Goal: Navigation & Orientation: Find specific page/section

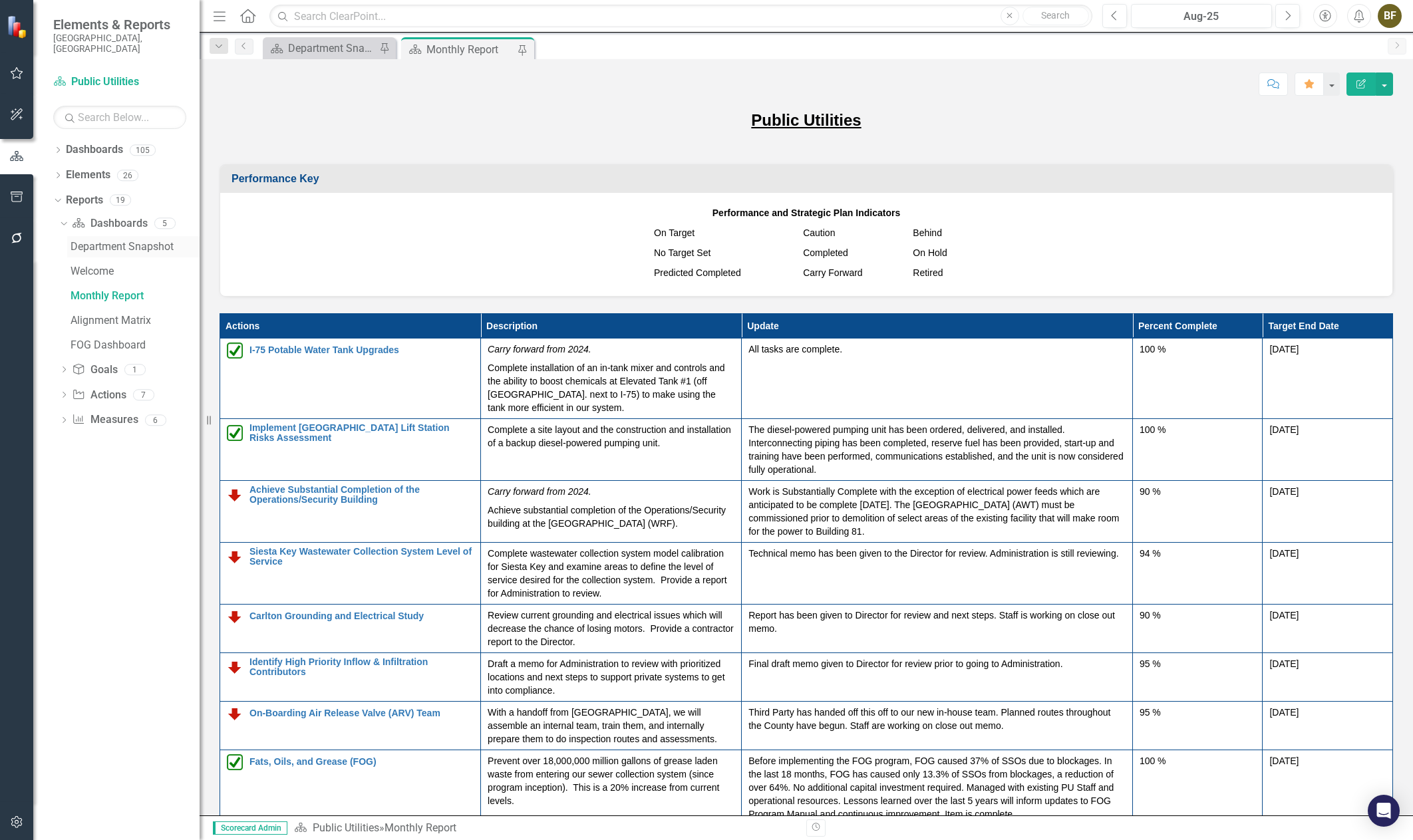
click at [137, 240] on div "Department Snapshot" at bounding box center [135, 246] width 129 height 12
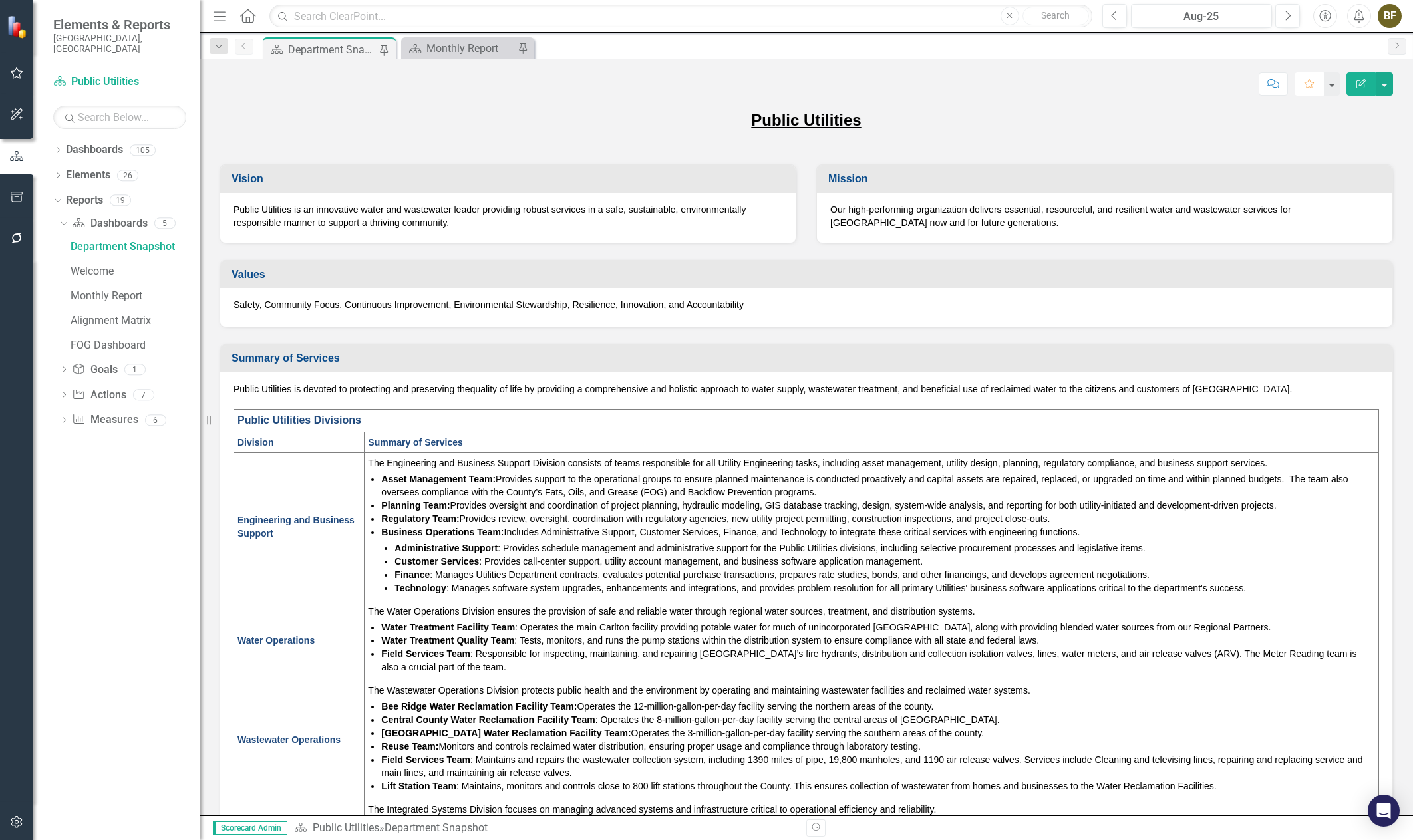
click at [1308, 85] on icon "Favorite" at bounding box center [1309, 83] width 12 height 9
click at [59, 195] on icon "Dropdown" at bounding box center [56, 199] width 7 height 9
click at [61, 147] on icon "Dropdown" at bounding box center [57, 151] width 9 height 7
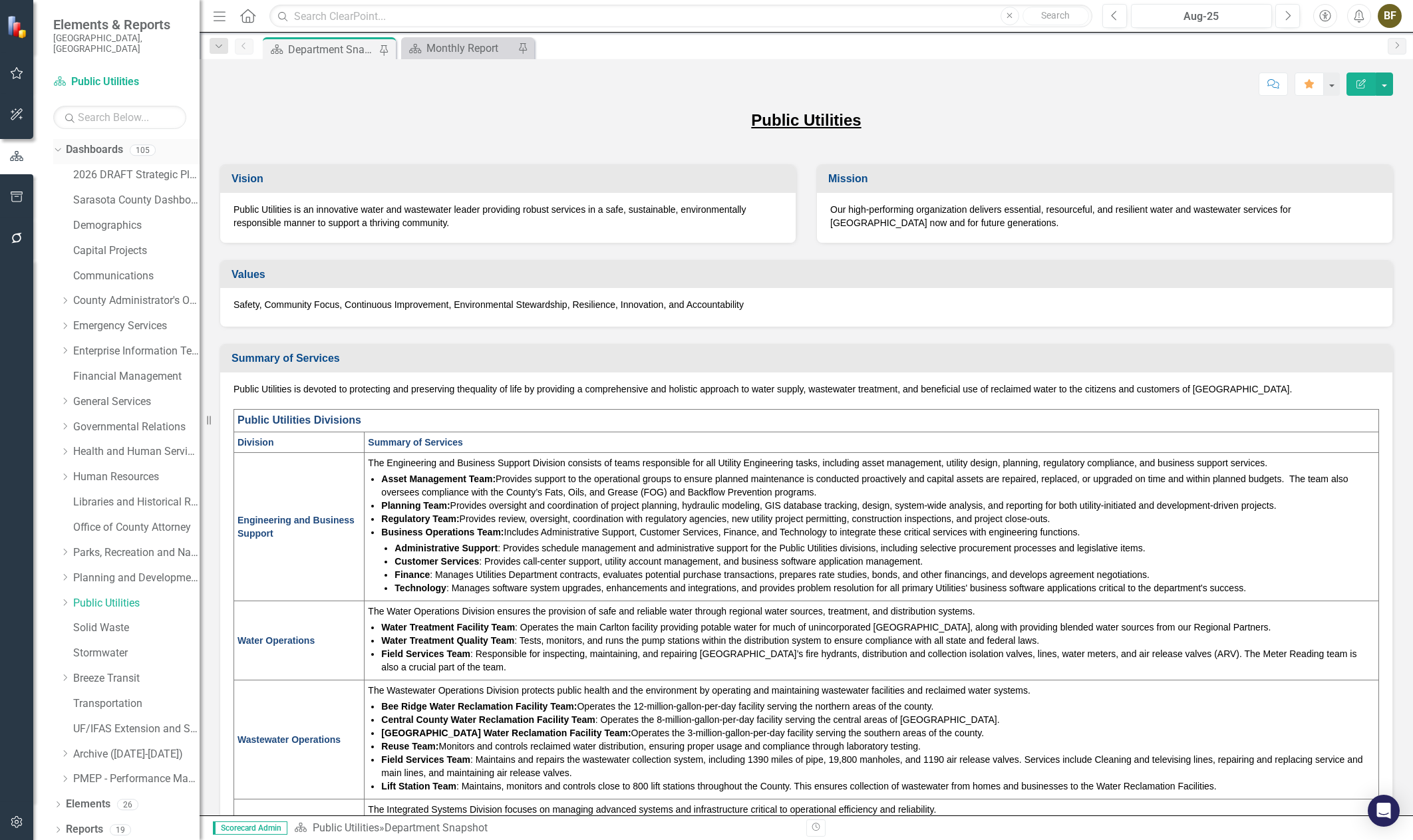
click at [60, 145] on icon "Dropdown" at bounding box center [56, 149] width 7 height 9
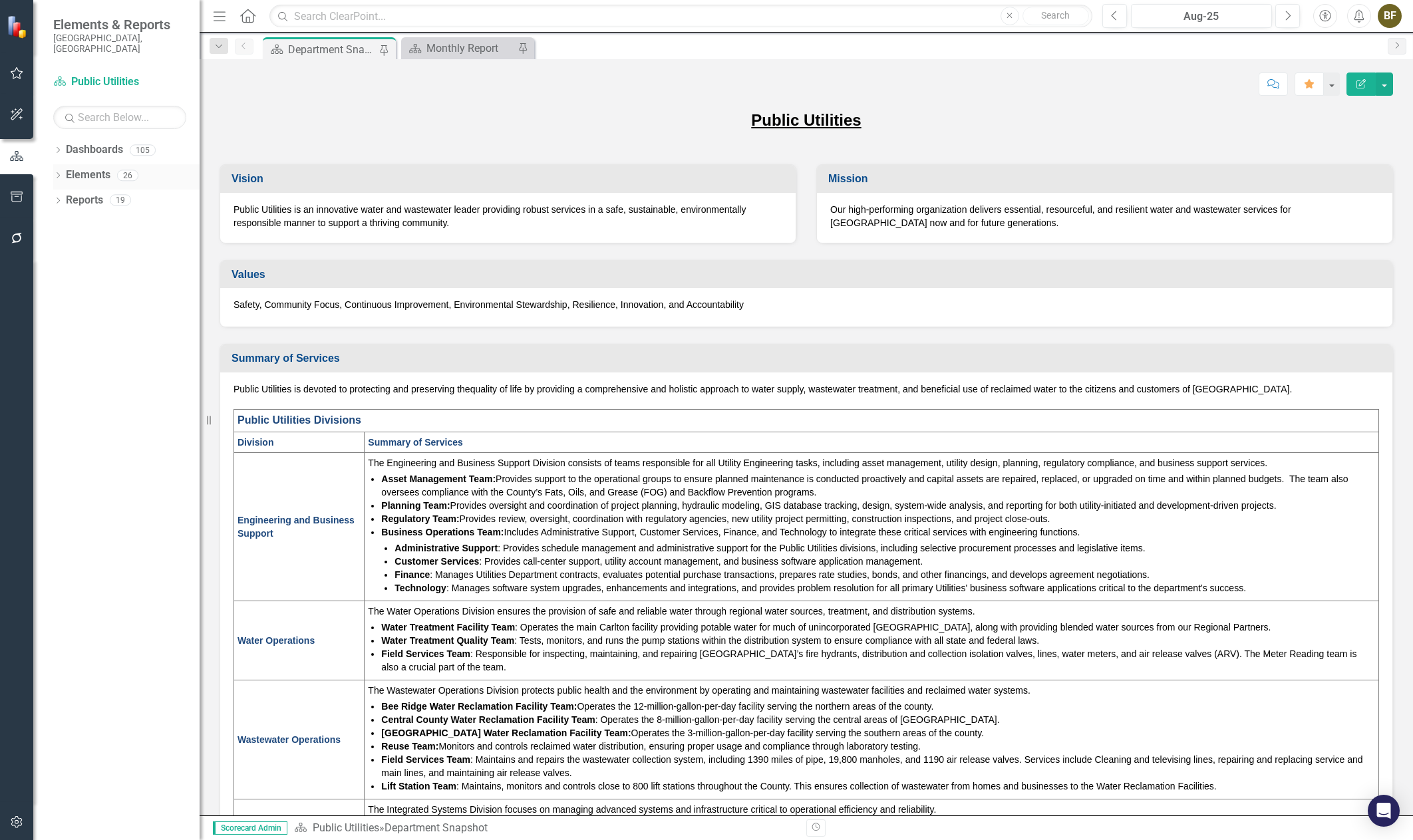
click at [60, 173] on icon "Dropdown" at bounding box center [57, 176] width 9 height 7
click at [64, 198] on icon "Dropdown" at bounding box center [64, 201] width 9 height 7
click at [64, 195] on icon "Dropdown" at bounding box center [62, 199] width 7 height 9
click at [65, 224] on icon "Dropdown" at bounding box center [64, 227] width 9 height 7
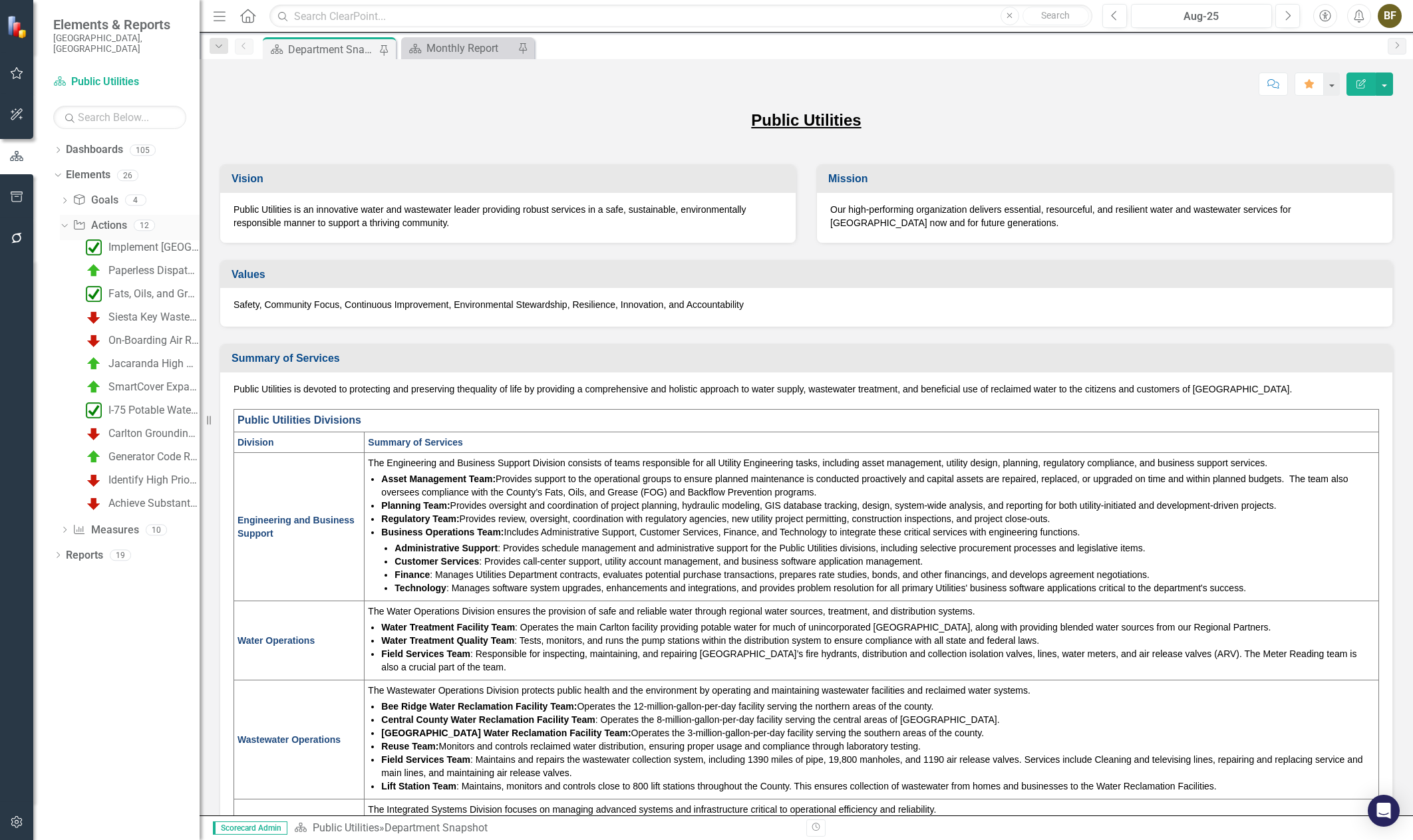
click at [65, 220] on icon "Dropdown" at bounding box center [62, 225] width 7 height 9
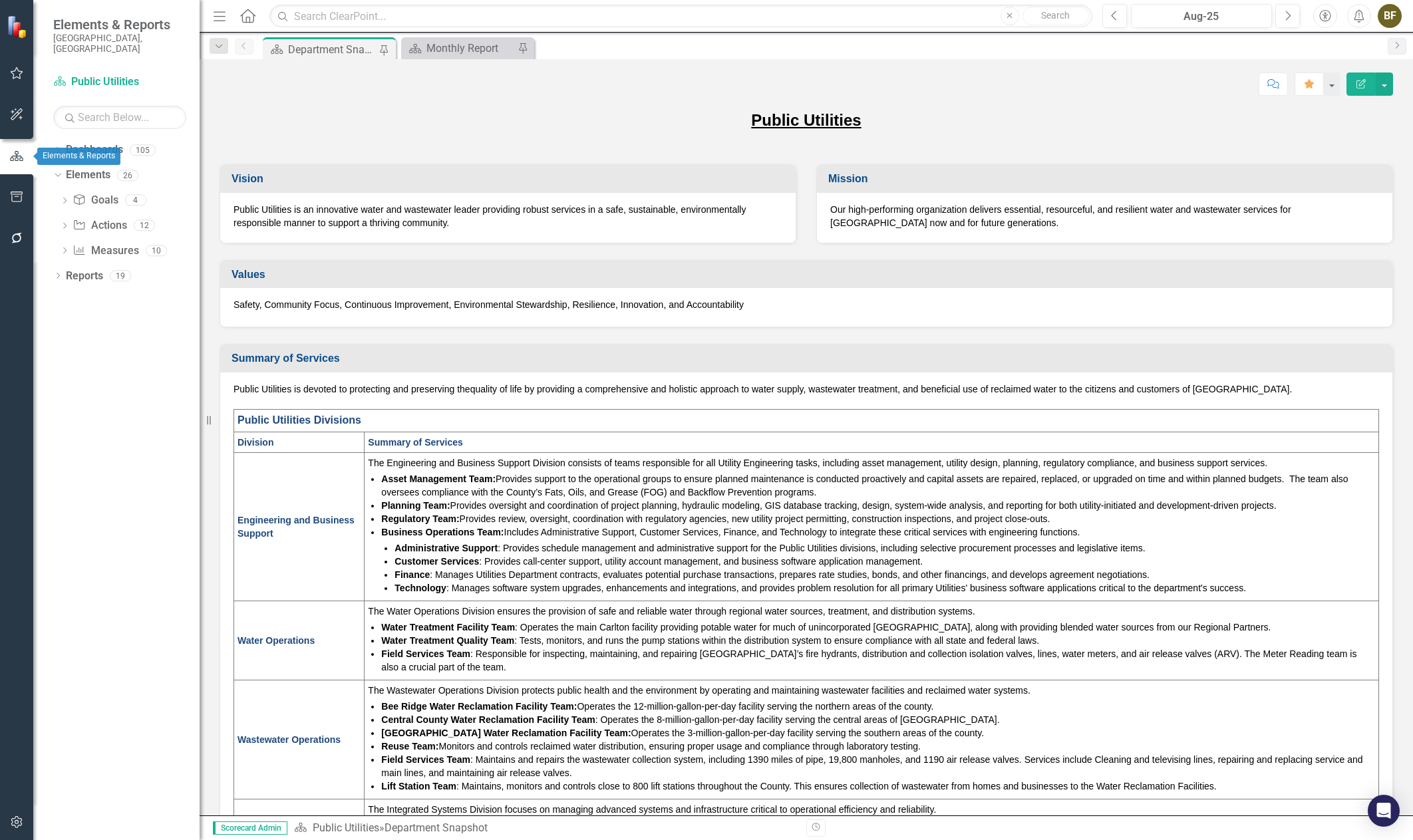
click at [22, 154] on icon "button" at bounding box center [17, 156] width 15 height 12
click at [124, 28] on span "Elements & Reports" at bounding box center [120, 24] width 133 height 16
click at [104, 75] on link "Dashboard Public Utilities" at bounding box center [120, 82] width 133 height 15
click at [22, 162] on button "button" at bounding box center [17, 156] width 33 height 22
click at [62, 76] on icon "Dashboard" at bounding box center [60, 81] width 13 height 11
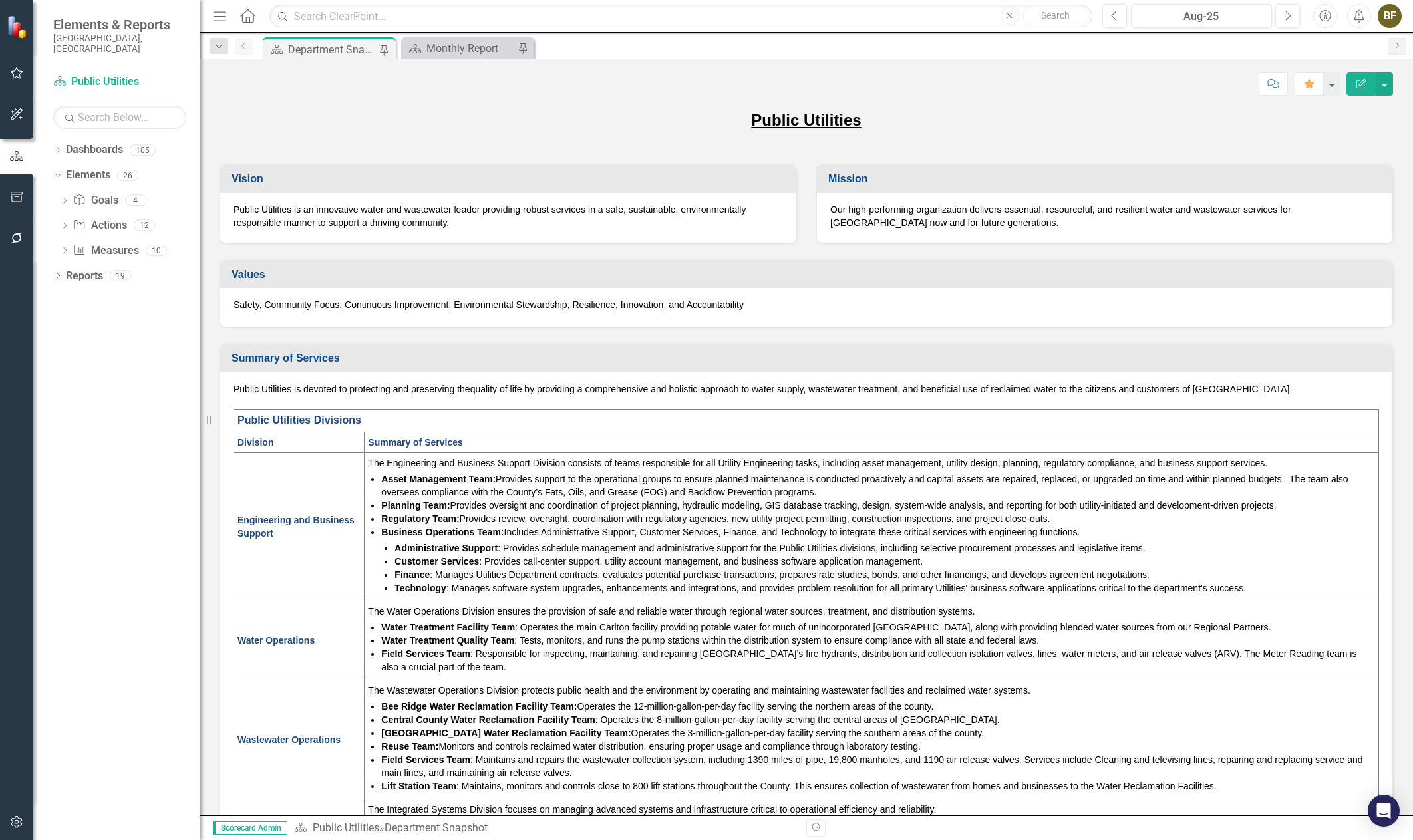
click at [251, 15] on icon "Home" at bounding box center [247, 15] width 17 height 14
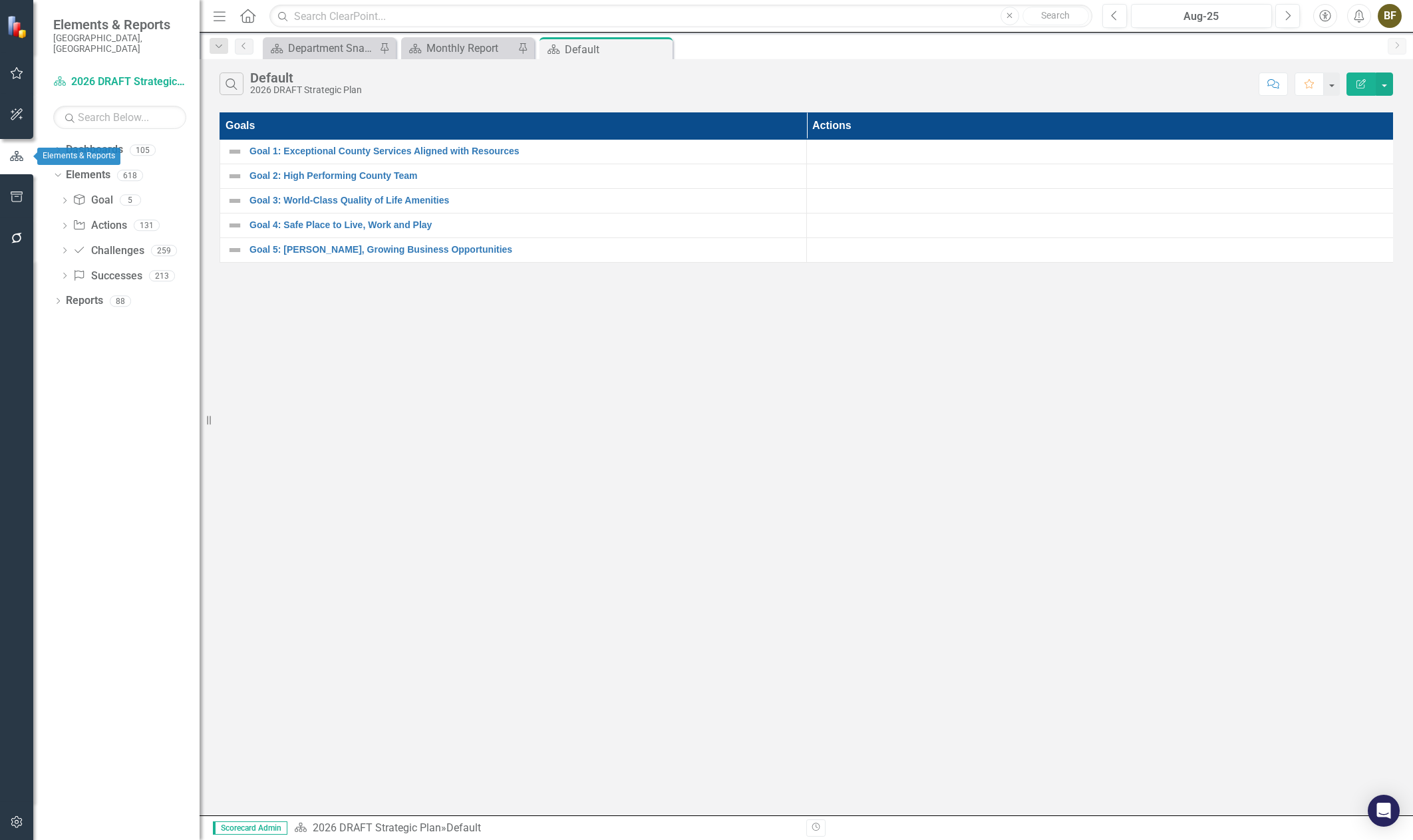
click at [18, 159] on icon "button" at bounding box center [17, 156] width 13 height 10
click at [115, 75] on link "Dashboard 2026 DRAFT Strategic Plan" at bounding box center [120, 82] width 133 height 15
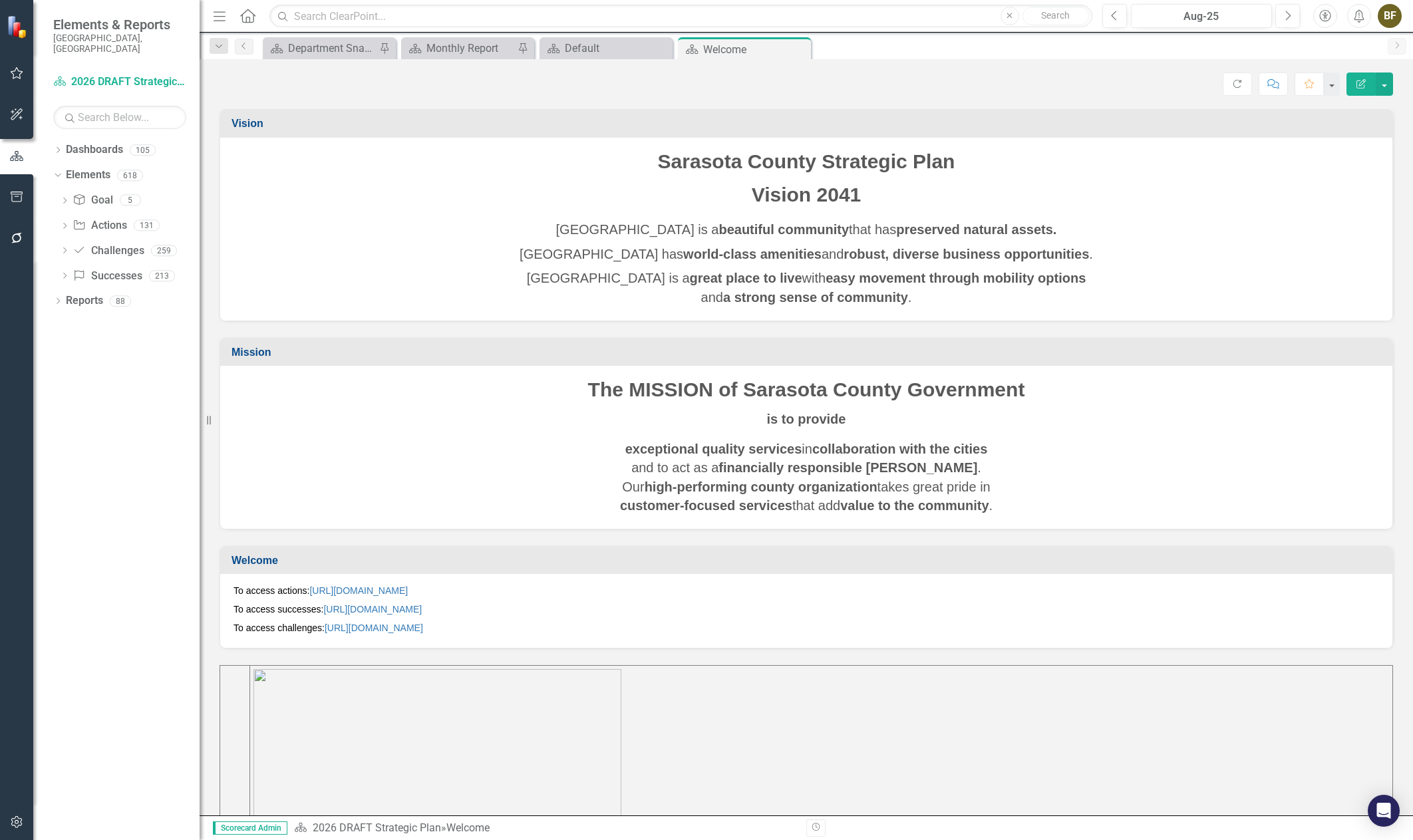
click at [17, 26] on img at bounding box center [18, 27] width 23 height 23
click at [62, 174] on div "Dropdown" at bounding box center [57, 177] width 9 height 7
click at [60, 147] on icon "Dropdown" at bounding box center [57, 151] width 9 height 7
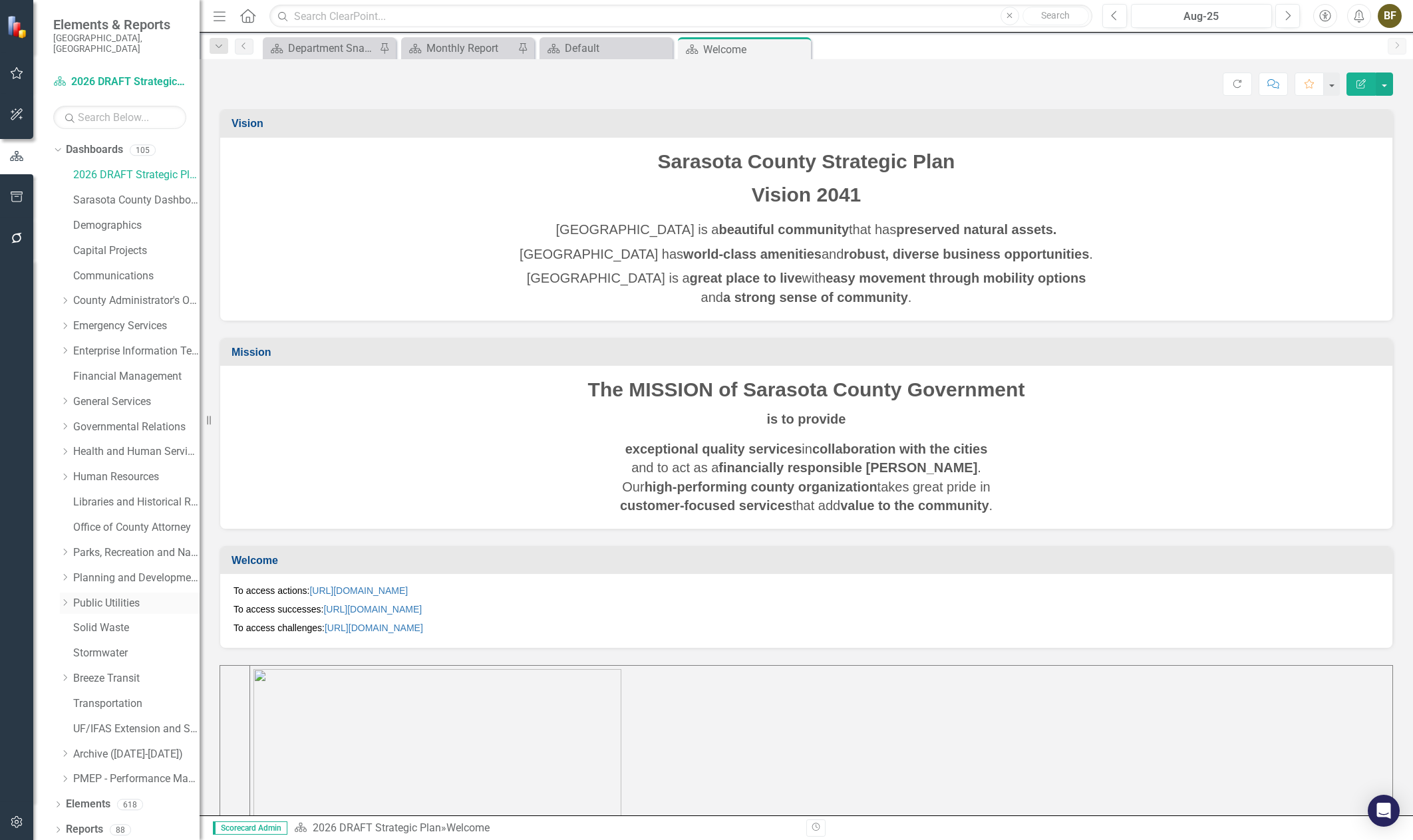
click at [85, 592] on div "Dropdown Public Utilities" at bounding box center [130, 603] width 140 height 22
click at [88, 595] on link "Public Utilities" at bounding box center [136, 603] width 126 height 15
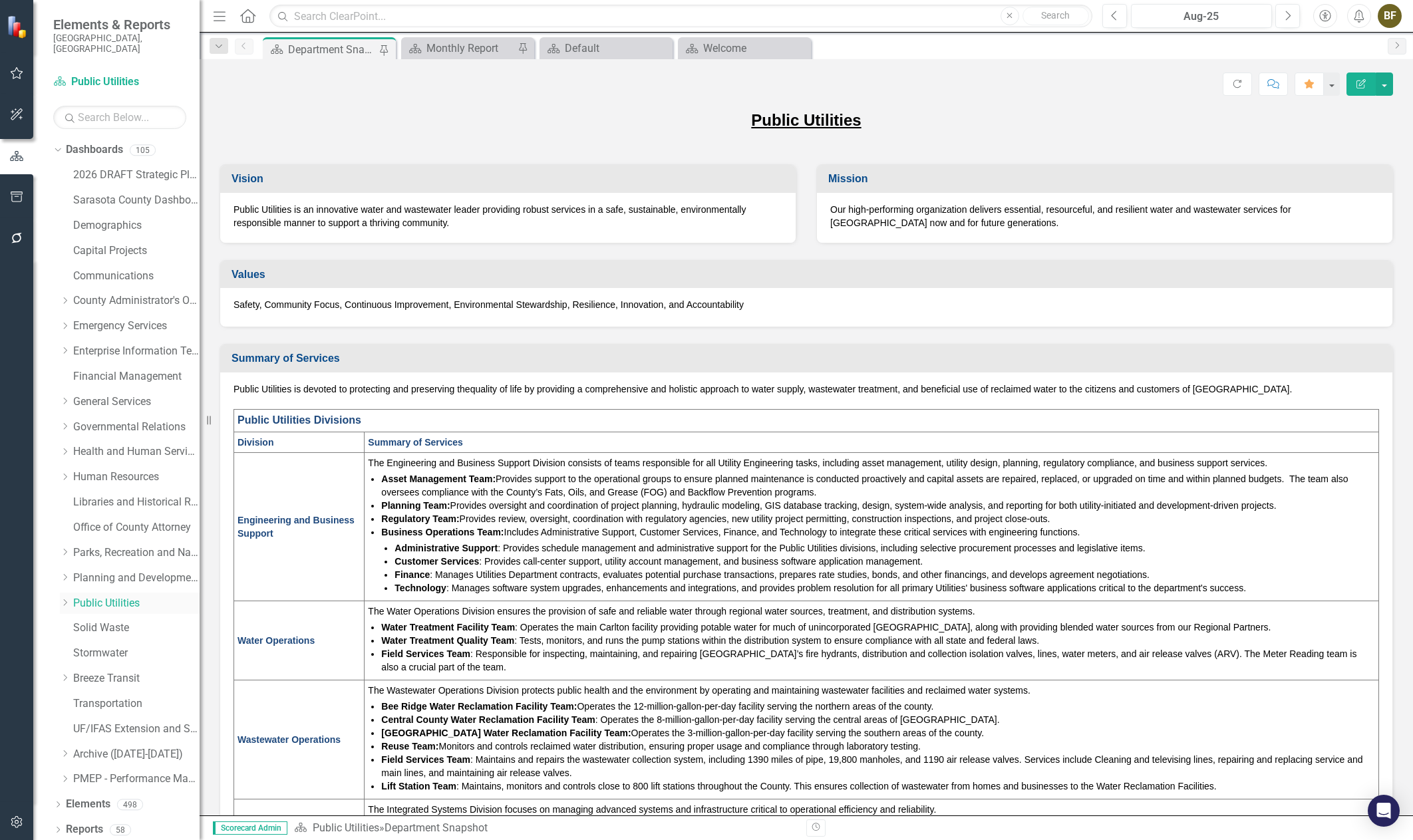
click at [99, 595] on link "Public Utilities" at bounding box center [136, 603] width 126 height 15
click at [115, 595] on link "Public Utilities" at bounding box center [136, 603] width 126 height 15
click at [62, 599] on icon "Dropdown" at bounding box center [65, 603] width 10 height 8
click at [105, 620] on link "Public Utilities Strategic Plan" at bounding box center [143, 628] width 113 height 15
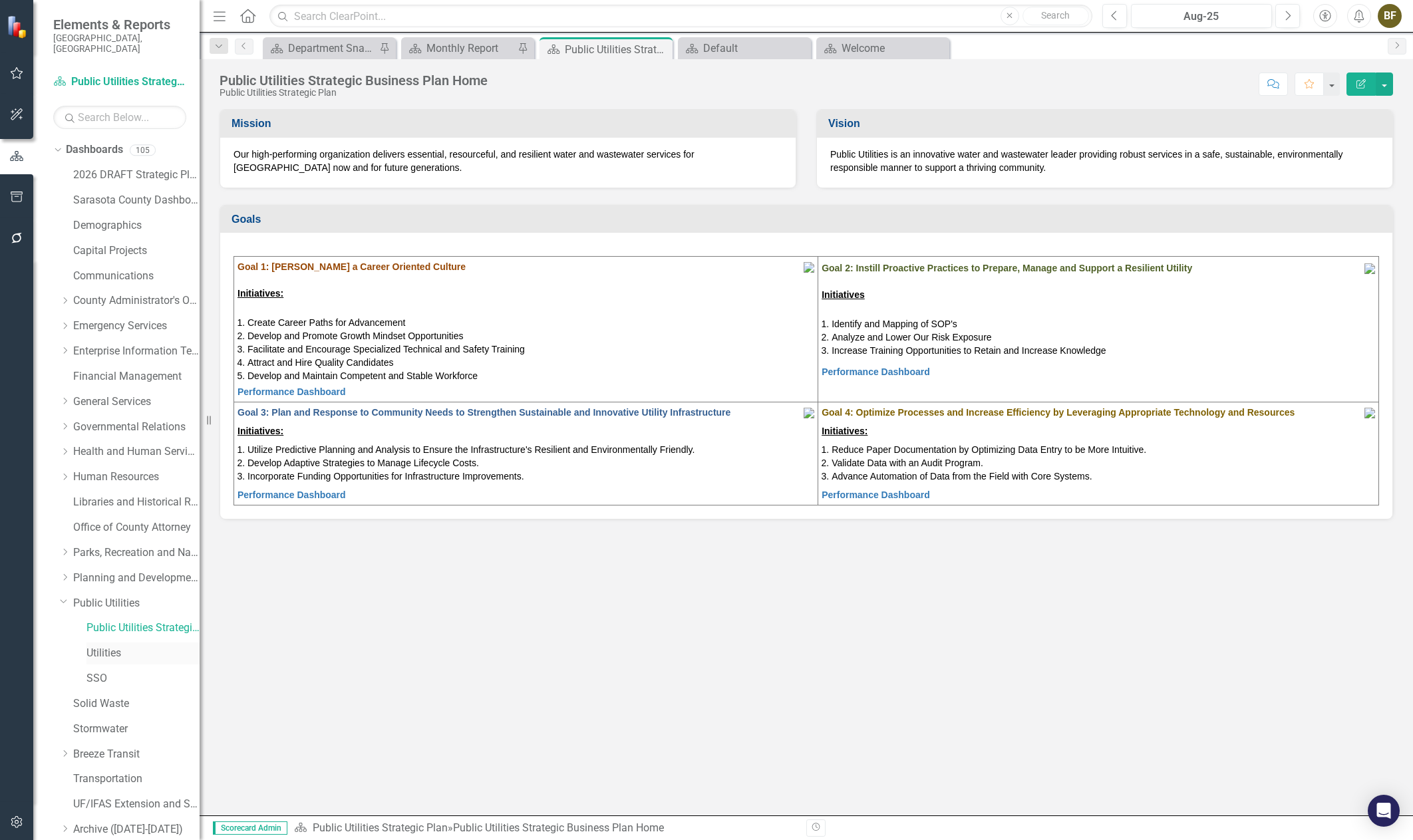
click at [107, 645] on link "Utilities" at bounding box center [143, 653] width 113 height 15
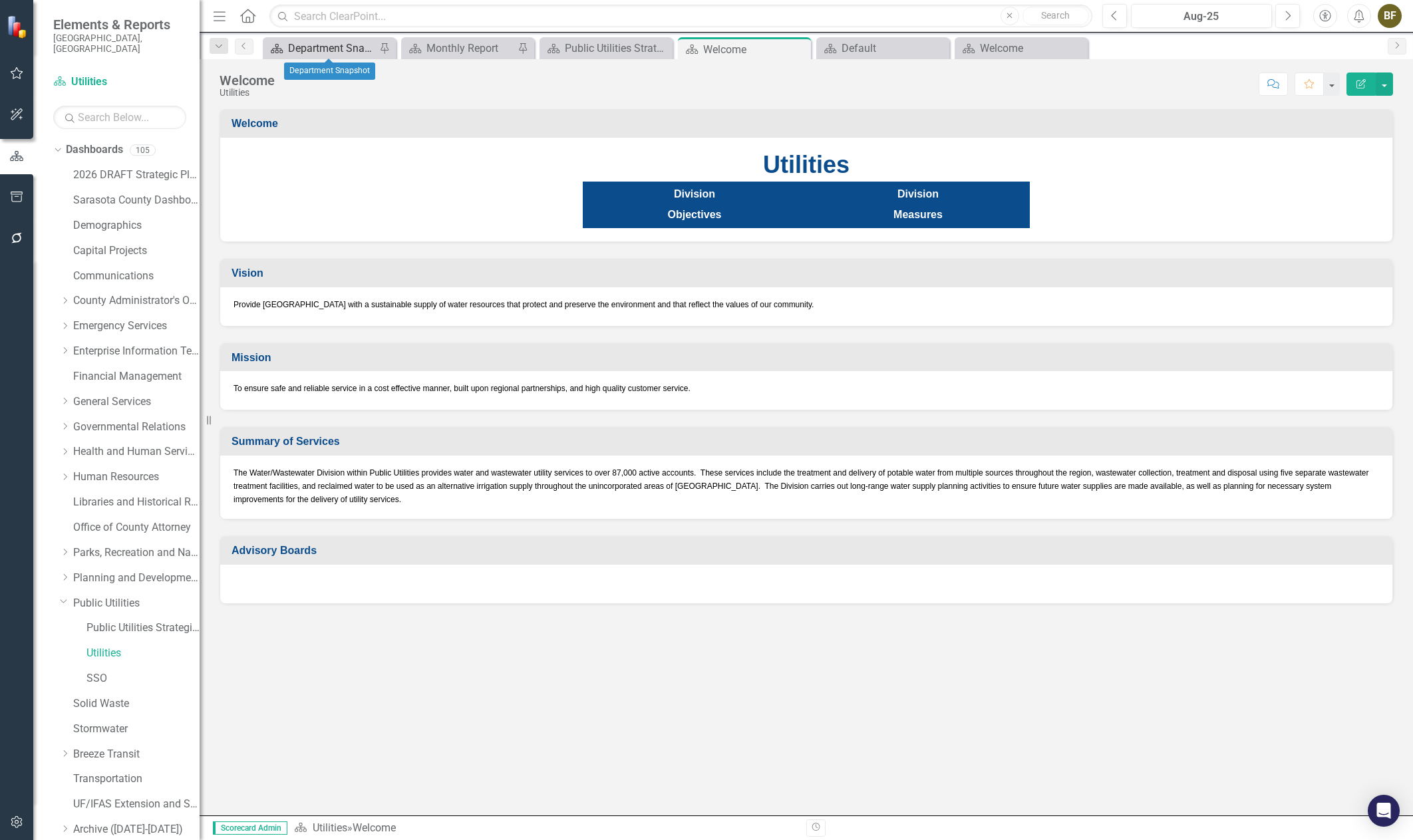
click at [326, 51] on div "Department Snapshot" at bounding box center [332, 48] width 88 height 17
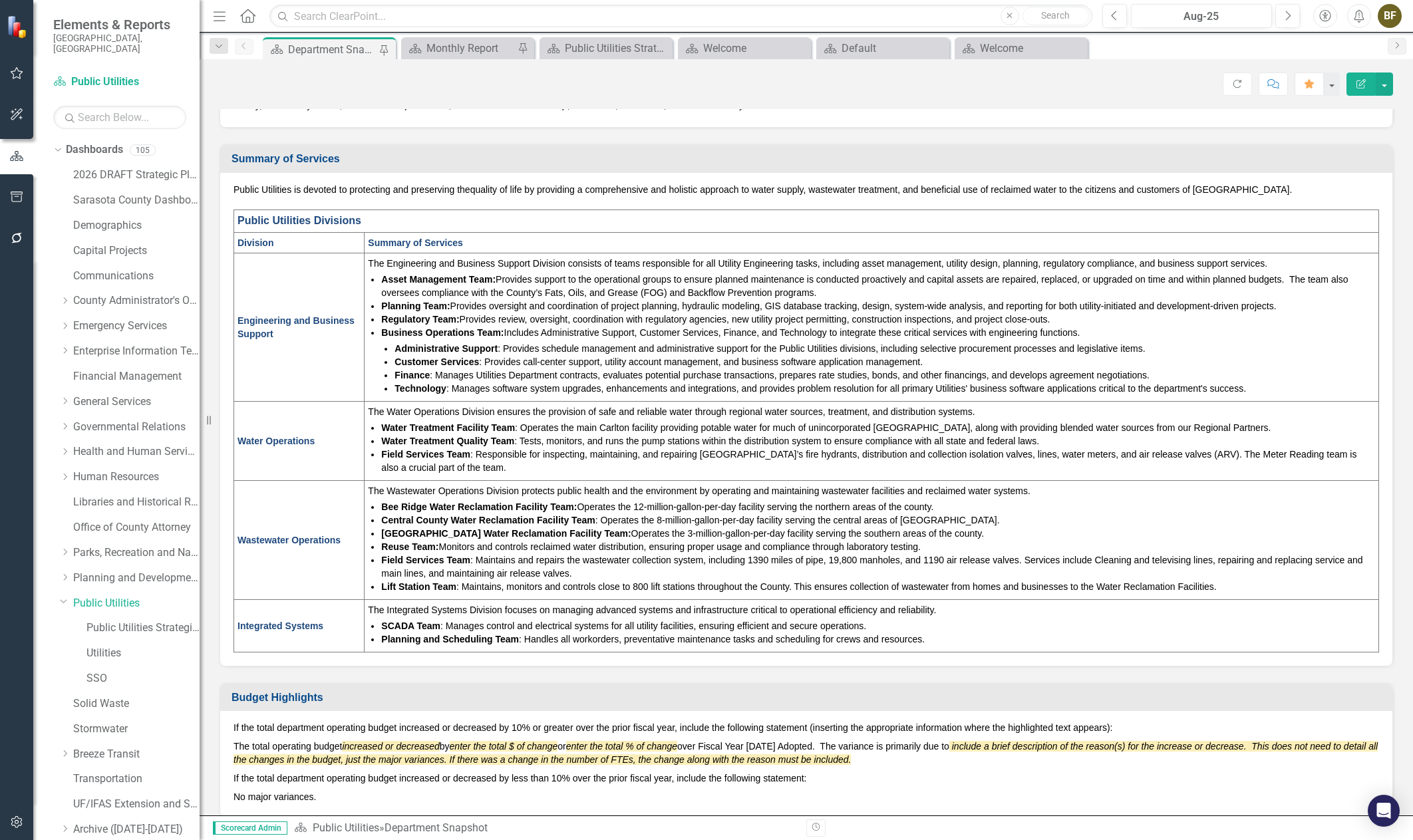
scroll to position [67, 0]
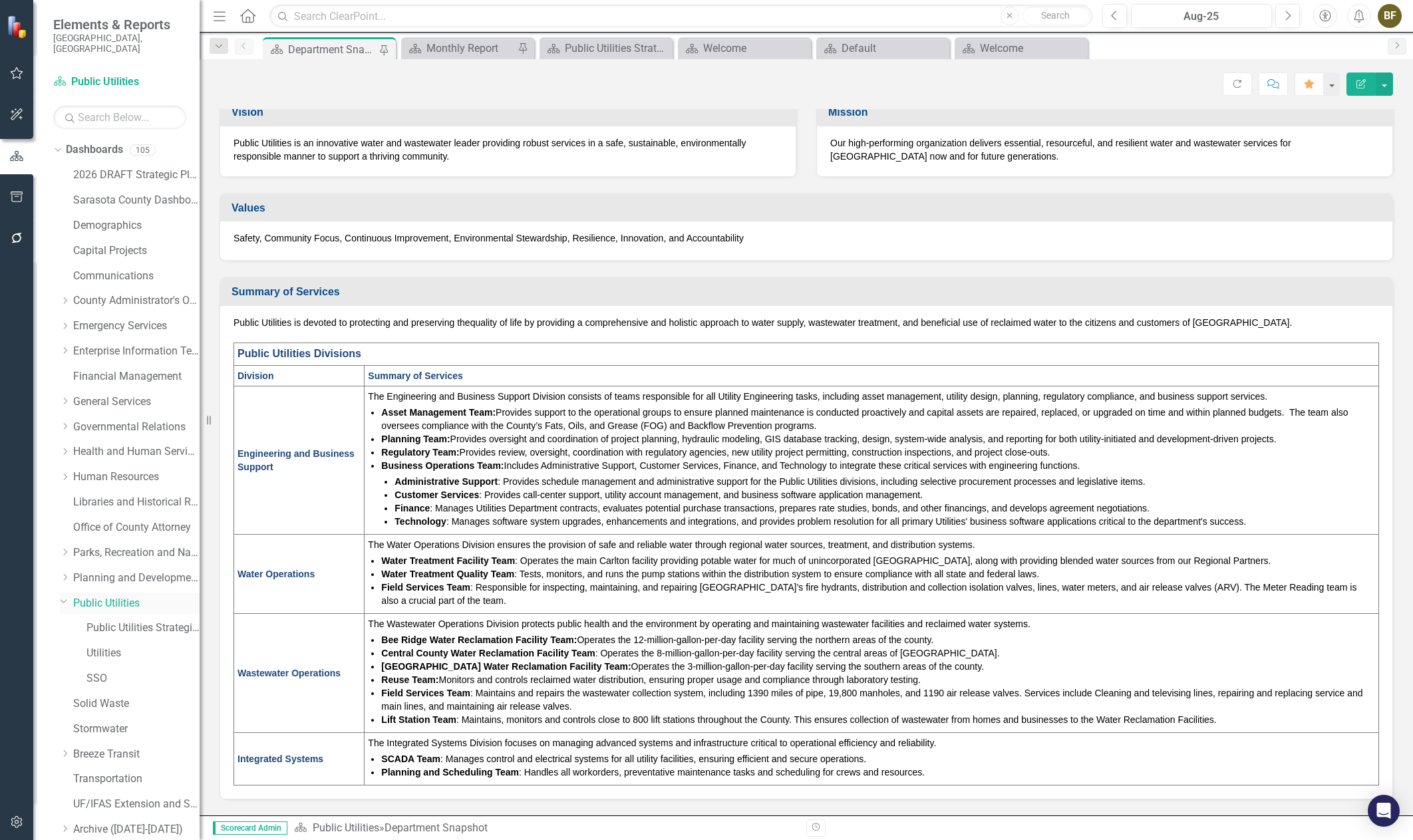
click at [95, 595] on link "Public Utilities" at bounding box center [136, 603] width 126 height 15
click at [67, 595] on icon "Dropdown" at bounding box center [64, 600] width 8 height 10
click at [62, 145] on div "Dropdown" at bounding box center [56, 149] width 12 height 9
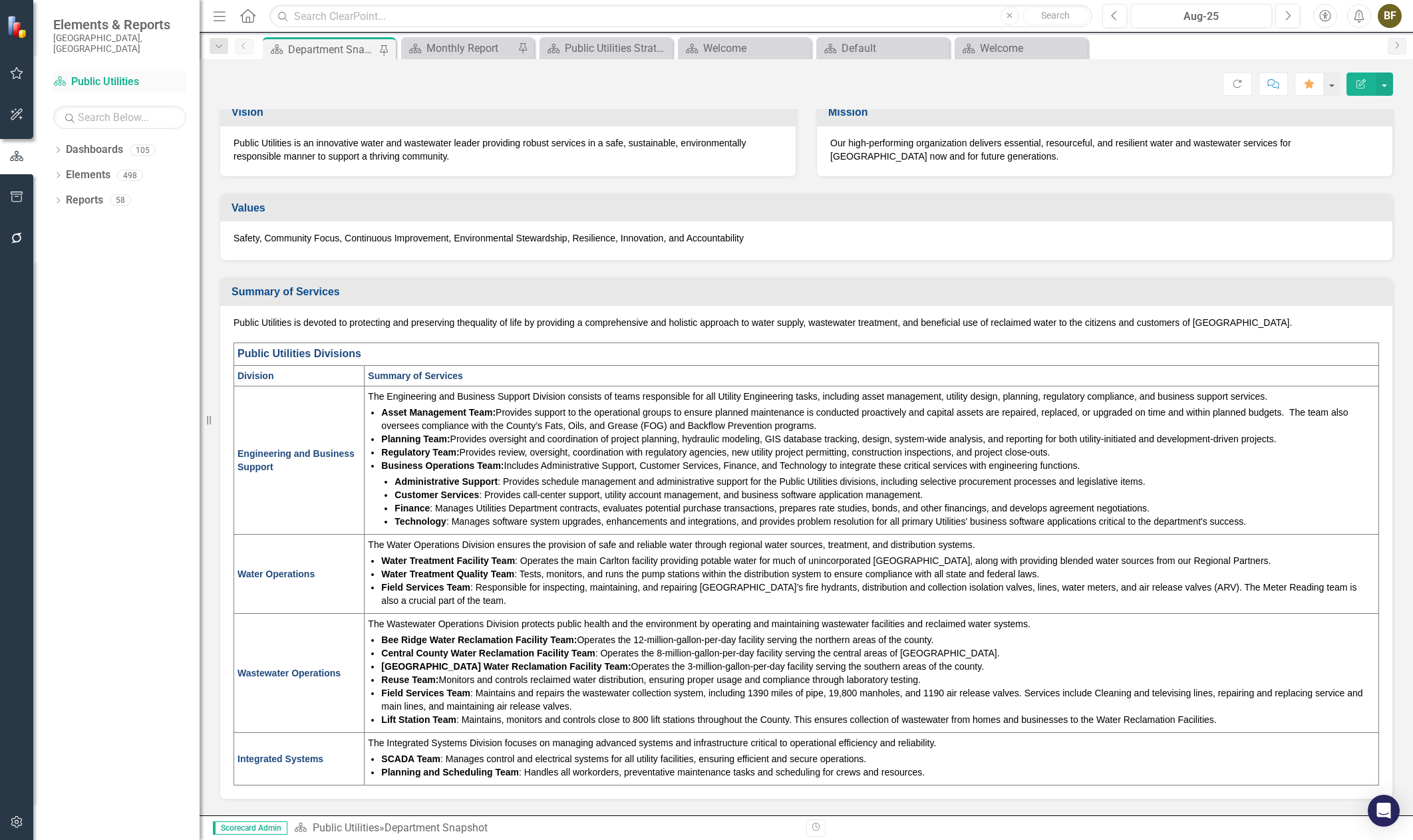
click at [91, 75] on link "Dashboard Public Utilities" at bounding box center [120, 82] width 133 height 15
click at [58, 173] on icon "Dropdown" at bounding box center [57, 176] width 9 height 7
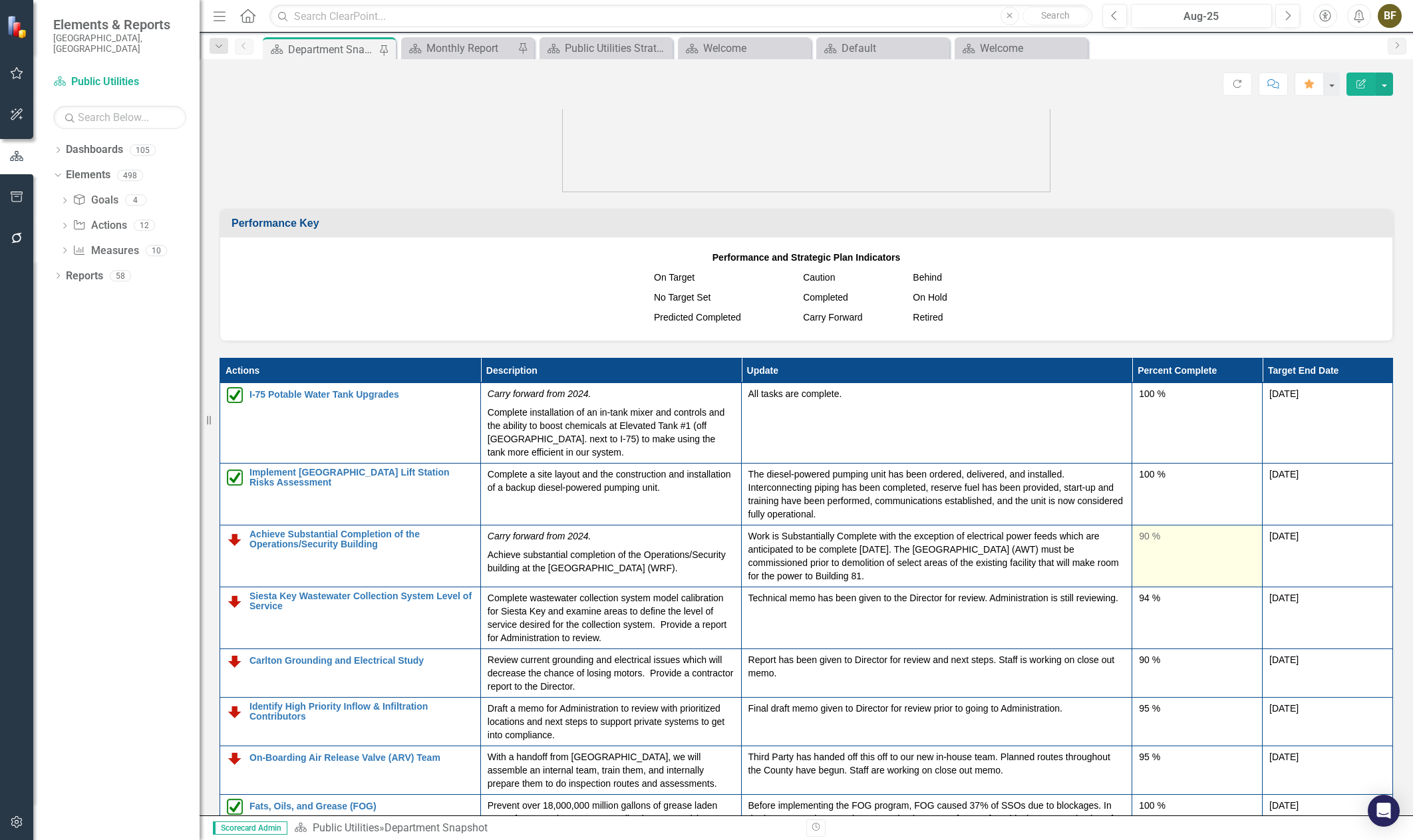
scroll to position [133, 0]
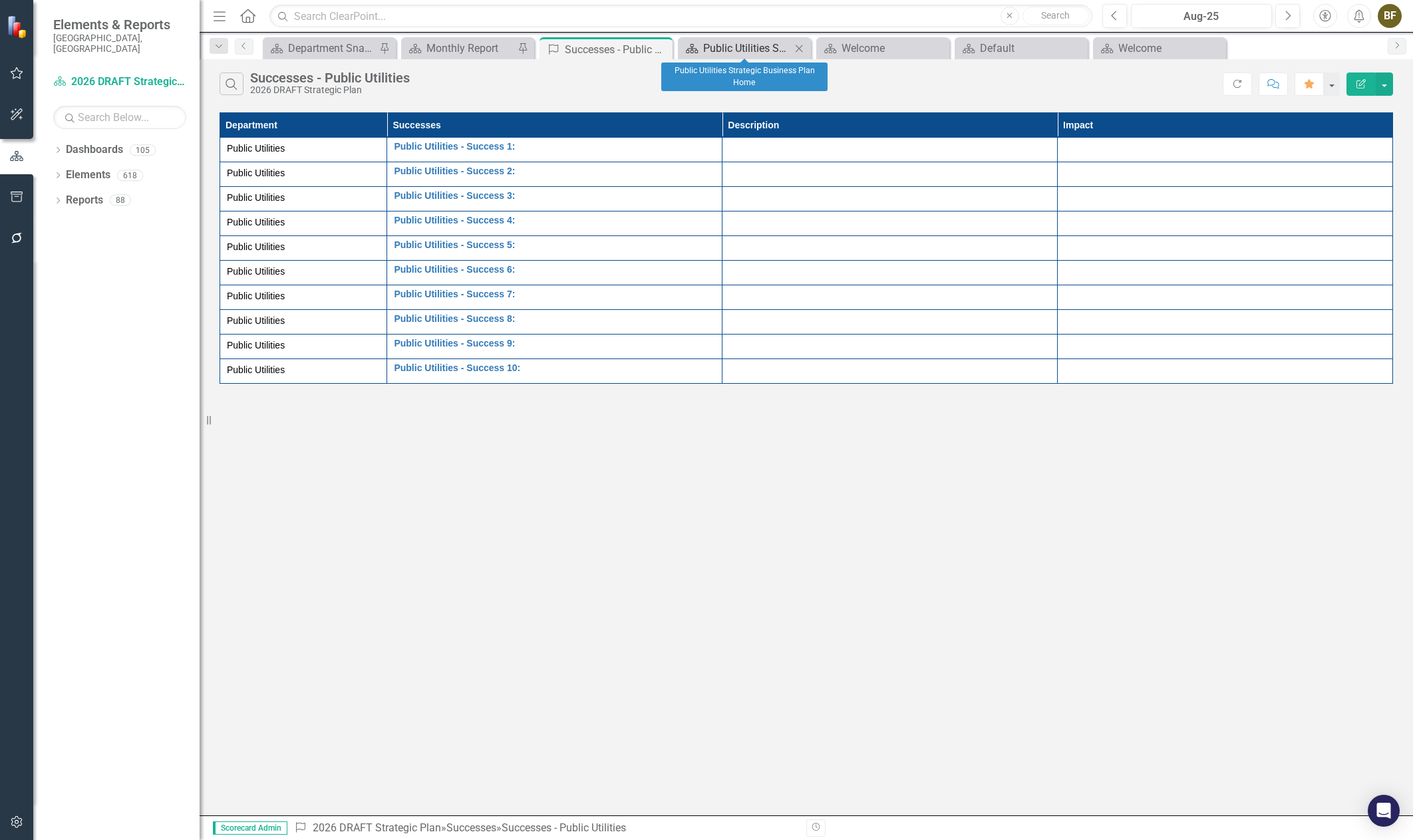
click at [726, 43] on div "Public Utilities Strategic Business Plan Home" at bounding box center [747, 48] width 88 height 17
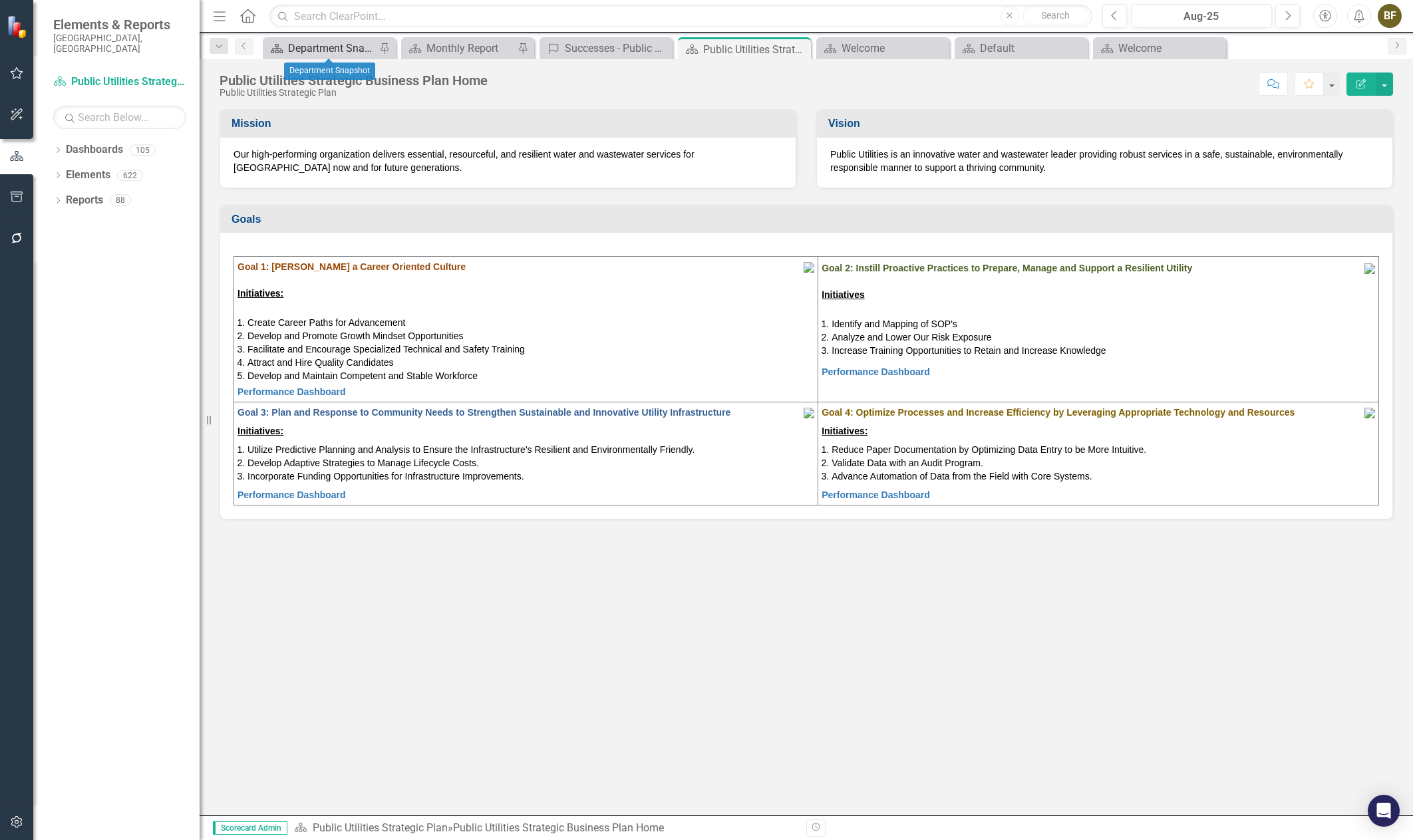
click at [350, 48] on div "Department Snapshot" at bounding box center [332, 48] width 88 height 17
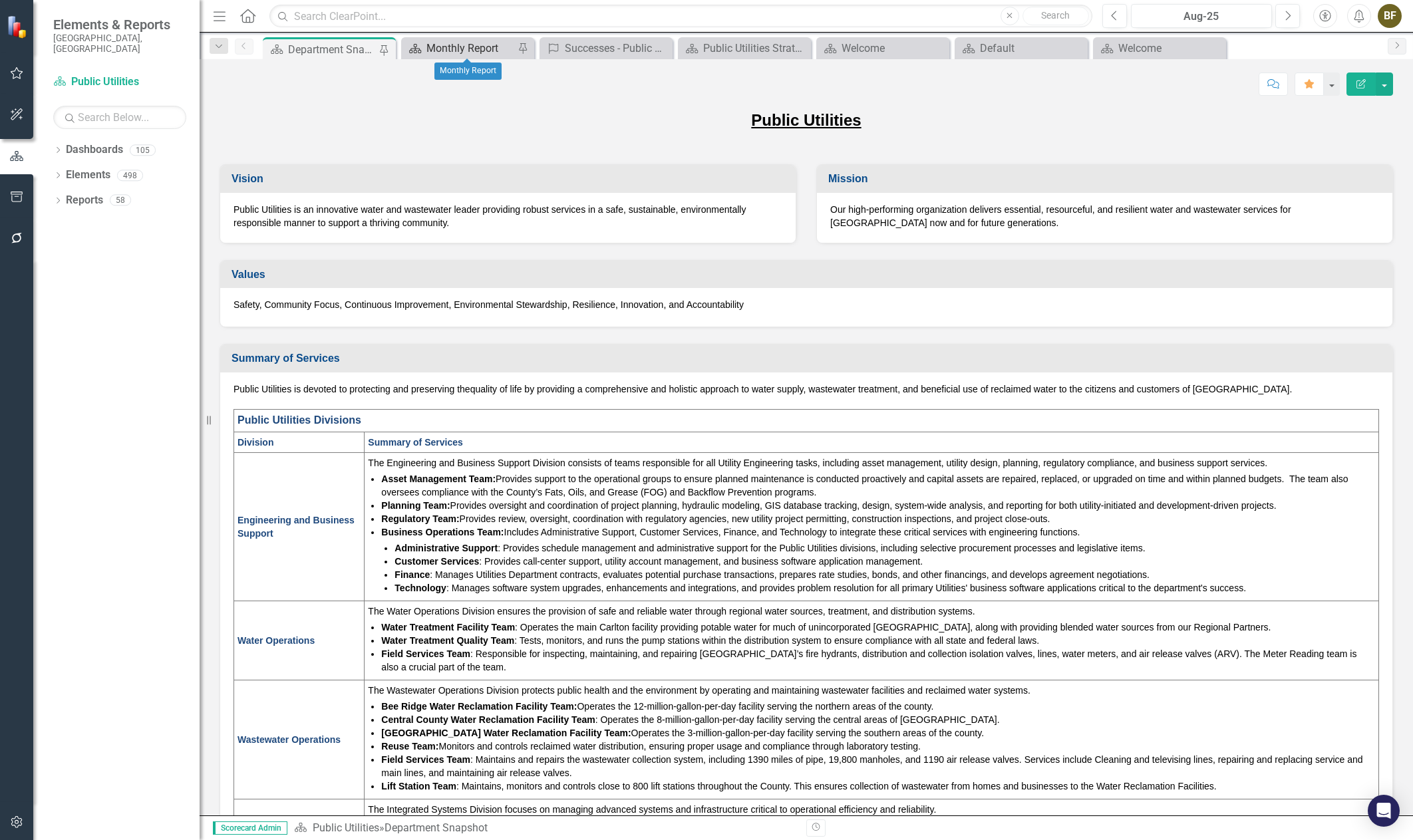
click at [449, 48] on div "Monthly Report" at bounding box center [470, 48] width 88 height 17
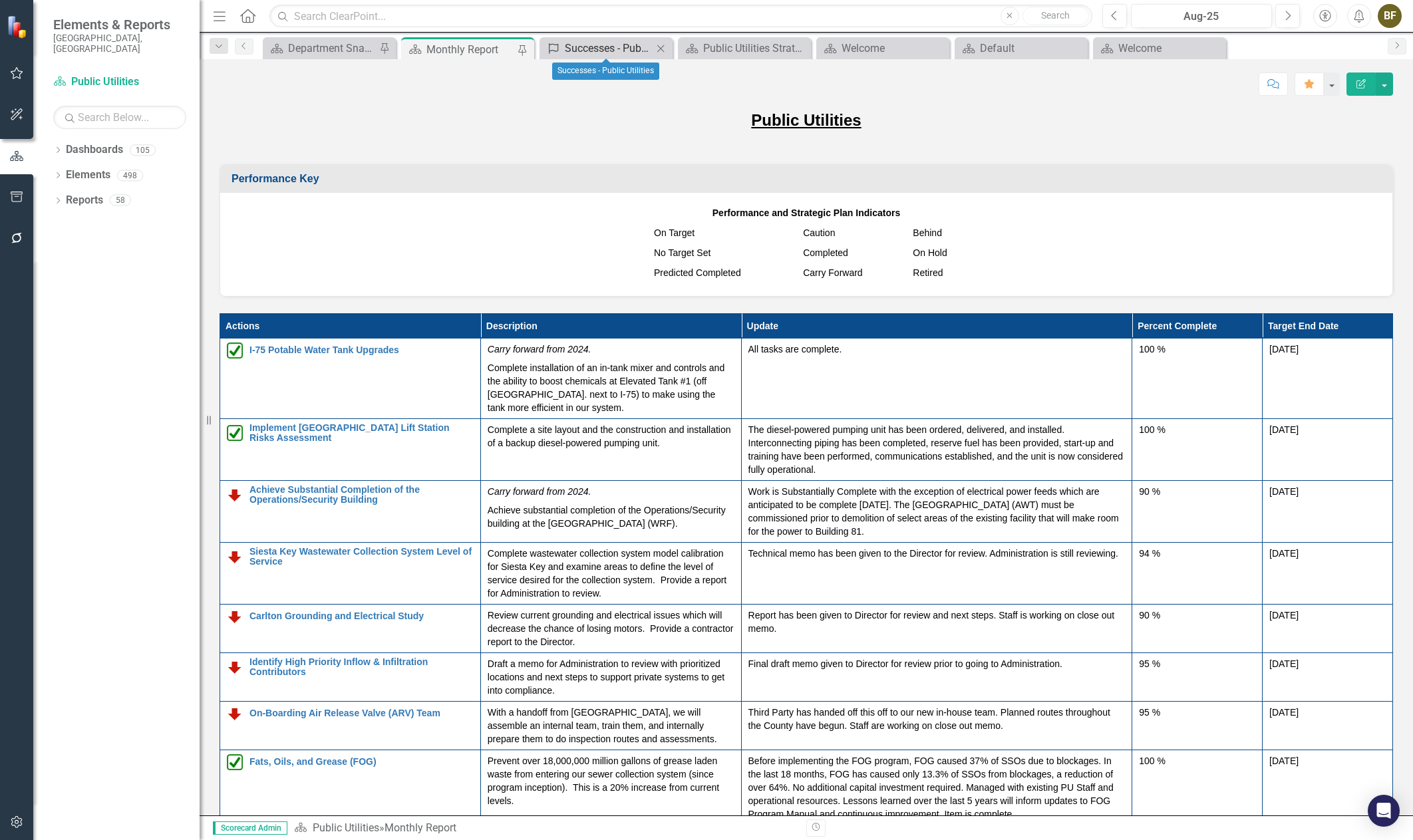
click at [599, 50] on div "Successes - Public Utilities" at bounding box center [609, 48] width 88 height 17
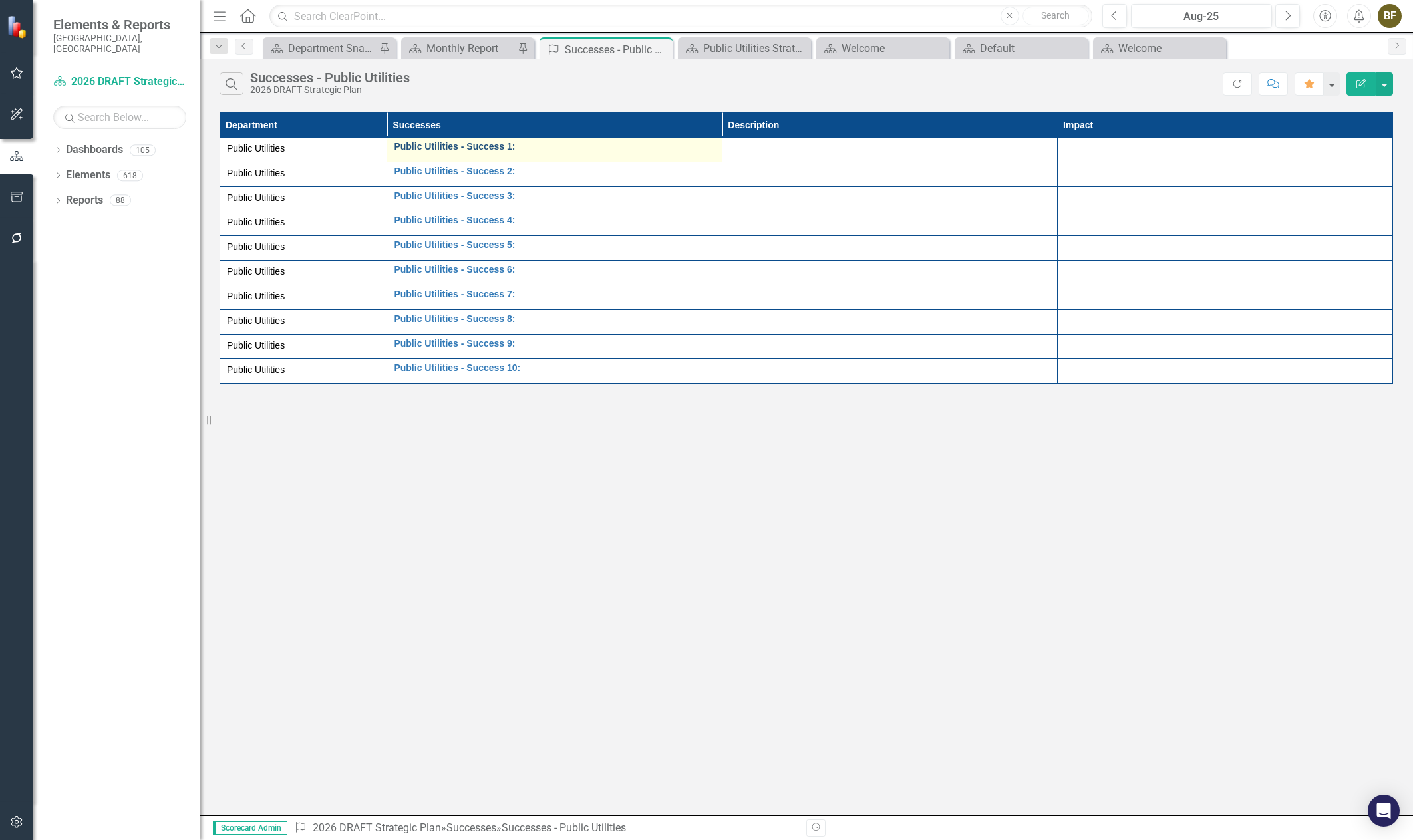
click at [450, 147] on link "Public Utilities - Success 1:" at bounding box center [554, 146] width 321 height 10
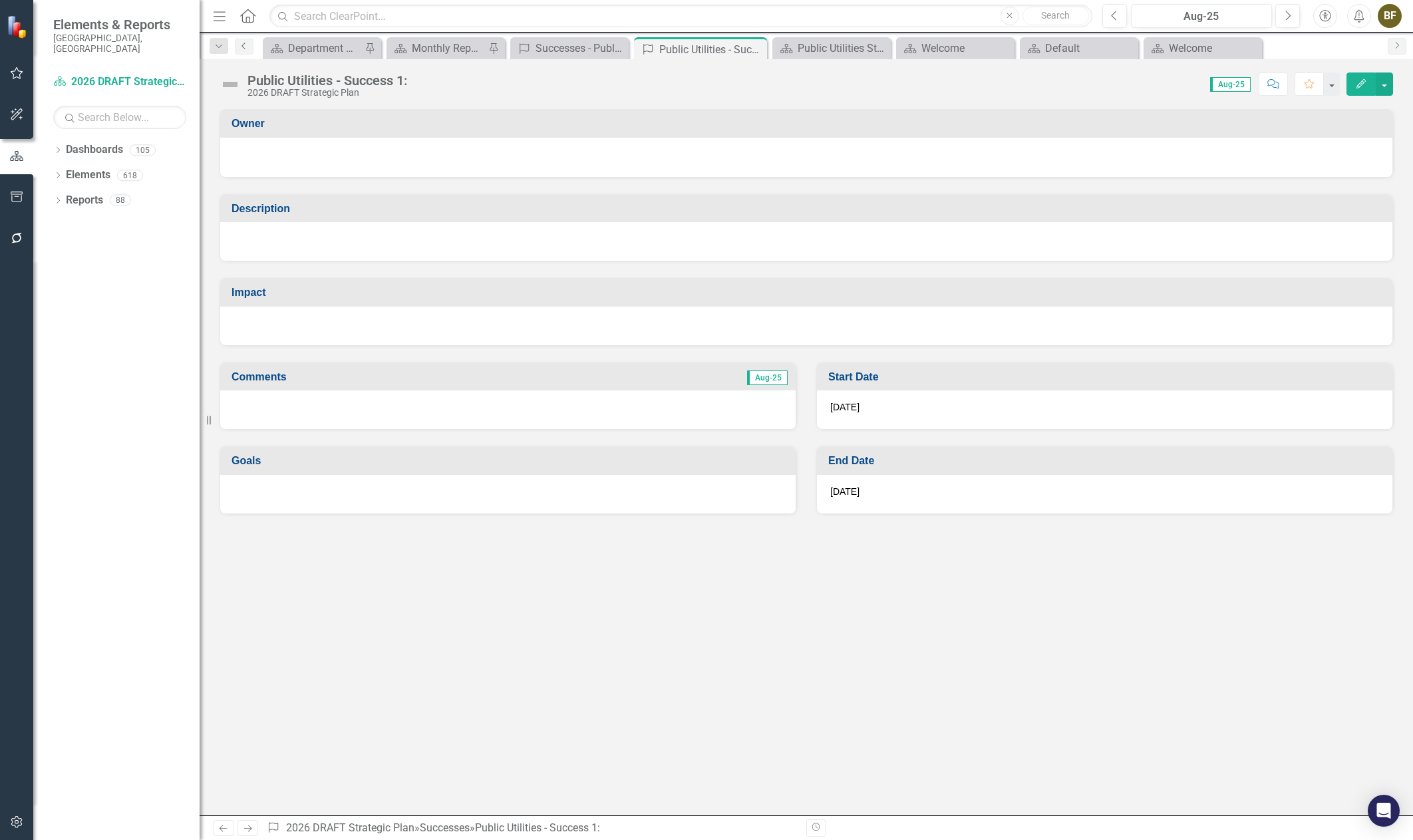
click at [244, 45] on icon "Previous" at bounding box center [244, 46] width 11 height 8
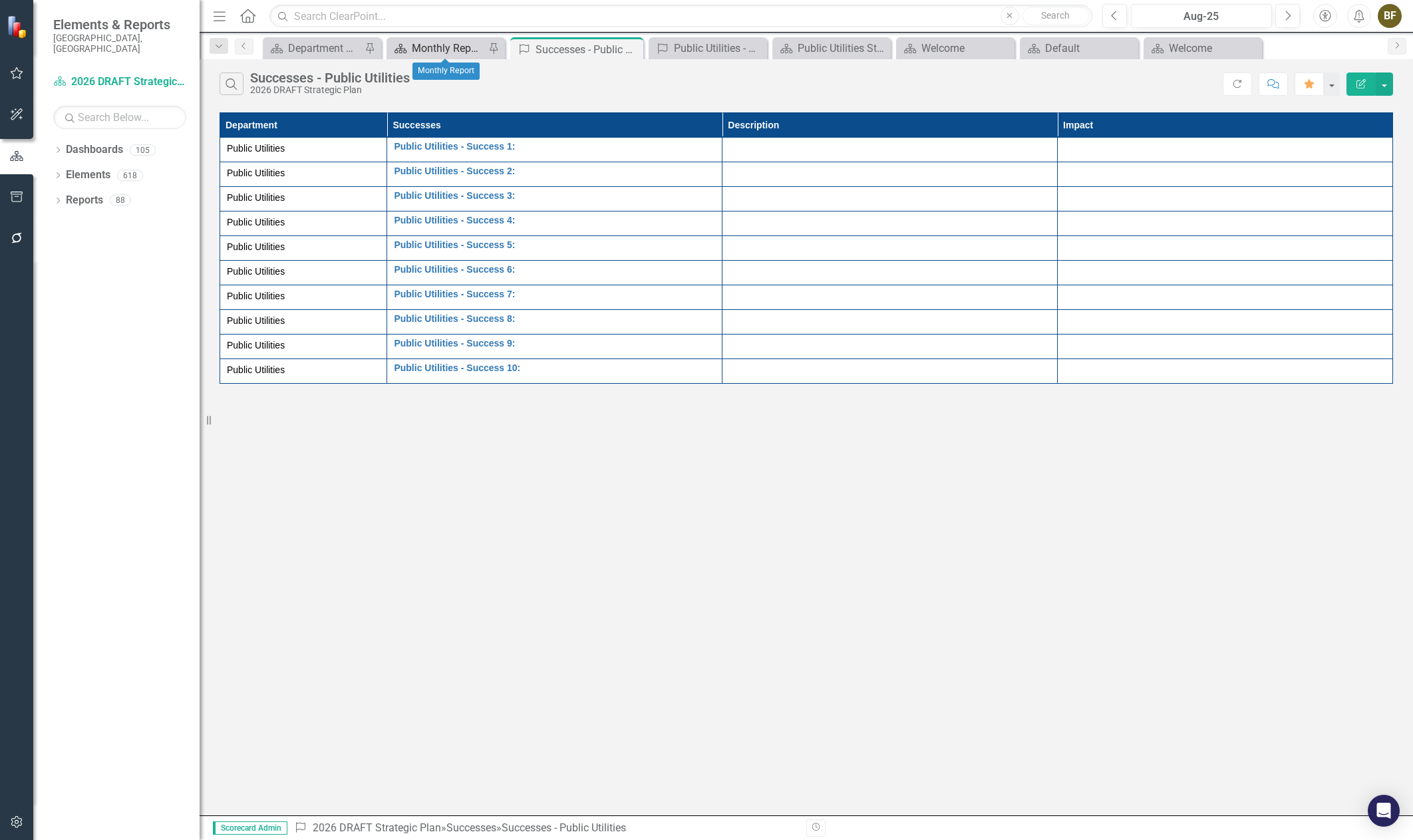
click at [429, 50] on div "Monthly Report" at bounding box center [449, 48] width 73 height 17
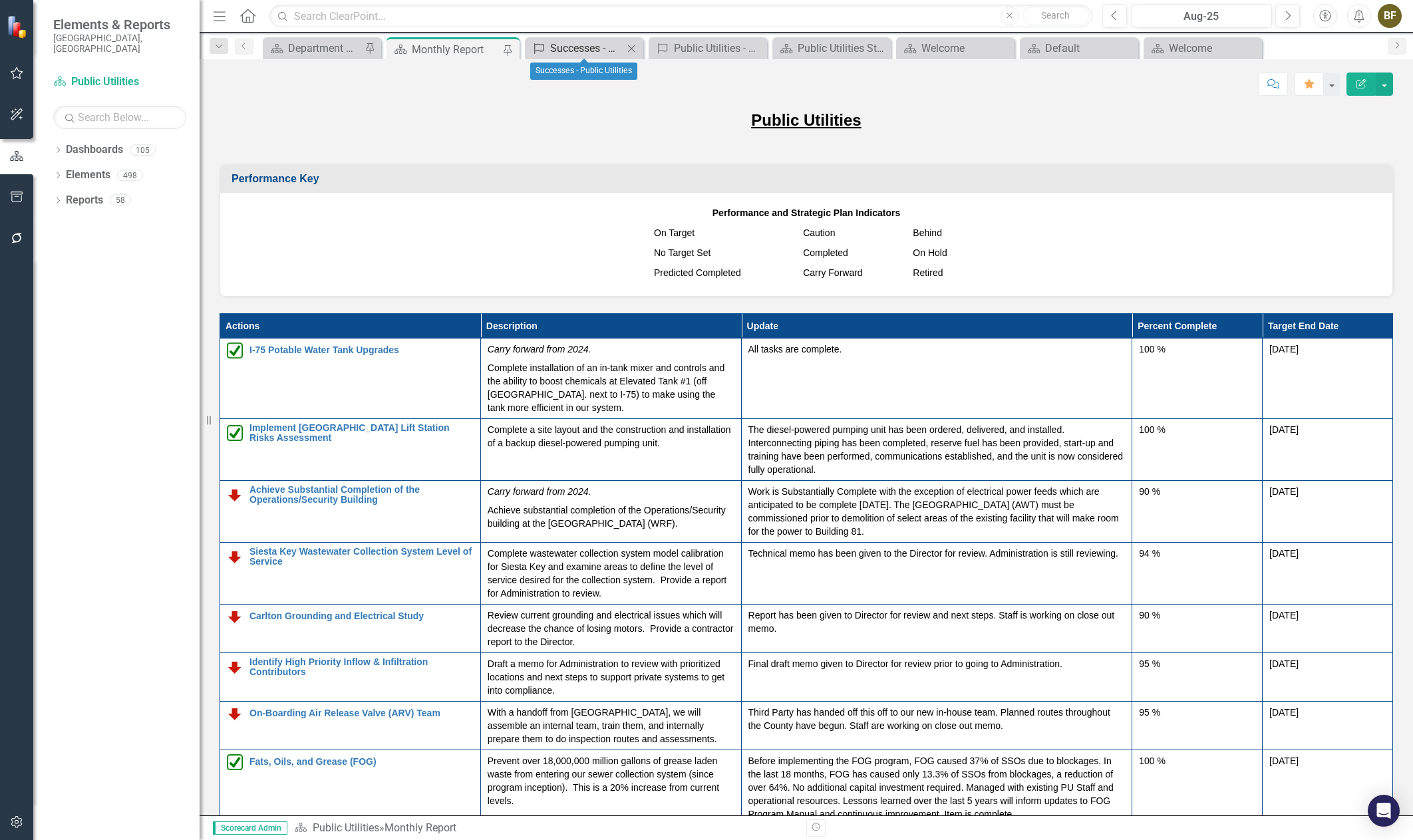
click at [575, 46] on div "Successes - Public Utilities" at bounding box center [587, 48] width 73 height 17
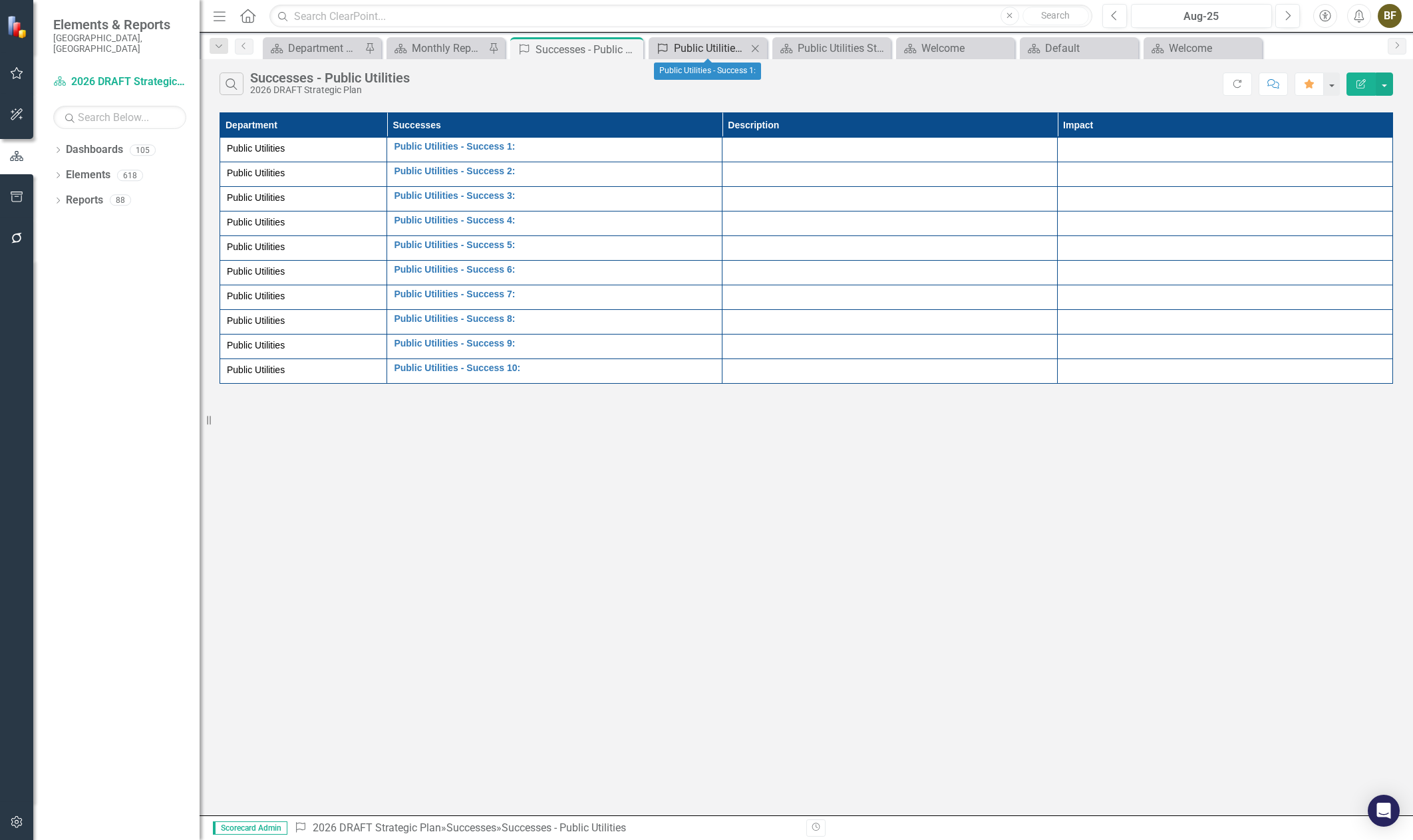
click at [714, 51] on div "Public Utilities - Success 1:" at bounding box center [711, 48] width 73 height 17
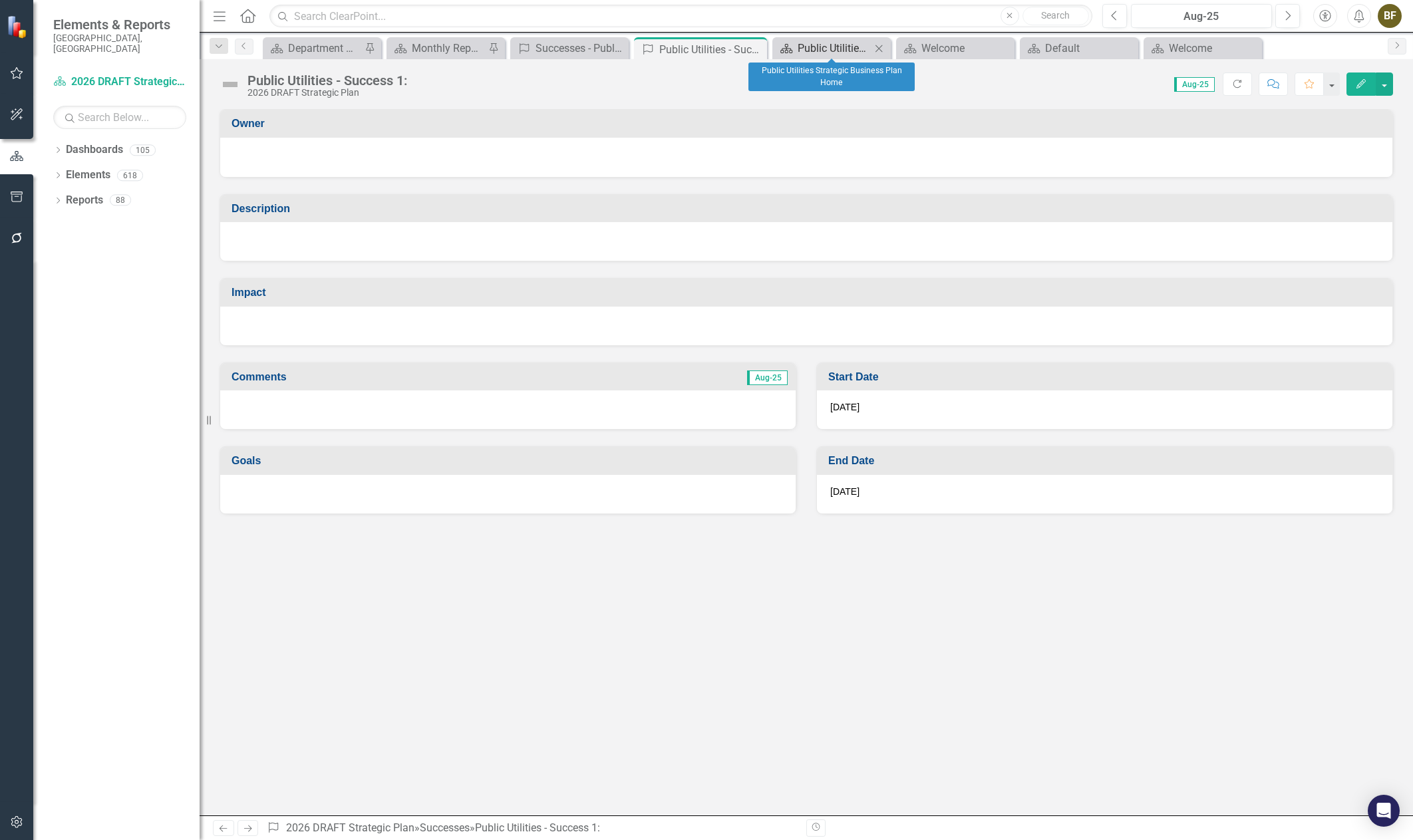
click at [830, 52] on div "Public Utilities Strategic Business Plan Home" at bounding box center [835, 48] width 73 height 17
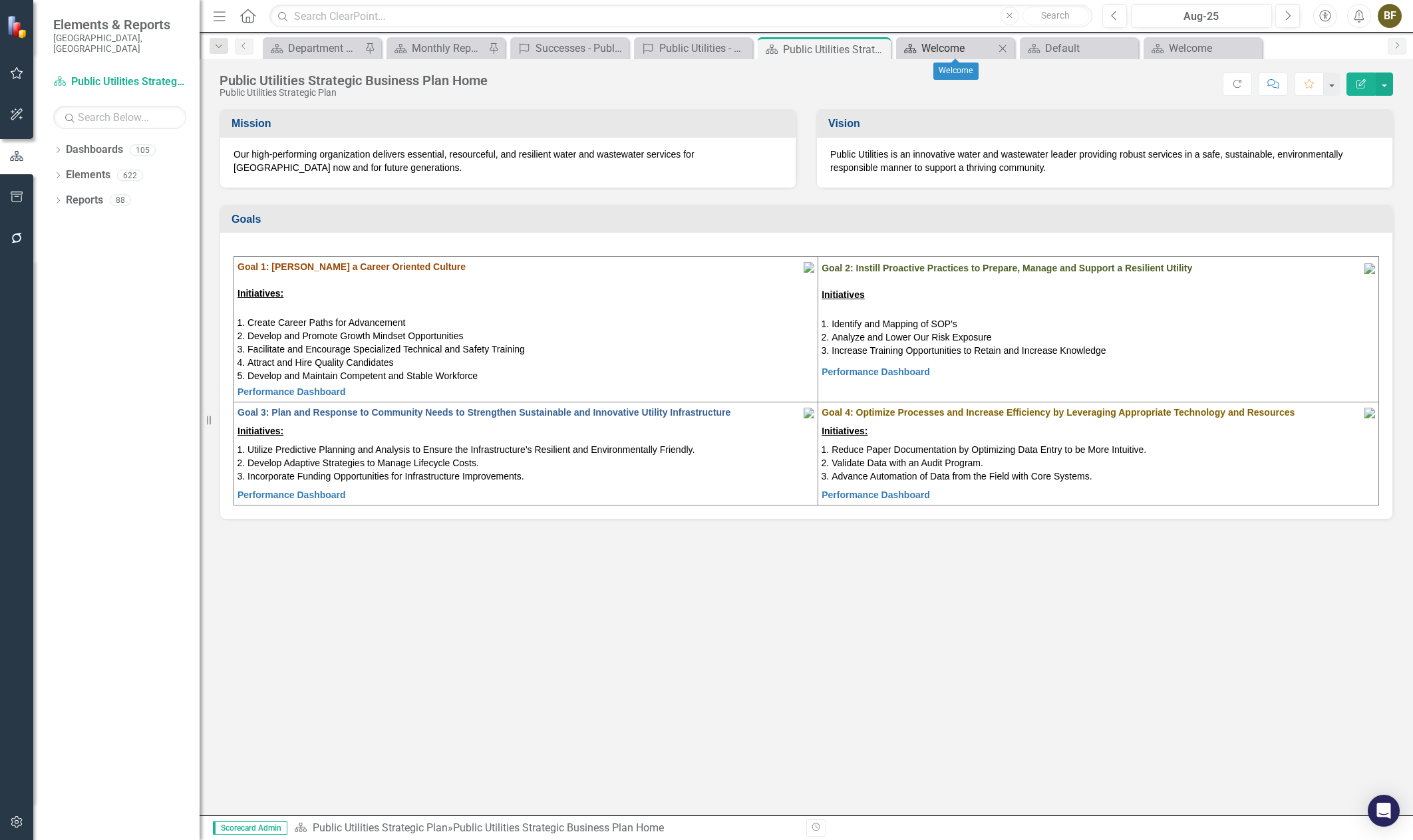
click at [939, 52] on div "Welcome" at bounding box center [958, 48] width 73 height 17
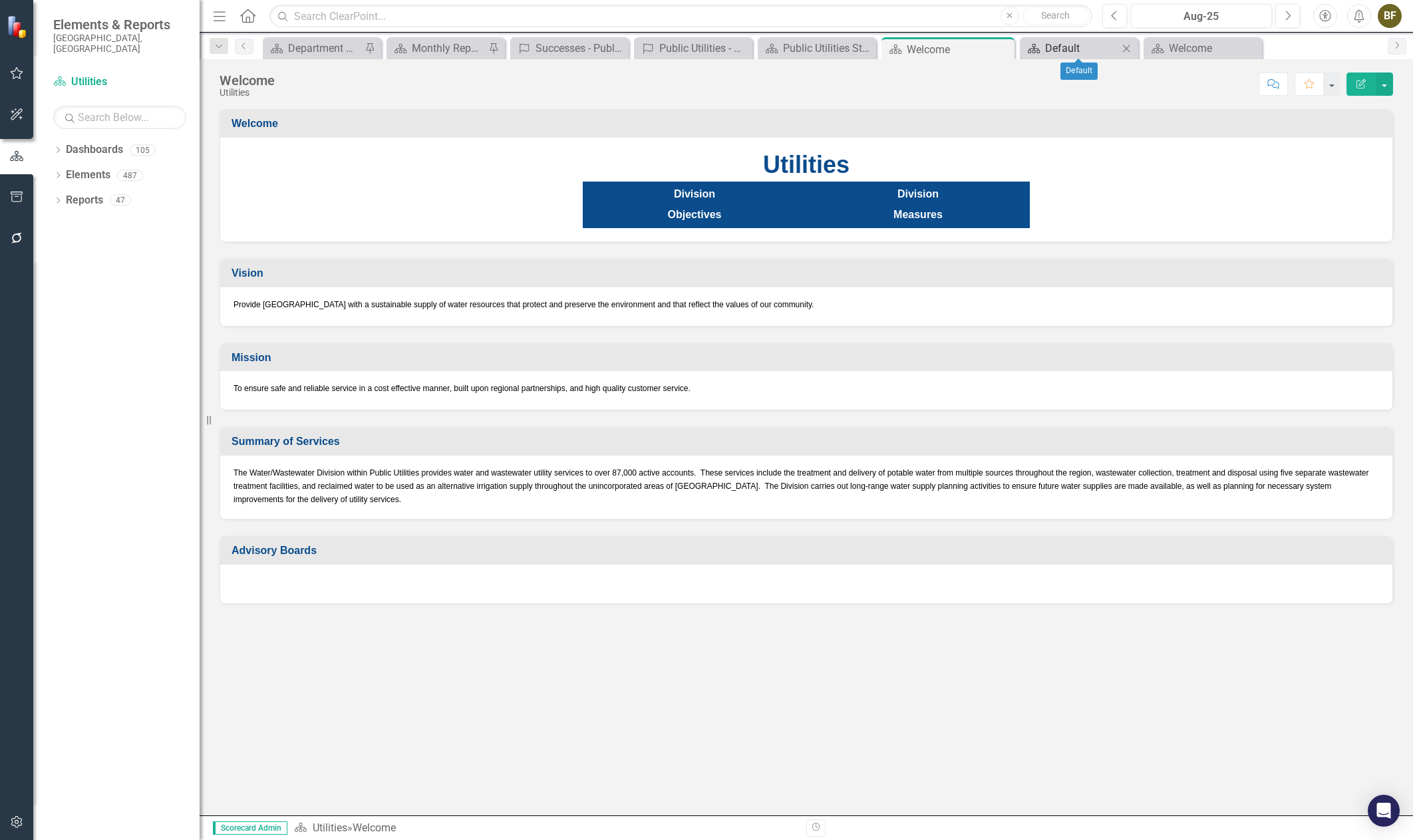
click at [1060, 45] on div "Default" at bounding box center [1082, 48] width 73 height 17
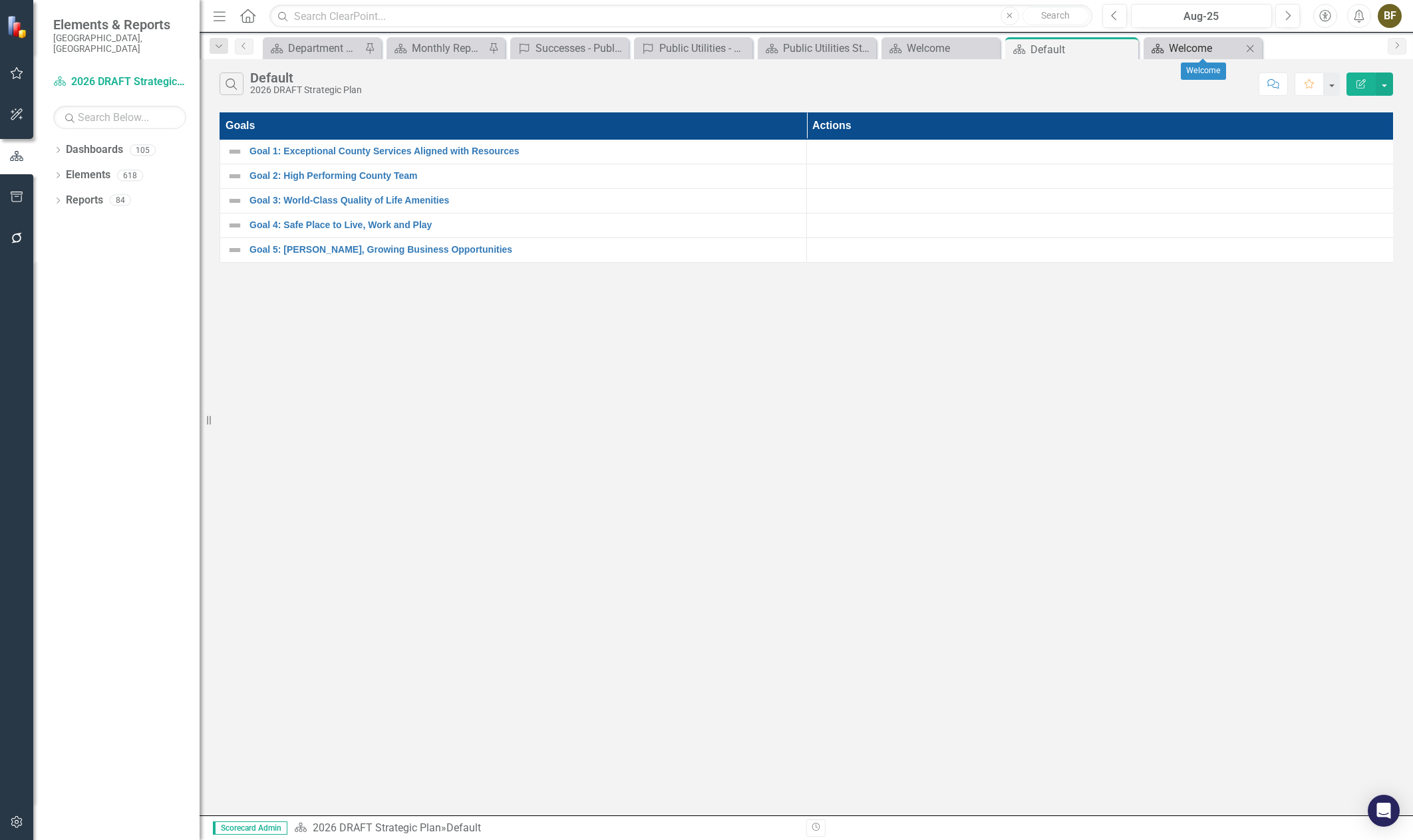
click at [1170, 51] on div "Welcome" at bounding box center [1206, 48] width 73 height 17
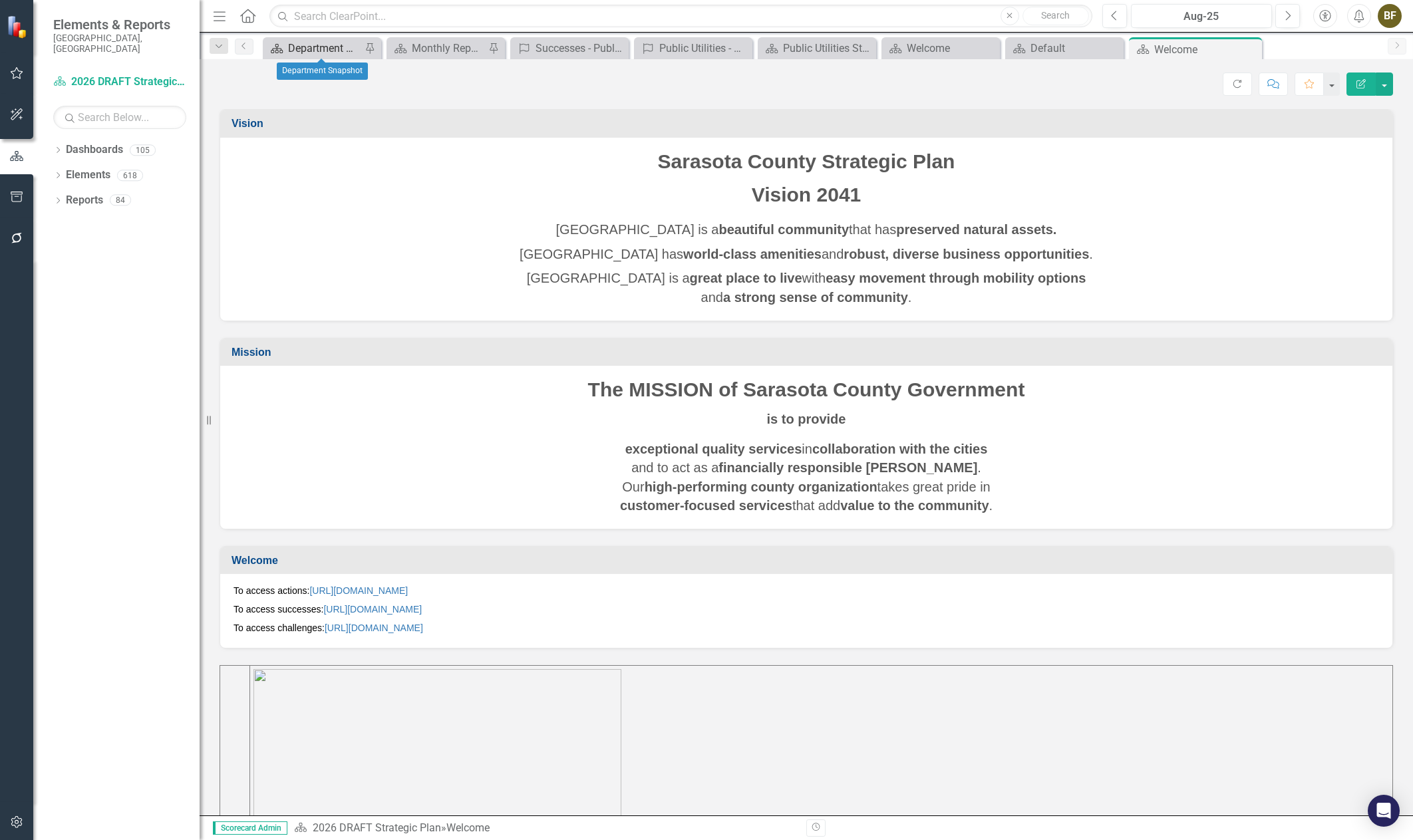
click at [302, 51] on div "Department Snapshot" at bounding box center [325, 48] width 73 height 17
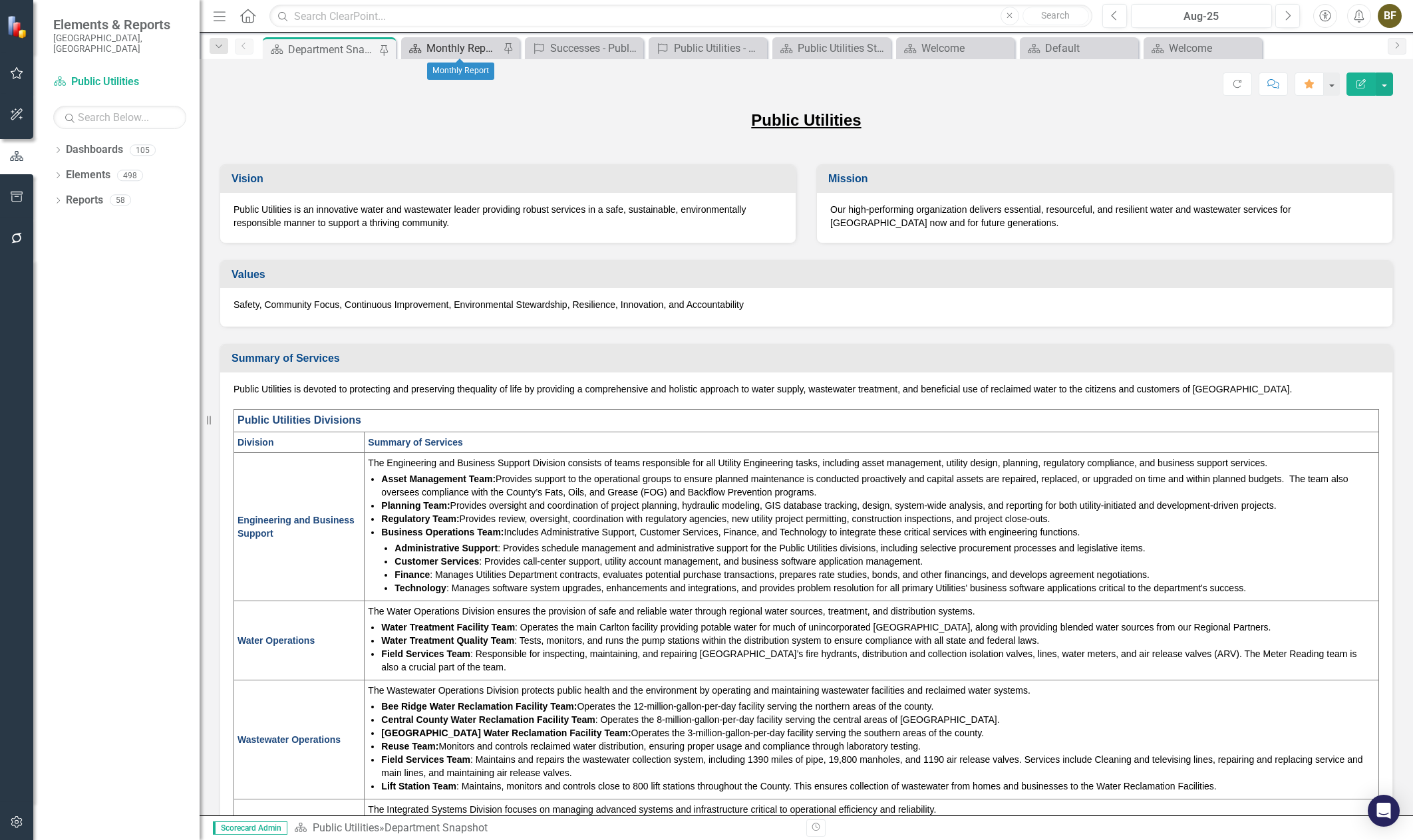
click at [438, 50] on div "Monthly Report" at bounding box center [463, 48] width 73 height 17
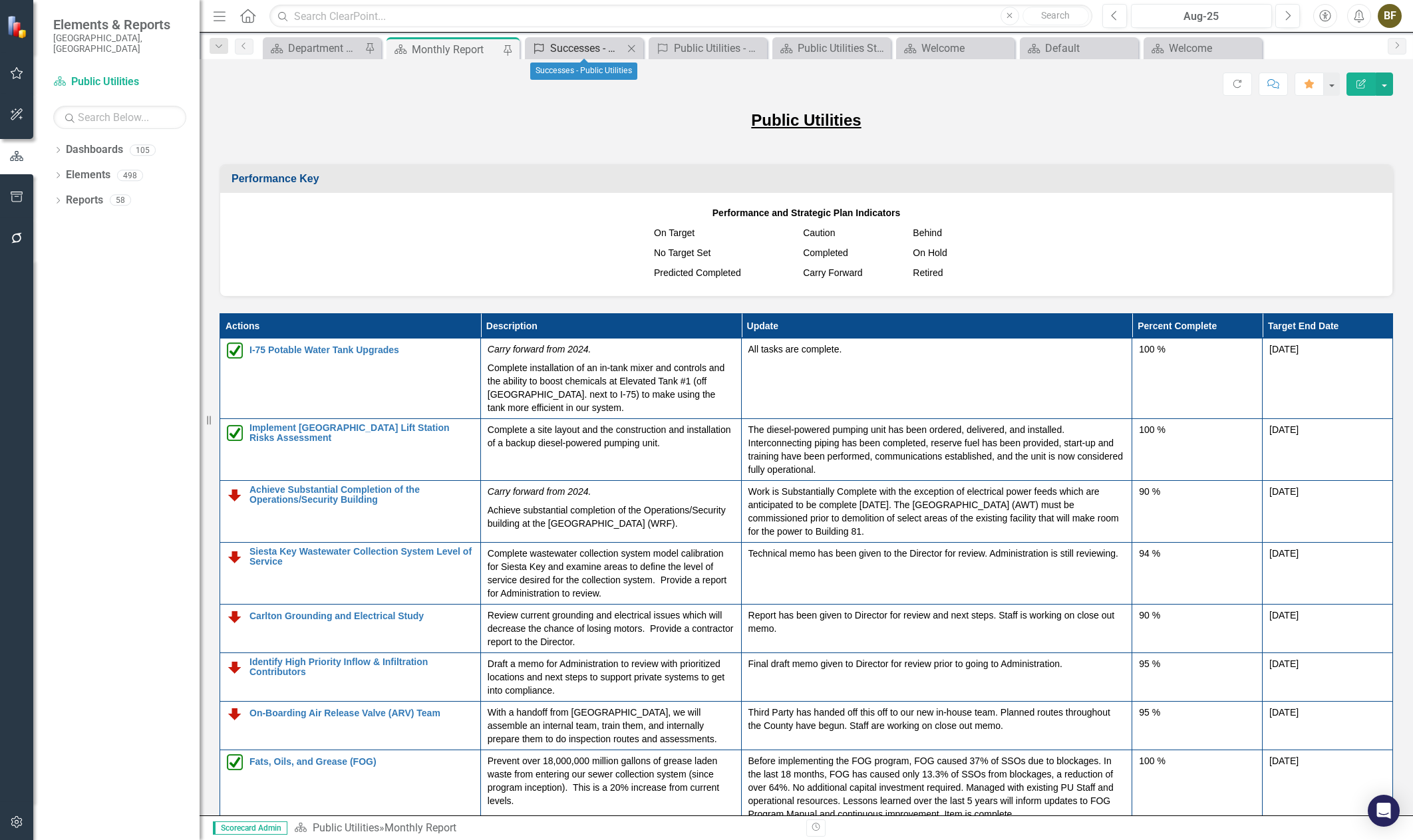
click at [583, 55] on div "Successes - Public Utilities" at bounding box center [587, 48] width 73 height 17
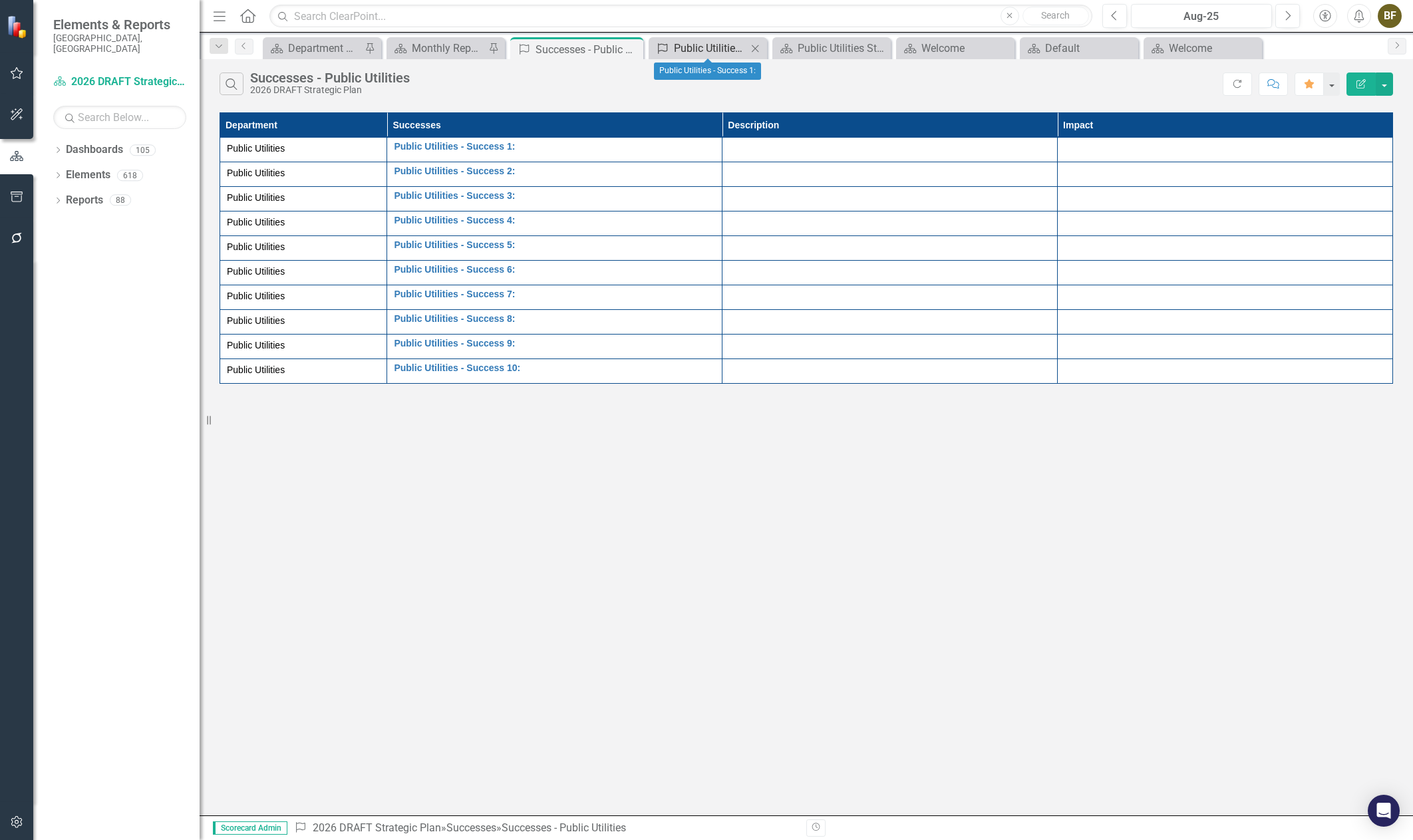
click at [707, 51] on div "Public Utilities - Success 1:" at bounding box center [711, 48] width 73 height 17
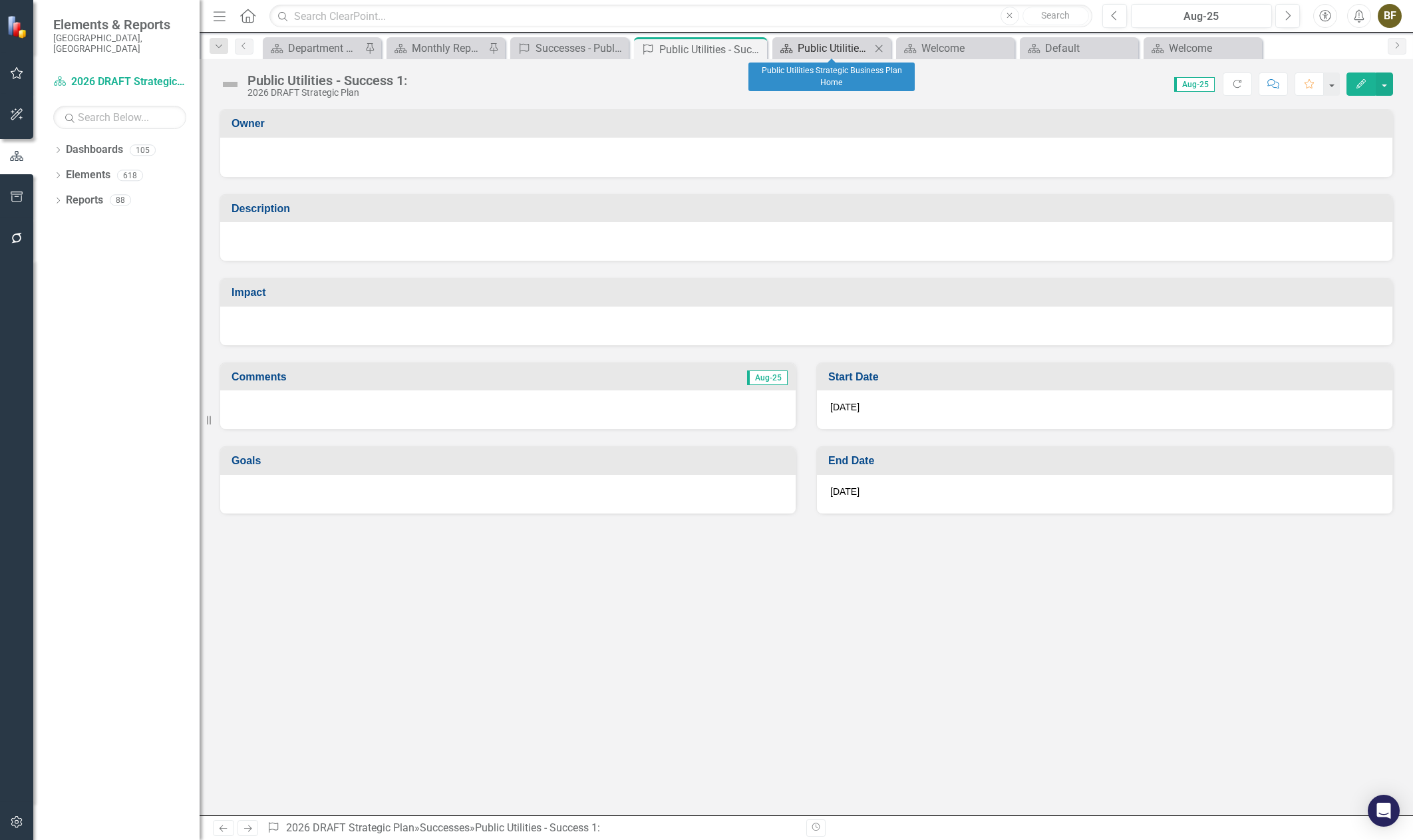
click at [840, 55] on div "Public Utilities Strategic Business Plan Home" at bounding box center [835, 48] width 73 height 17
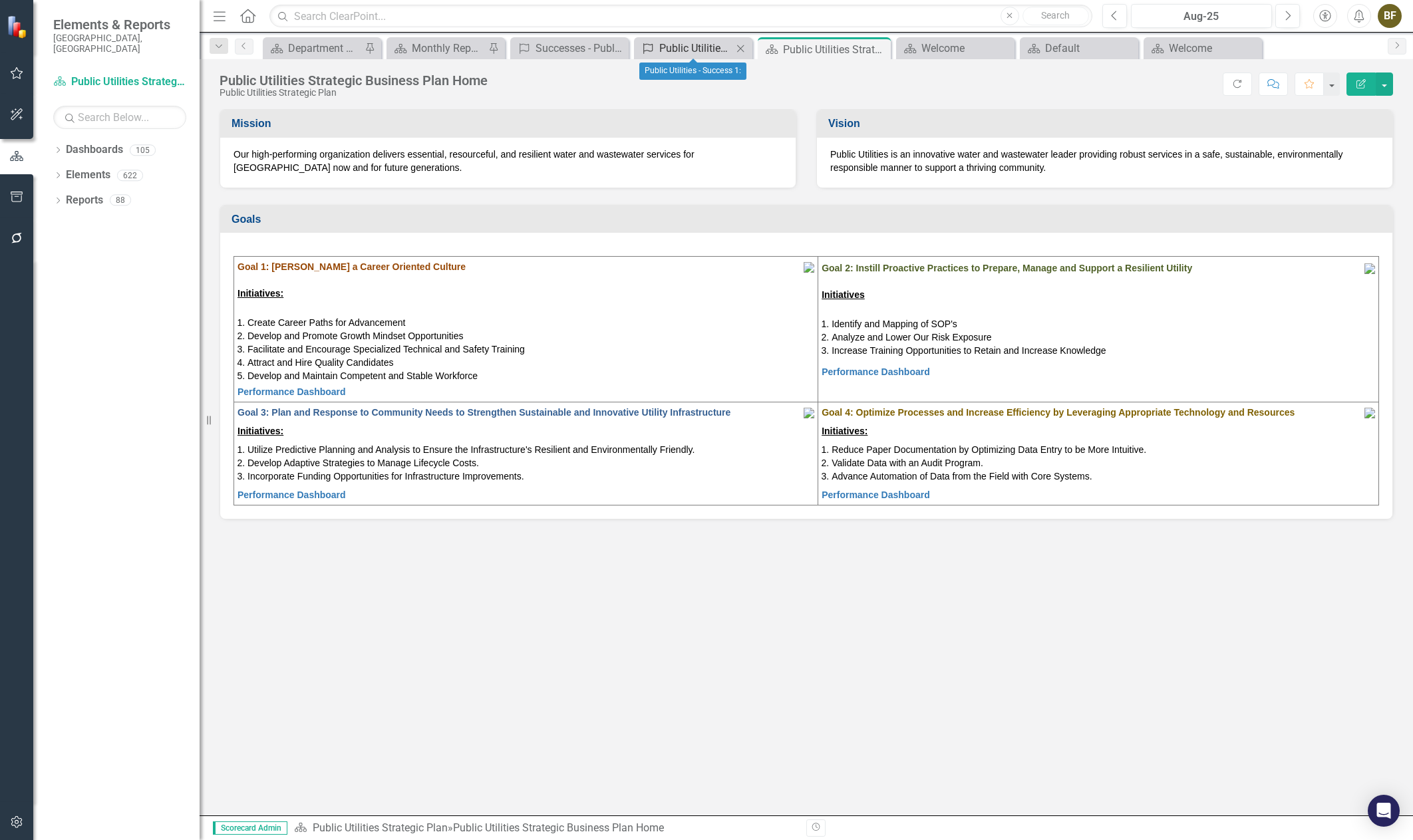
click at [721, 47] on div "Public Utilities - Success 1:" at bounding box center [696, 48] width 73 height 17
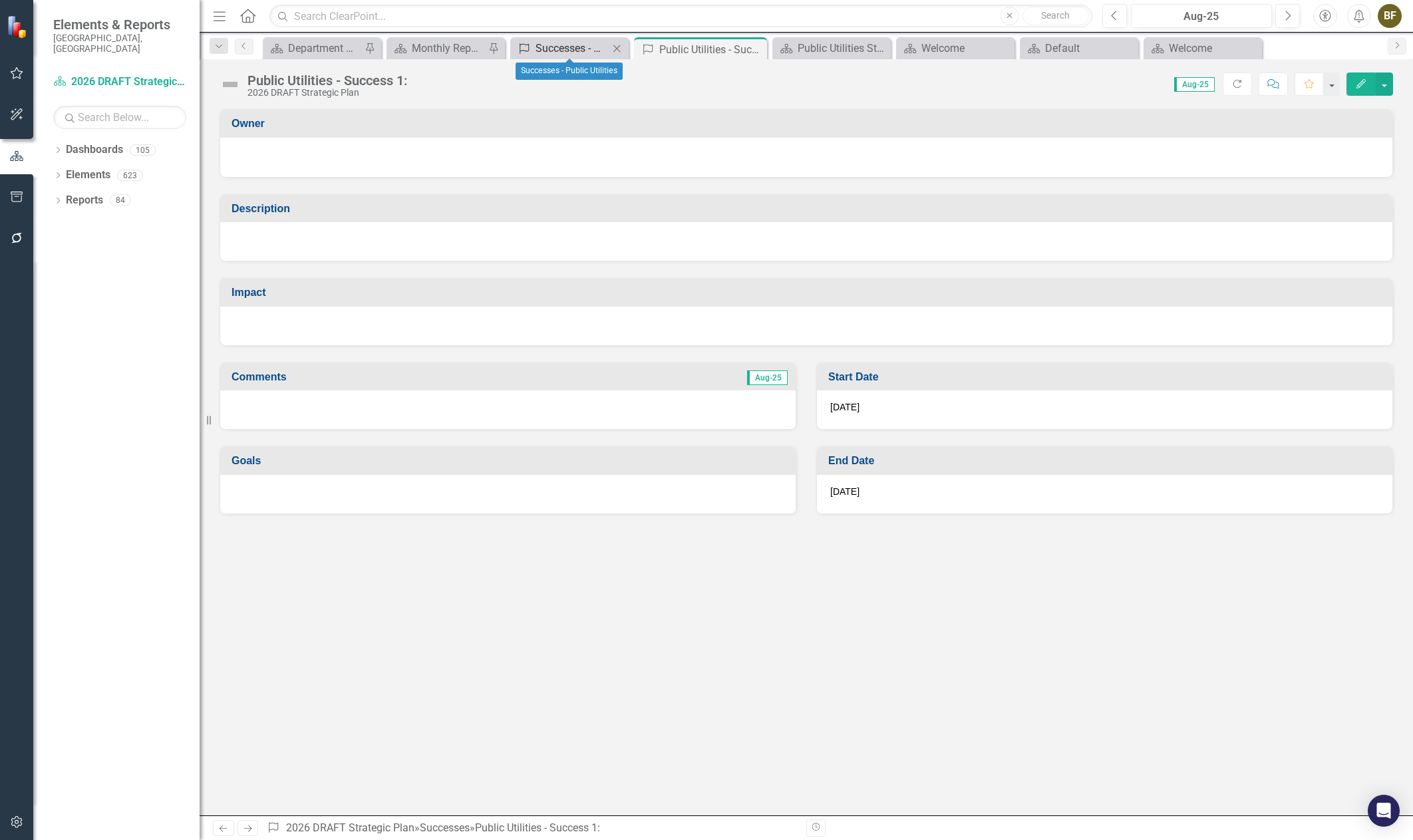
click at [585, 51] on div "Successes - Public Utilities" at bounding box center [573, 48] width 73 height 17
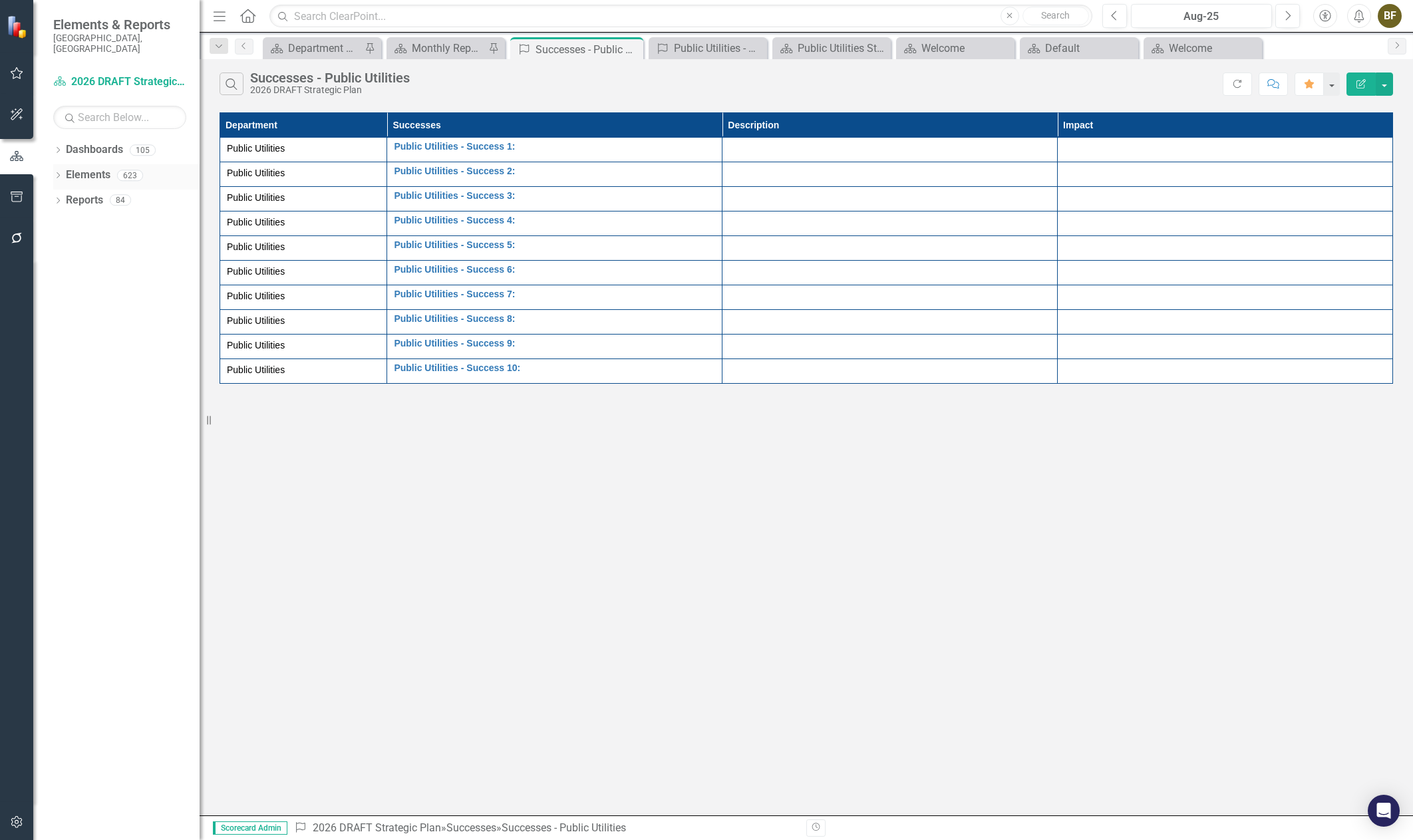
click at [55, 173] on icon "Dropdown" at bounding box center [57, 176] width 9 height 7
click at [68, 274] on icon "Dropdown" at bounding box center [64, 277] width 9 height 7
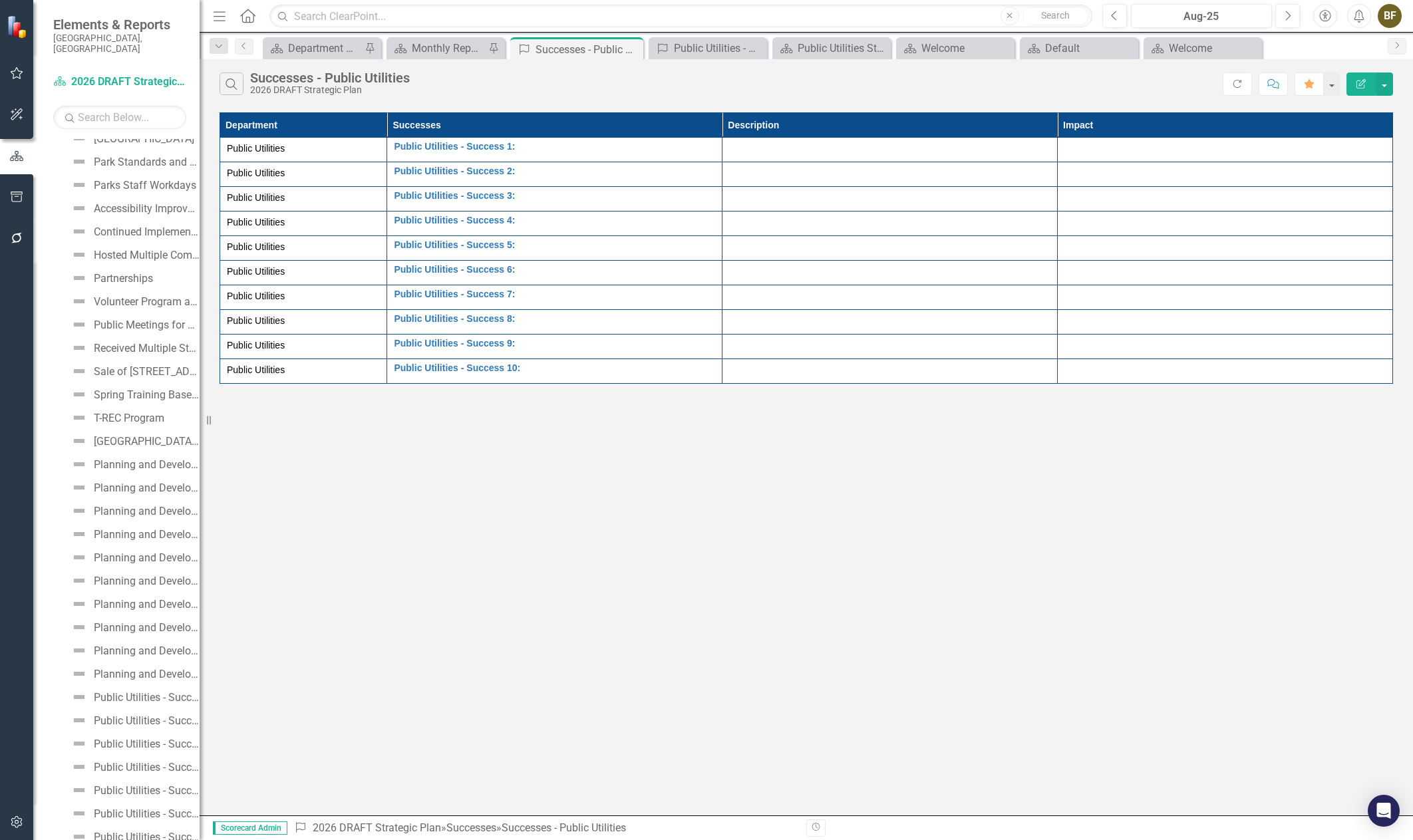
scroll to position [3191, 0]
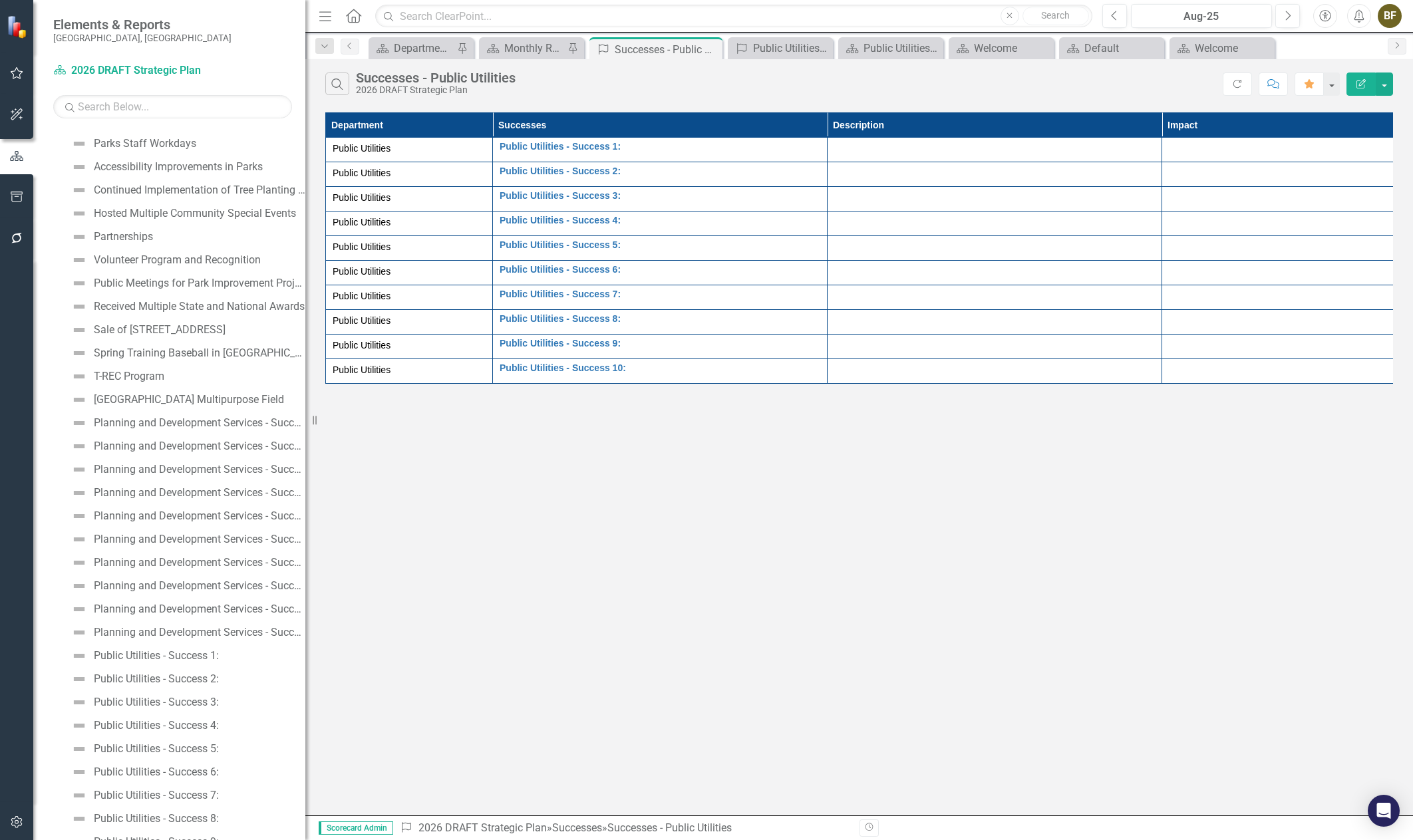
drag, startPoint x: 204, startPoint y: 544, endPoint x: 305, endPoint y: 571, distance: 104.5
click at [305, 571] on div "Resize" at bounding box center [310, 420] width 11 height 840
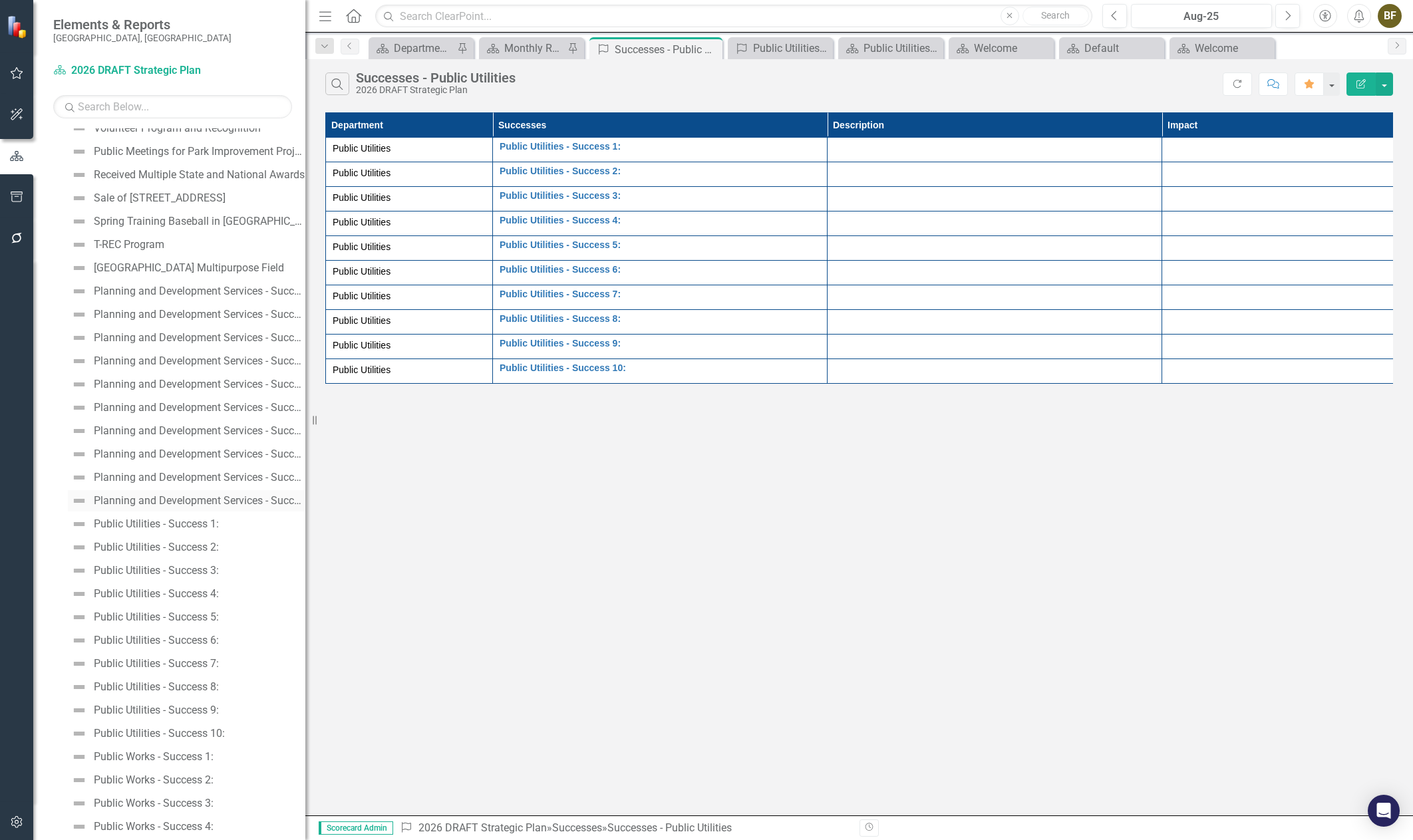
scroll to position [3324, 0]
click at [776, 47] on div "Public Utilities - Success 1:" at bounding box center [783, 48] width 60 height 17
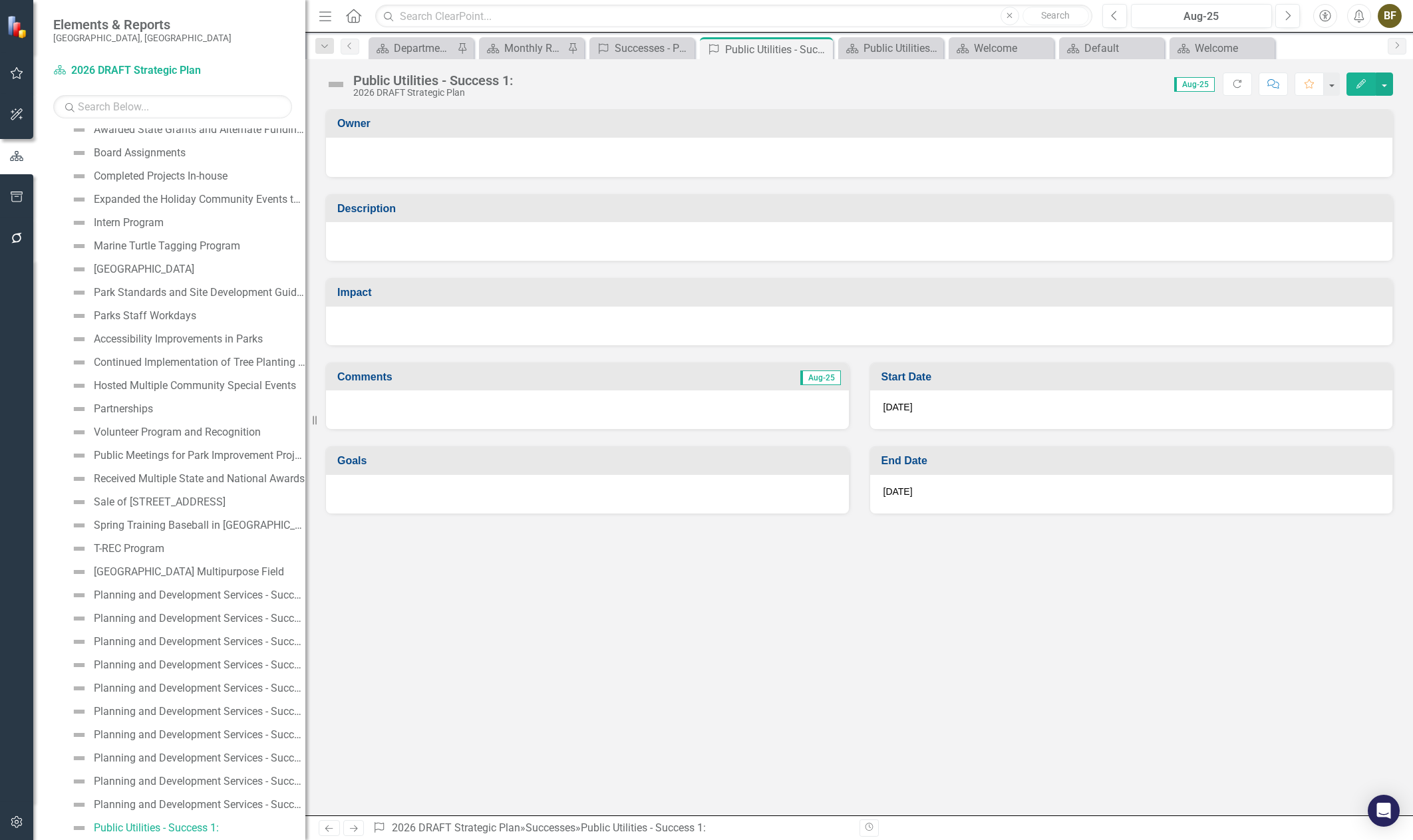
scroll to position [3018, 0]
click at [635, 47] on div "Successes - Public Utilities" at bounding box center [645, 48] width 60 height 17
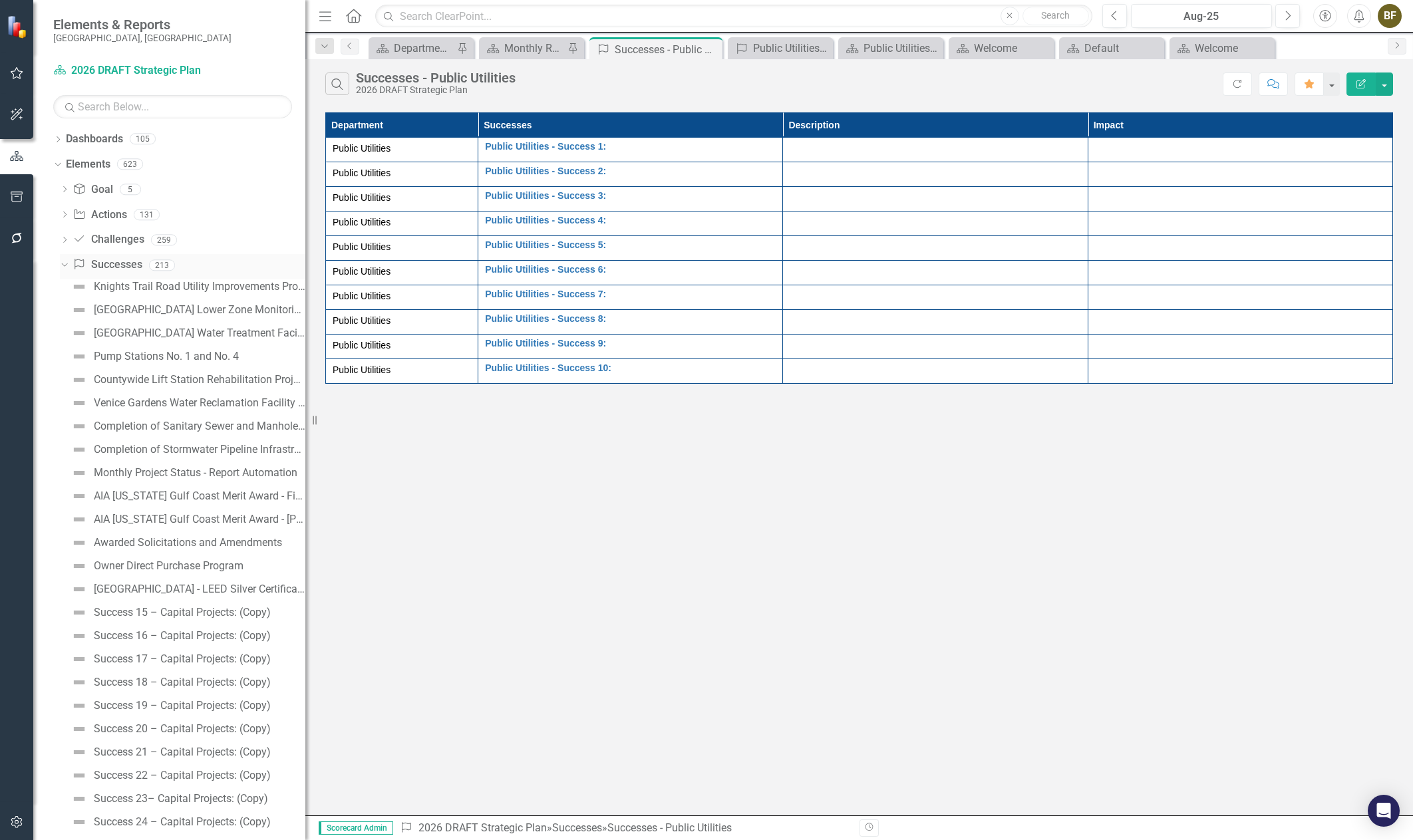
click at [65, 265] on icon "Dropdown" at bounding box center [62, 264] width 7 height 9
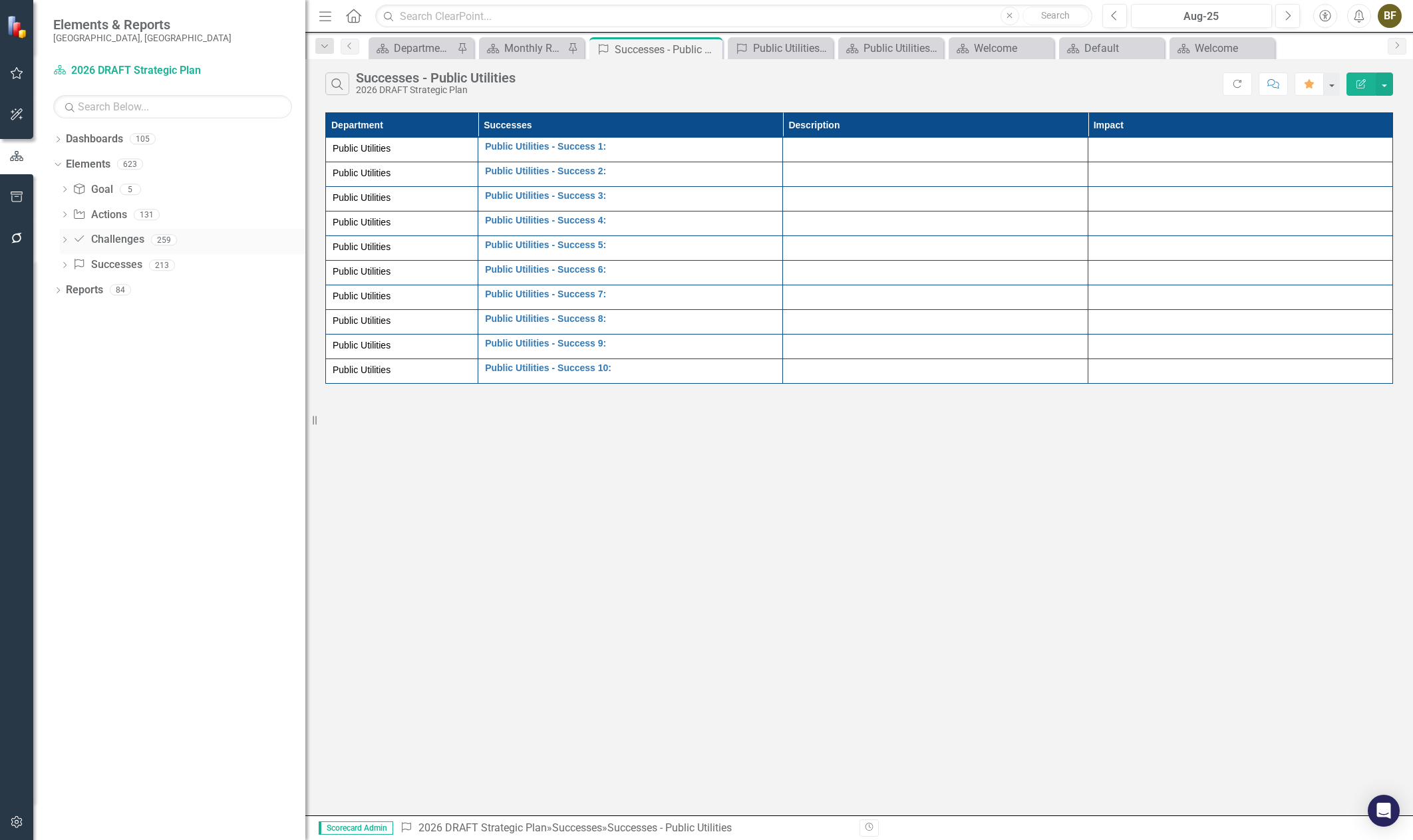
click at [68, 239] on icon "Dropdown" at bounding box center [64, 240] width 9 height 7
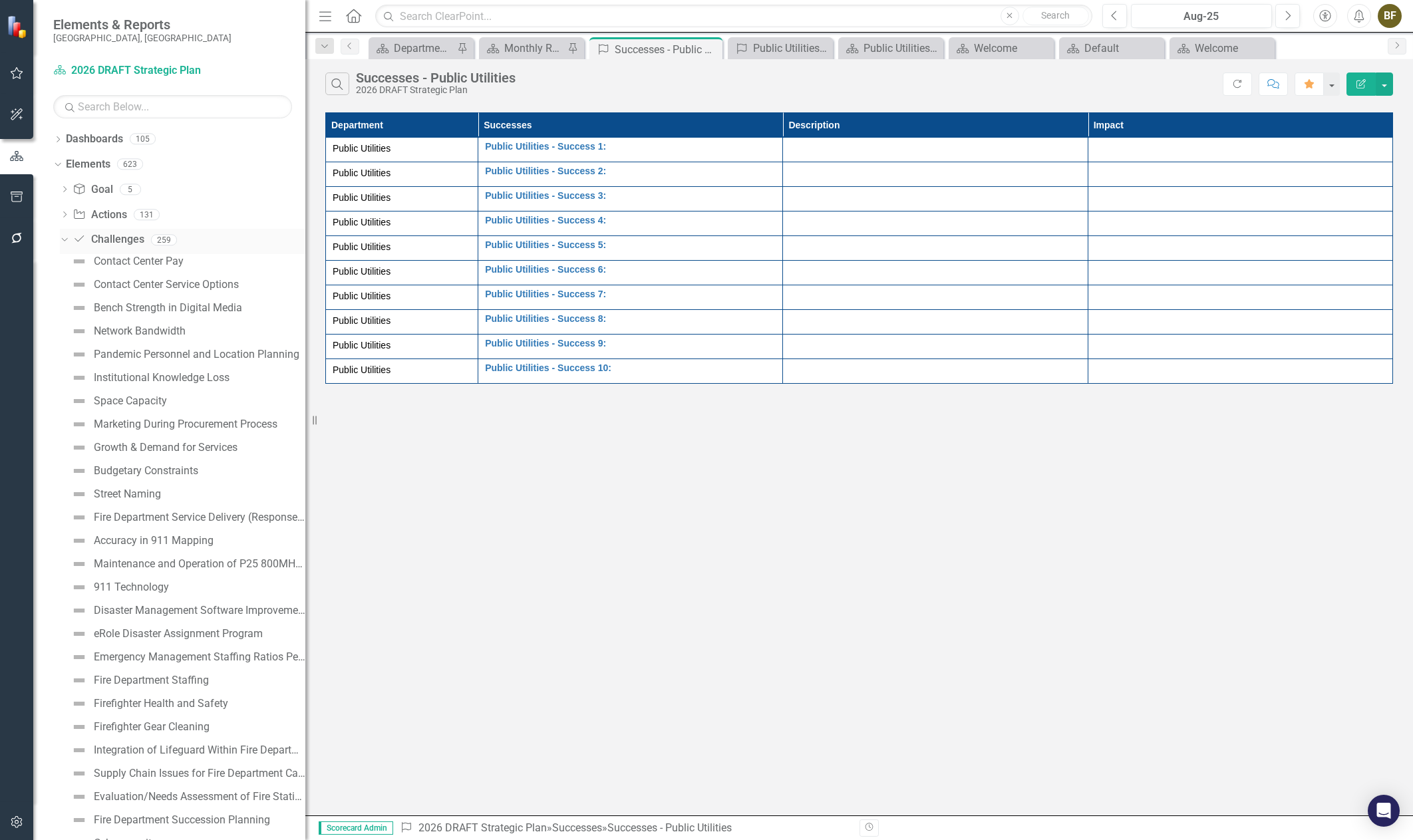
click at [63, 244] on div "Dropdown" at bounding box center [64, 241] width 9 height 7
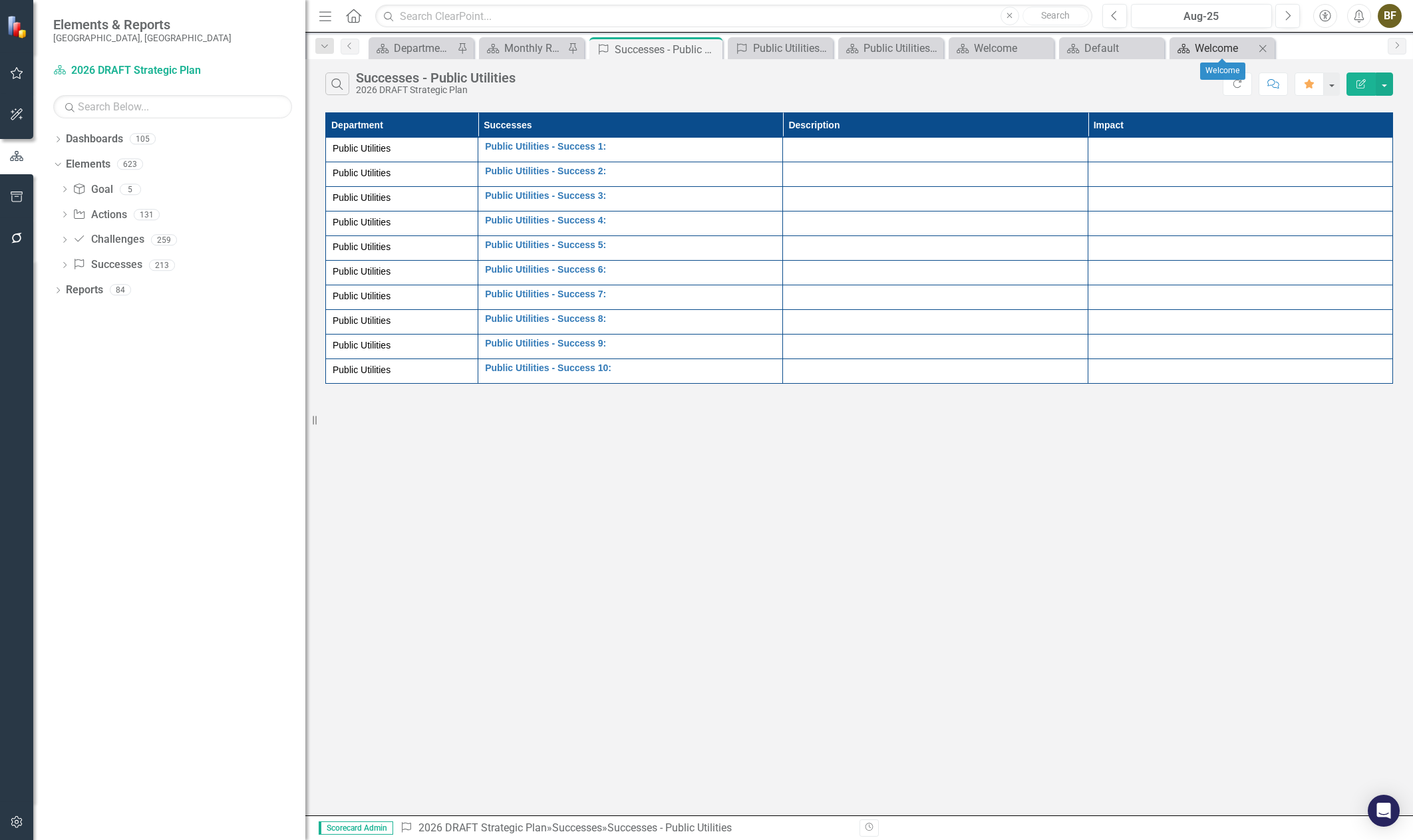
click at [1197, 54] on div "Welcome" at bounding box center [1225, 48] width 60 height 17
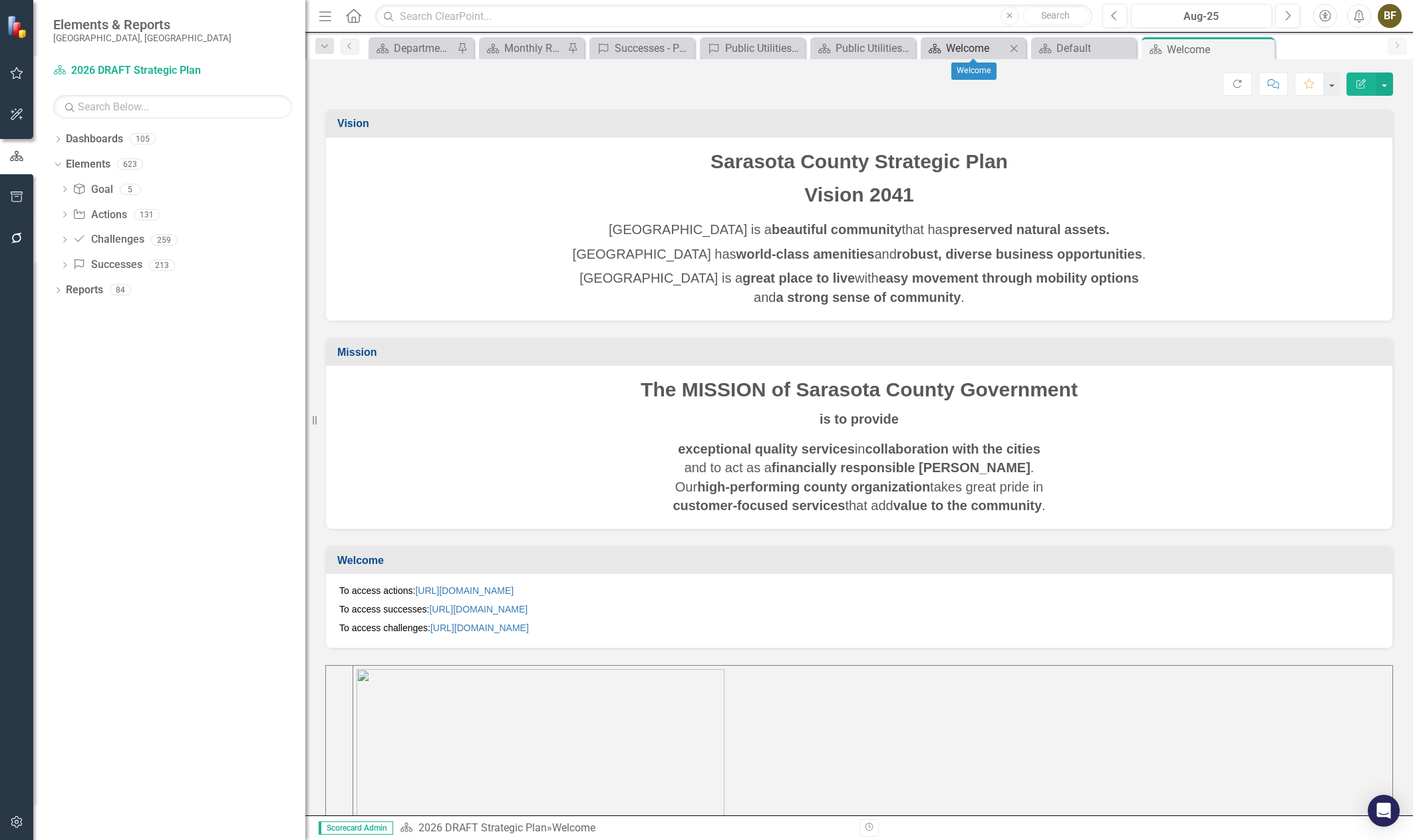
click at [946, 48] on div "Welcome" at bounding box center [976, 48] width 60 height 17
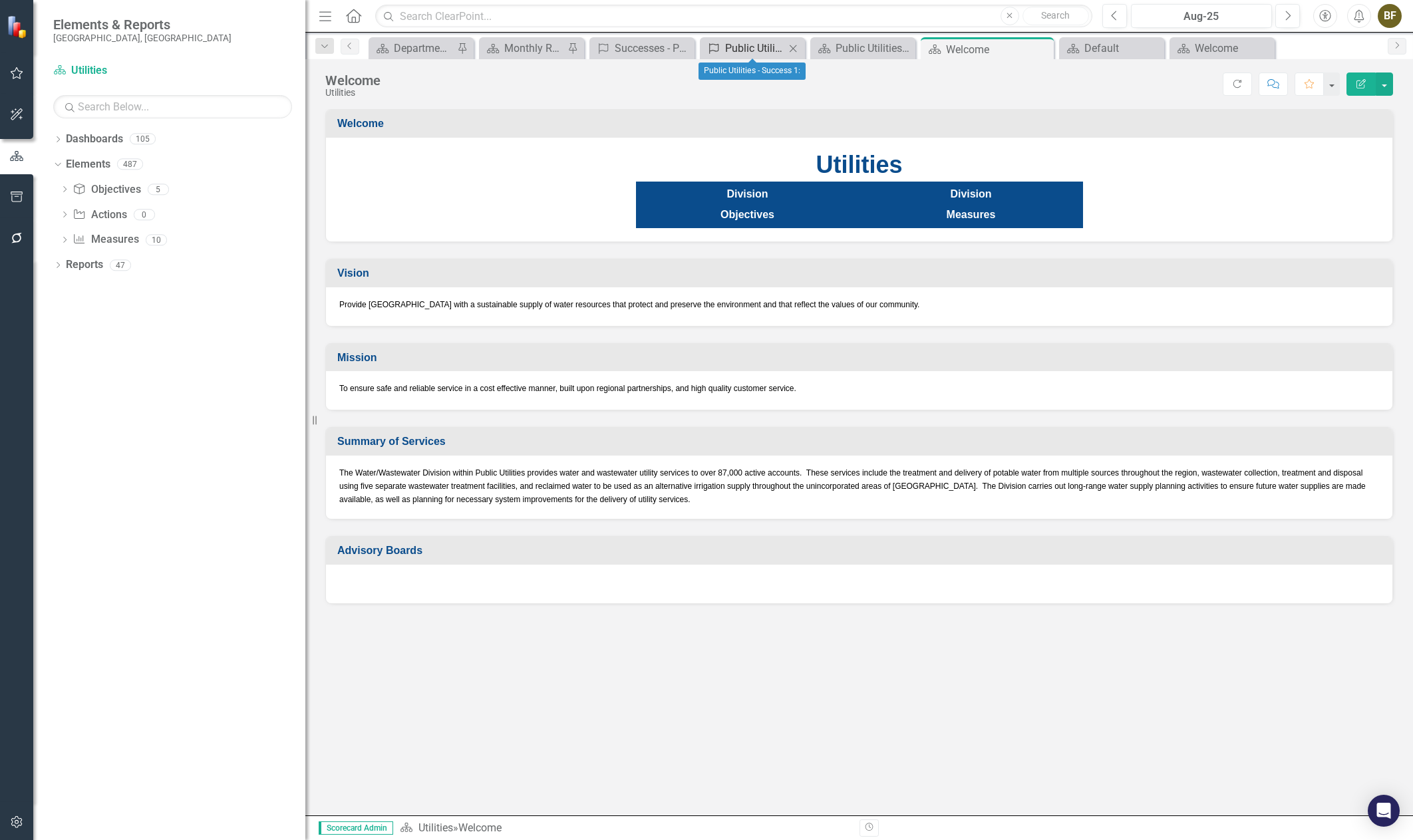
click at [765, 45] on div "Public Utilities - Success 1:" at bounding box center [755, 48] width 60 height 17
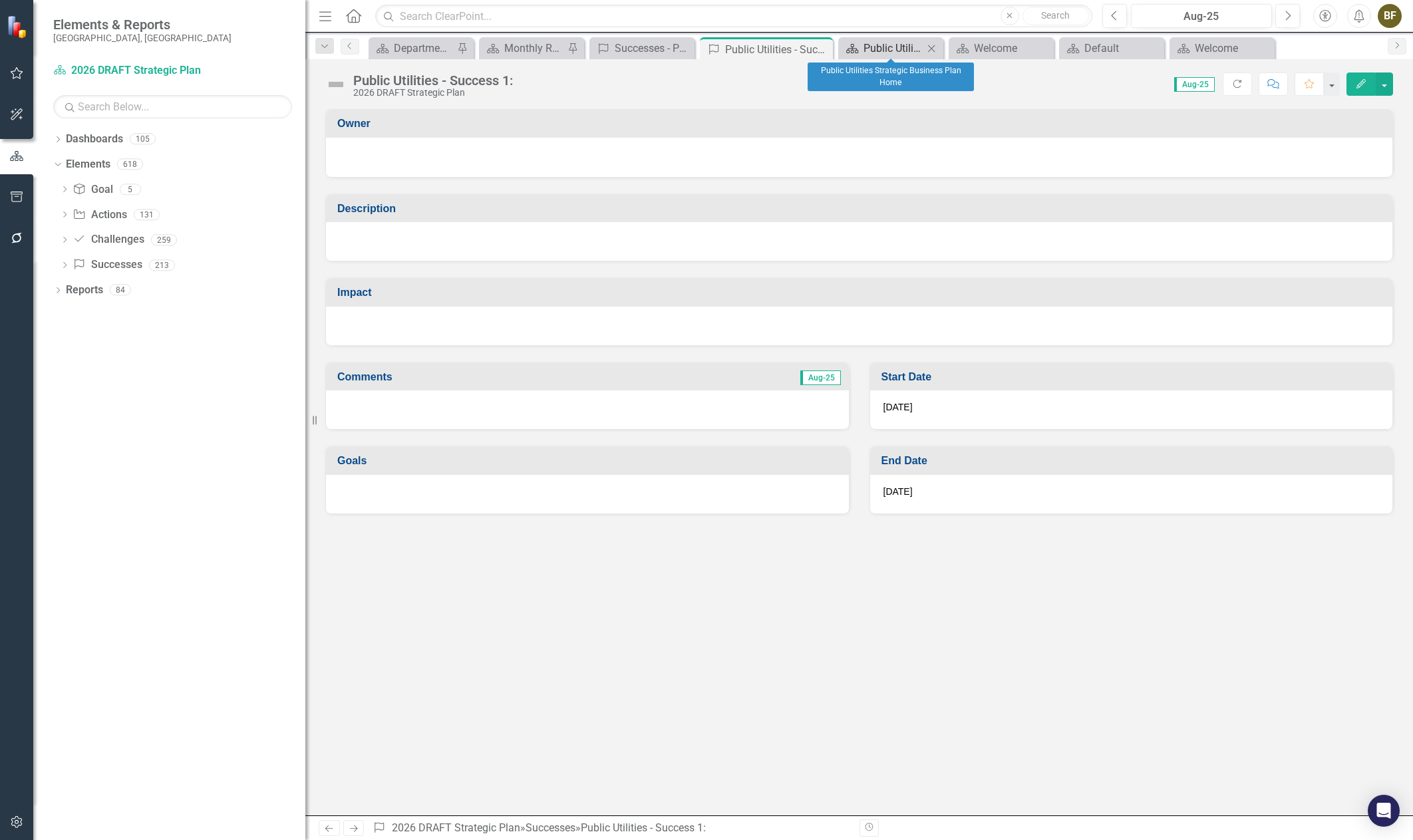
click at [885, 54] on div "Public Utilities Strategic Business Plan Home" at bounding box center [894, 48] width 60 height 17
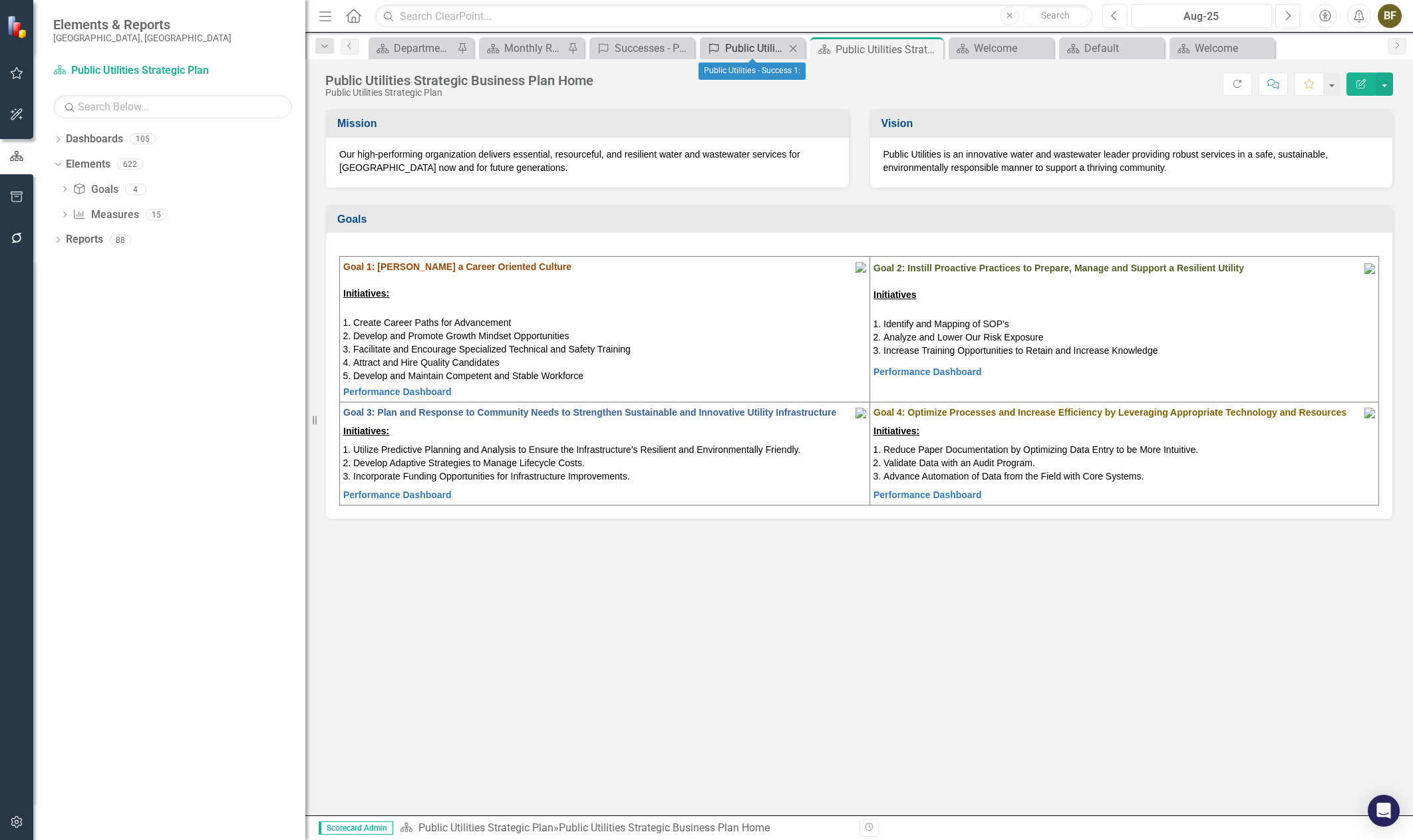
click at [746, 47] on div "Public Utilities - Success 1:" at bounding box center [755, 48] width 60 height 17
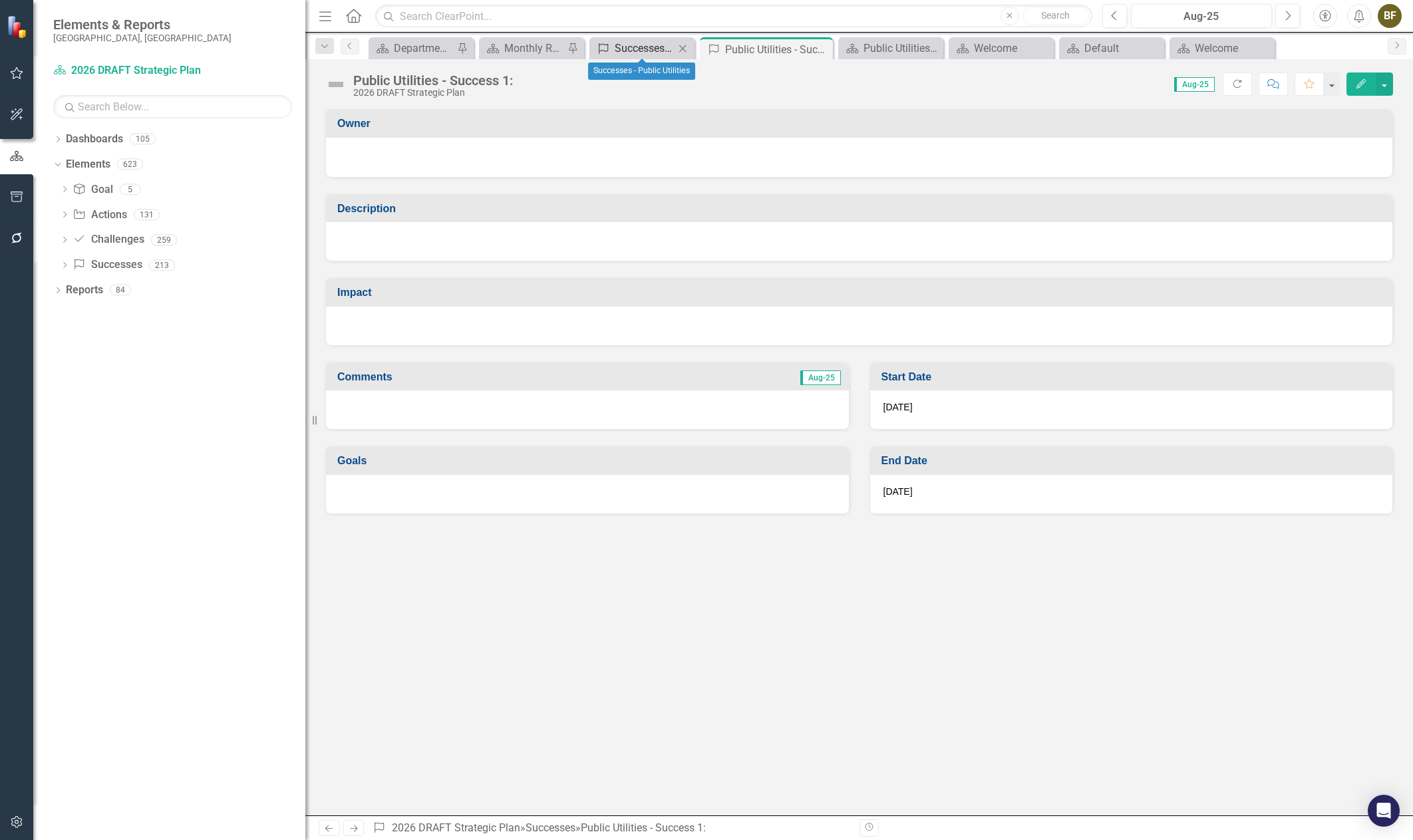
click at [633, 48] on div "Successes - Public Utilities" at bounding box center [645, 48] width 60 height 17
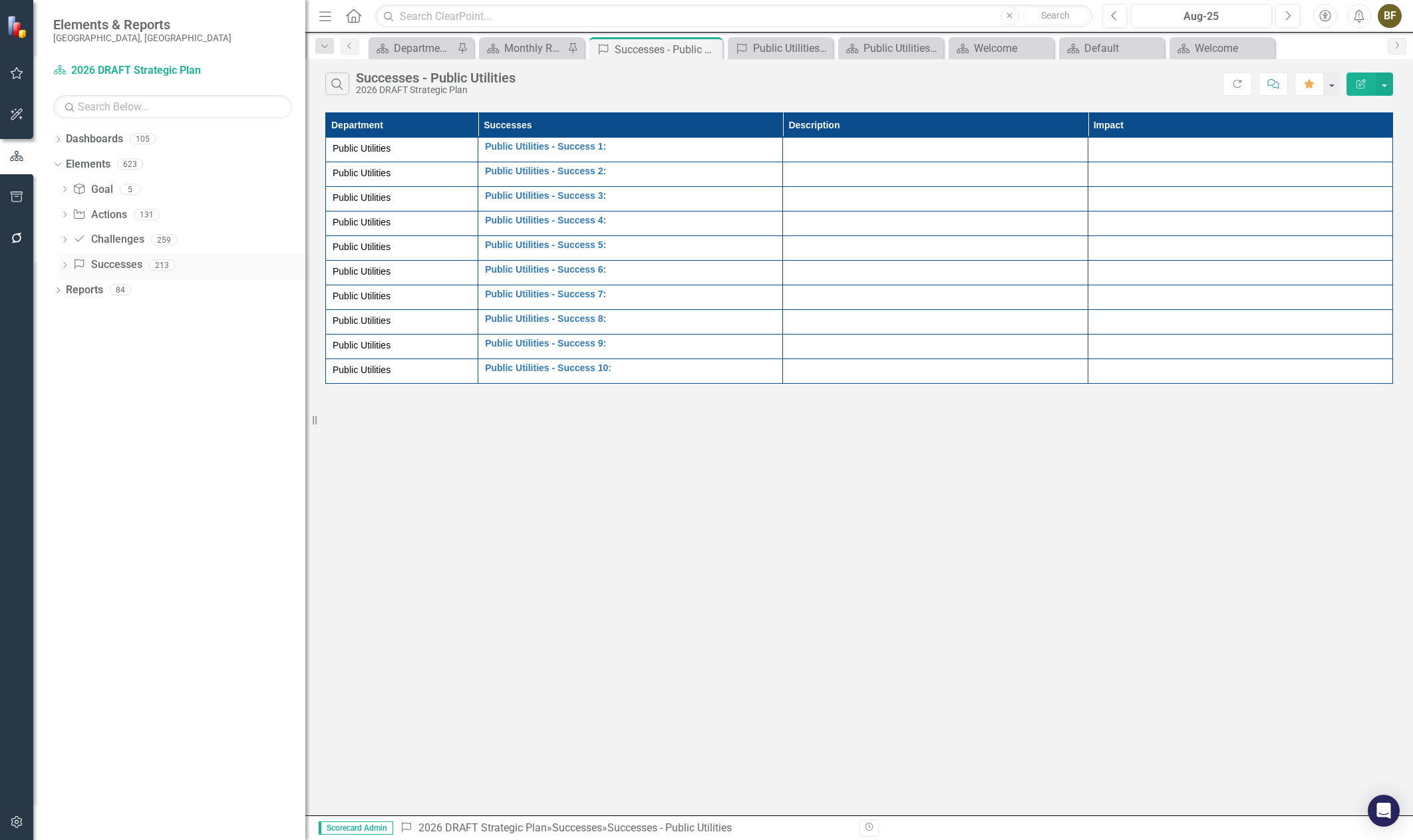
click at [66, 267] on icon "Dropdown" at bounding box center [64, 266] width 9 height 7
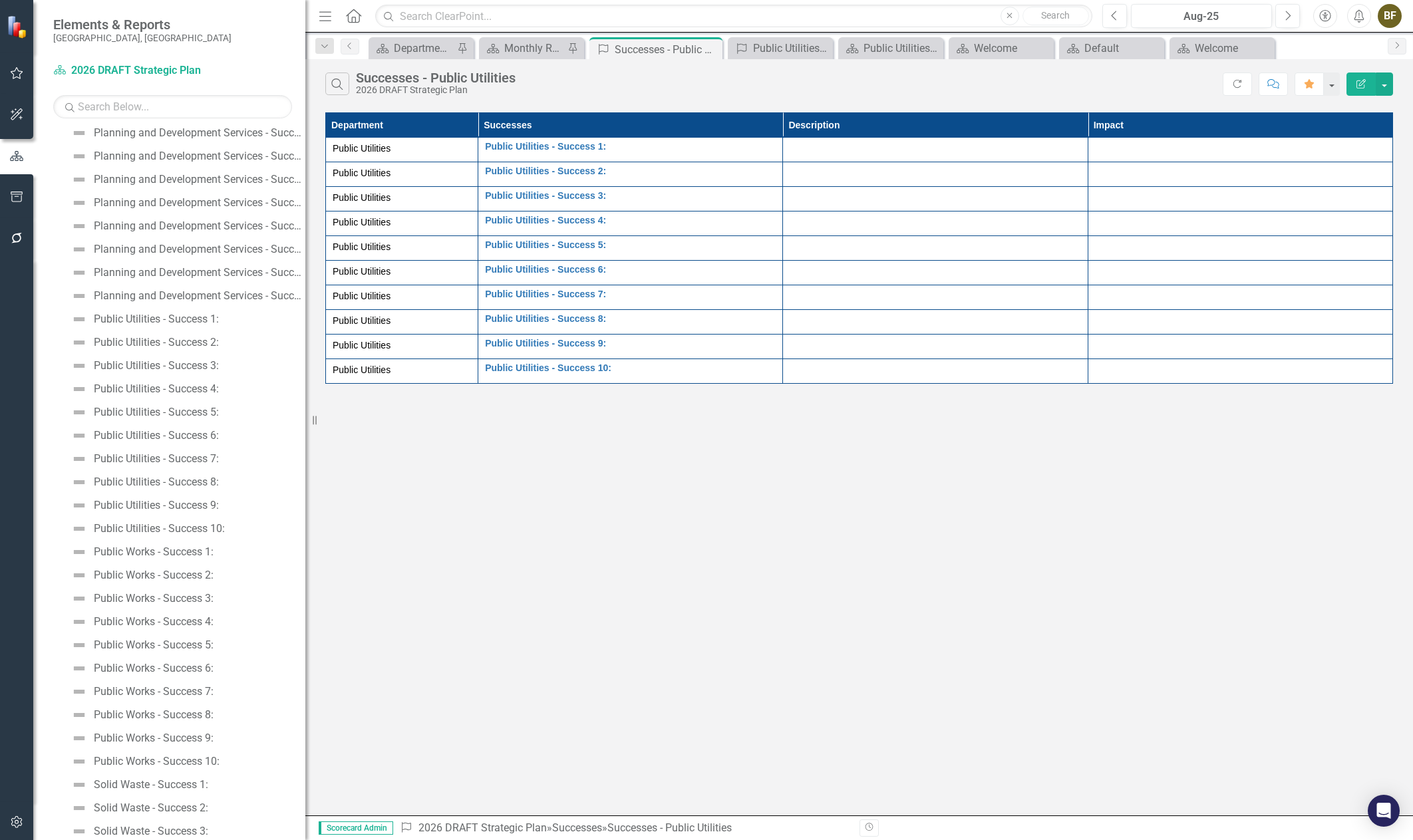
scroll to position [3524, 0]
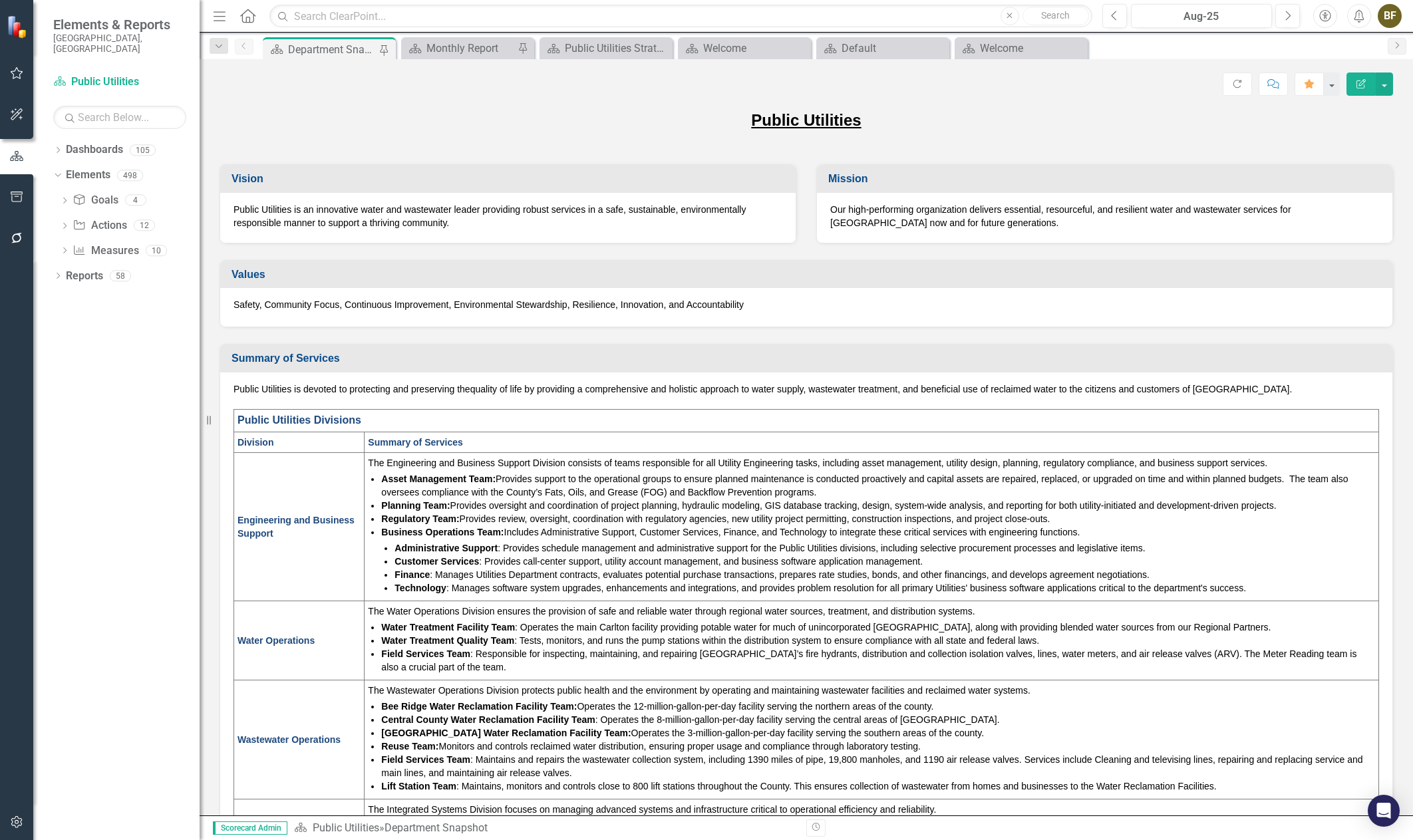
scroll to position [133, 0]
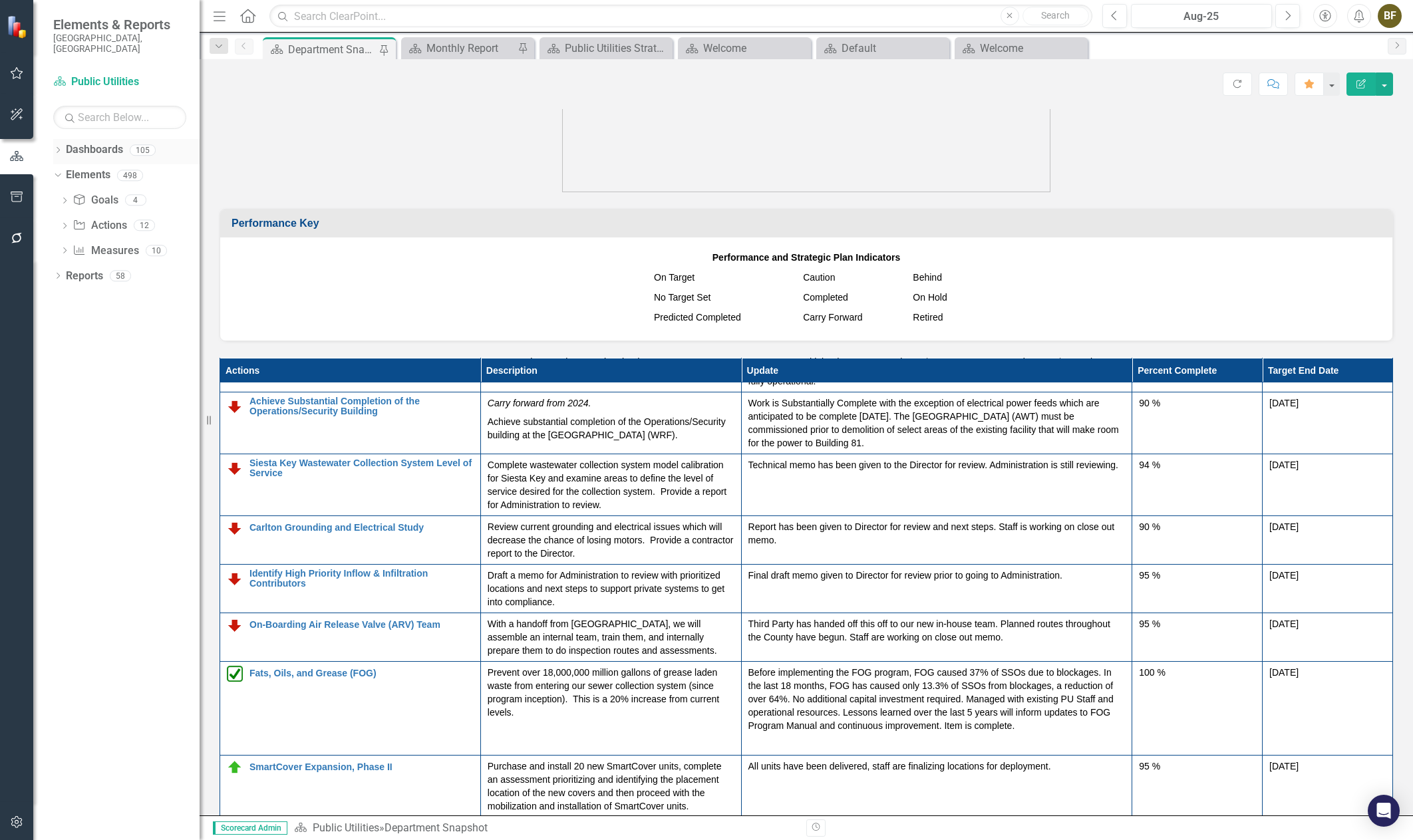
click at [65, 139] on div "Dropdown Dashboards 105" at bounding box center [126, 151] width 146 height 25
click at [59, 147] on icon at bounding box center [58, 150] width 3 height 6
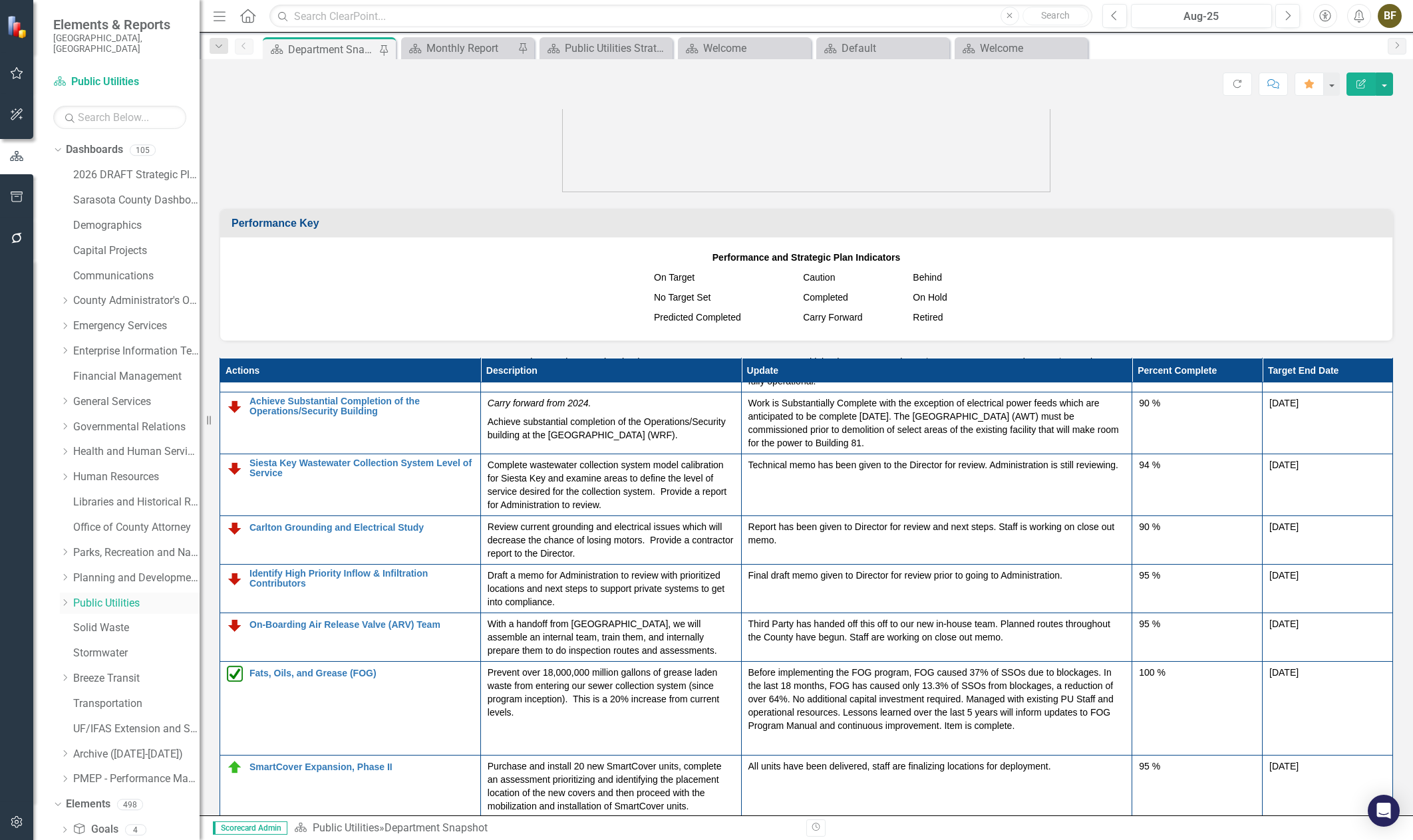
click at [118, 595] on link "Public Utilities" at bounding box center [136, 603] width 126 height 15
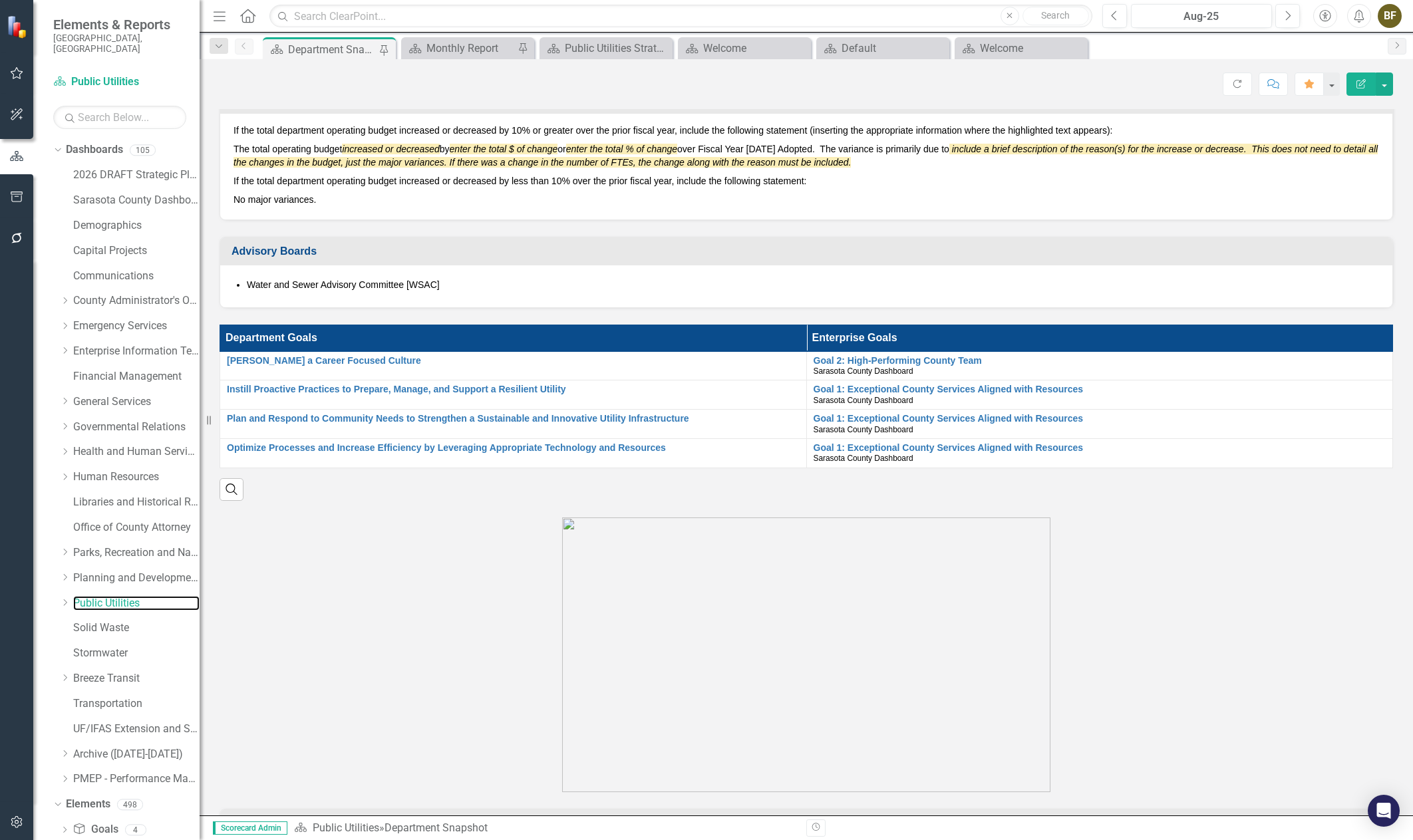
scroll to position [665, 0]
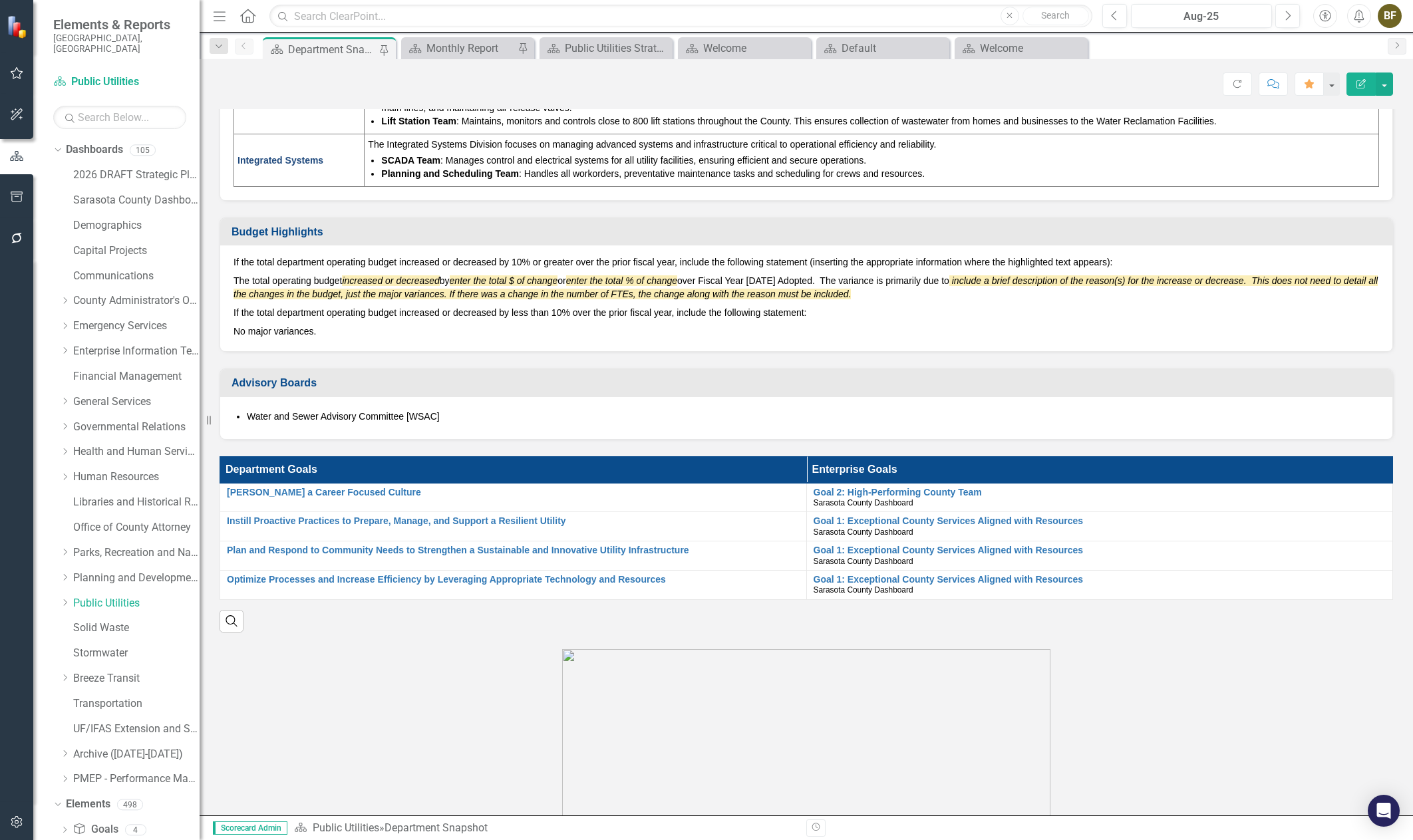
click at [336, 52] on div "Department Snapshot" at bounding box center [332, 50] width 88 height 17
click at [95, 595] on link "Public Utilities" at bounding box center [136, 603] width 126 height 15
click at [68, 599] on icon "Dropdown" at bounding box center [65, 603] width 10 height 8
click at [104, 620] on link "Public Utilities Strategic Plan" at bounding box center [143, 628] width 113 height 15
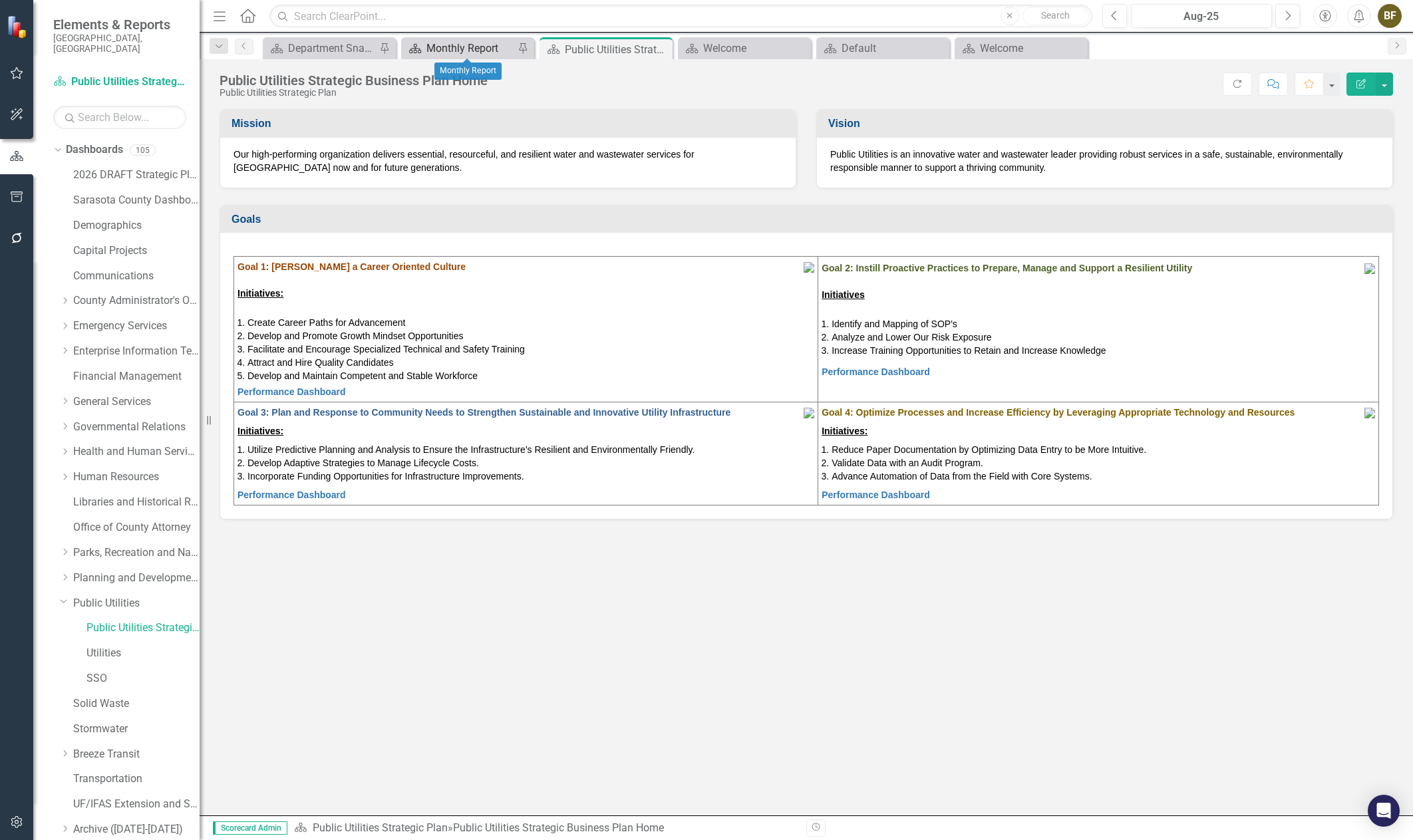
click at [446, 44] on div "Monthly Report" at bounding box center [470, 48] width 88 height 17
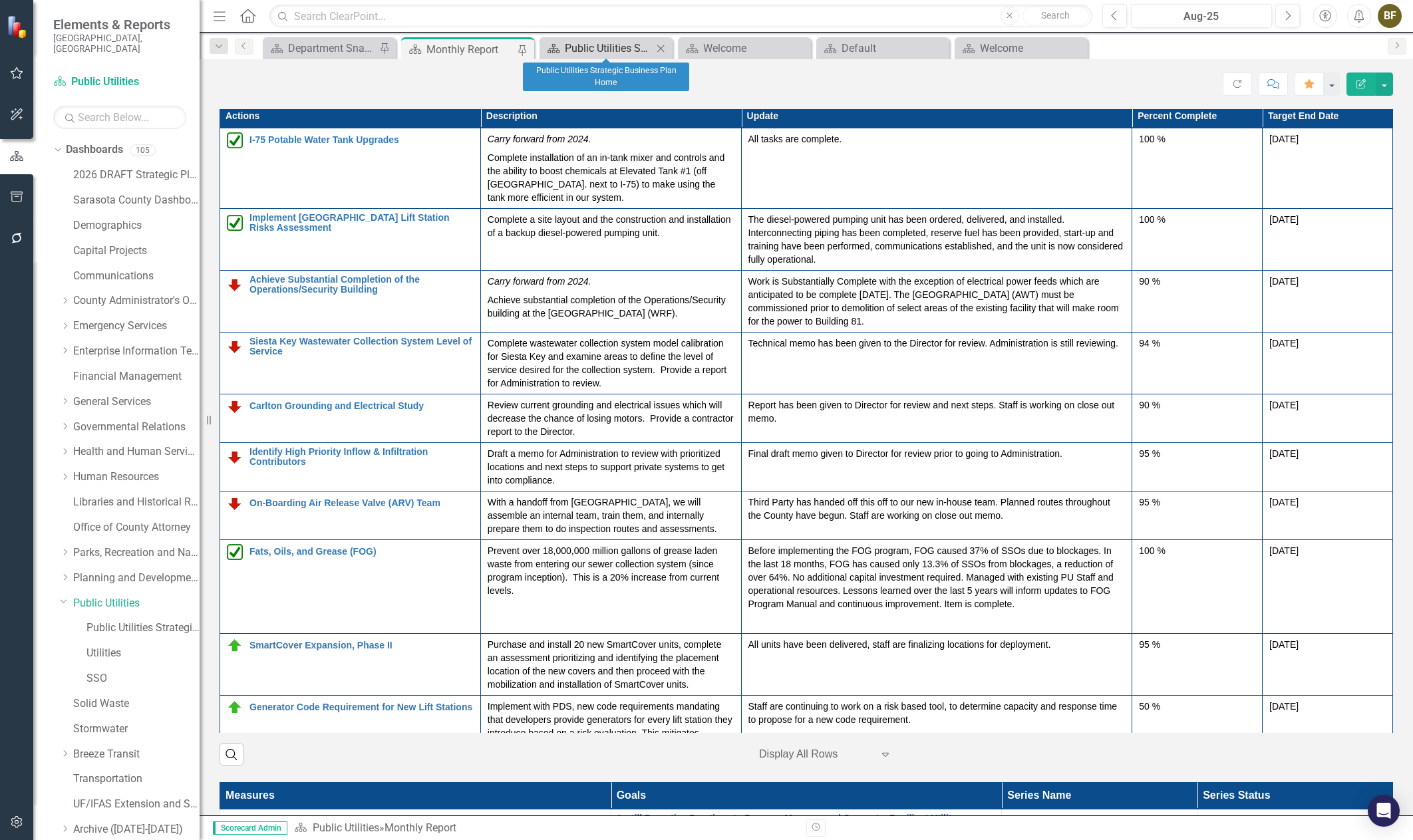
click at [590, 48] on div "Public Utilities Strategic Business Plan Home" at bounding box center [609, 48] width 88 height 17
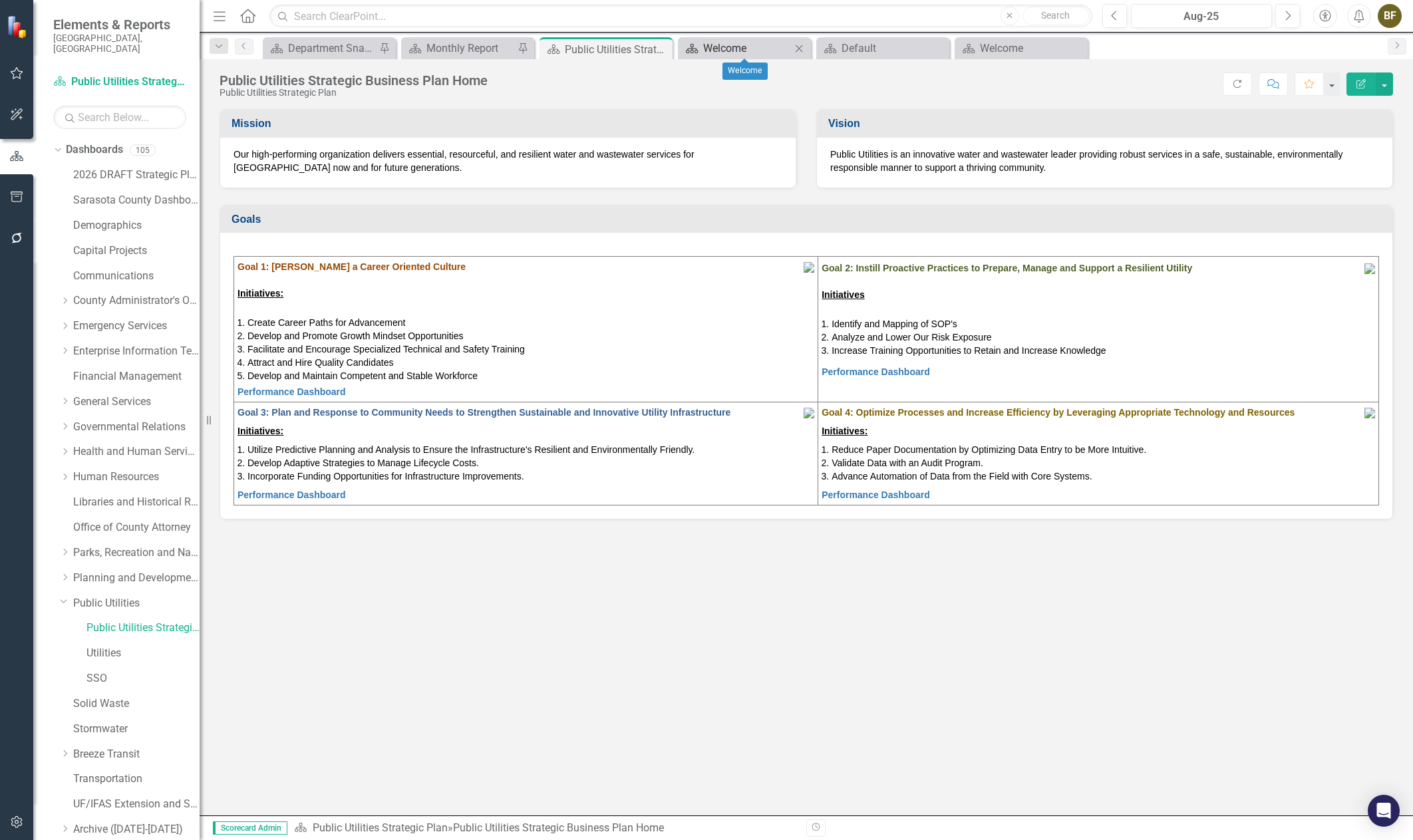
click at [708, 49] on div "Welcome" at bounding box center [747, 48] width 88 height 17
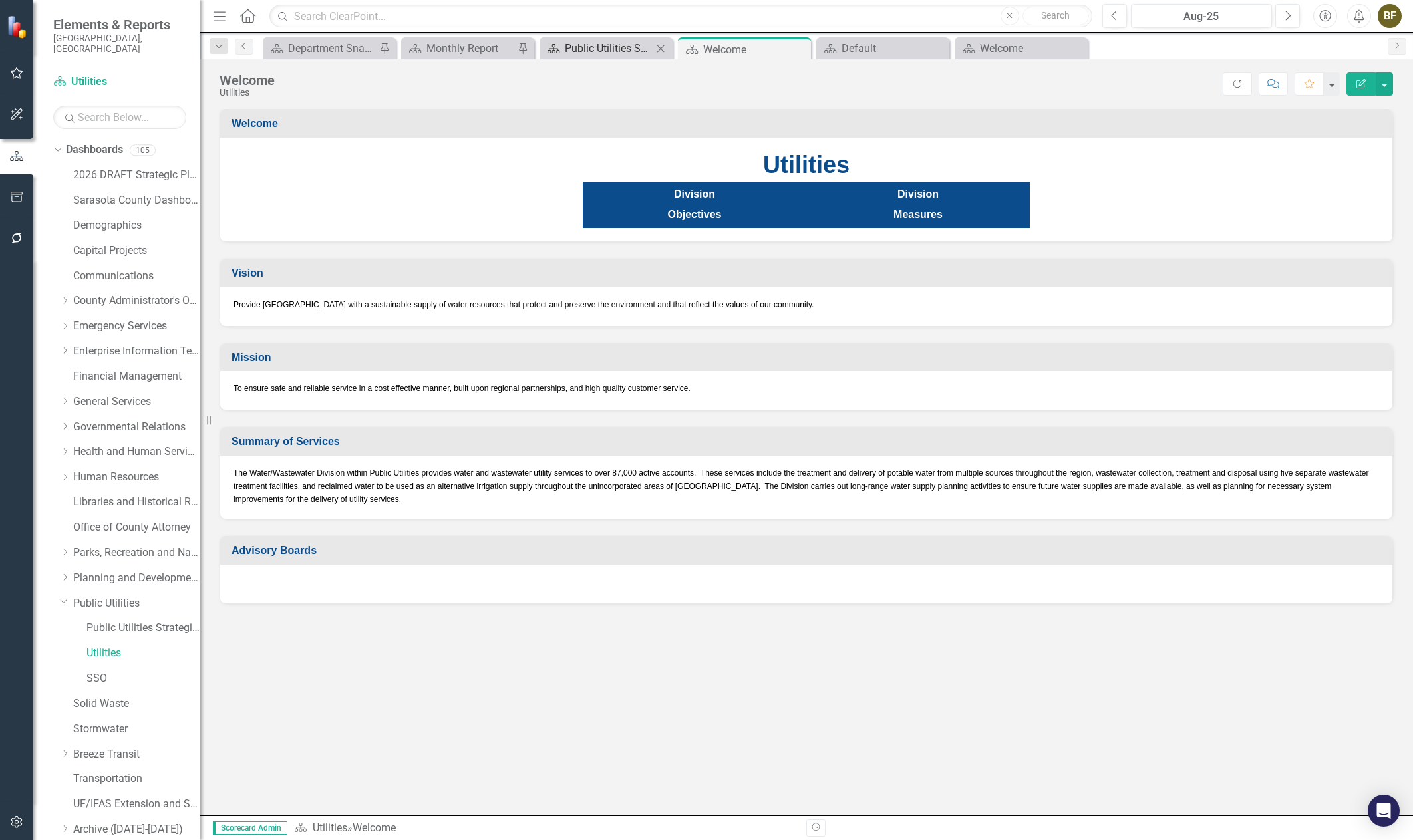
click at [618, 51] on div "Public Utilities Strategic Business Plan Home" at bounding box center [609, 48] width 88 height 17
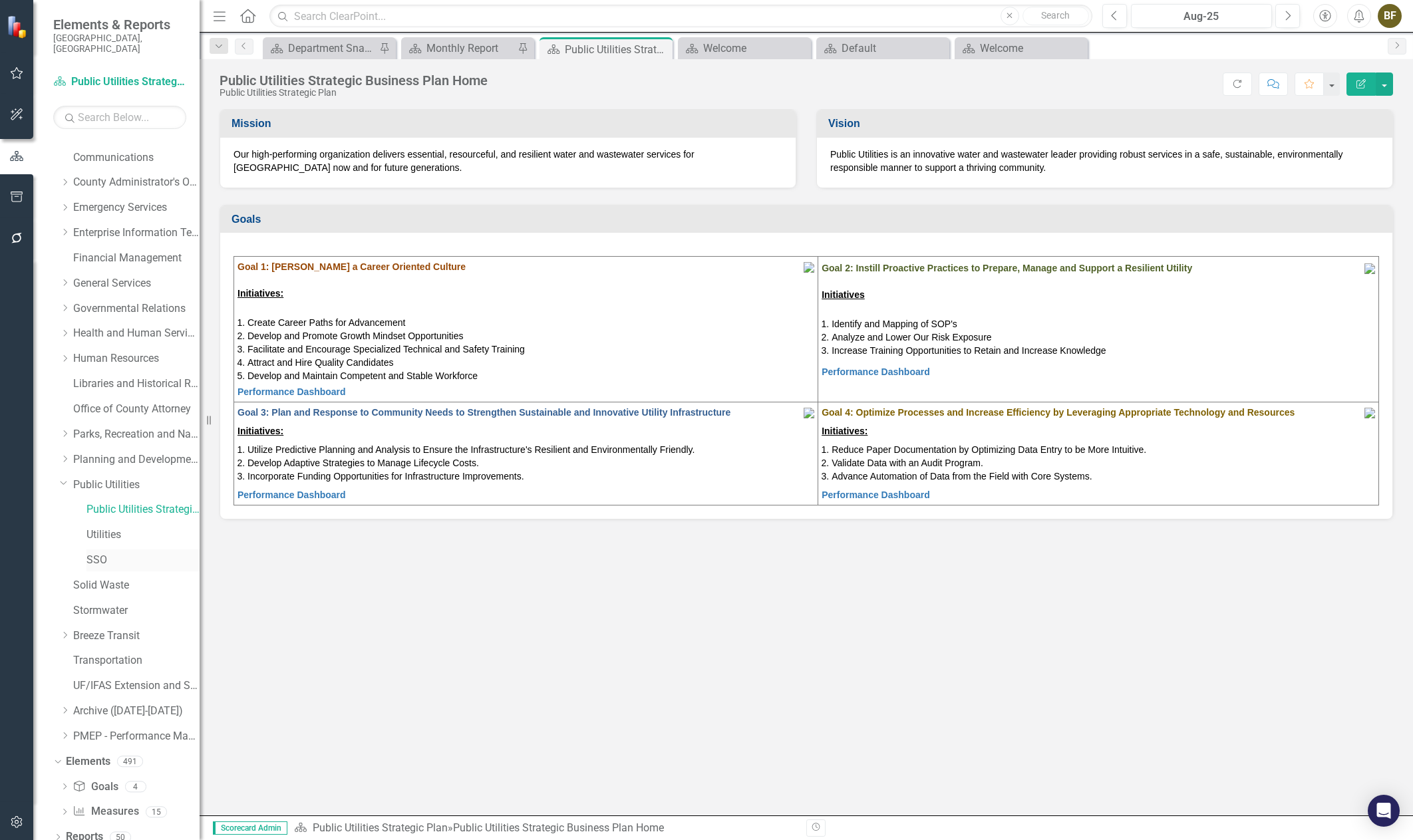
scroll to position [119, 0]
click at [108, 526] on link "Utilities" at bounding box center [143, 534] width 113 height 15
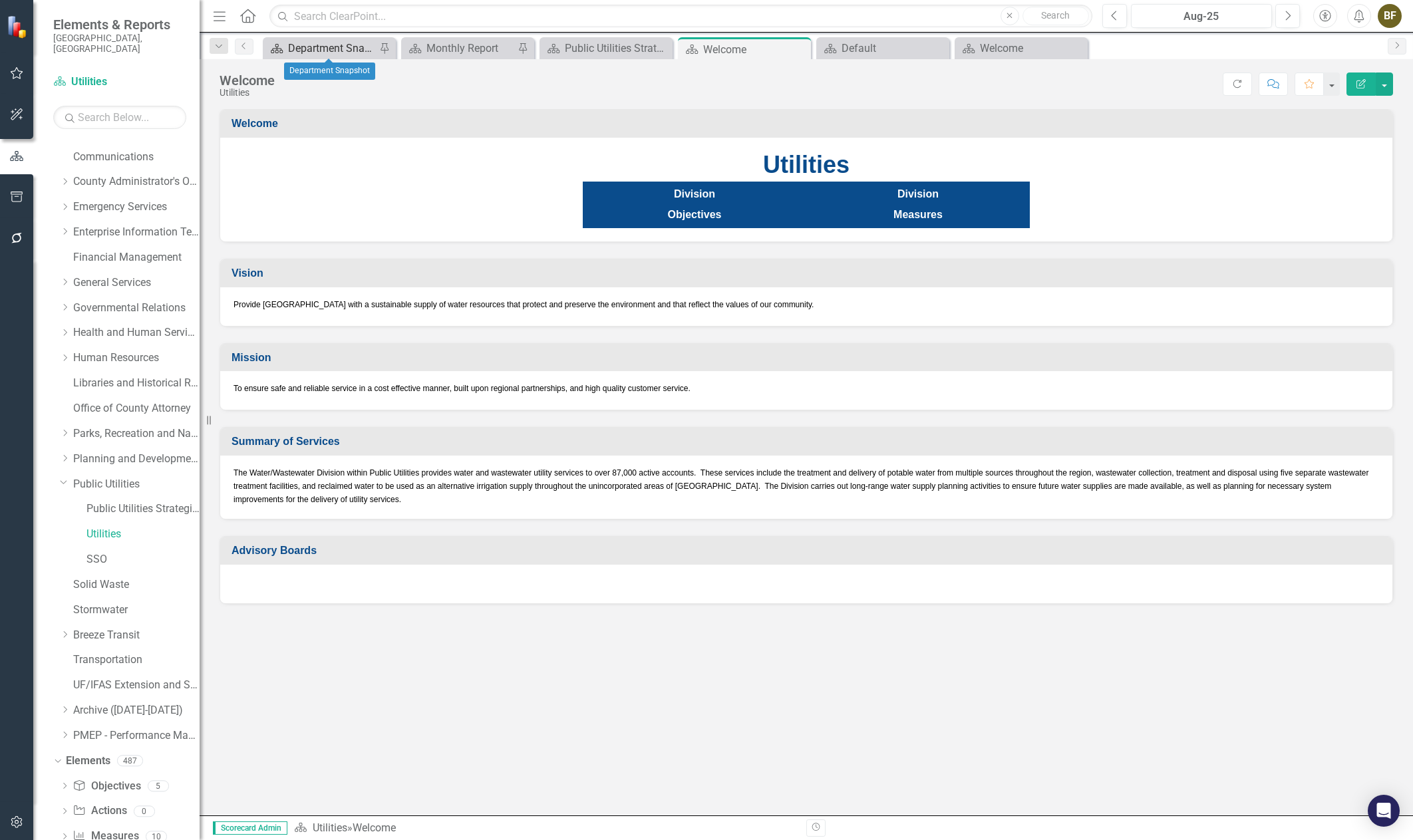
click at [312, 48] on div "Department Snapshot" at bounding box center [332, 48] width 88 height 17
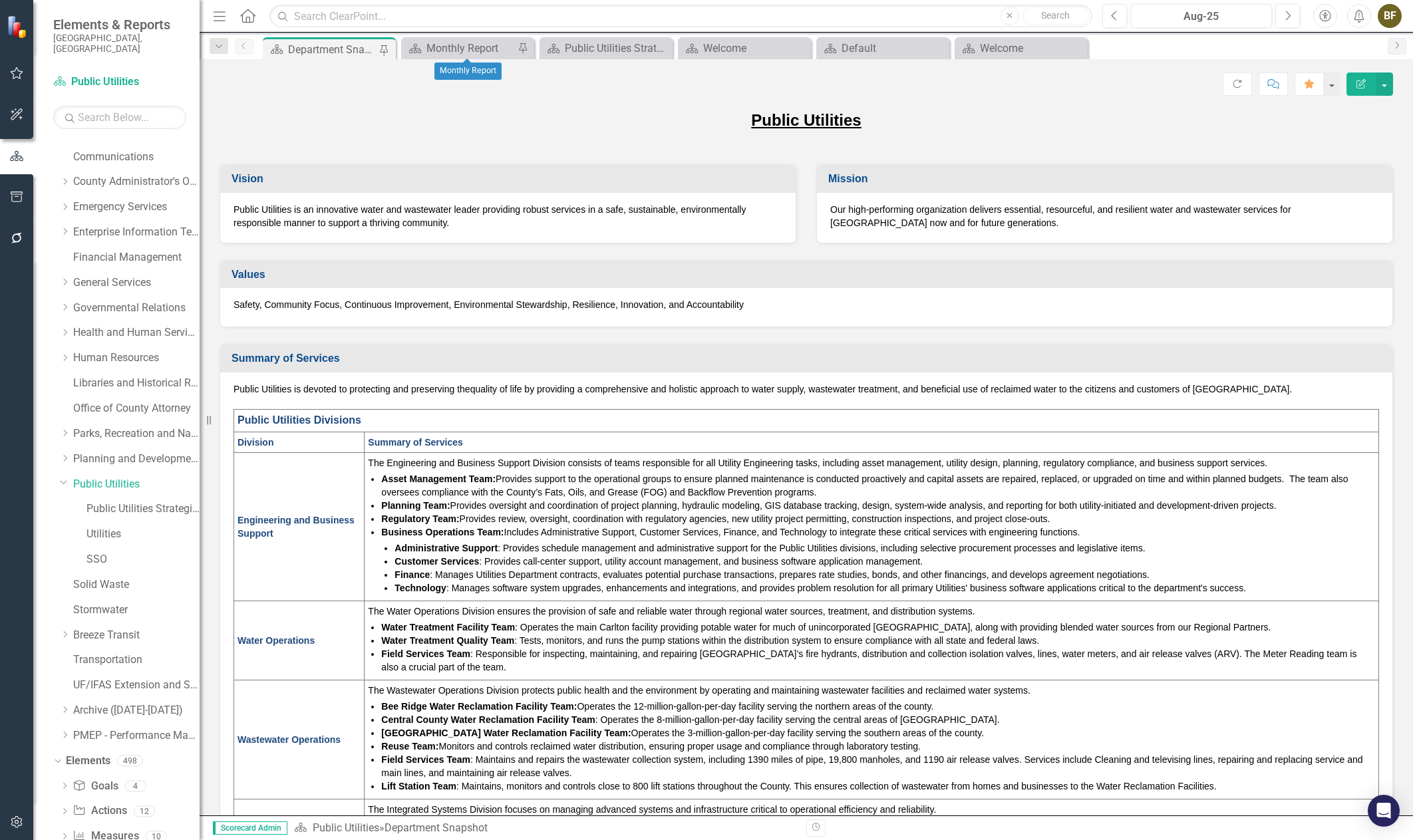
click at [460, 57] on div "Dashboard Monthly Report Pin" at bounding box center [468, 48] width 133 height 22
click at [461, 48] on div "Monthly Report" at bounding box center [470, 48] width 88 height 17
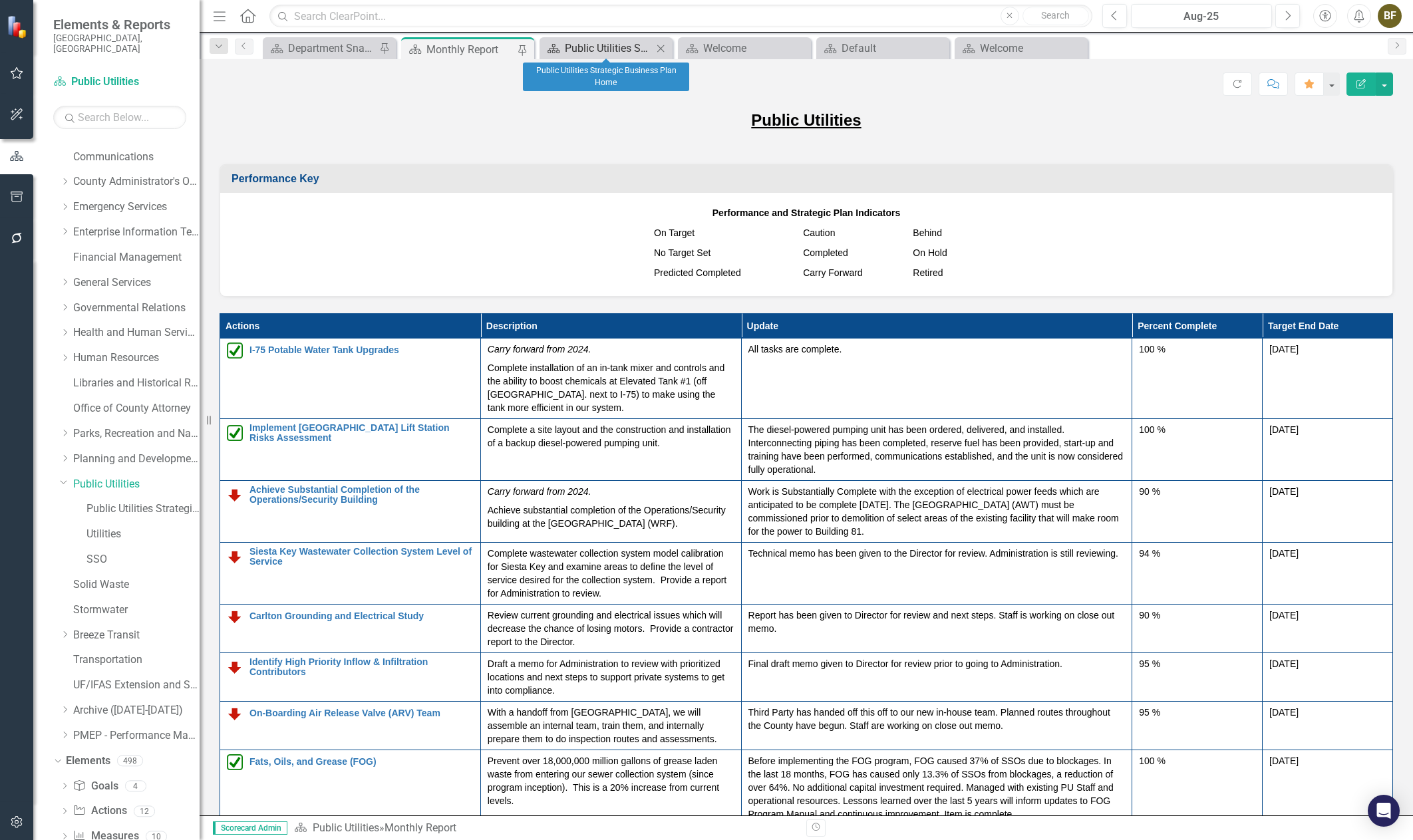
click at [602, 47] on div "Public Utilities Strategic Business Plan Home" at bounding box center [609, 48] width 88 height 17
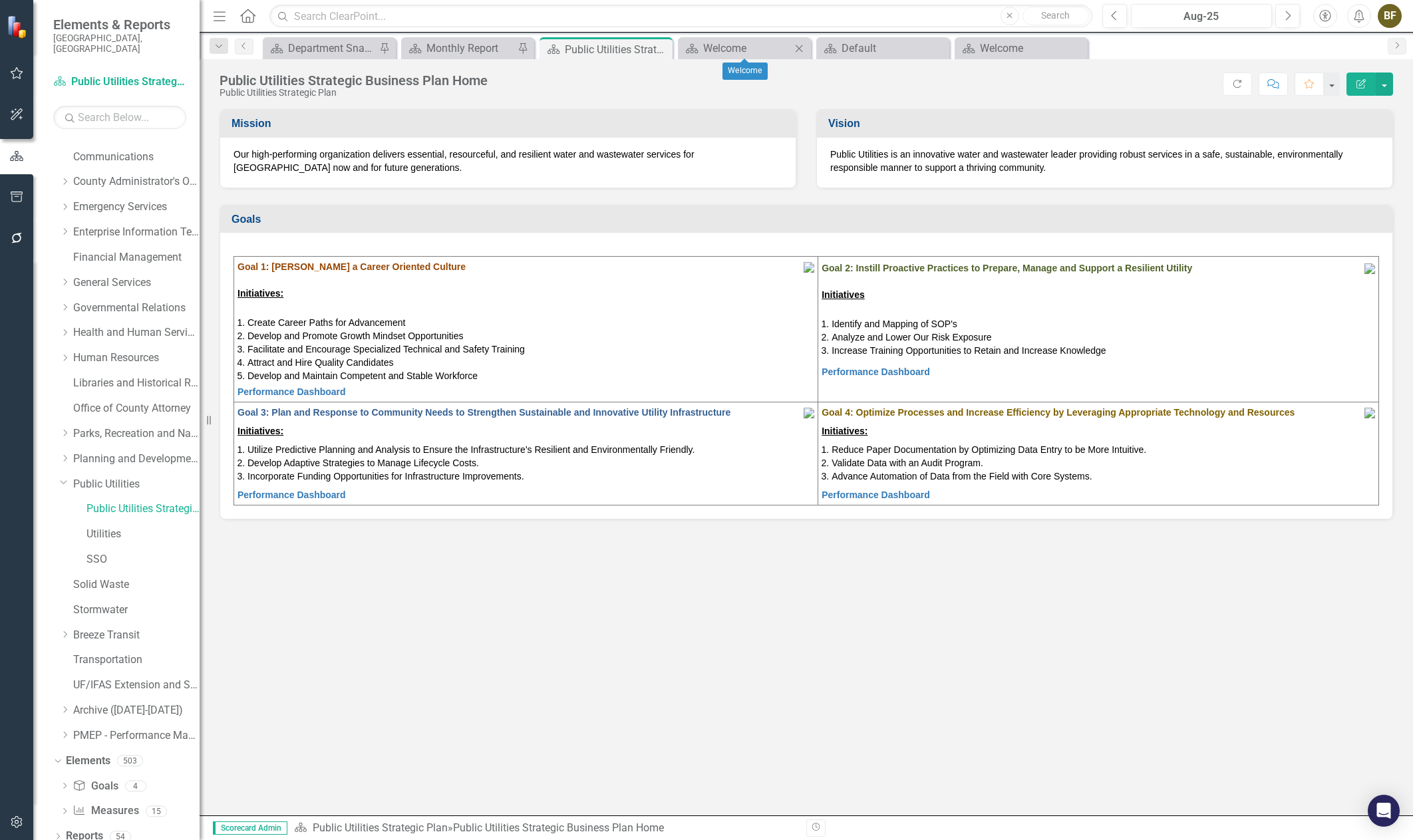
click at [749, 57] on div "Dashboard Welcome Close" at bounding box center [745, 48] width 133 height 22
click at [744, 52] on div "Welcome" at bounding box center [747, 48] width 88 height 17
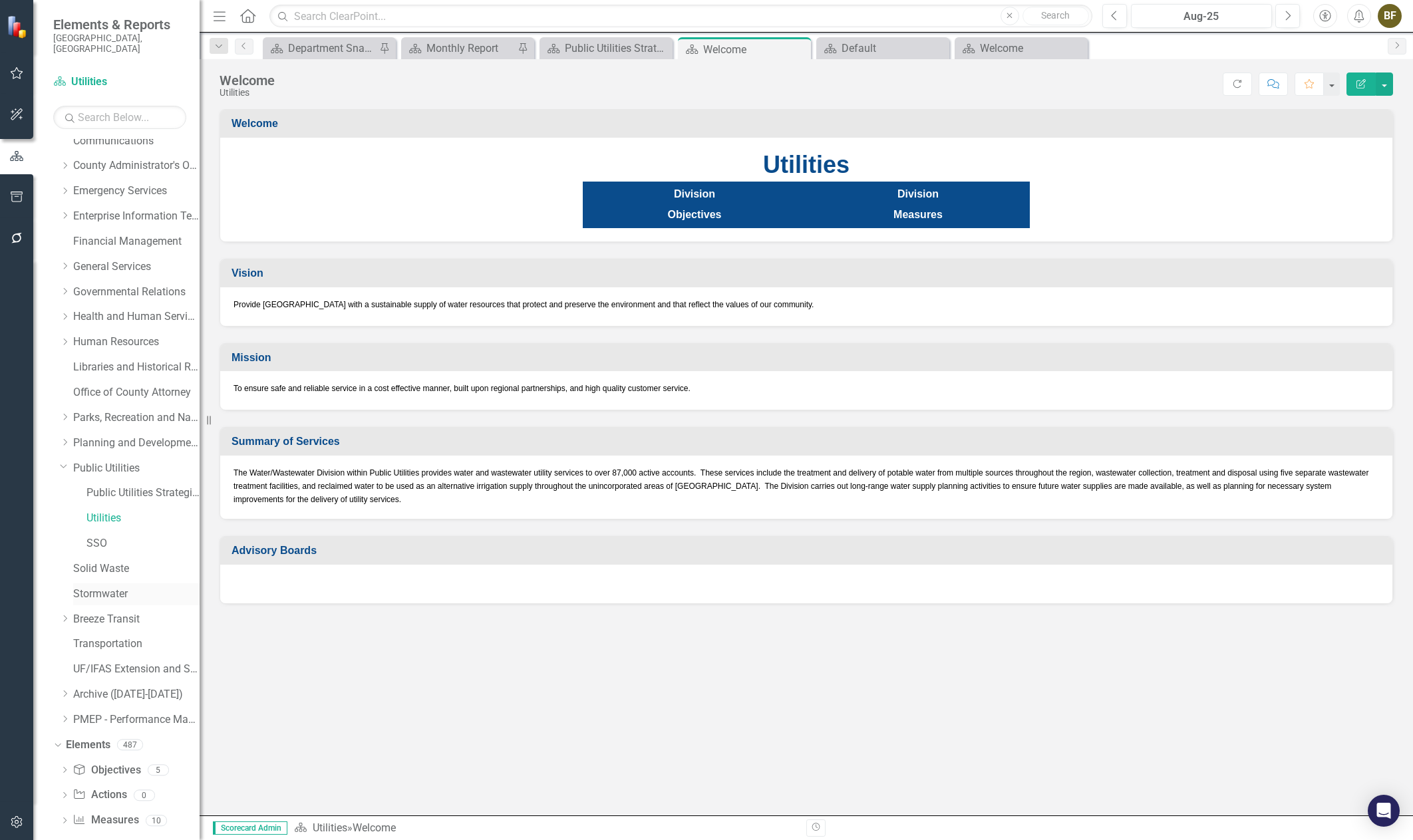
scroll to position [144, 0]
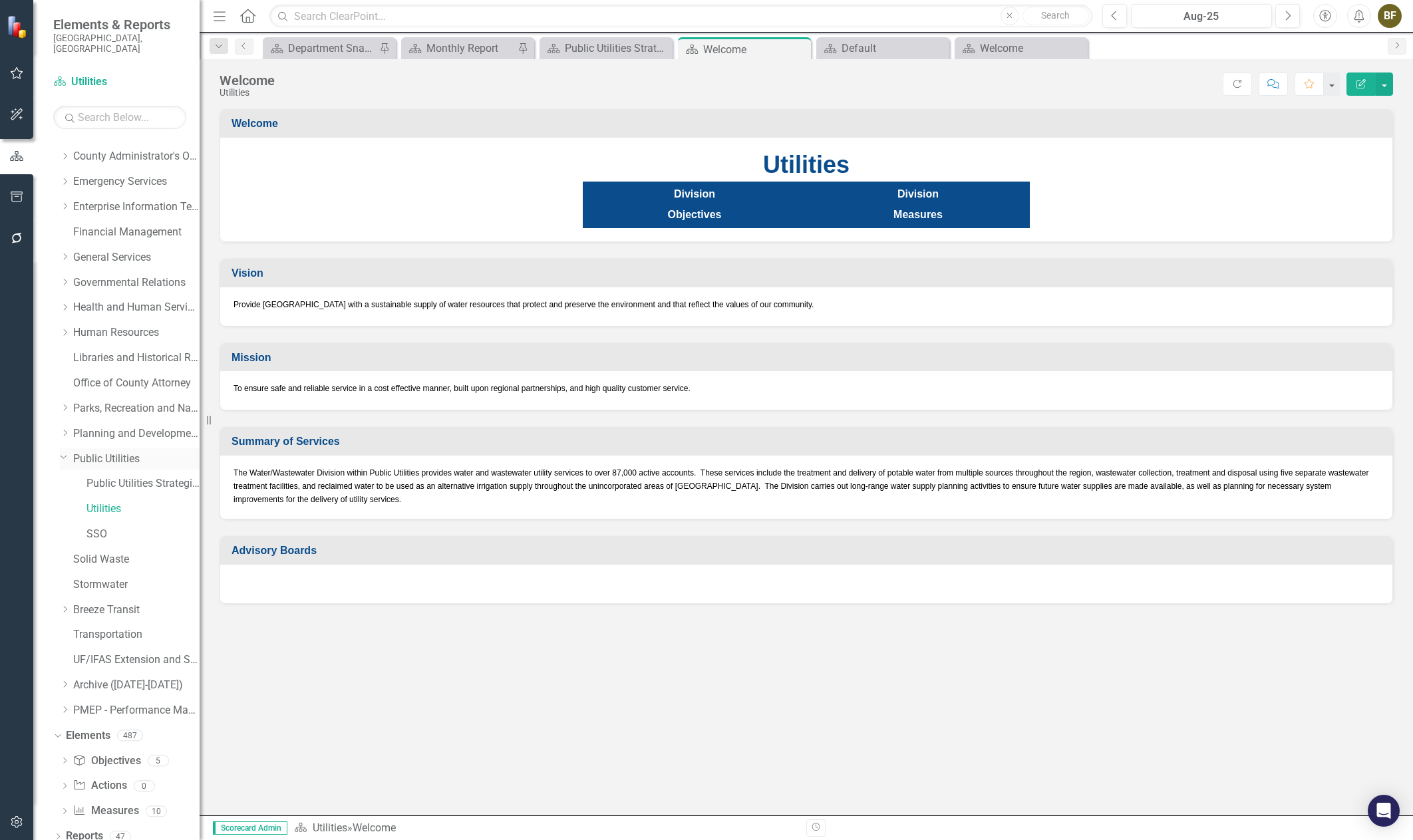
click at [98, 452] on link "Public Utilities" at bounding box center [136, 459] width 126 height 15
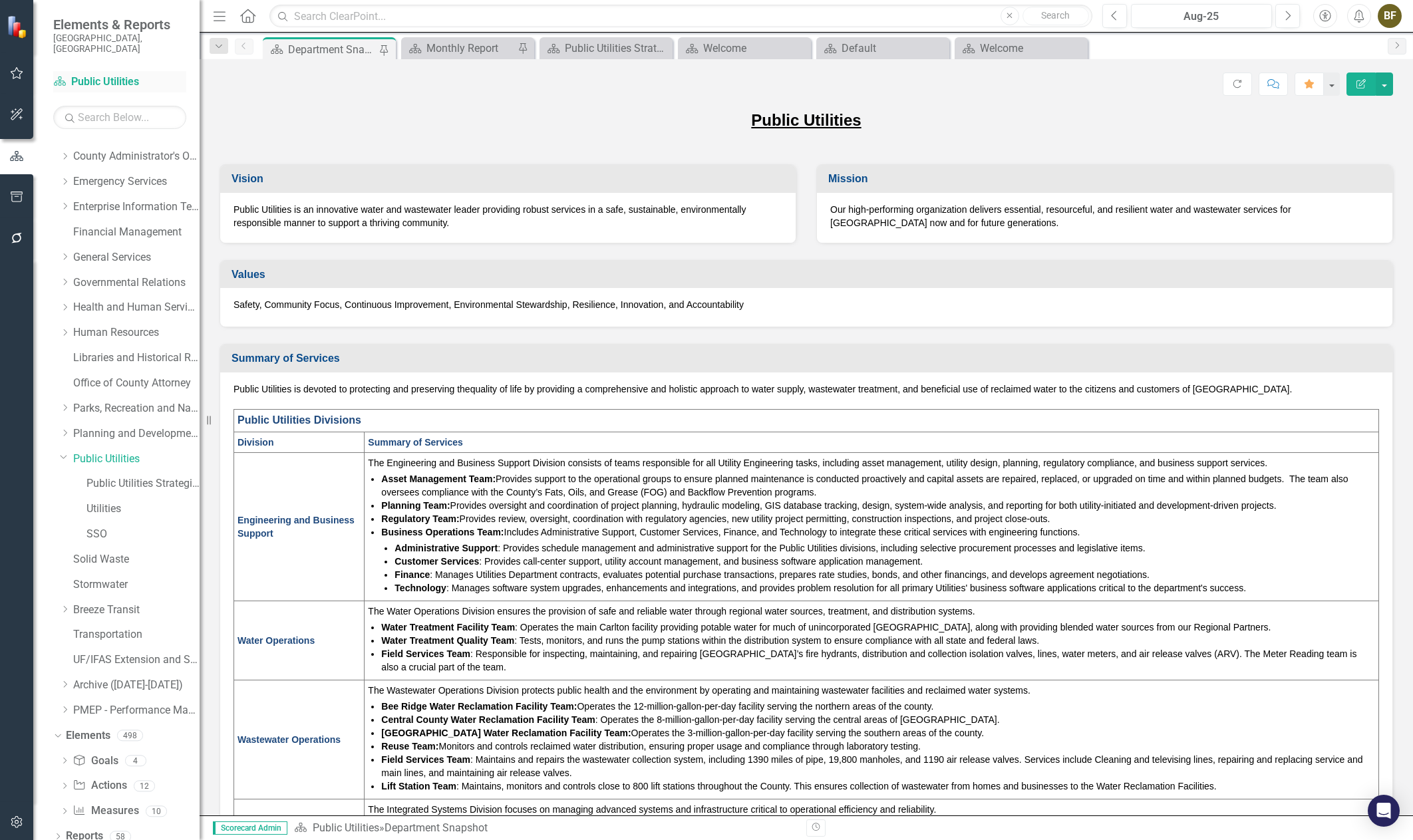
click at [117, 75] on link "Dashboard Public Utilities" at bounding box center [120, 82] width 133 height 15
click at [67, 758] on icon "Dropdown" at bounding box center [64, 761] width 9 height 7
click at [92, 754] on link "Goal Goals" at bounding box center [95, 761] width 45 height 15
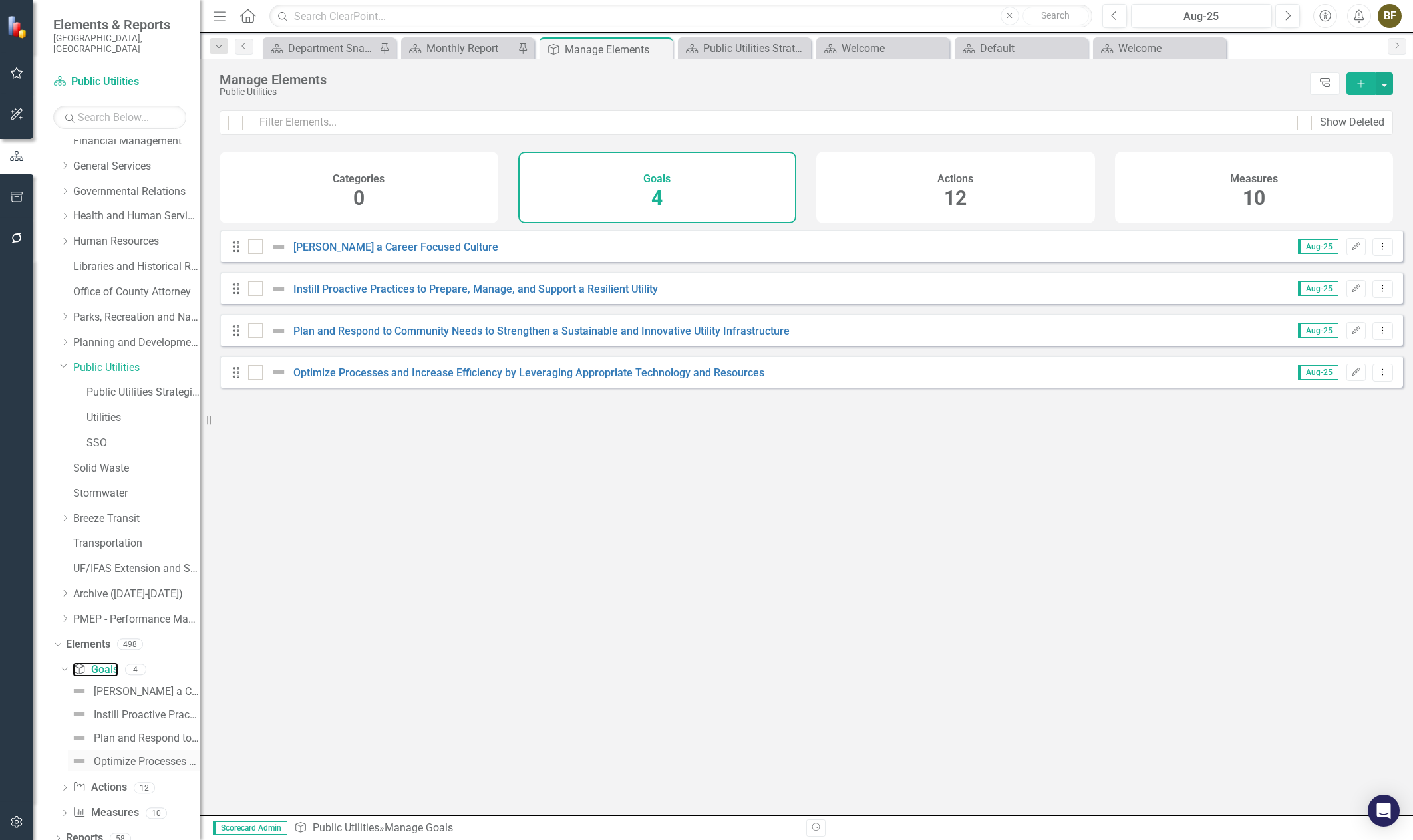
scroll to position [237, 0]
click at [68, 783] on icon "Dropdown" at bounding box center [64, 787] width 9 height 7
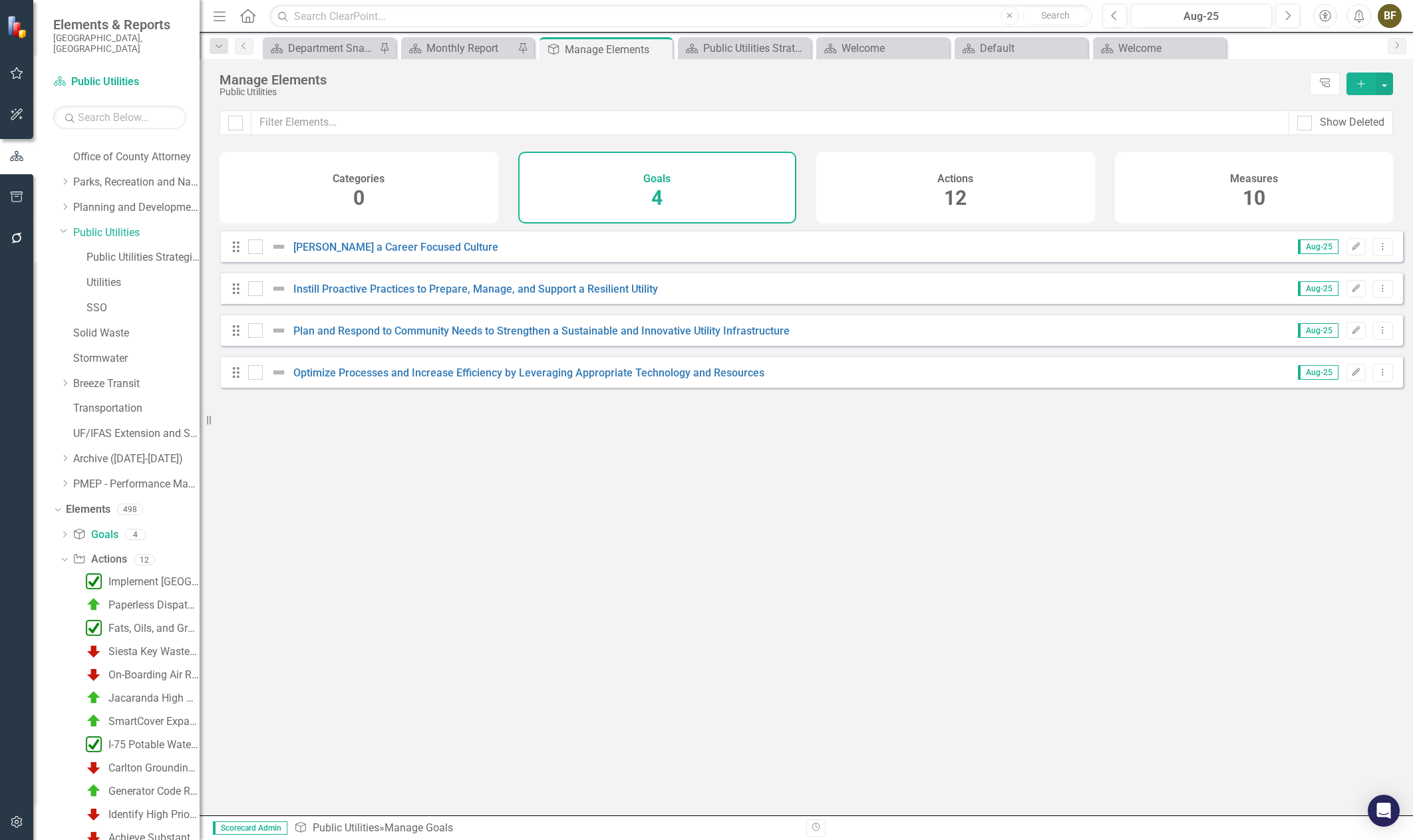
scroll to position [423, 0]
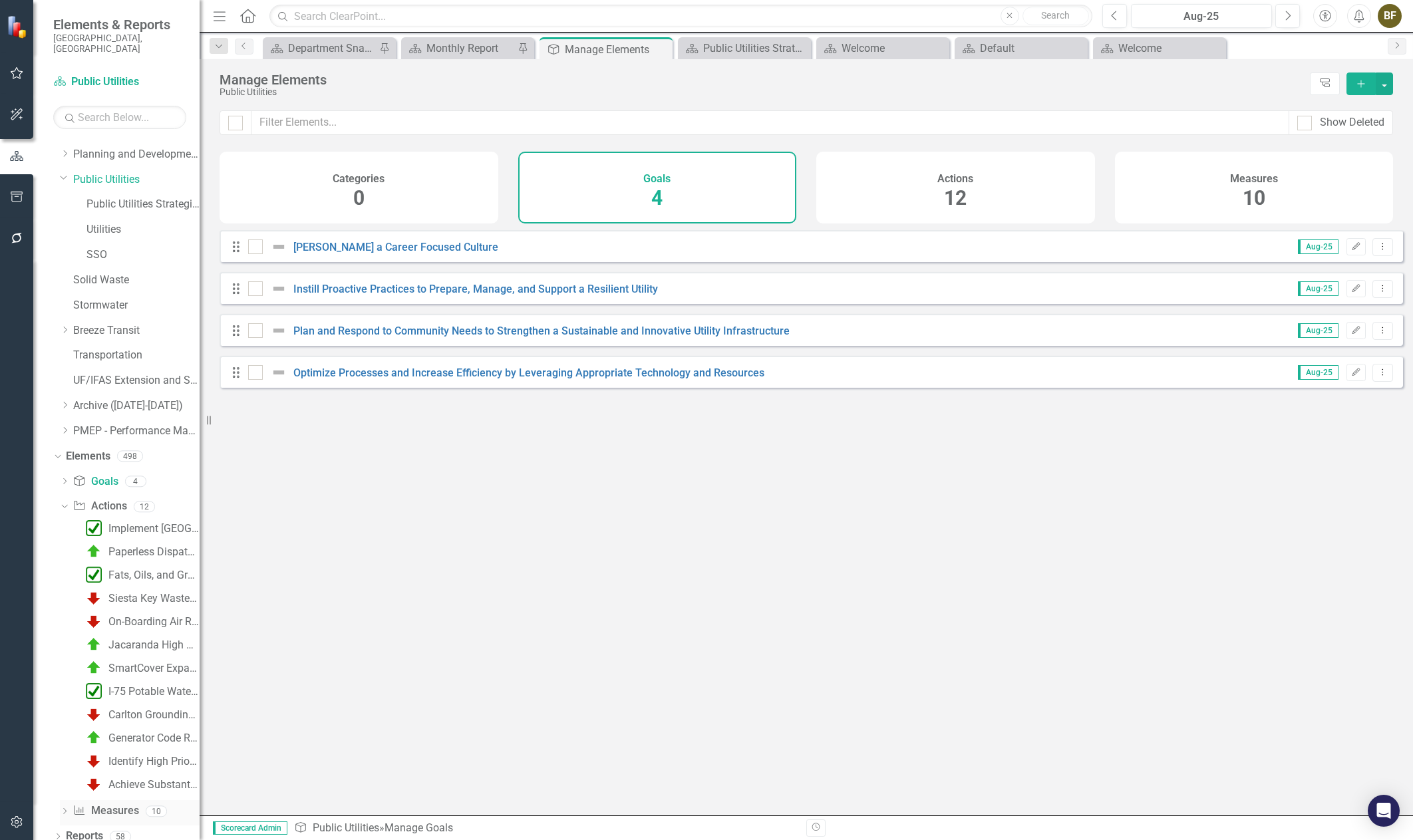
click at [66, 808] on icon at bounding box center [65, 810] width 3 height 6
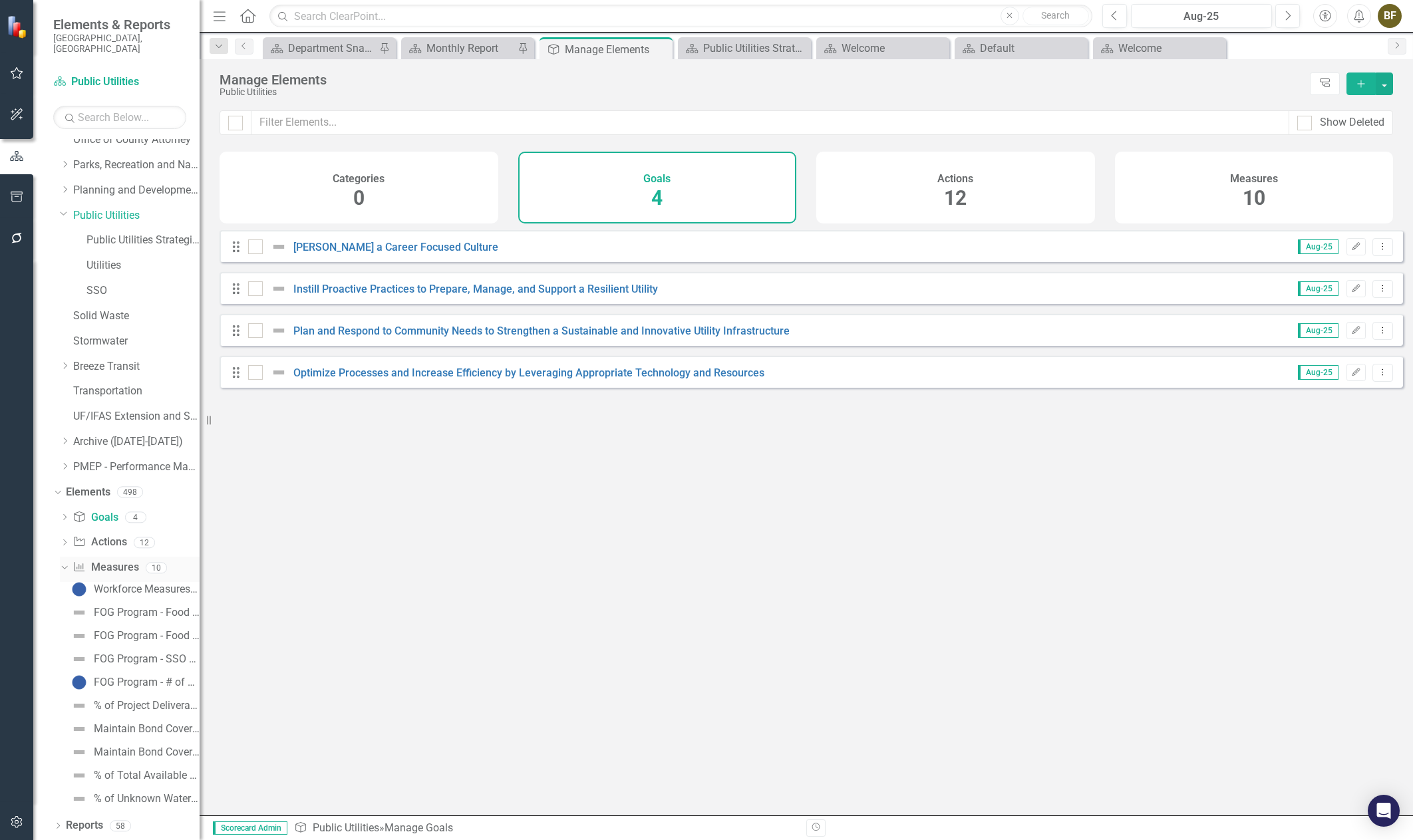
scroll to position [377, 0]
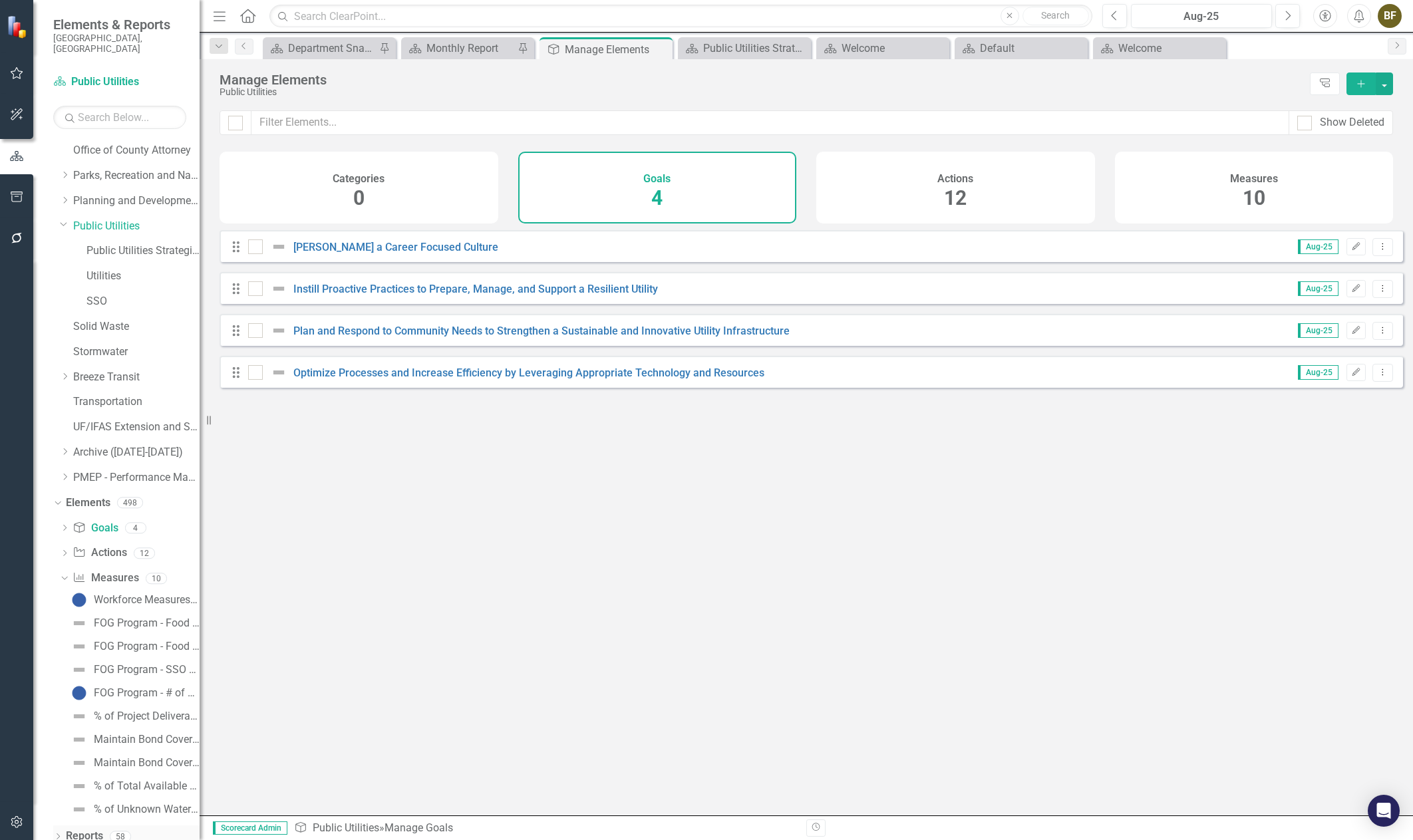
click at [58, 834] on icon "Dropdown" at bounding box center [57, 838] width 9 height 7
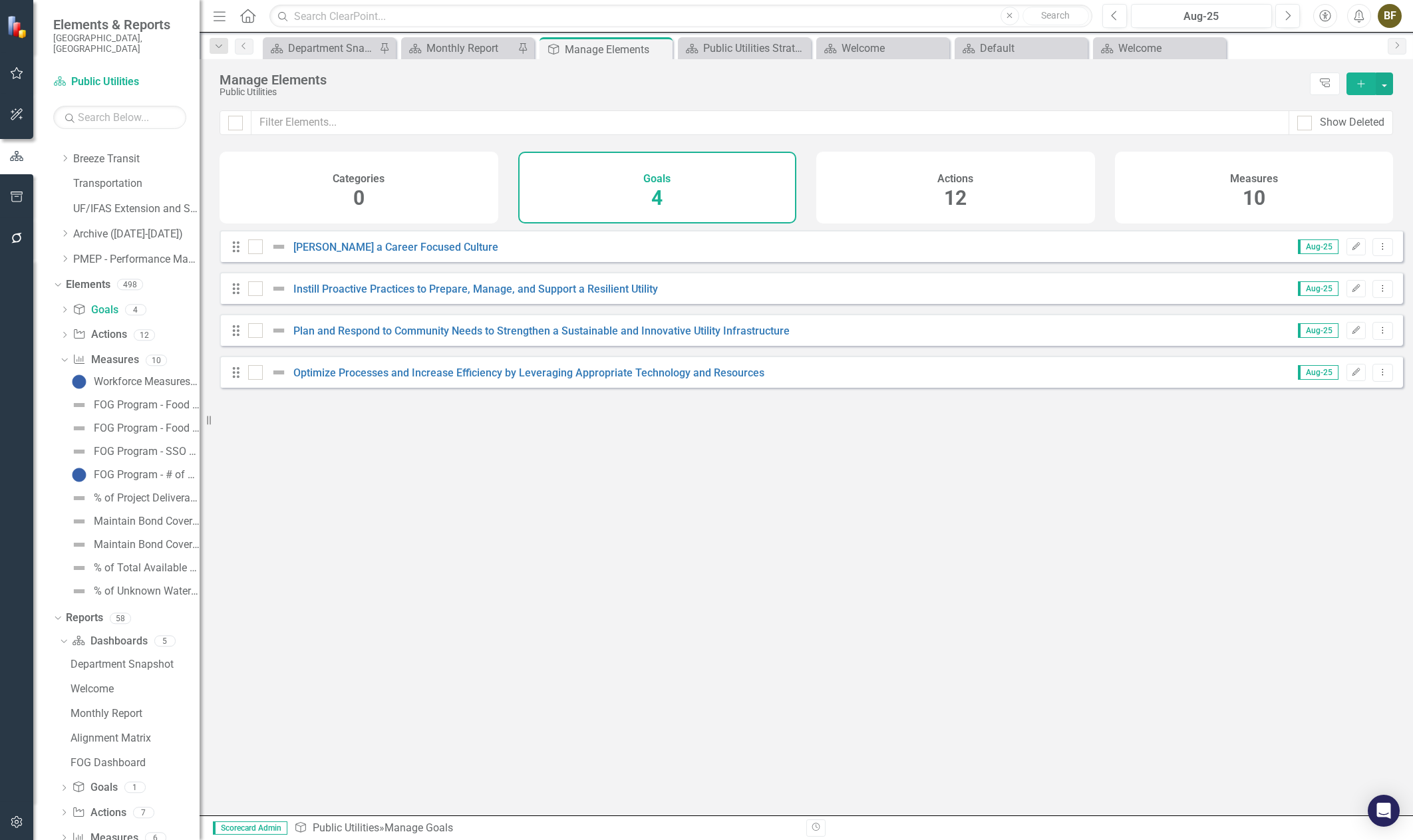
scroll to position [616, 0]
click at [58, 258] on icon "Dropdown" at bounding box center [56, 262] width 7 height 9
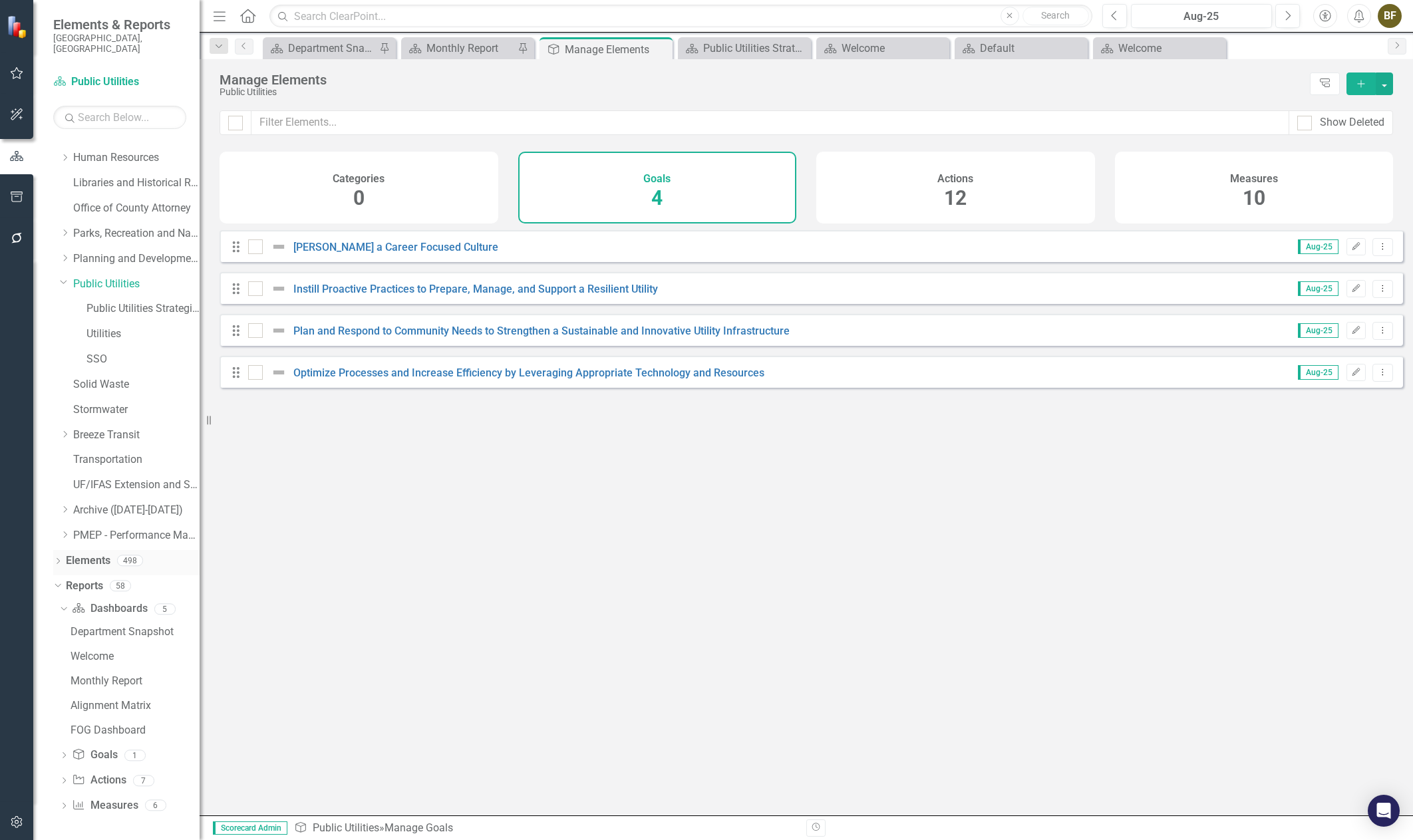
scroll to position [309, 0]
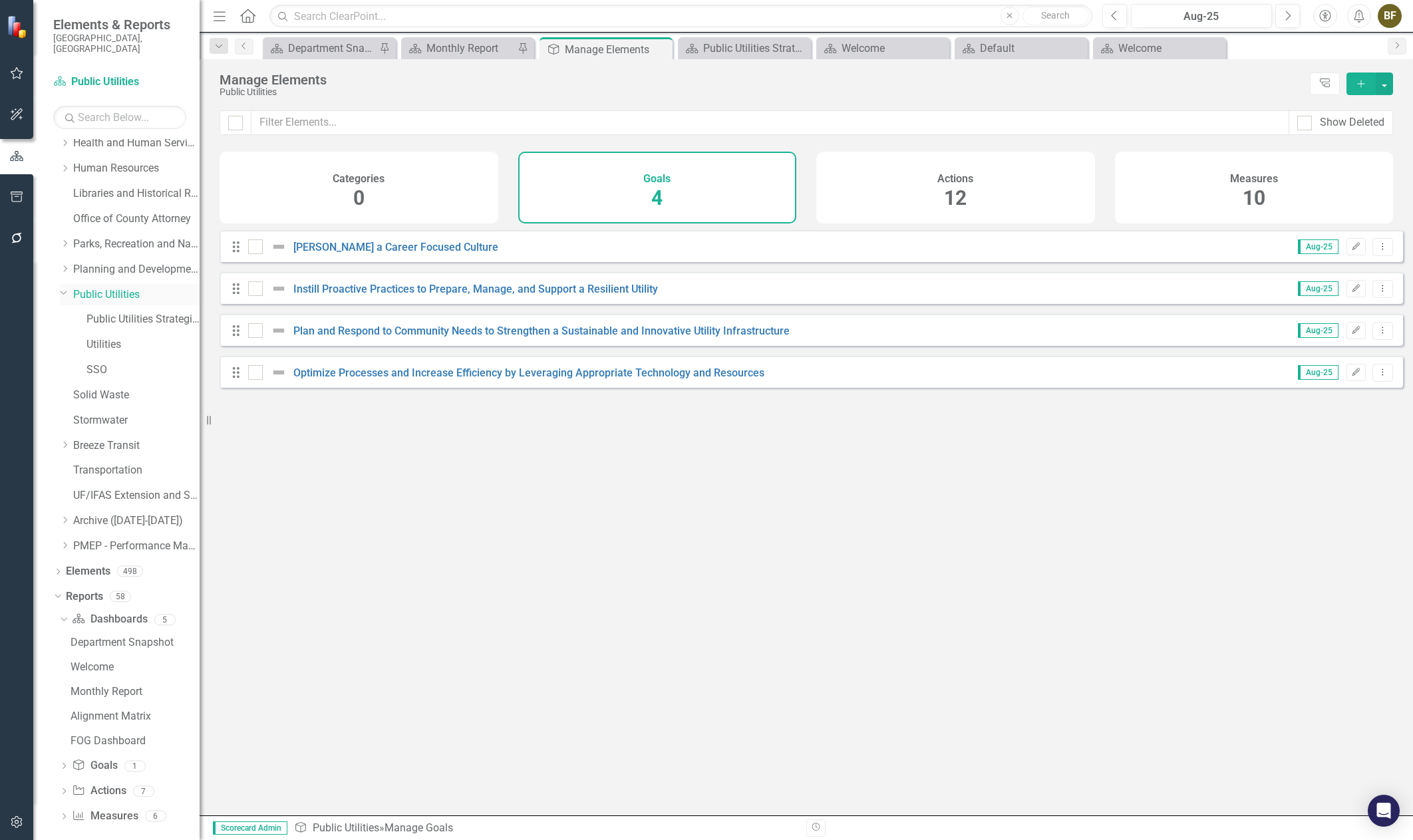
click at [67, 287] on icon "Dropdown" at bounding box center [64, 292] width 8 height 10
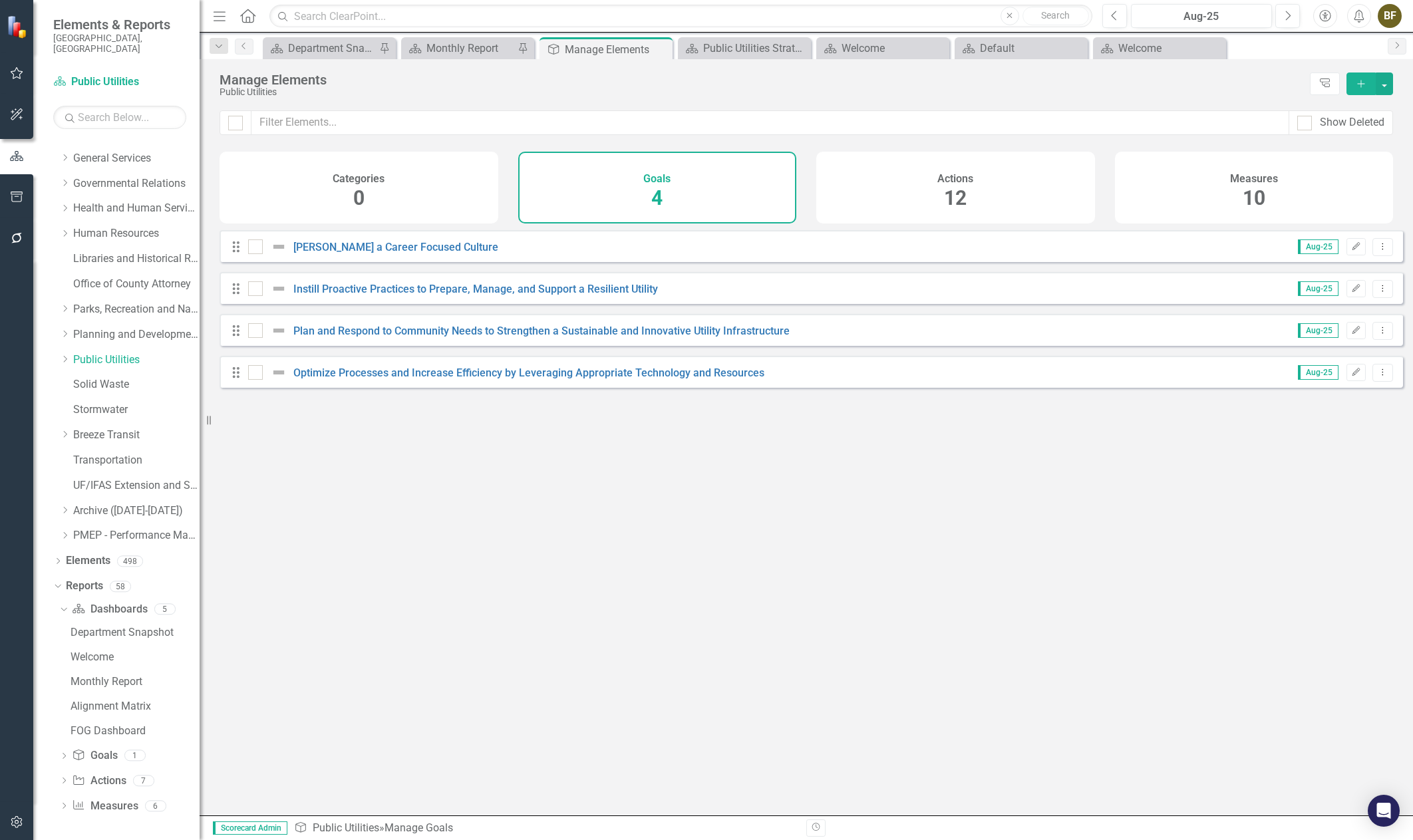
scroll to position [233, 0]
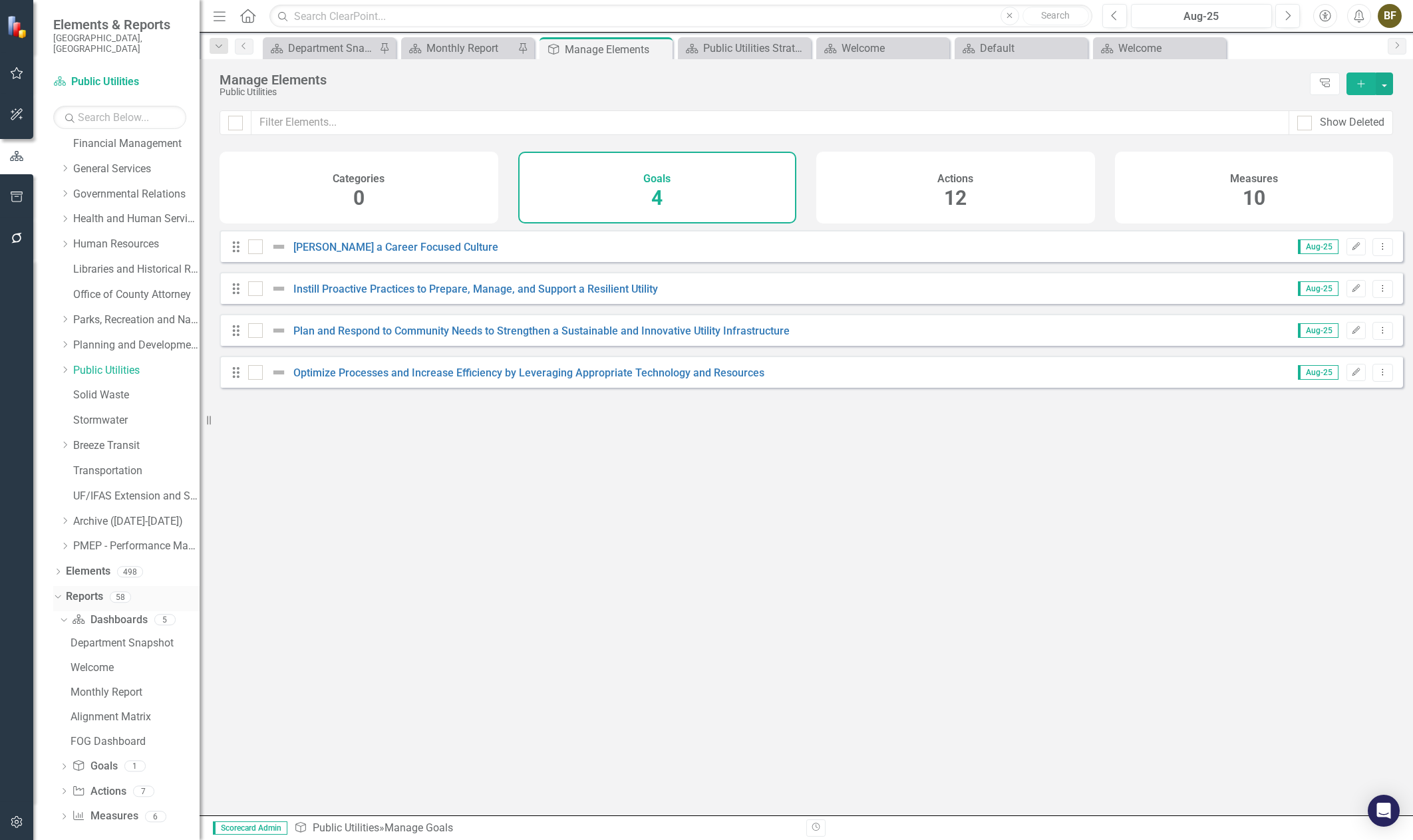
click at [54, 591] on icon "Dropdown" at bounding box center [56, 595] width 7 height 9
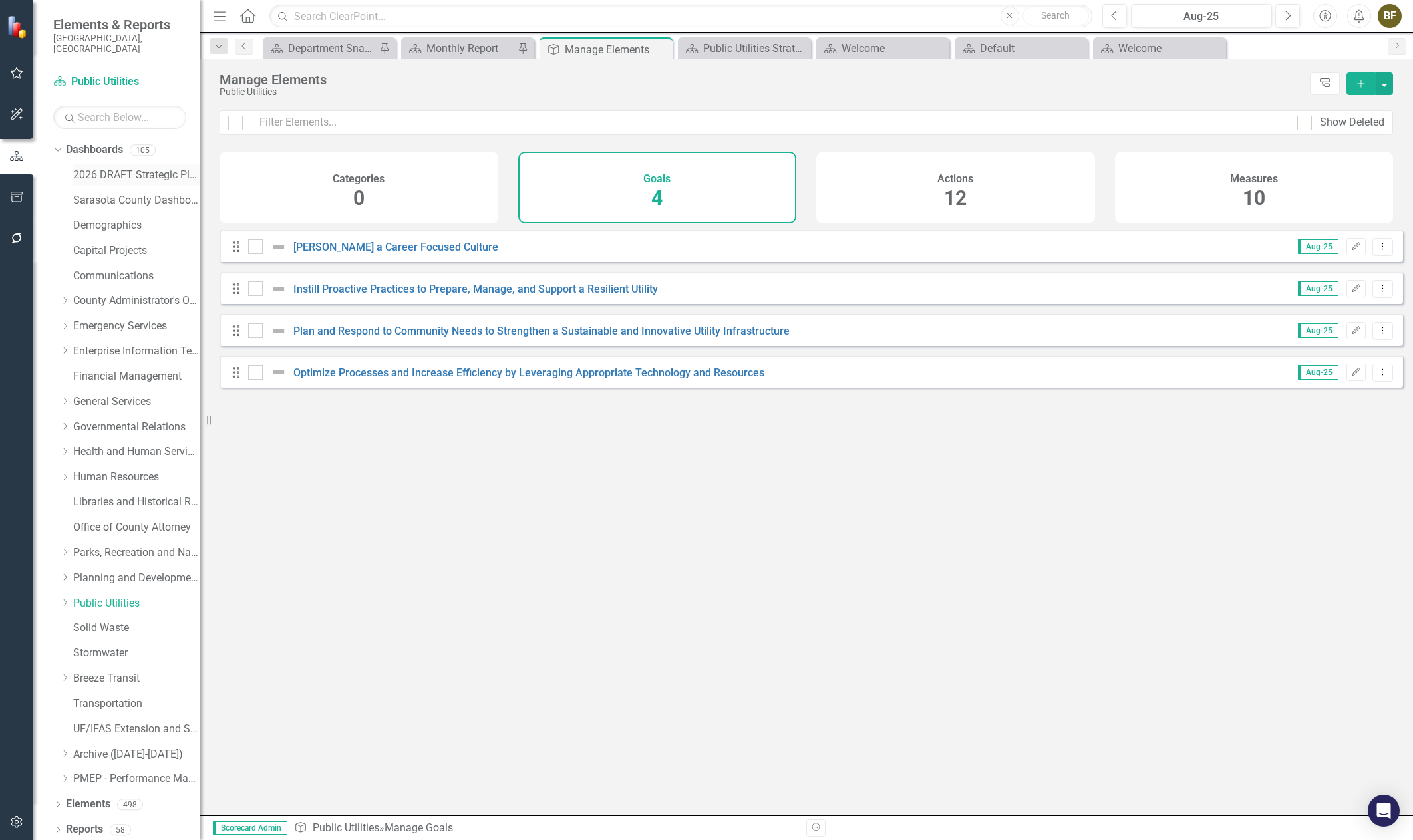
click at [142, 167] on link "2026 DRAFT Strategic Plan" at bounding box center [136, 175] width 126 height 15
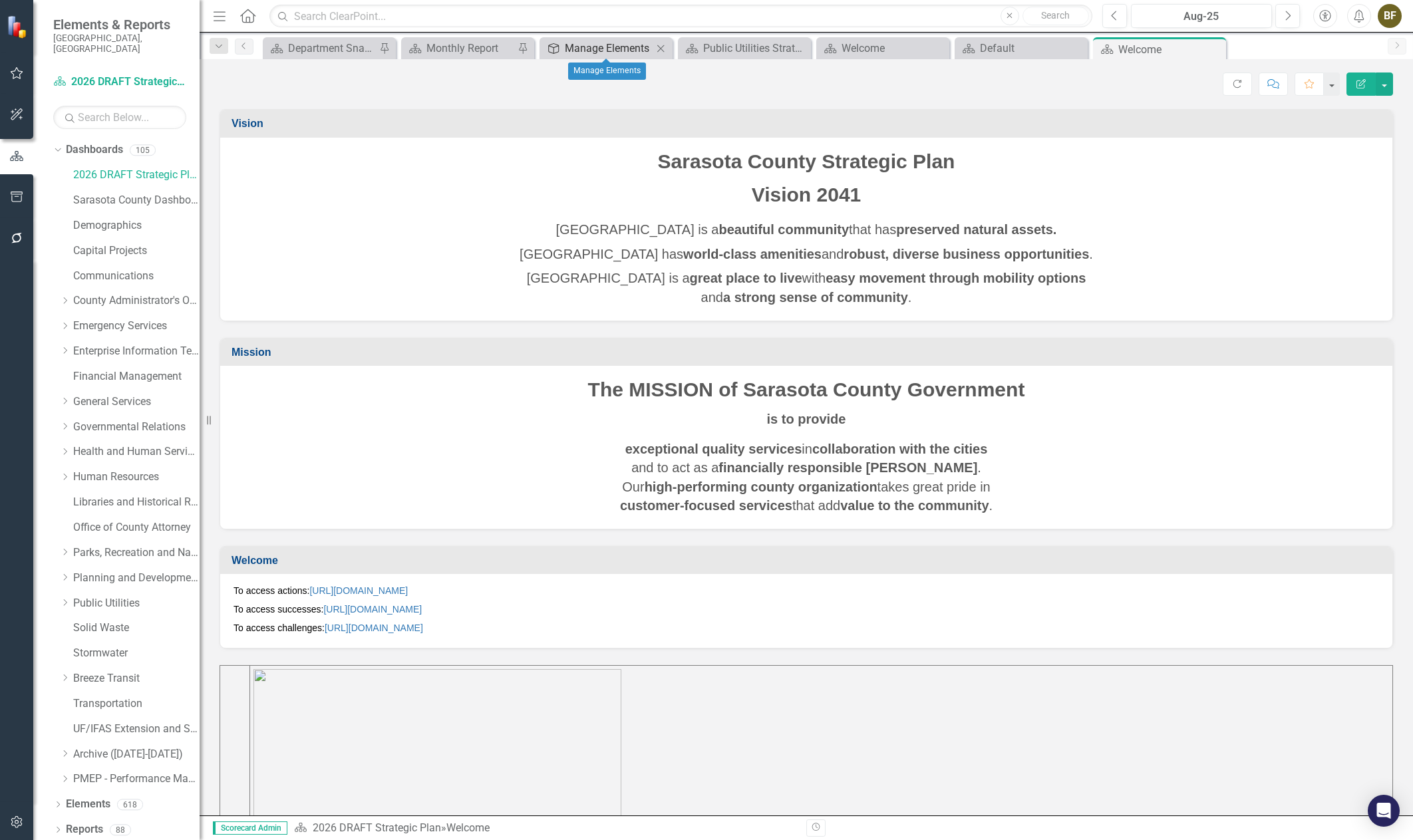
click at [583, 43] on div "Manage Elements" at bounding box center [609, 48] width 88 height 17
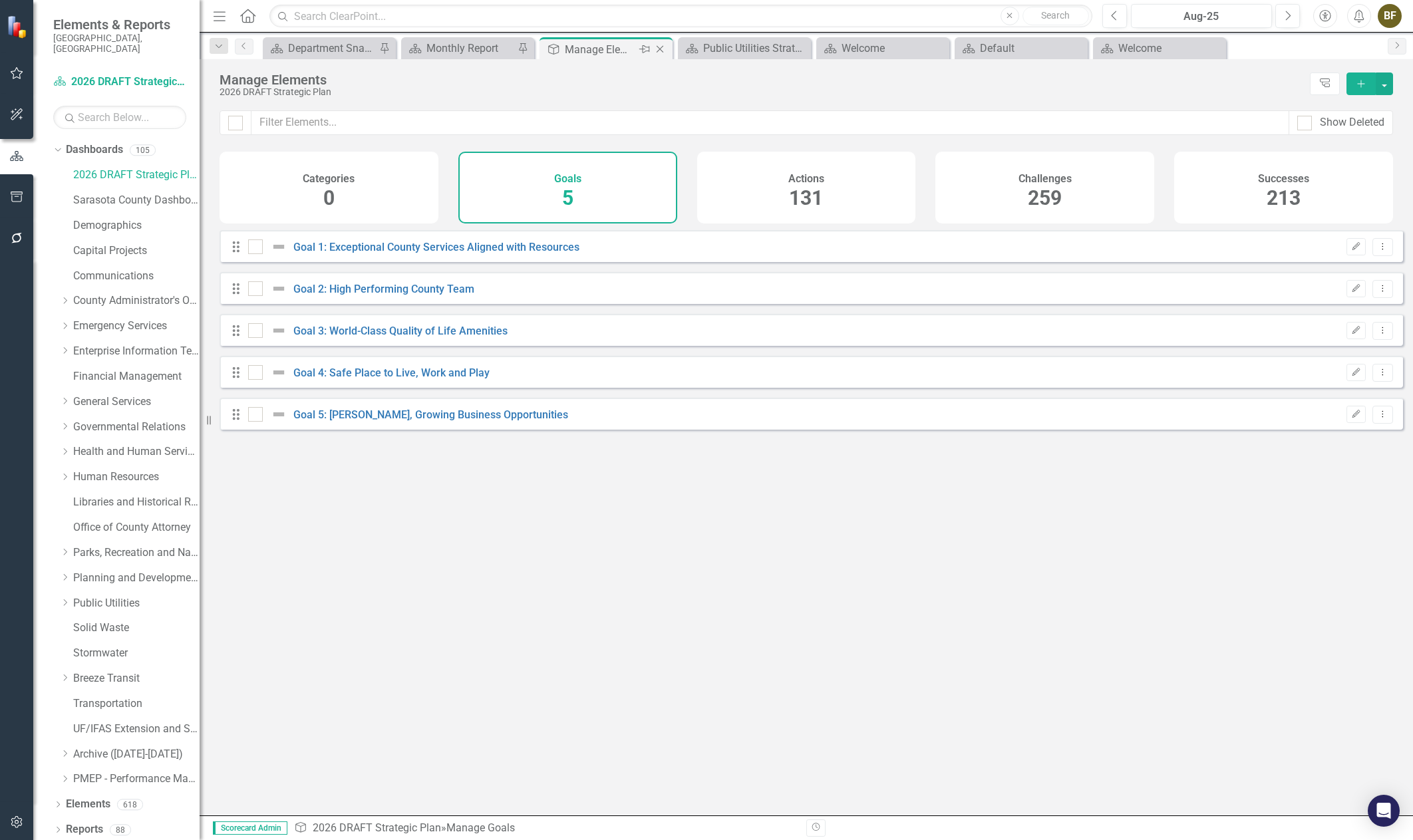
checkbox input "false"
click at [325, 48] on div "Department Snapshot" at bounding box center [332, 48] width 88 height 17
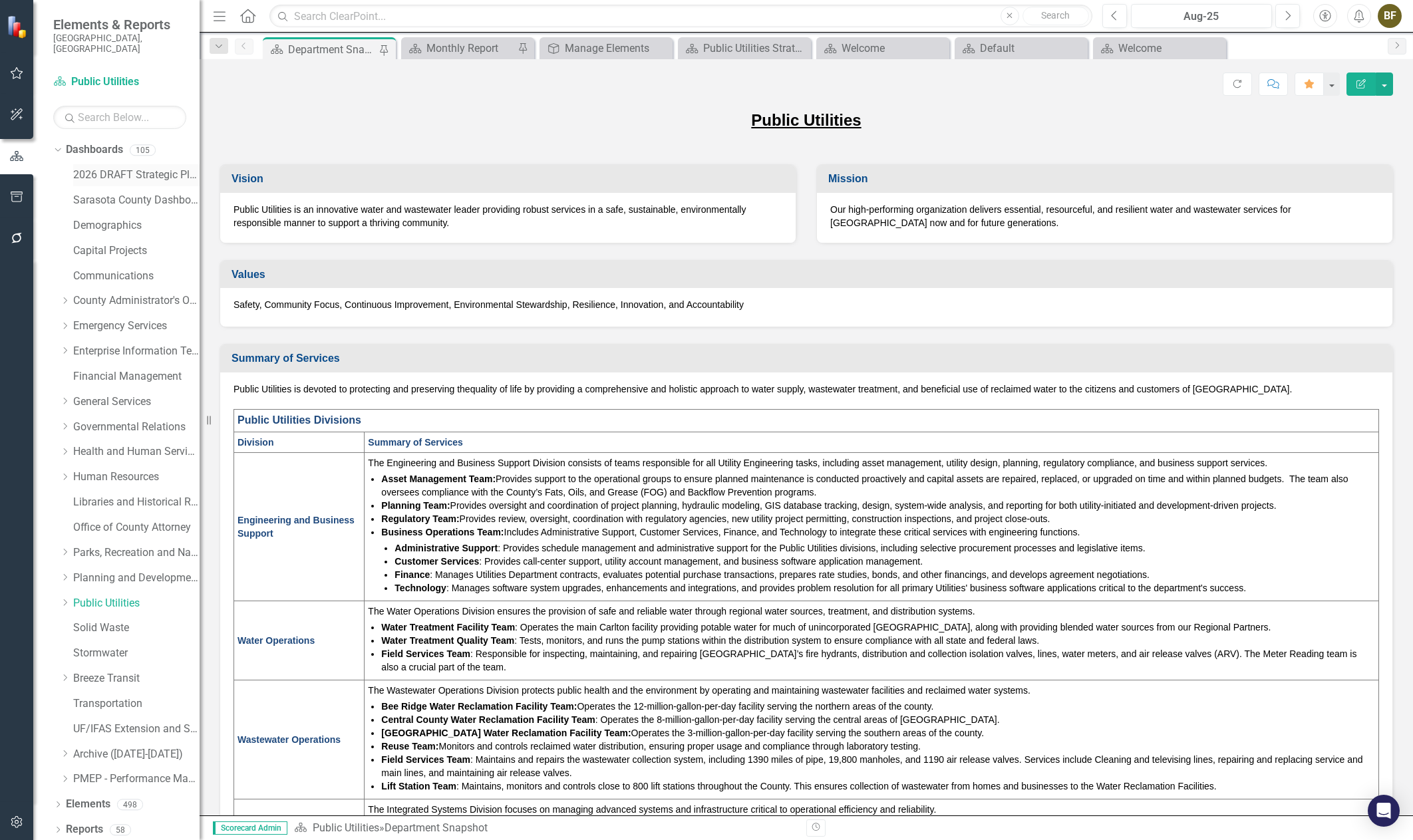
click at [107, 167] on link "2026 DRAFT Strategic Plan" at bounding box center [136, 175] width 126 height 15
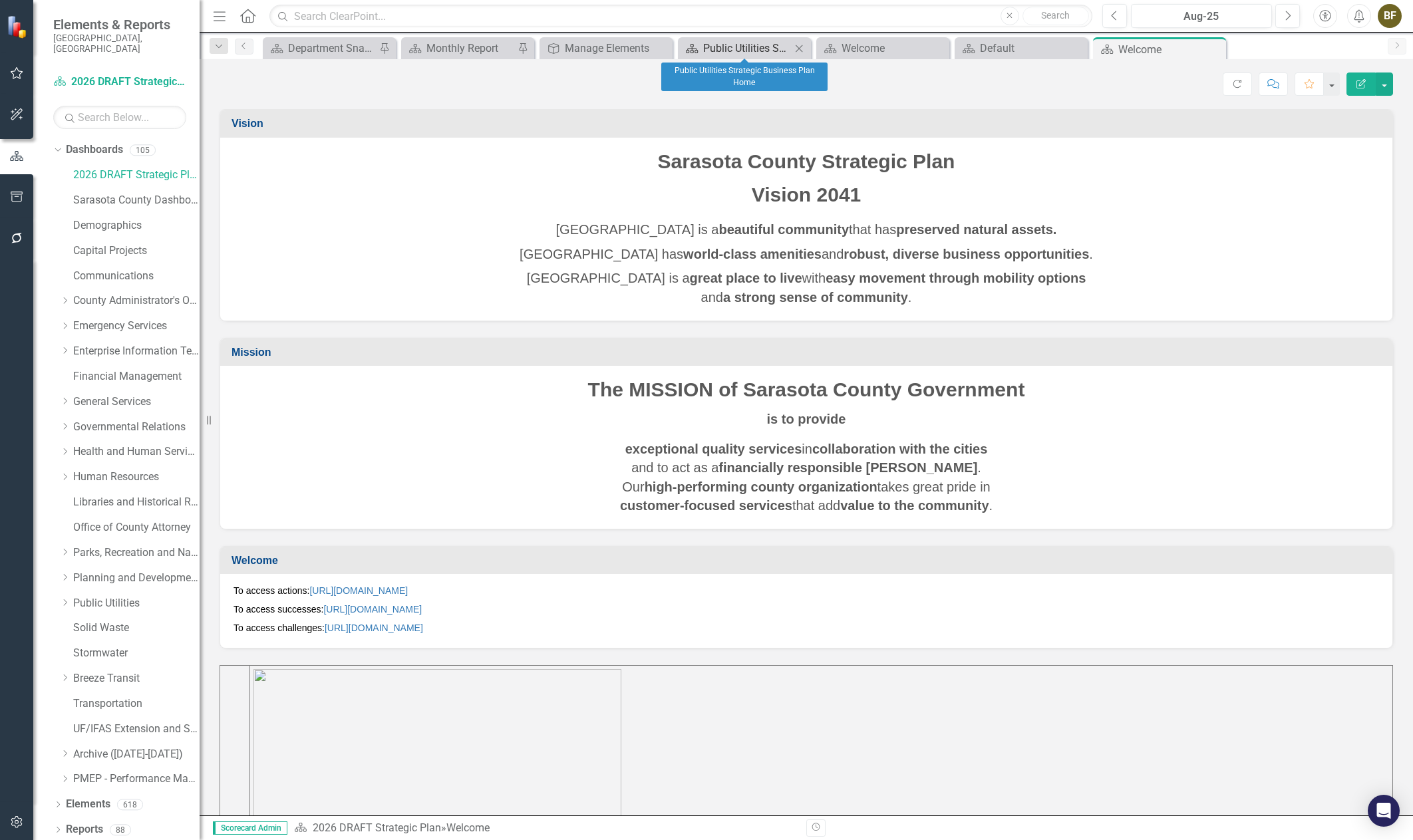
click at [721, 48] on div "Public Utilities Strategic Business Plan Home" at bounding box center [747, 48] width 88 height 17
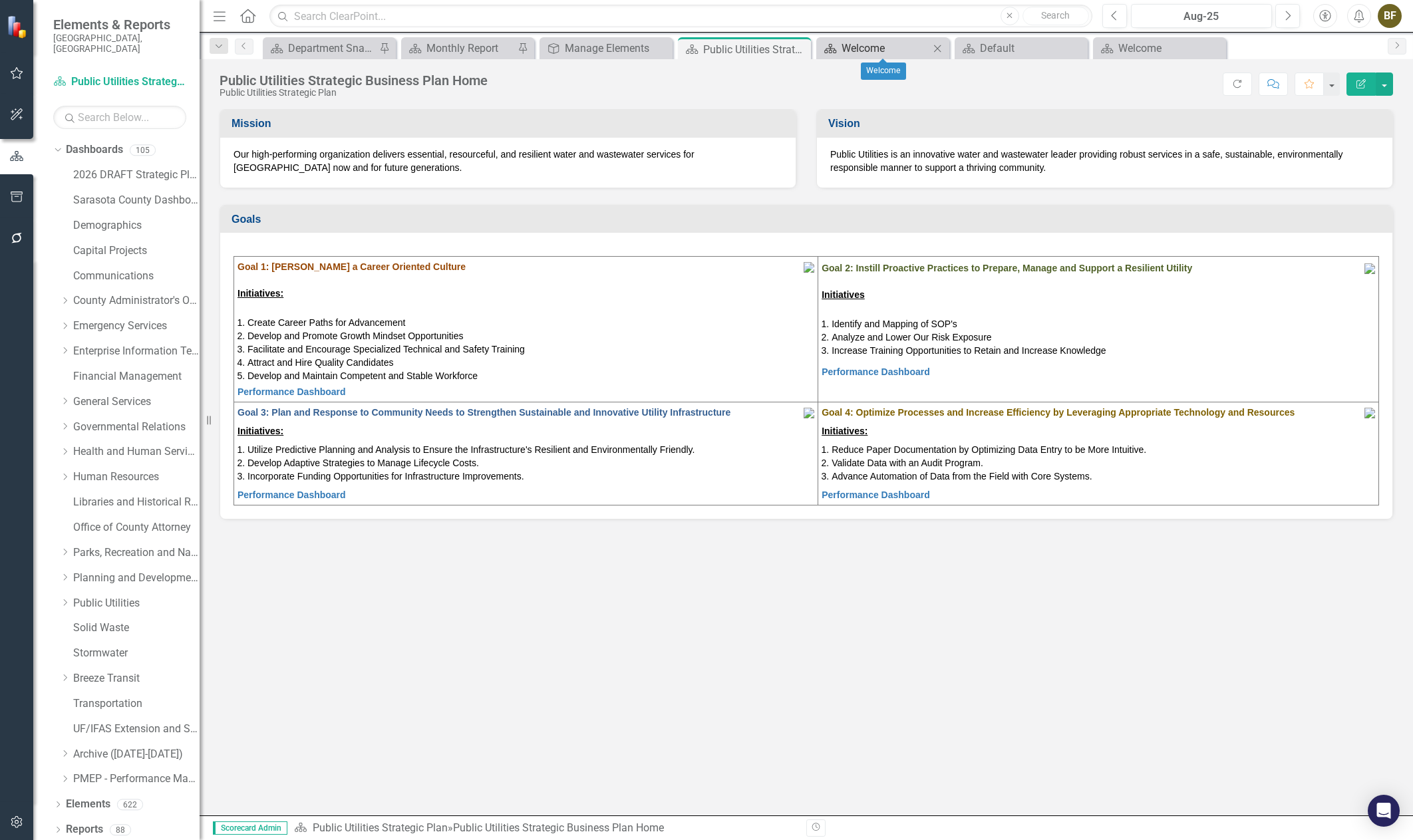
click at [880, 55] on div "Welcome" at bounding box center [885, 48] width 88 height 17
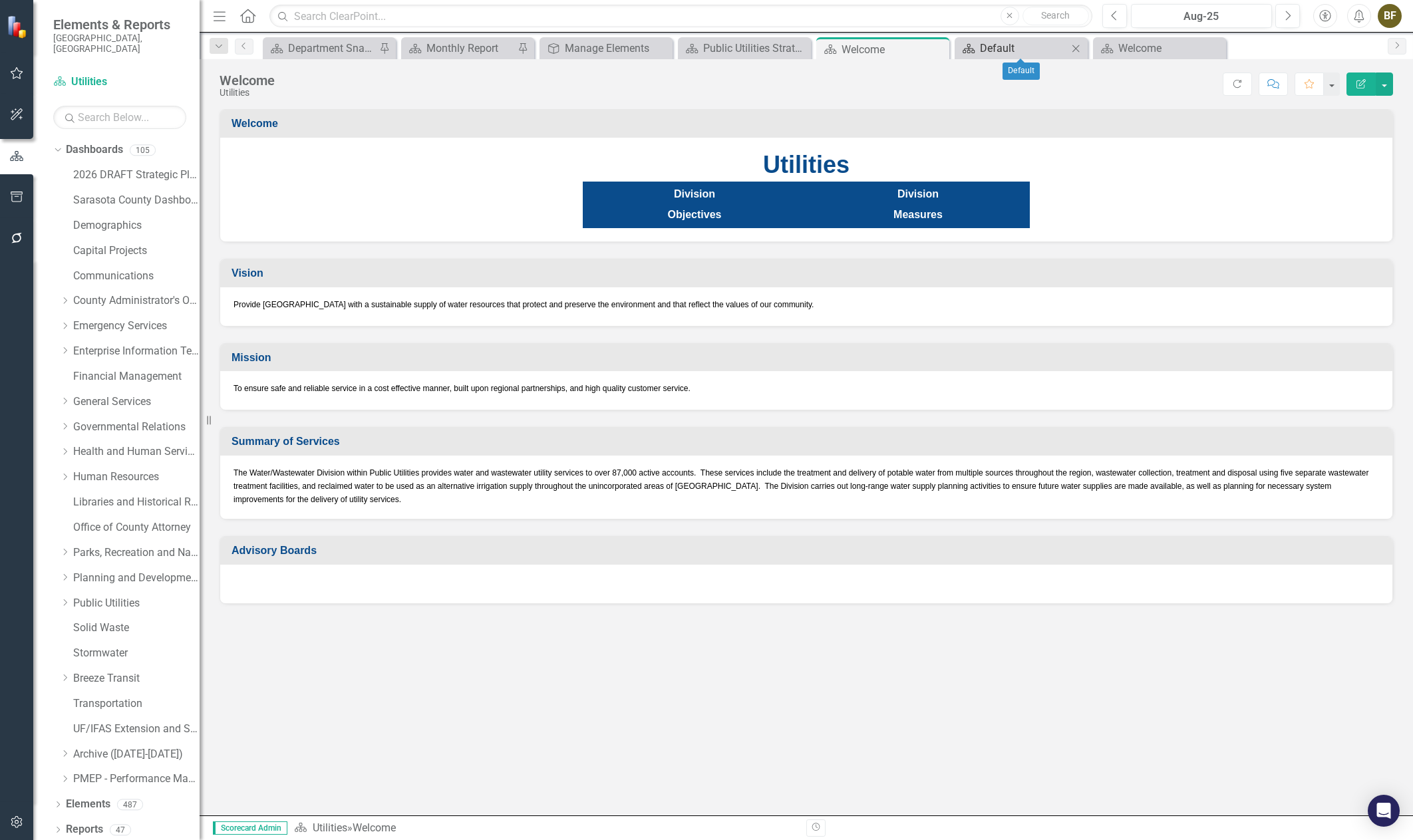
click at [990, 55] on div "Default" at bounding box center [1024, 48] width 88 height 17
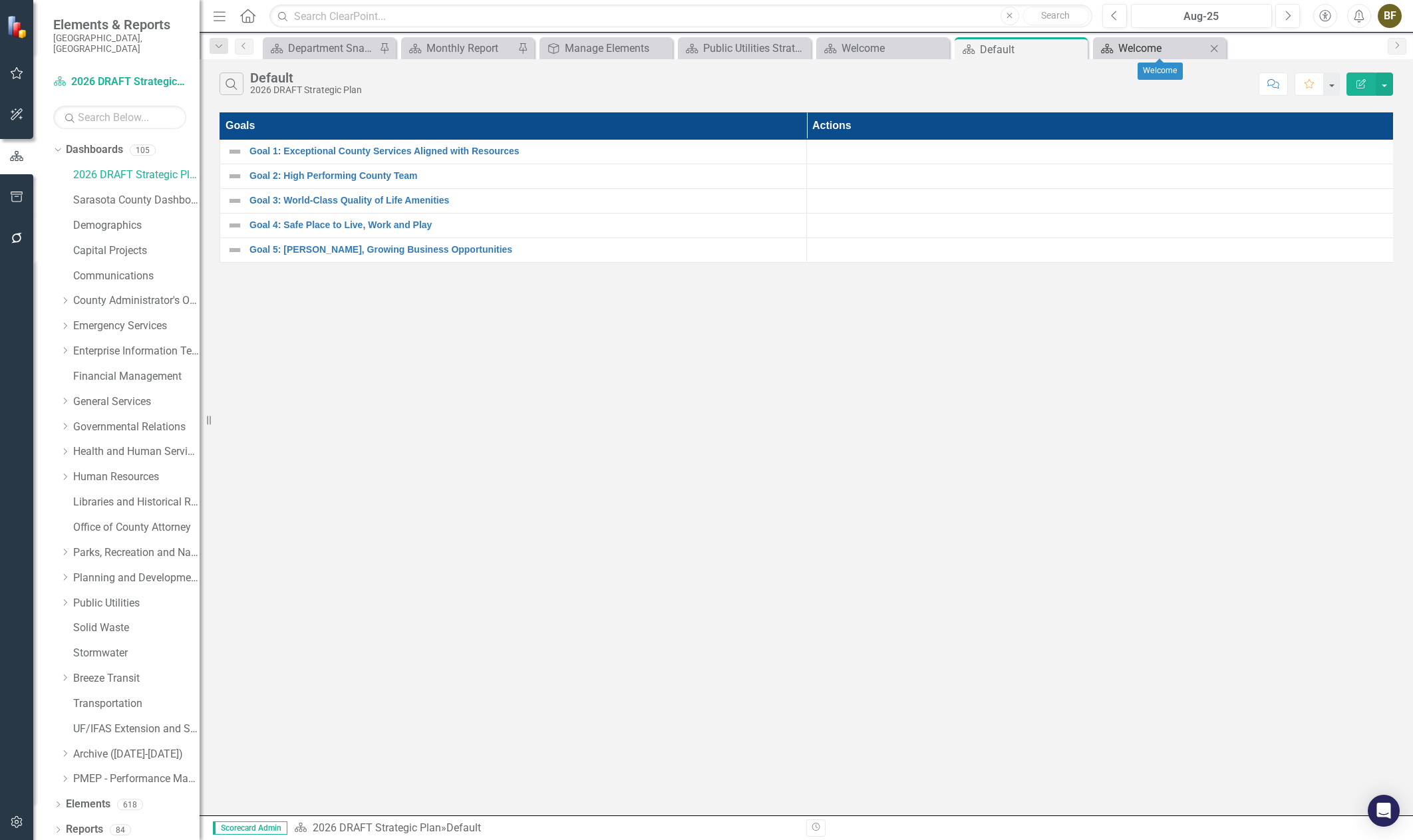
click at [1133, 50] on div "Welcome" at bounding box center [1163, 48] width 88 height 17
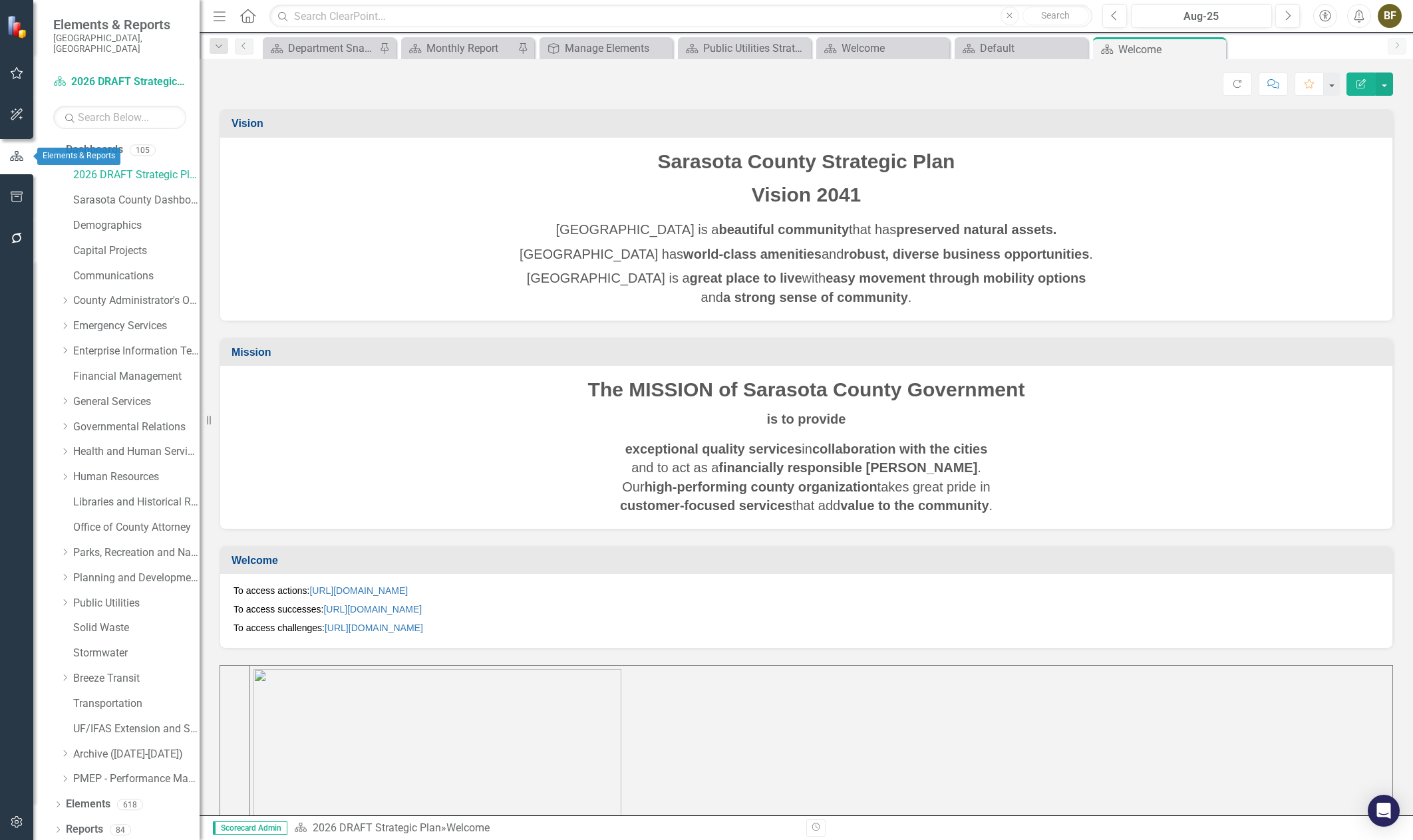
click at [13, 161] on icon "button" at bounding box center [17, 156] width 13 height 10
click at [58, 145] on icon "Dropdown" at bounding box center [56, 149] width 7 height 9
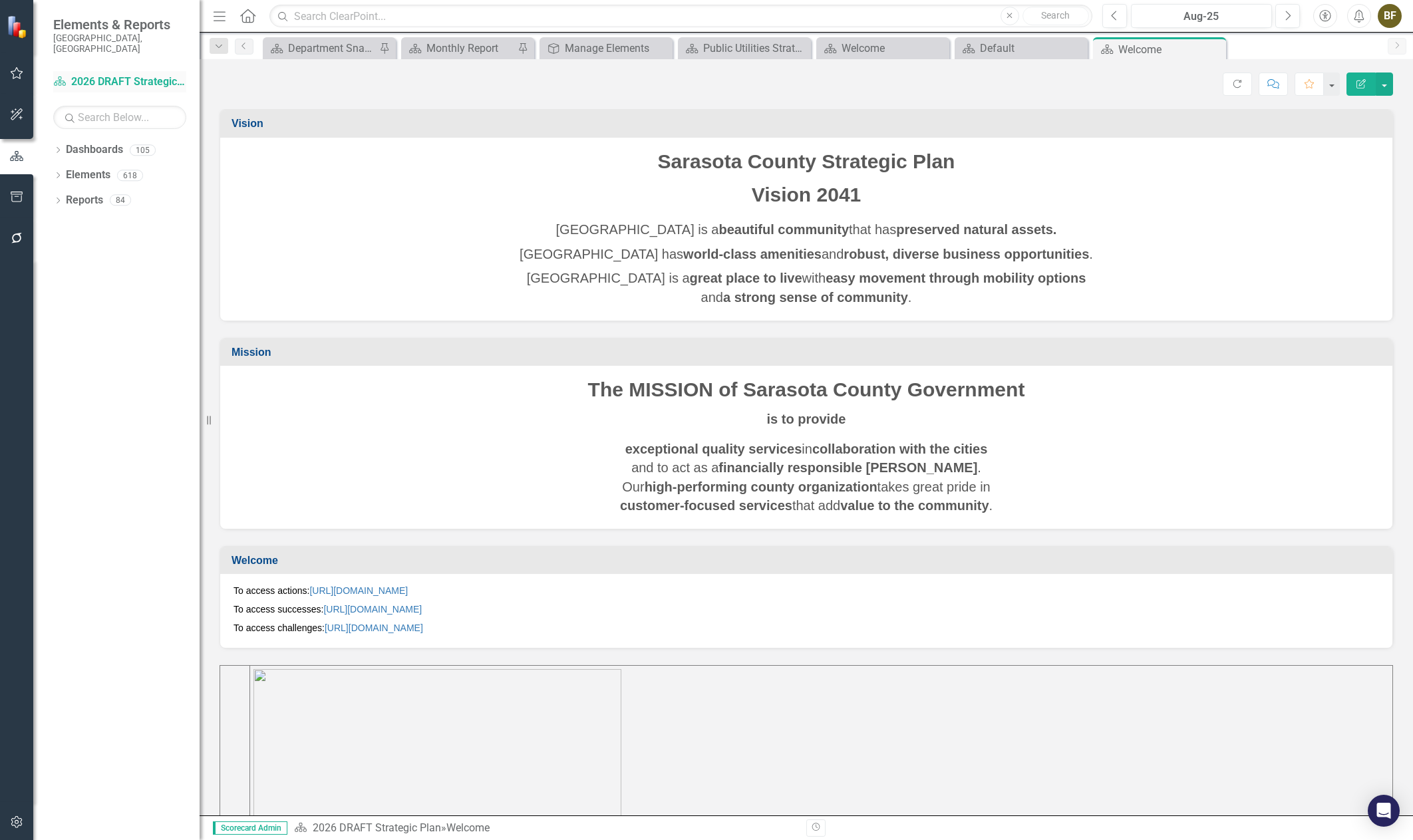
click at [128, 75] on link "Dashboard 2026 DRAFT Strategic Plan" at bounding box center [120, 82] width 133 height 15
click at [130, 75] on link "Dashboard 2026 DRAFT Strategic Plan" at bounding box center [120, 82] width 133 height 15
click at [607, 48] on div "Manage Elements" at bounding box center [609, 48] width 88 height 17
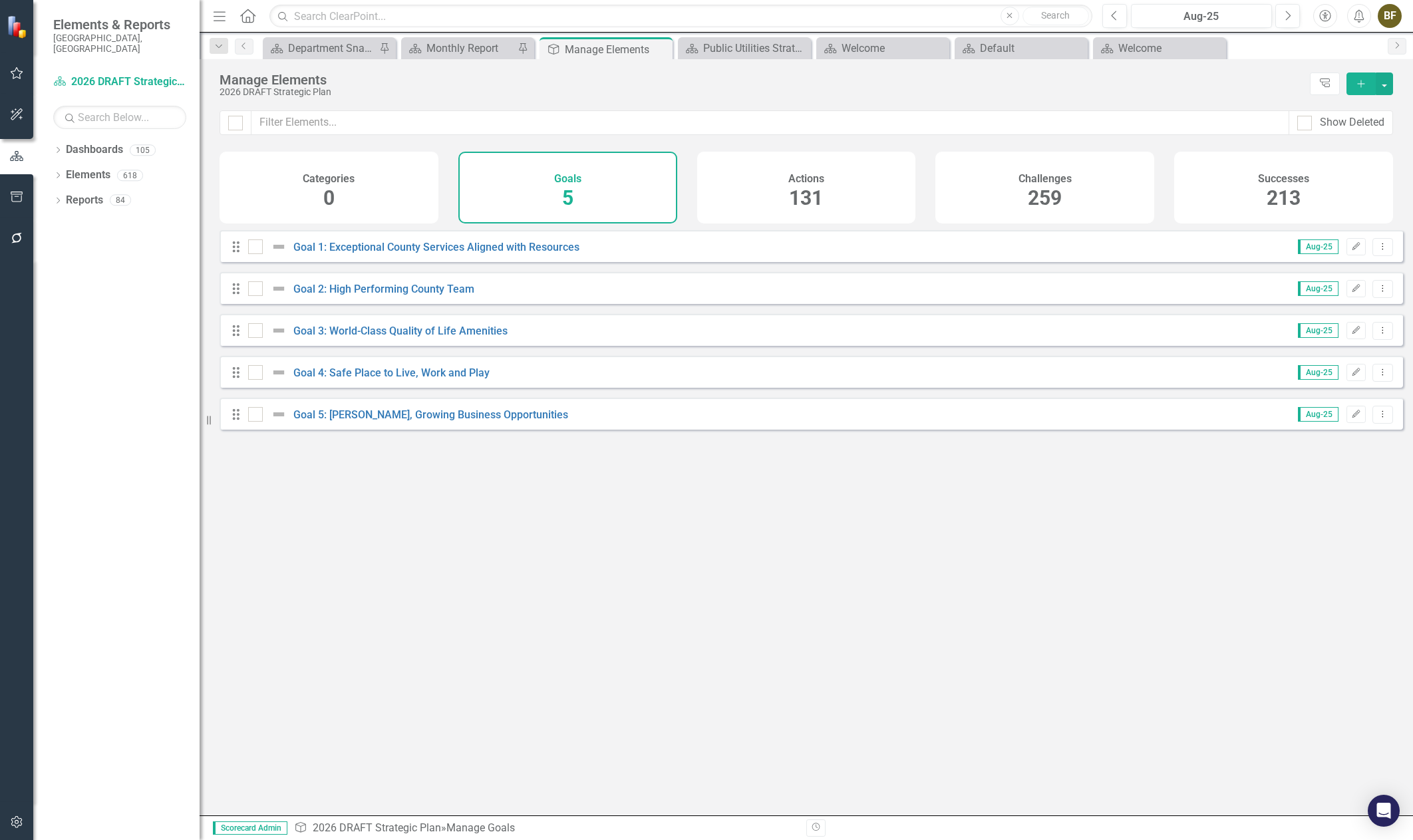
click at [1256, 190] on div "Successes 213" at bounding box center [1283, 187] width 219 height 72
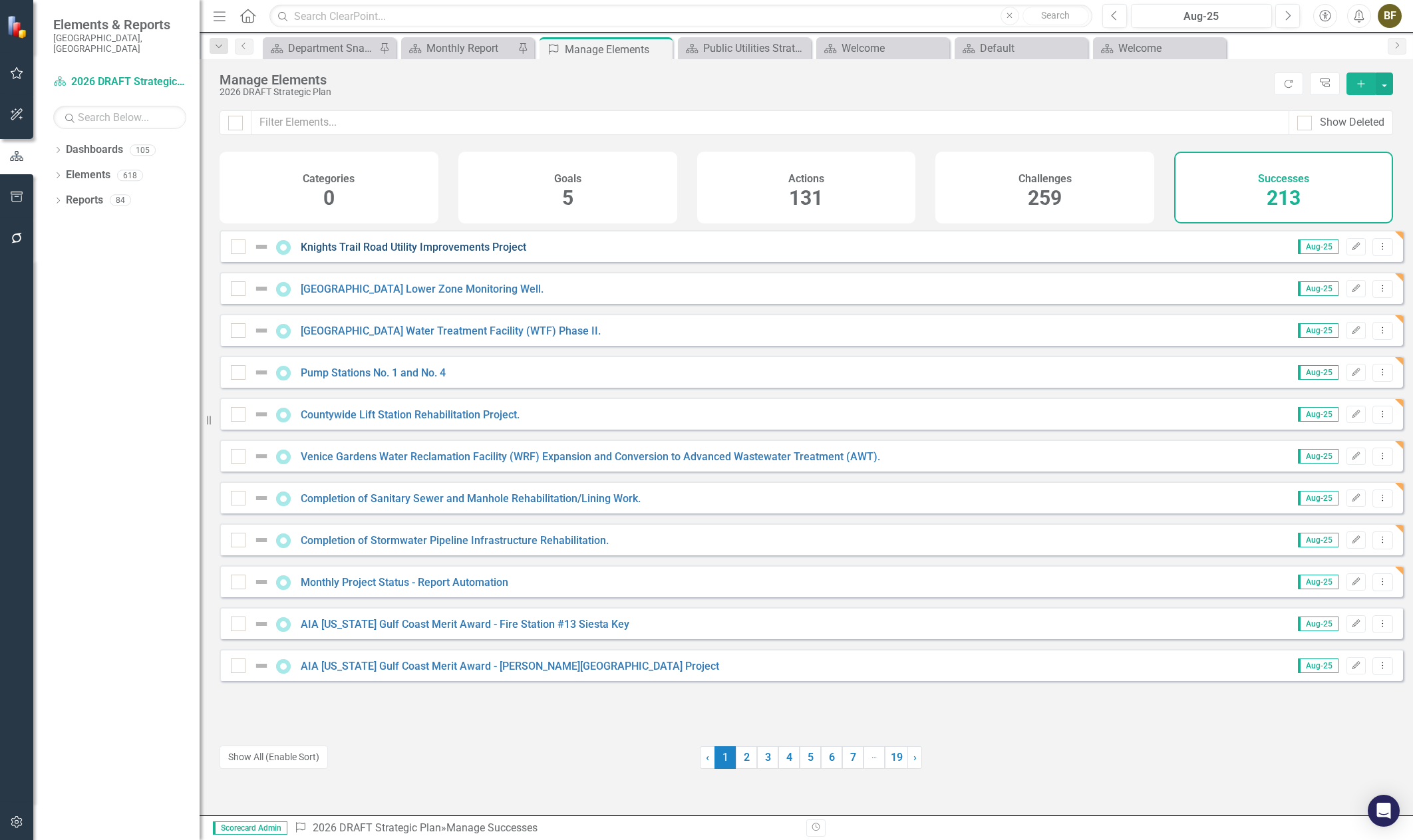
click at [427, 254] on link "Knights Trail Road Utility Improvements Project" at bounding box center [413, 246] width 226 height 12
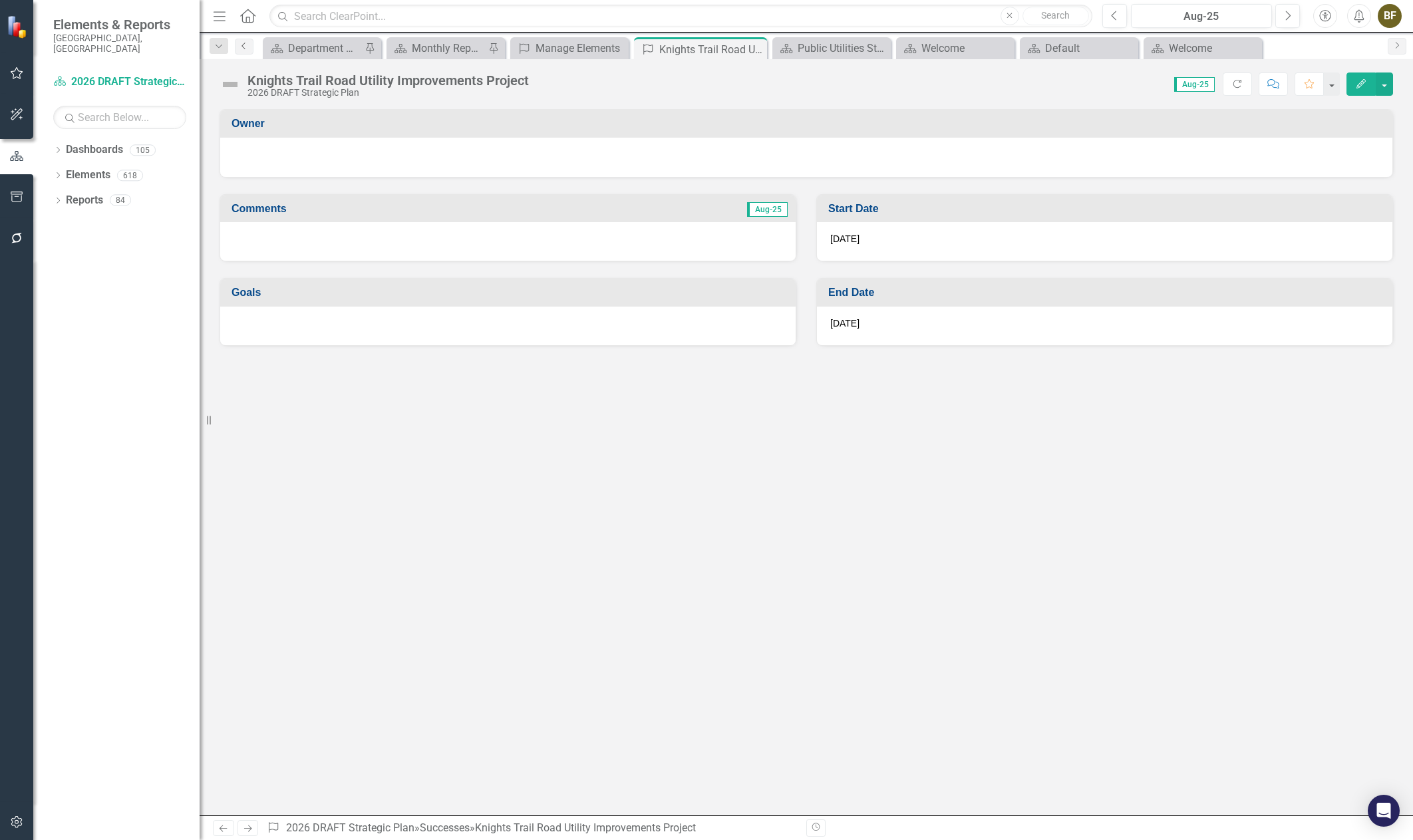
click at [243, 47] on icon "Previous" at bounding box center [244, 46] width 11 height 8
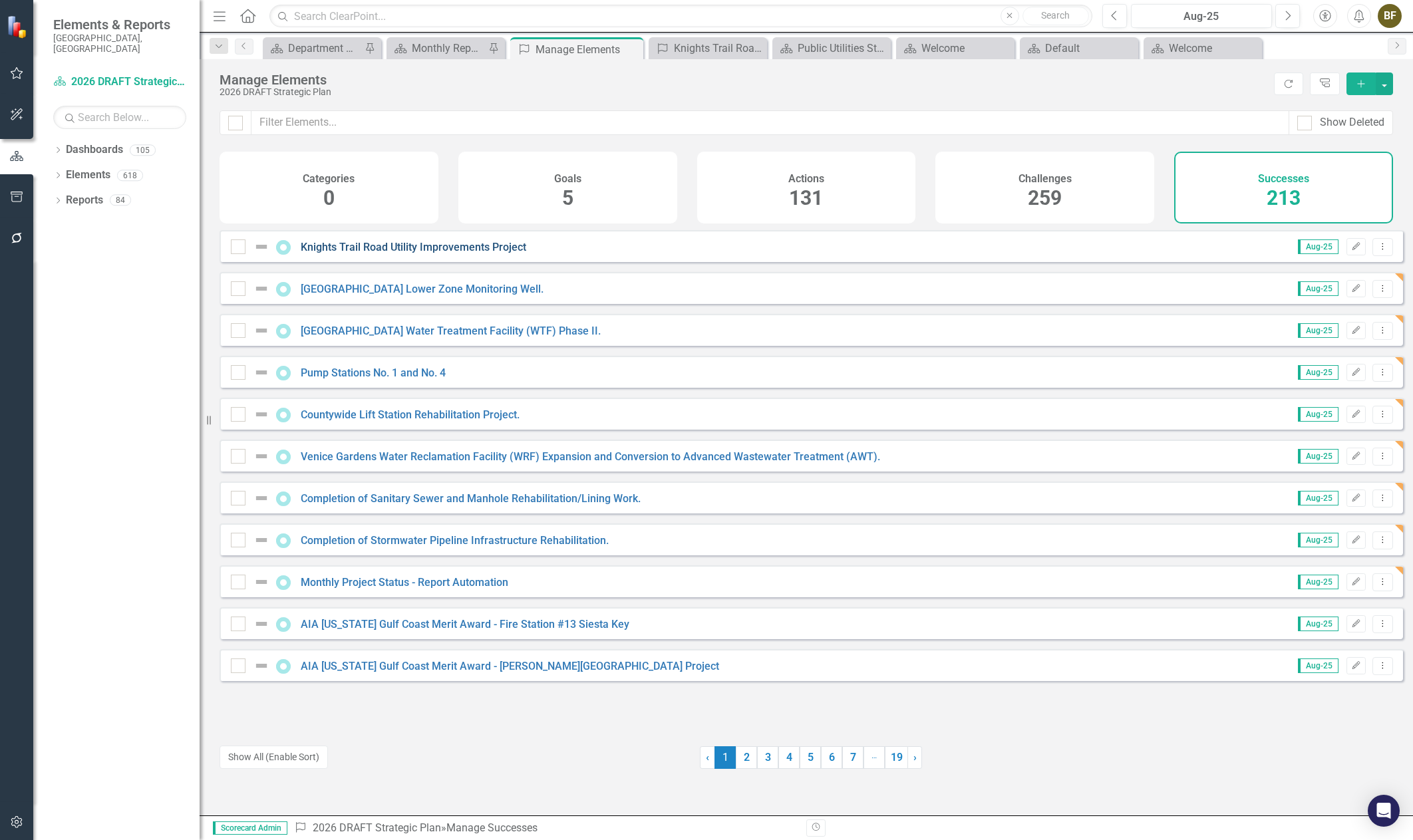
click at [497, 254] on link "Knights Trail Road Utility Improvements Project" at bounding box center [413, 246] width 226 height 12
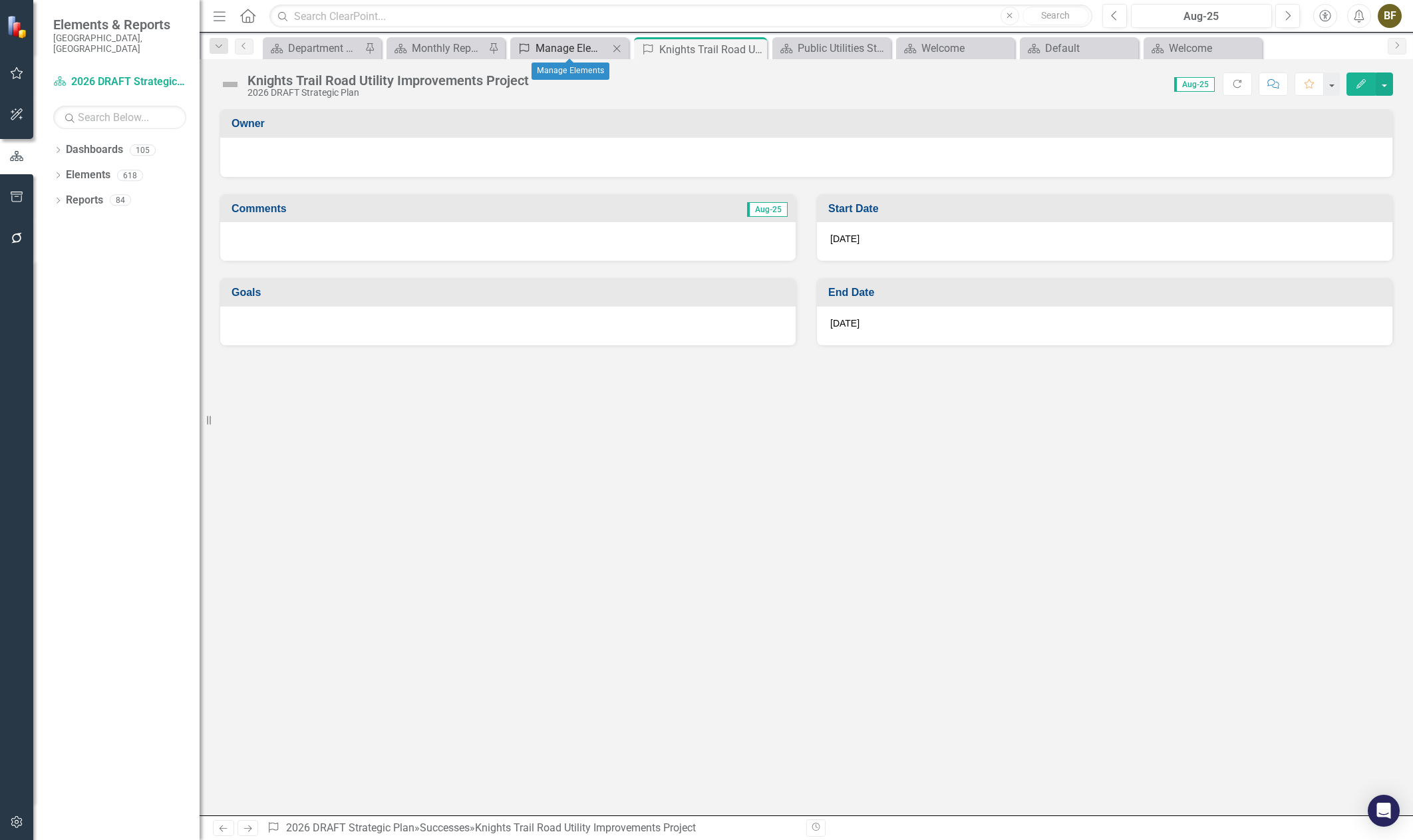
click at [589, 48] on div "Manage Elements" at bounding box center [573, 48] width 73 height 17
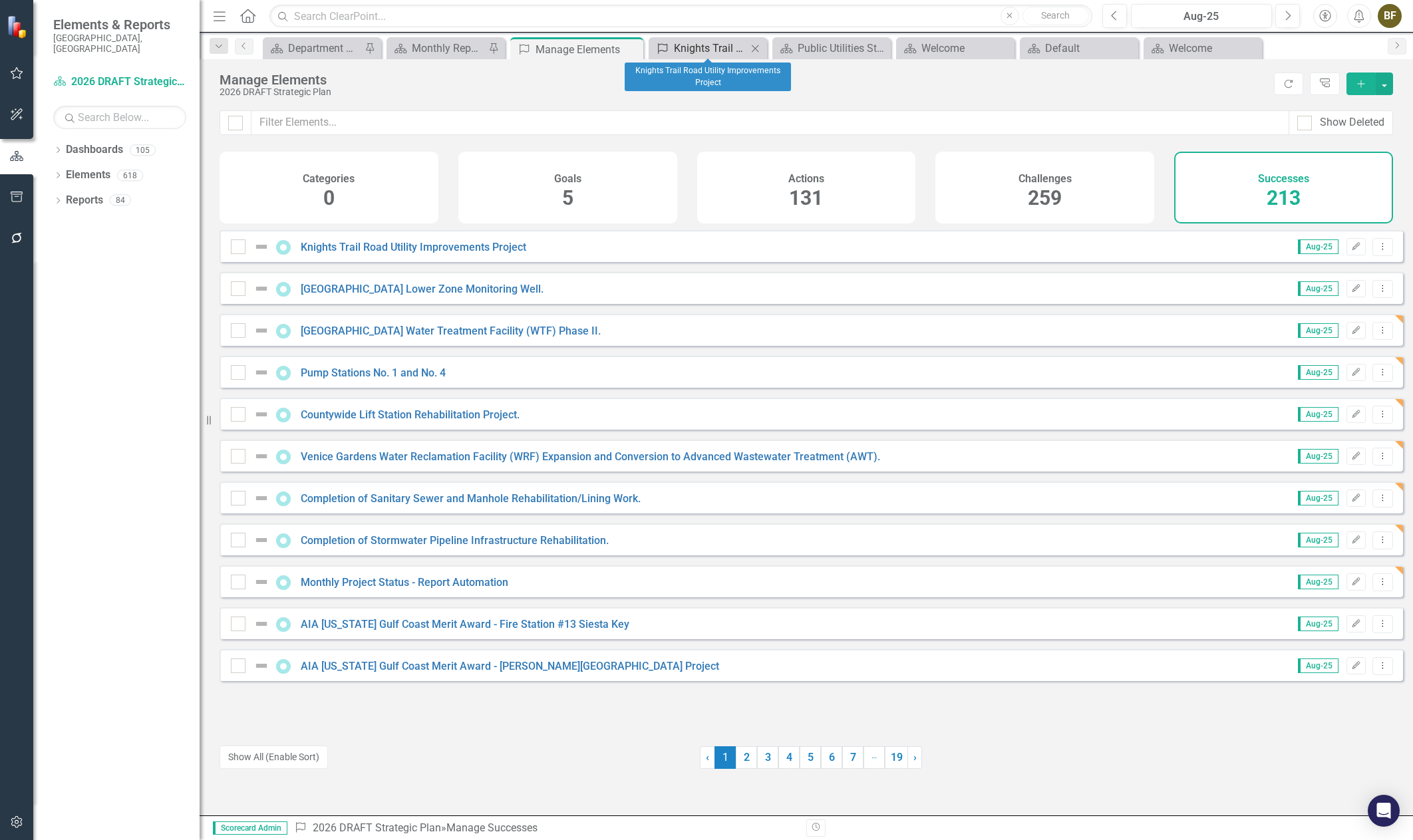
click at [702, 53] on div "Knights Trail Road Utility Improvements Project" at bounding box center [711, 48] width 73 height 17
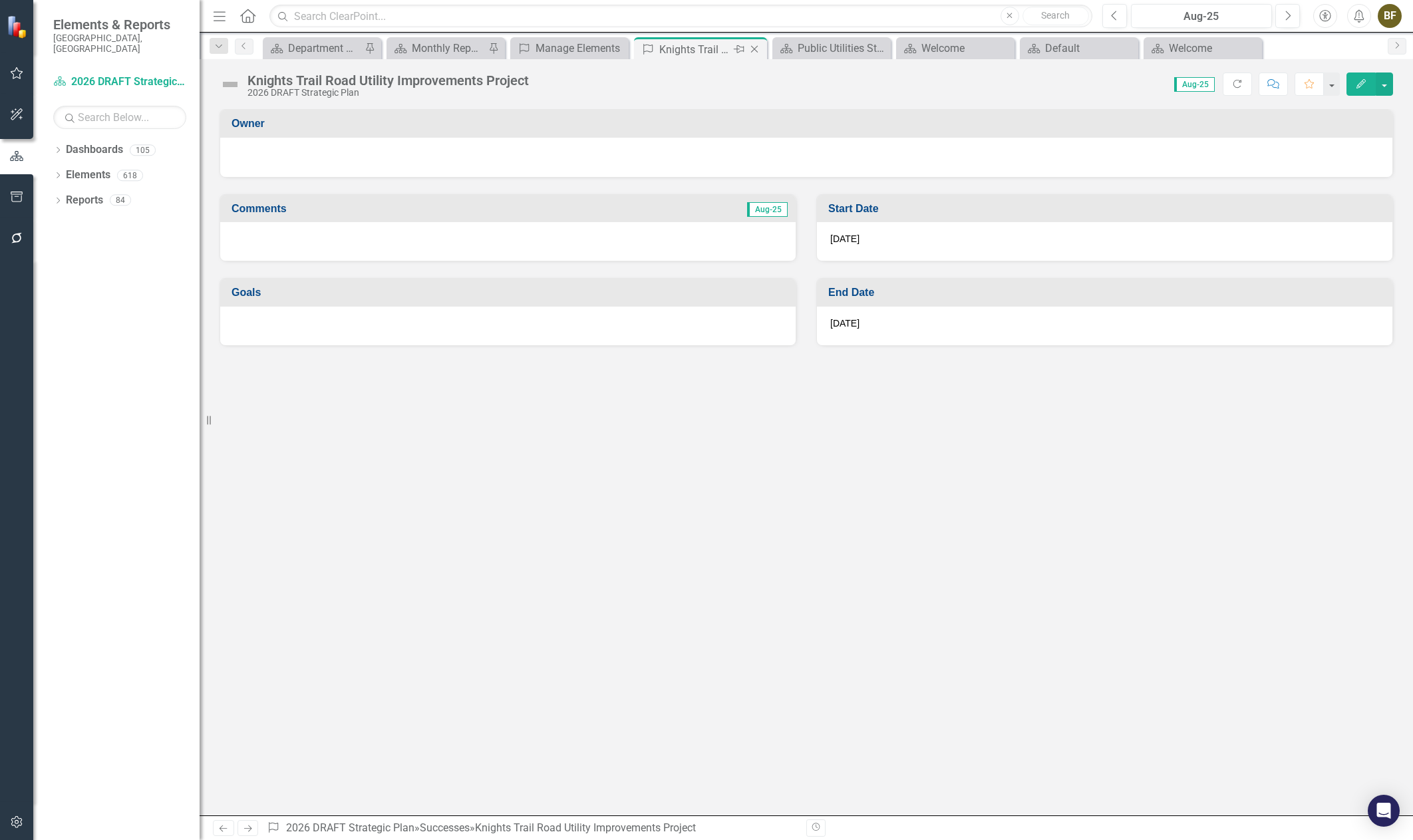
click at [755, 50] on icon at bounding box center [755, 49] width 7 height 7
click at [622, 50] on div "Manage Elements" at bounding box center [609, 48] width 88 height 17
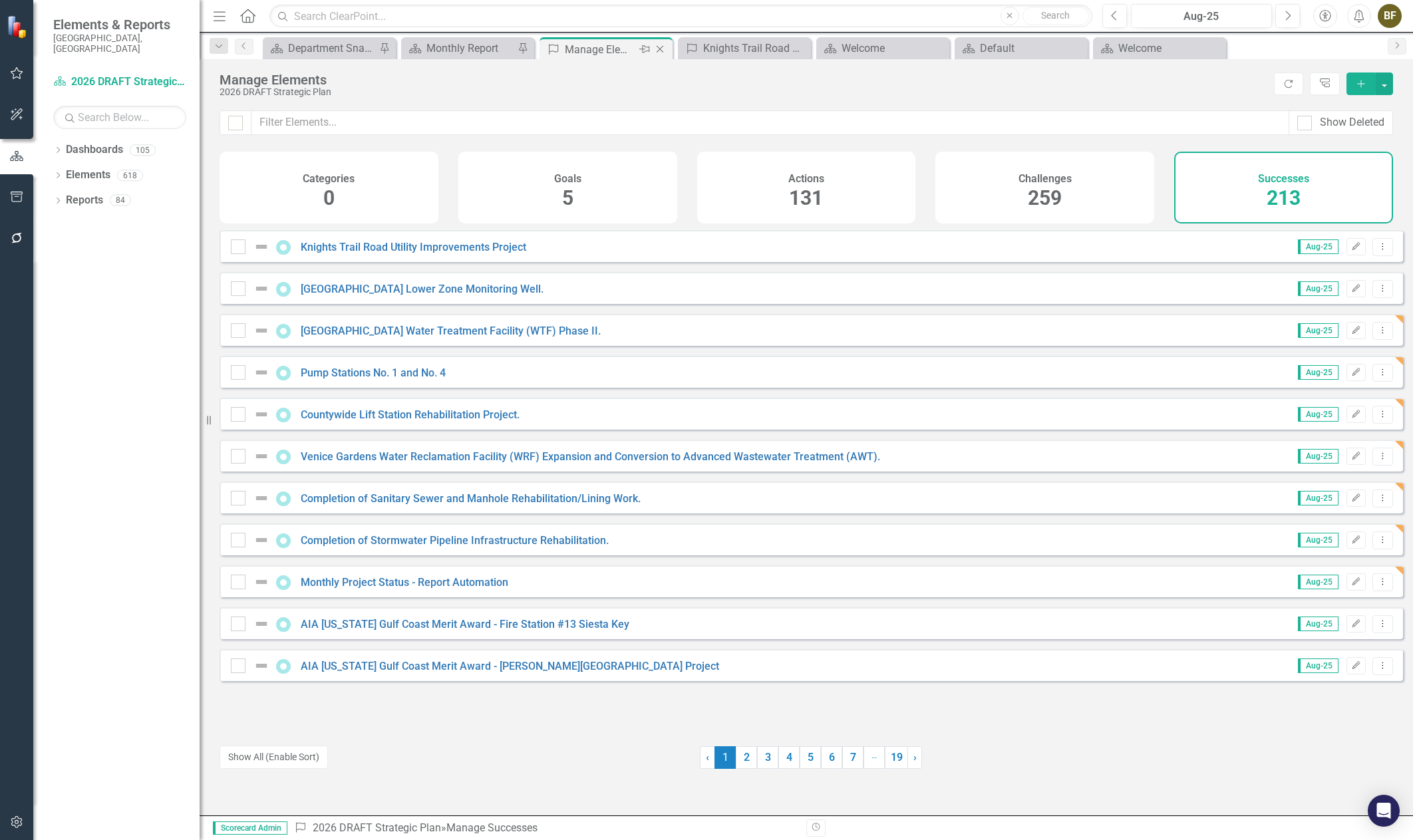
click at [660, 51] on icon "Close" at bounding box center [660, 49] width 13 height 11
click at [326, 45] on div "Department Snapshot" at bounding box center [332, 48] width 88 height 17
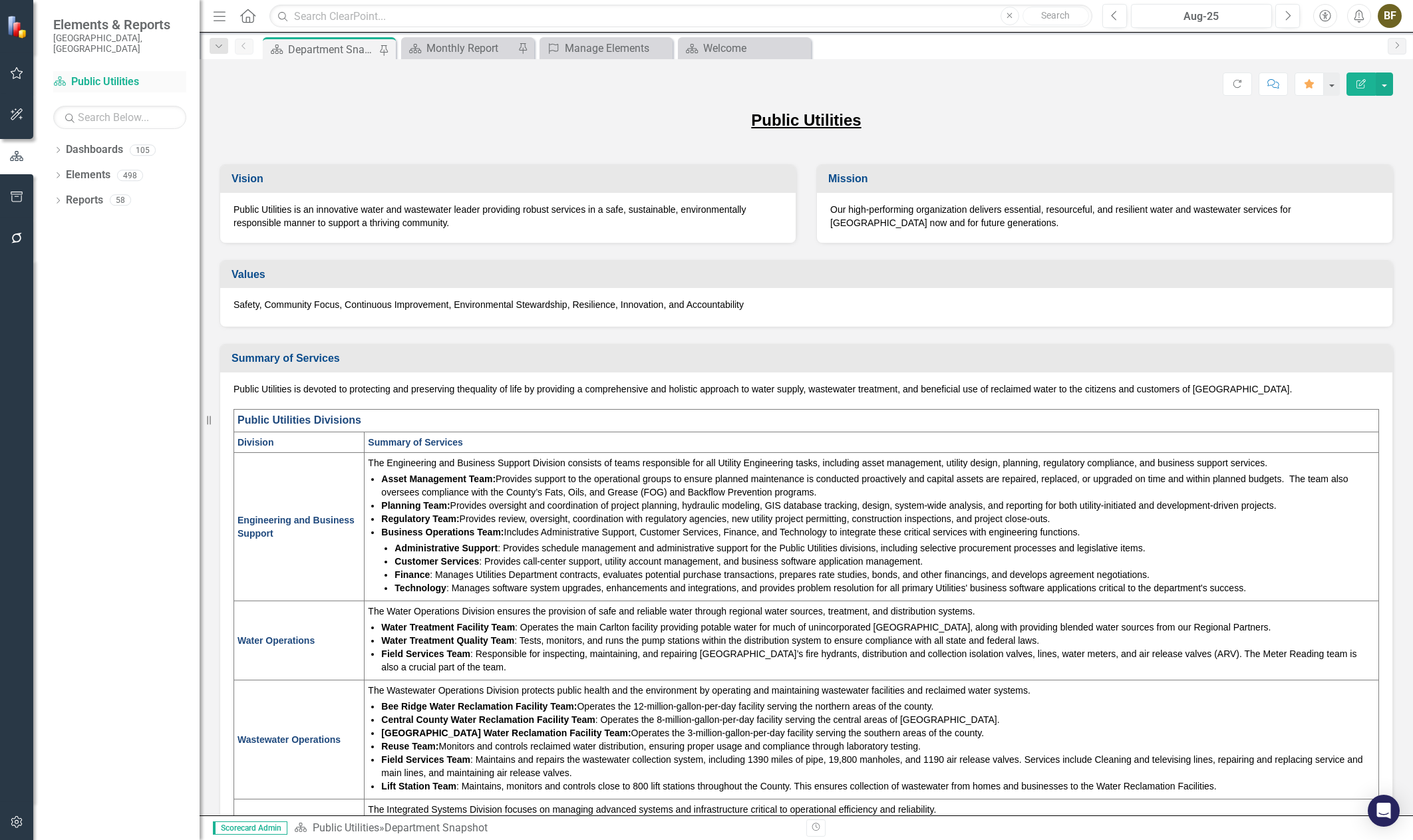
click at [82, 75] on link "Dashboard Public Utilities" at bounding box center [120, 82] width 133 height 15
click at [286, 48] on div "Dashboard Department Snapshot Pin" at bounding box center [330, 50] width 126 height 17
click at [222, 48] on icon "Dropdown" at bounding box center [219, 46] width 12 height 9
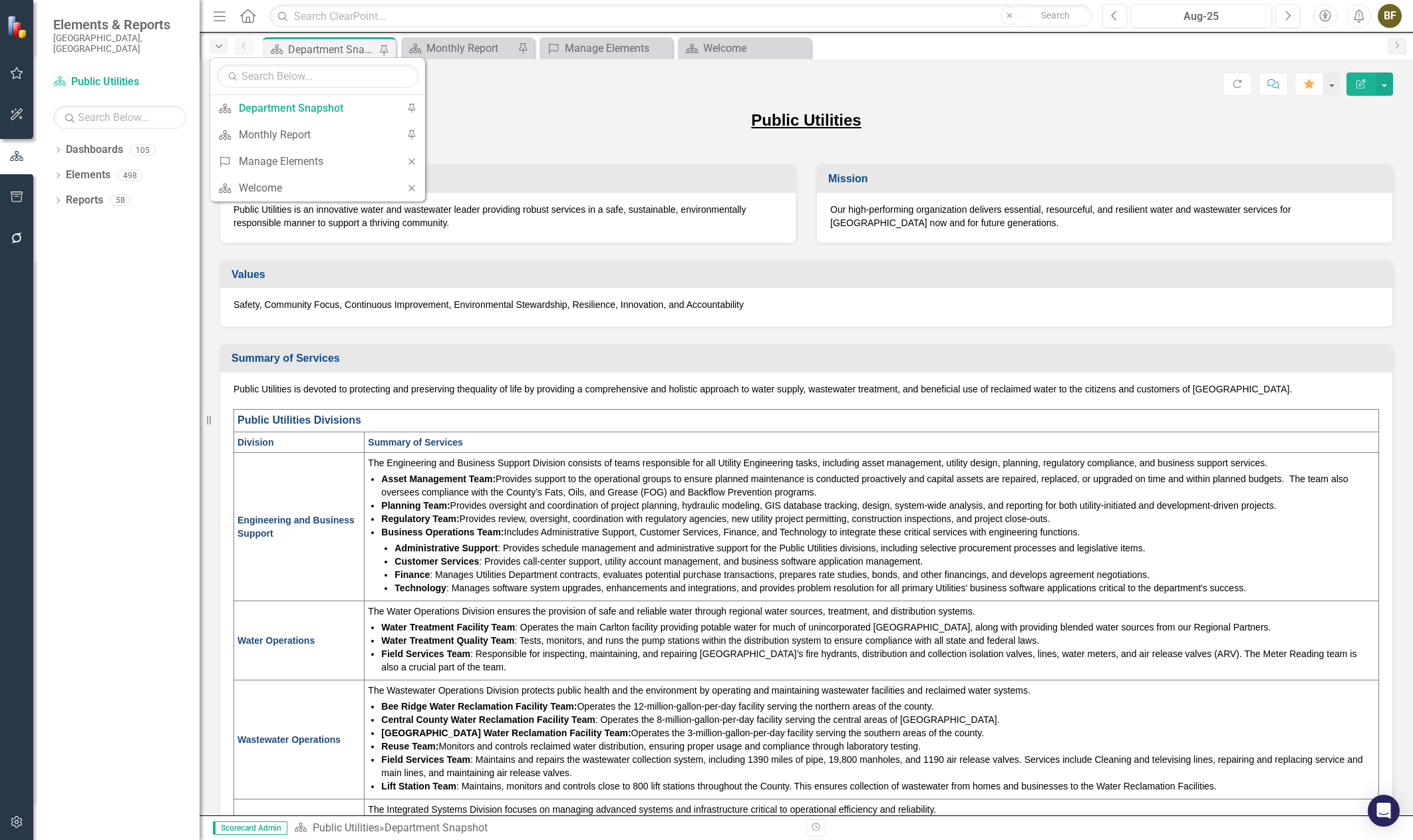
click at [223, 48] on icon "Dropdown" at bounding box center [219, 46] width 12 height 9
click at [94, 142] on link "Dashboards" at bounding box center [94, 150] width 57 height 15
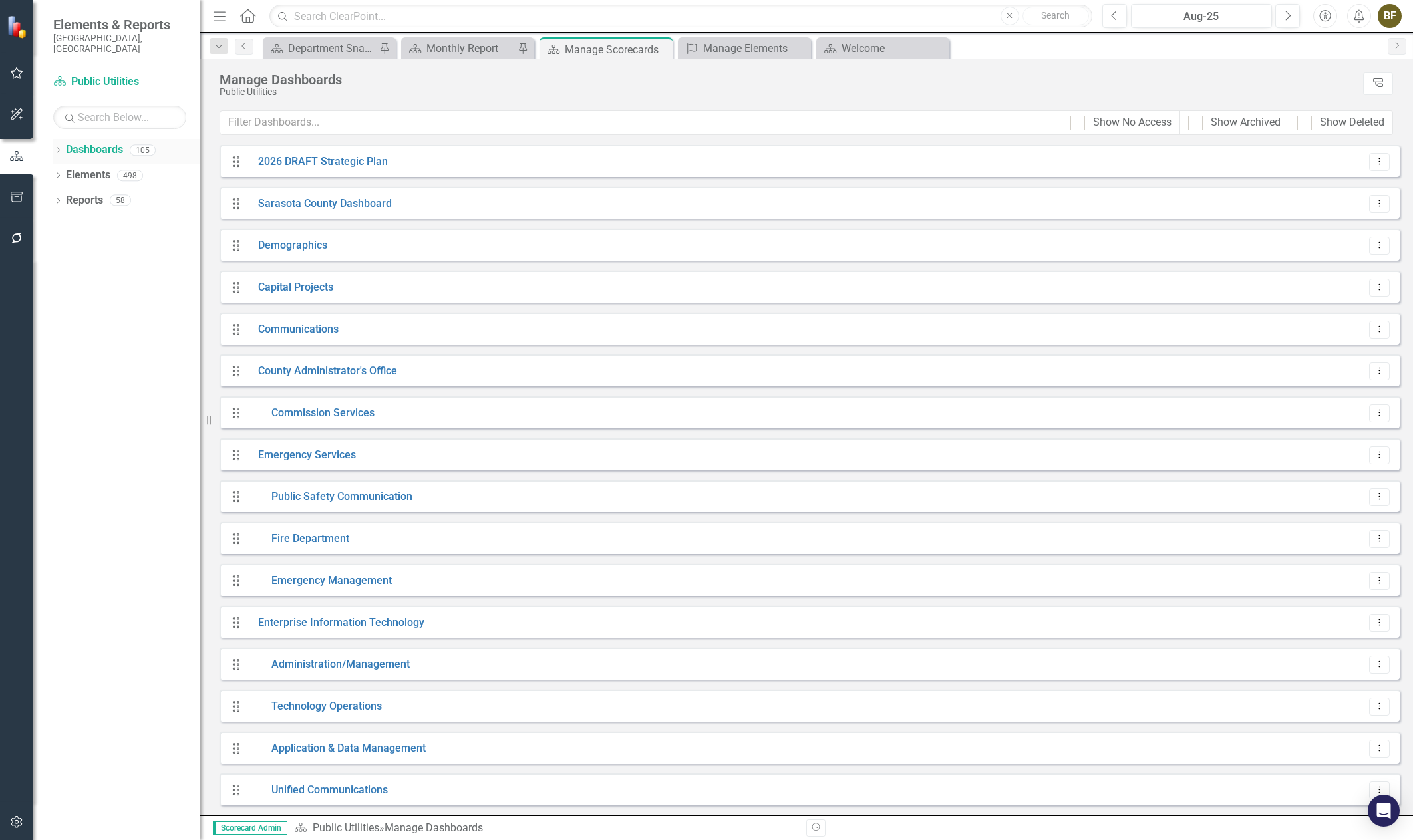
click at [62, 147] on icon "Dropdown" at bounding box center [57, 151] width 9 height 7
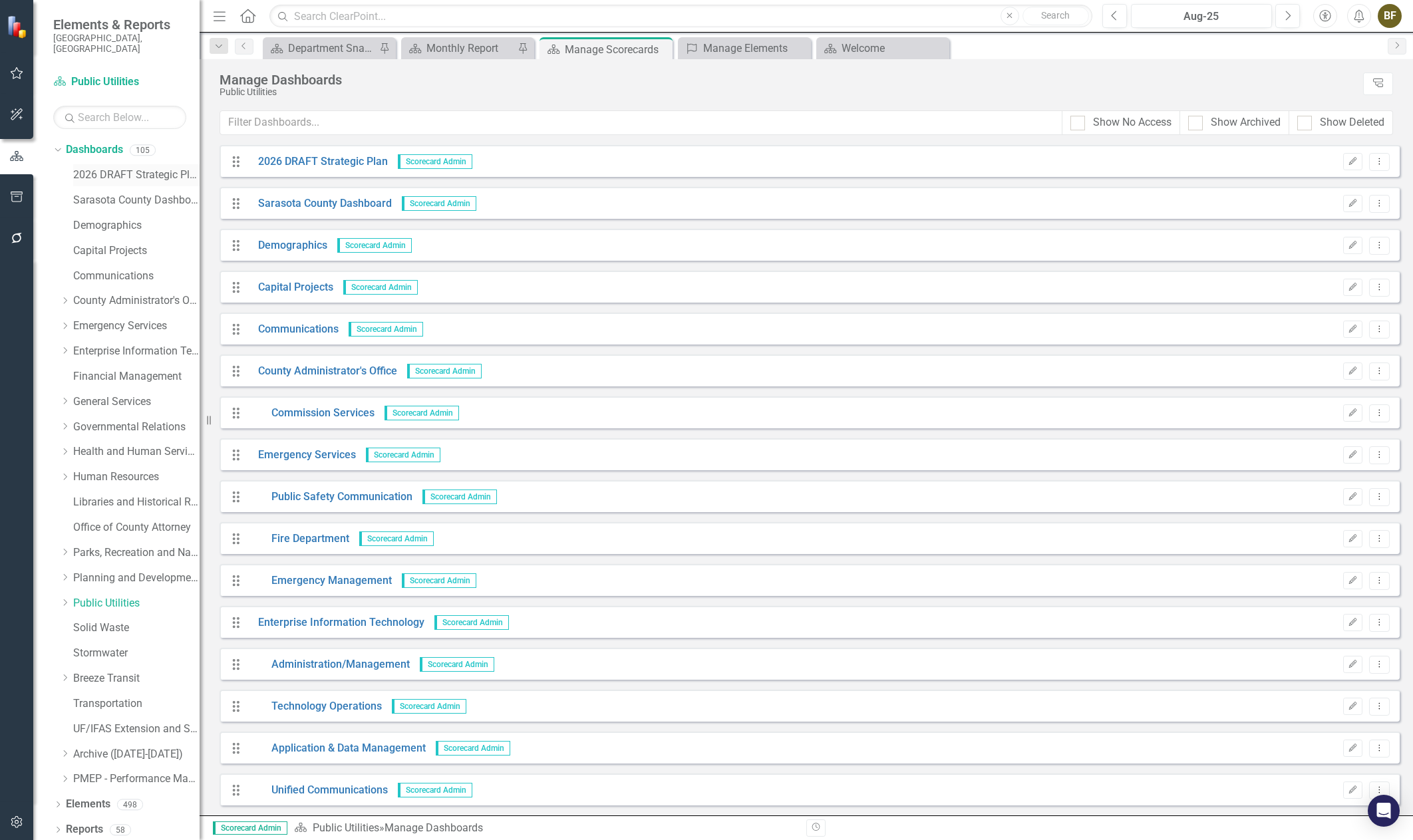
click at [105, 167] on link "2026 DRAFT Strategic Plan" at bounding box center [136, 175] width 126 height 15
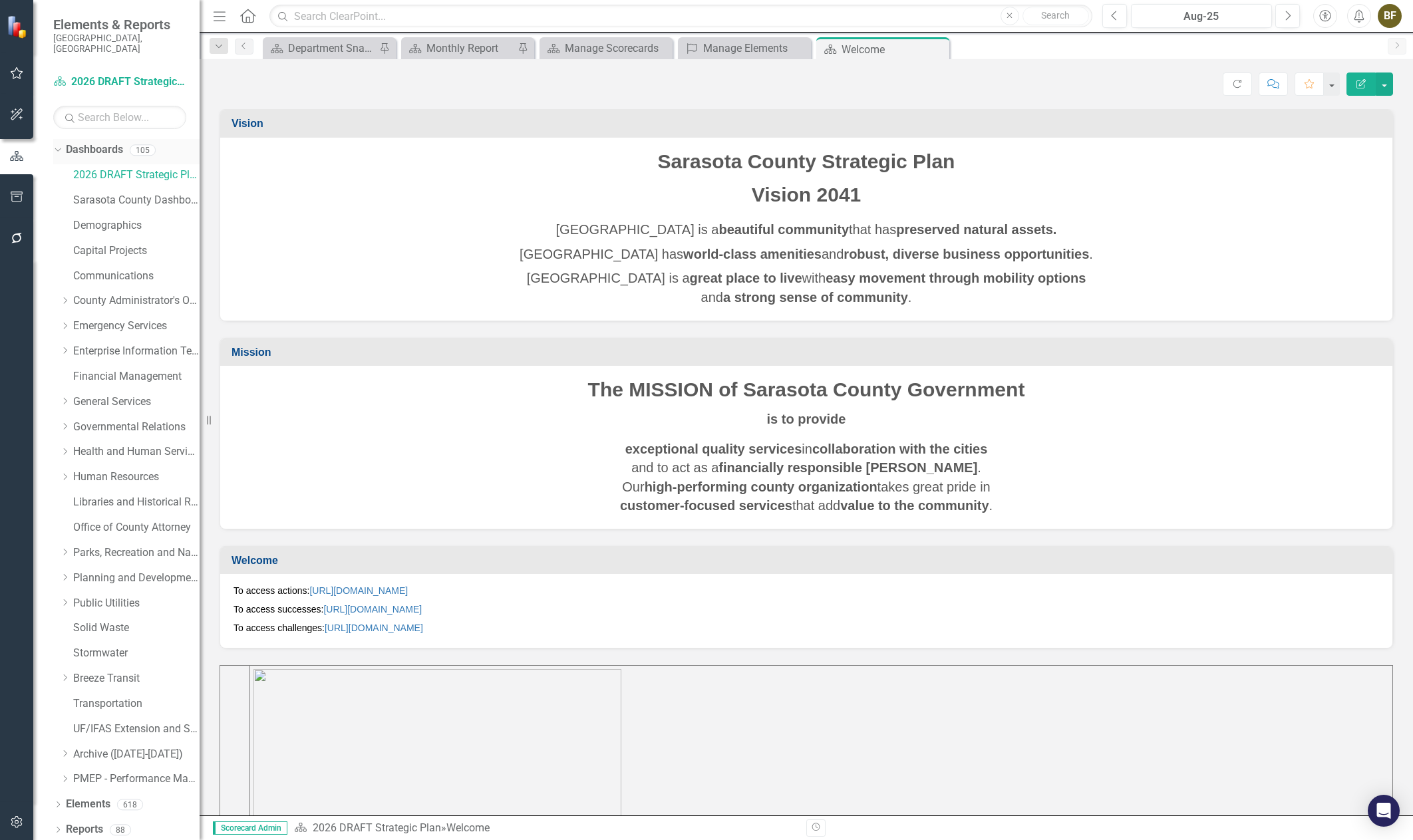
click at [58, 145] on icon "Dropdown" at bounding box center [56, 149] width 7 height 9
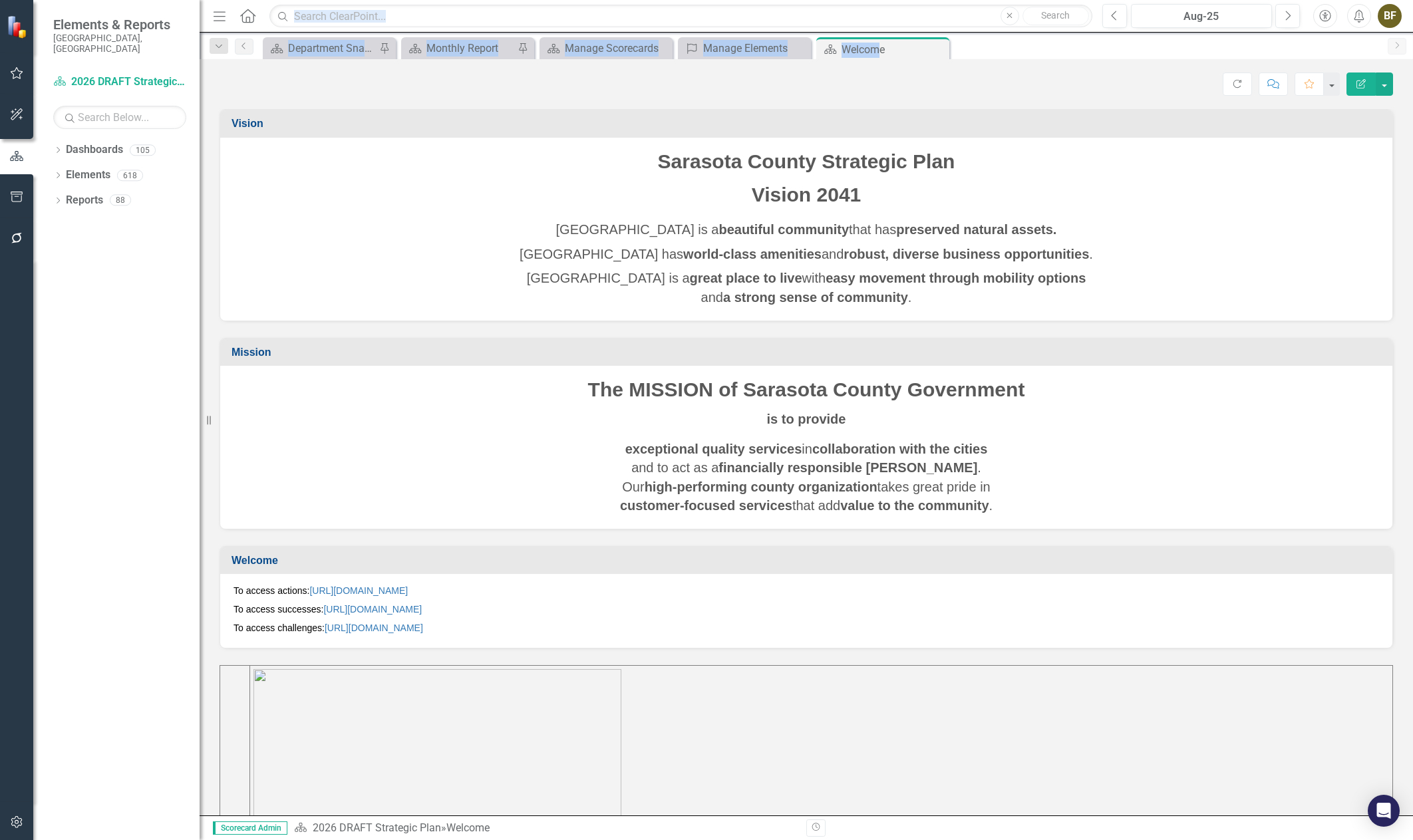
drag, startPoint x: 875, startPoint y: 43, endPoint x: 622, endPoint y: 35, distance: 253.1
click at [602, 26] on div "Menu Home Search Close Search Previous Aug-25 Next Accessibility Alerts BF User…" at bounding box center [806, 420] width 1213 height 840
click at [978, 63] on div "Score: N/A Aug-25 Completed Refresh Comment Favorite Edit Report" at bounding box center [806, 79] width 1213 height 40
drag, startPoint x: 879, startPoint y: 47, endPoint x: 801, endPoint y: 41, distance: 78.2
click at [801, 41] on div "Dashboard Department Snapshot Pin Dashboard Monthly Report Pin Dashboard Manage…" at bounding box center [821, 48] width 1121 height 22
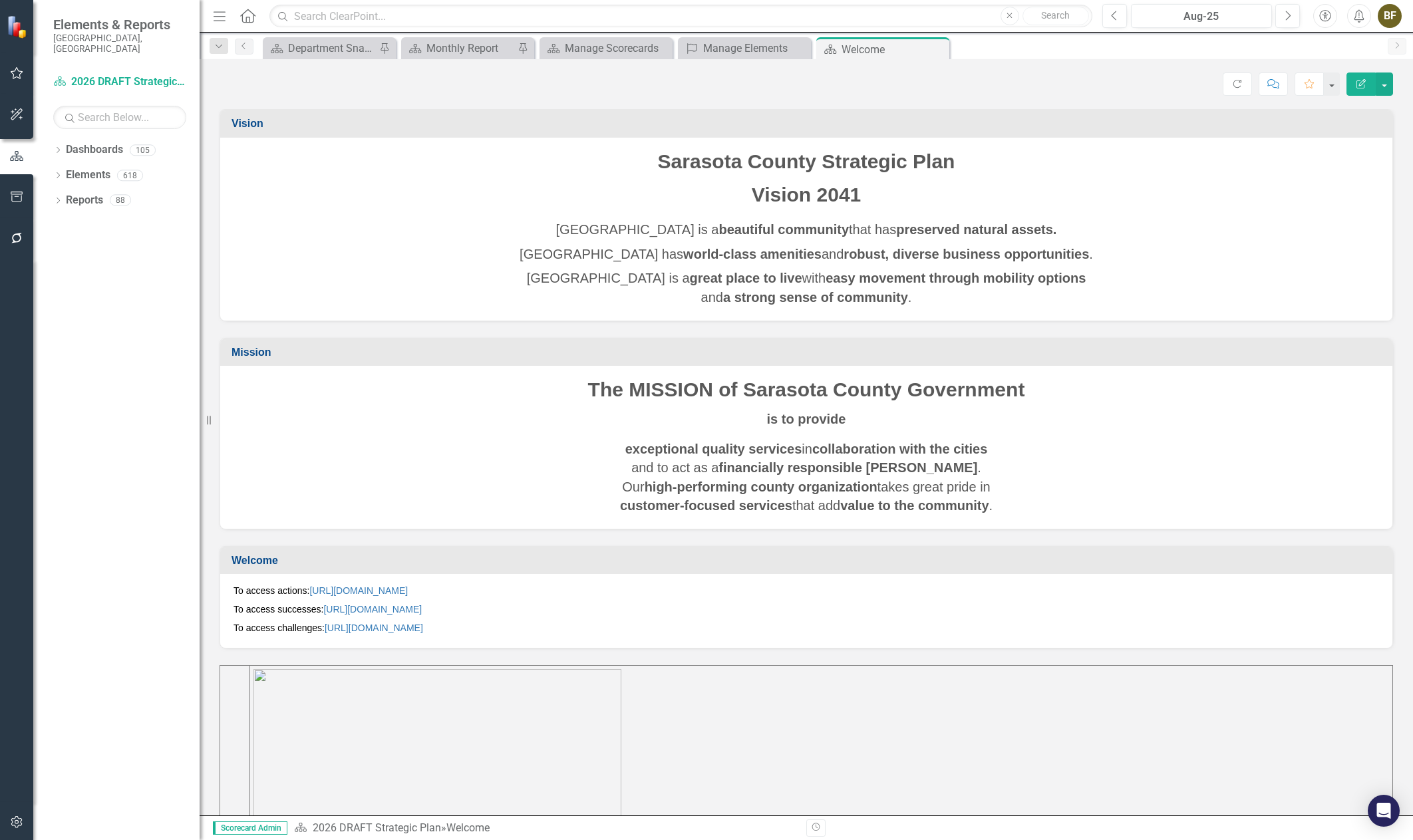
click at [999, 80] on div "Score: N/A Aug-25 Completed Refresh Comment Favorite Edit Report" at bounding box center [806, 83] width 1173 height 22
click at [60, 173] on icon "Dropdown" at bounding box center [57, 176] width 9 height 7
click at [62, 274] on icon "Dropdown" at bounding box center [64, 277] width 9 height 7
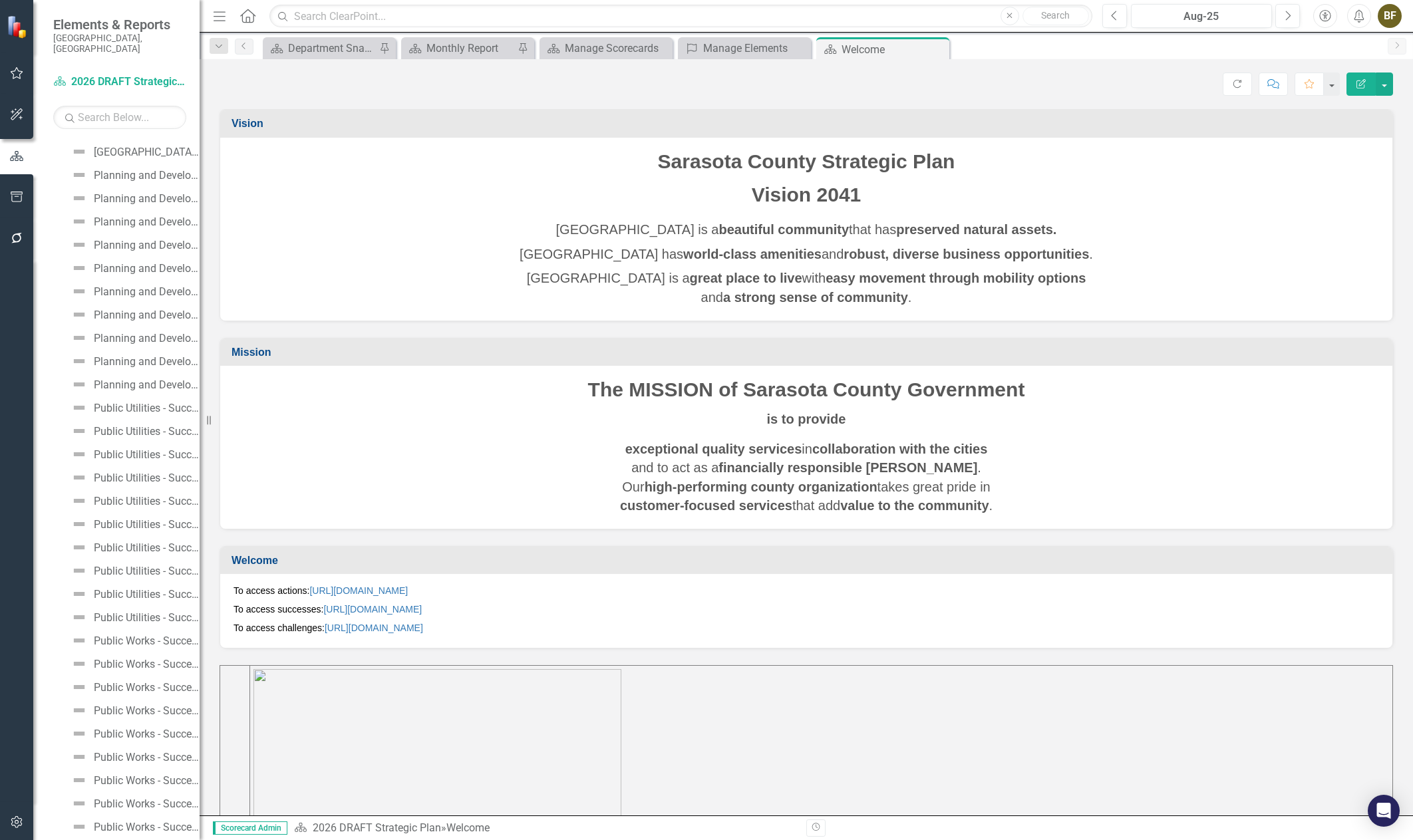
scroll to position [3457, 0]
click at [121, 395] on div "Public Utilities - Success 1:" at bounding box center [146, 401] width 106 height 12
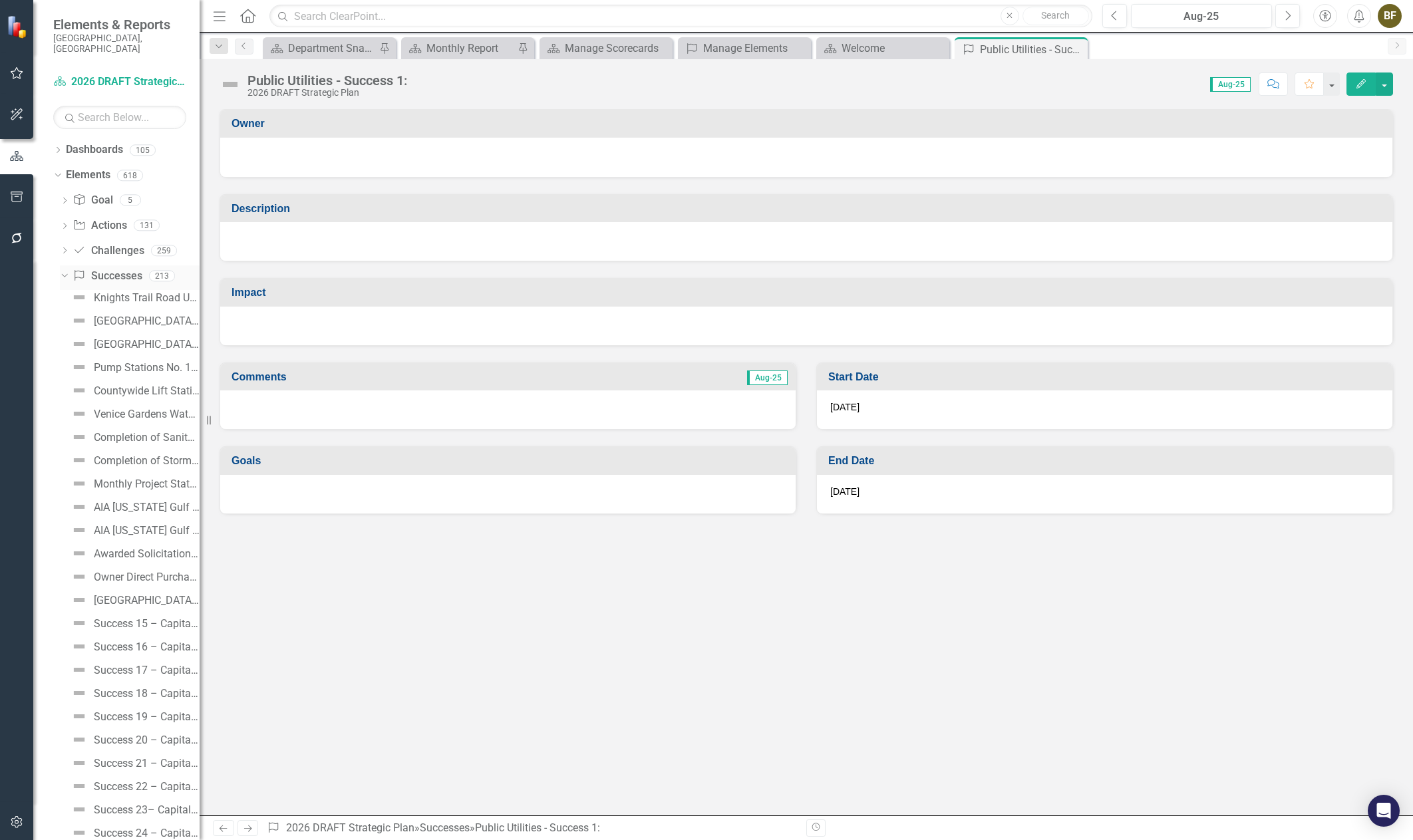
click at [115, 269] on link "Success Successes" at bounding box center [107, 276] width 69 height 15
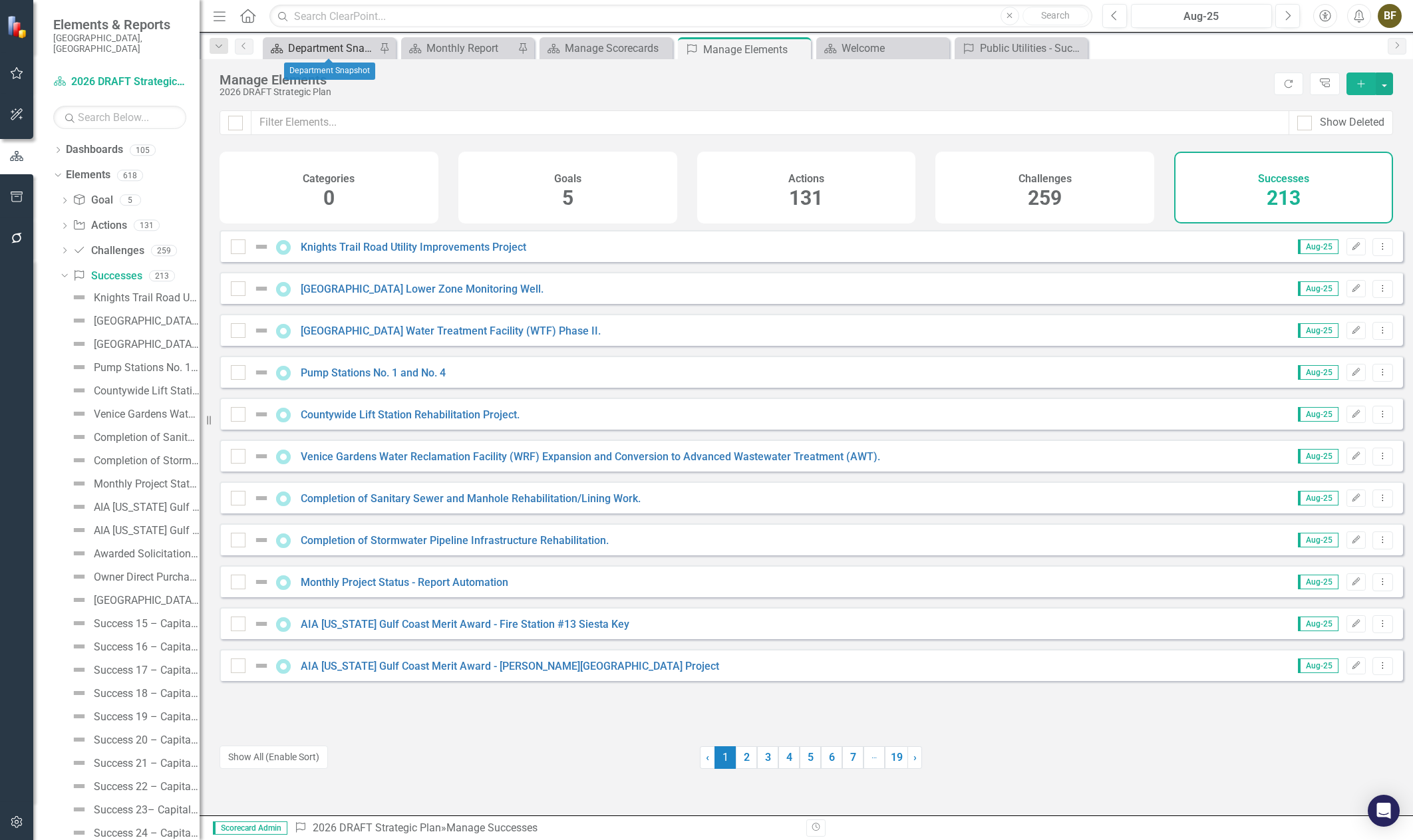
click at [337, 44] on div "Department Snapshot" at bounding box center [332, 48] width 88 height 17
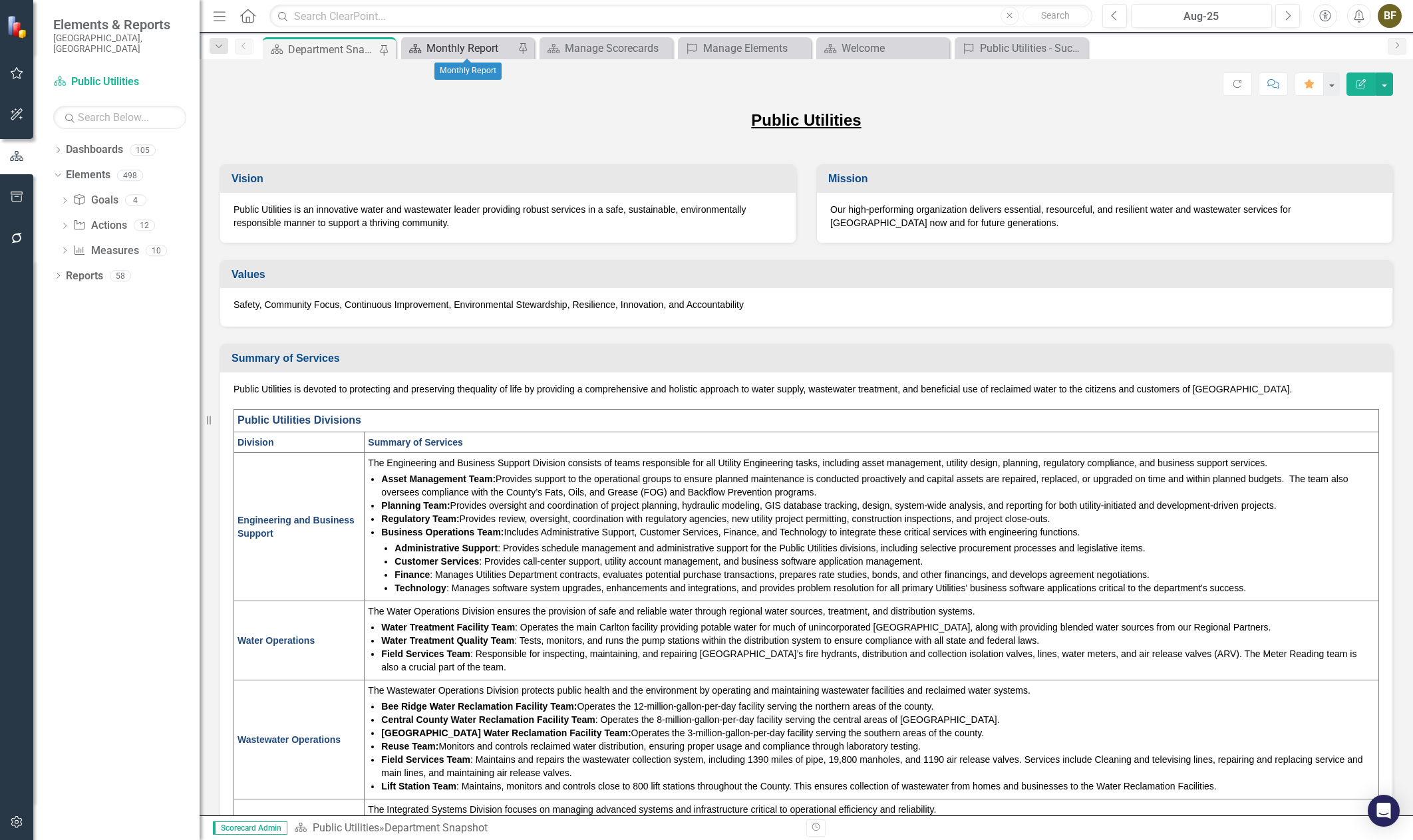
click at [451, 51] on div "Monthly Report" at bounding box center [470, 48] width 88 height 17
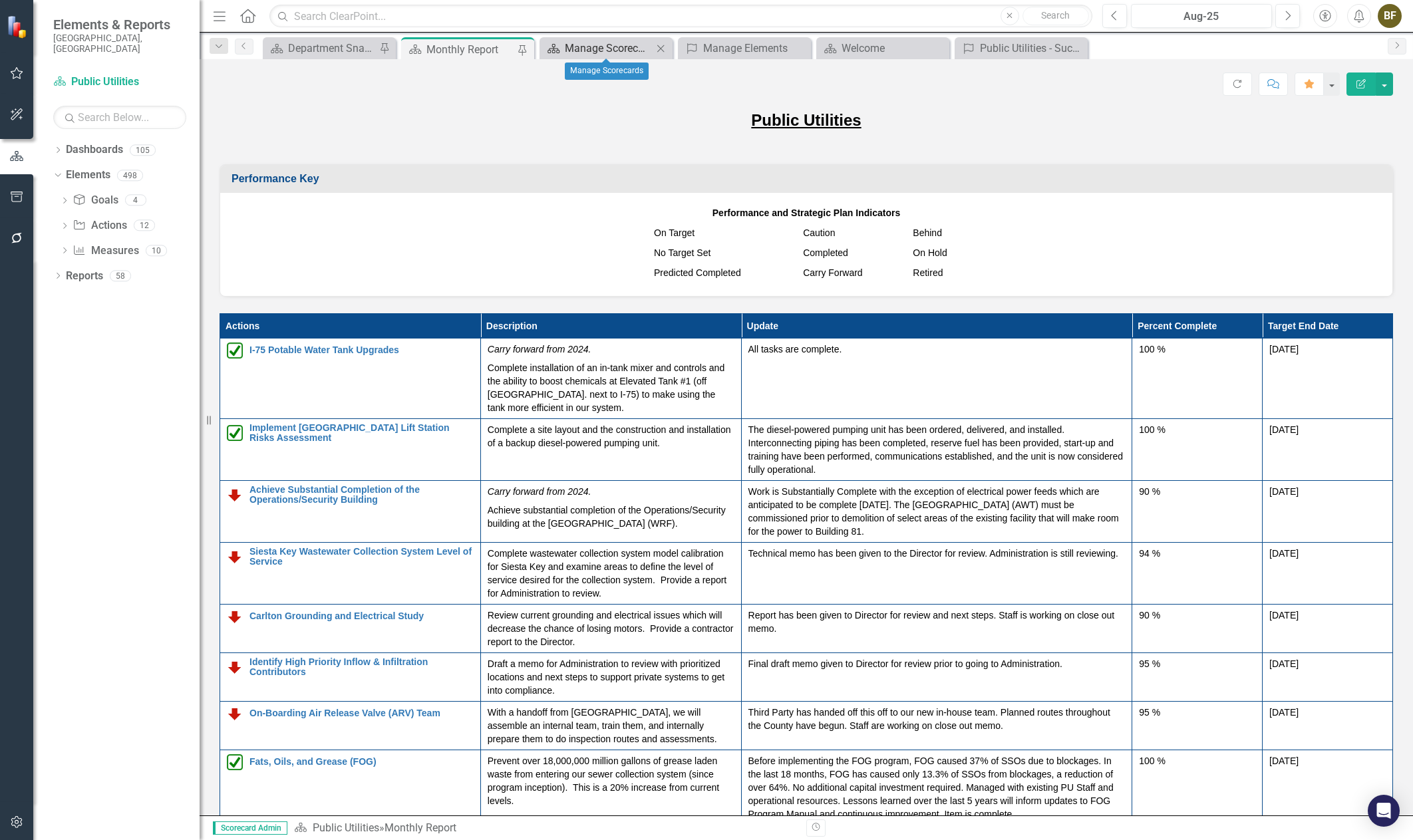
click at [603, 50] on div "Manage Scorecards" at bounding box center [609, 48] width 88 height 17
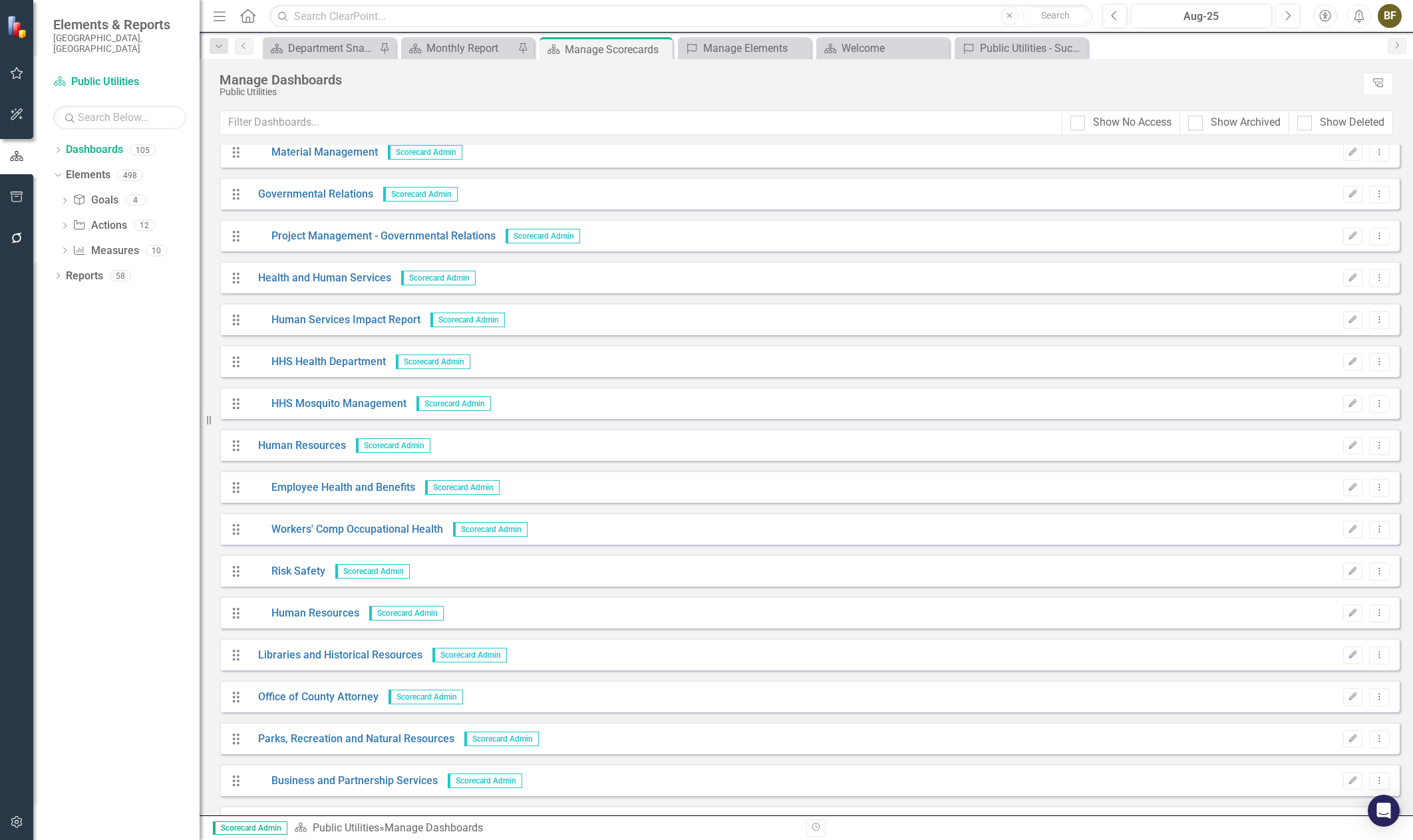
scroll to position [599, 0]
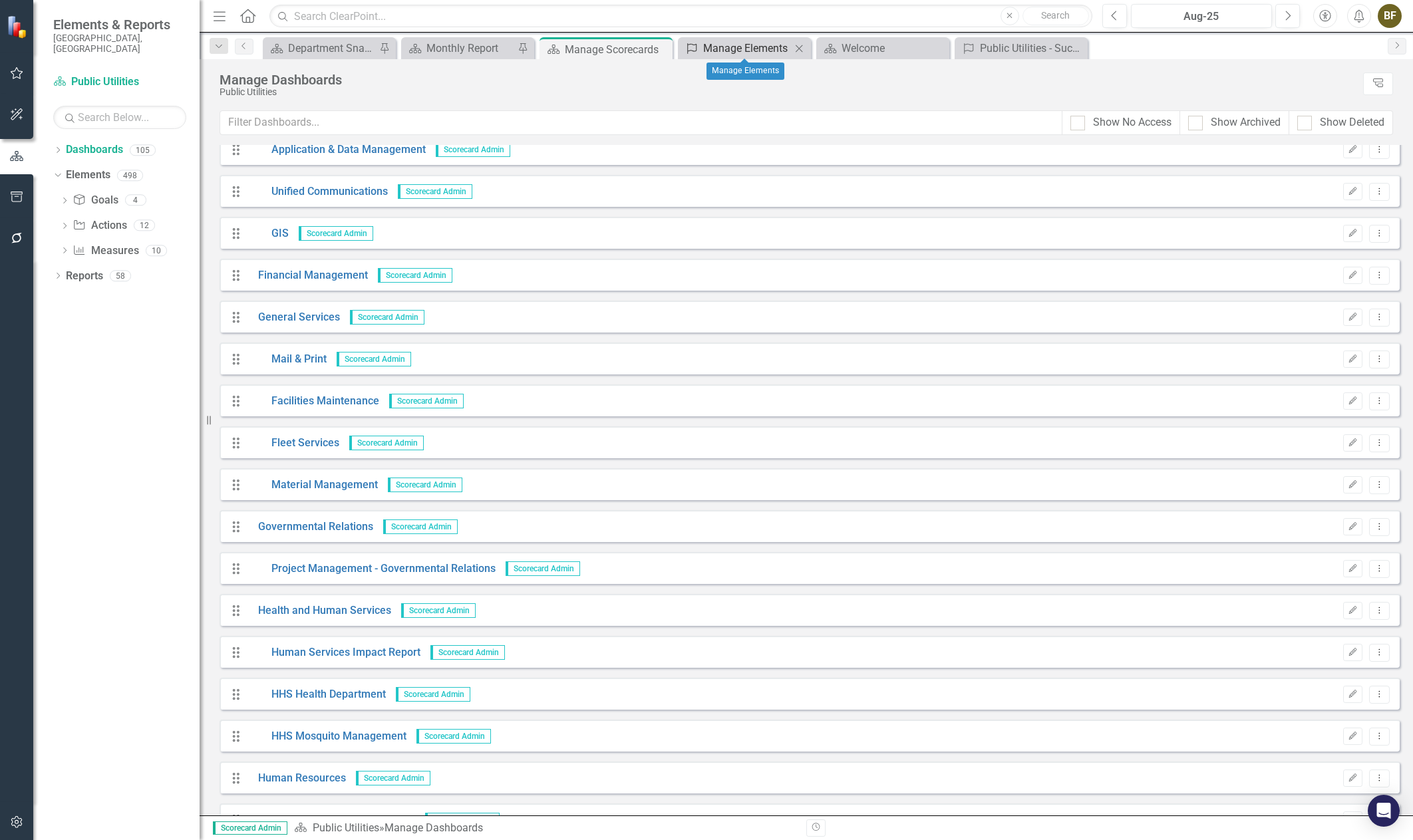
click at [745, 48] on div "Manage Elements" at bounding box center [747, 48] width 88 height 17
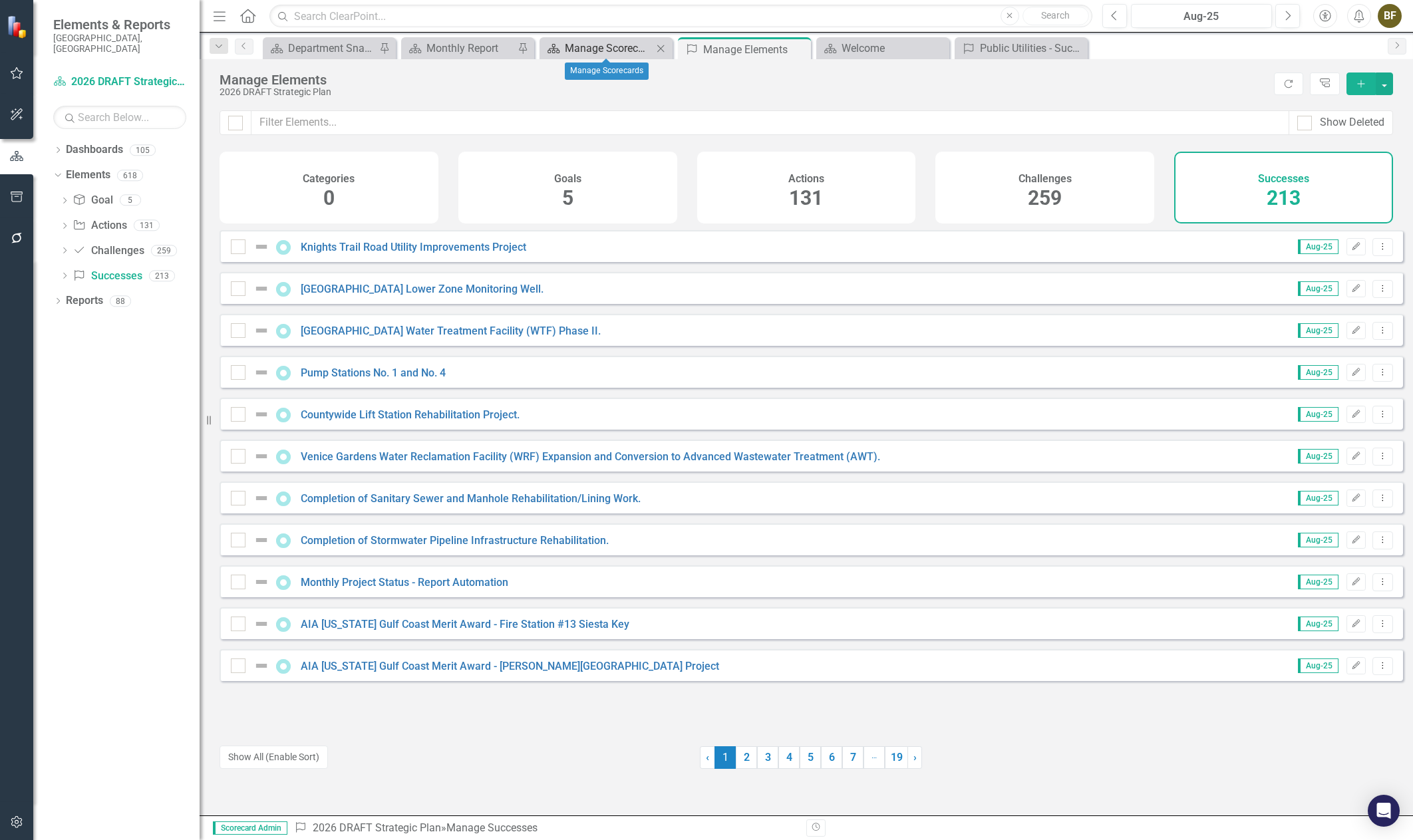
click at [593, 50] on div "Manage Scorecards" at bounding box center [609, 48] width 88 height 17
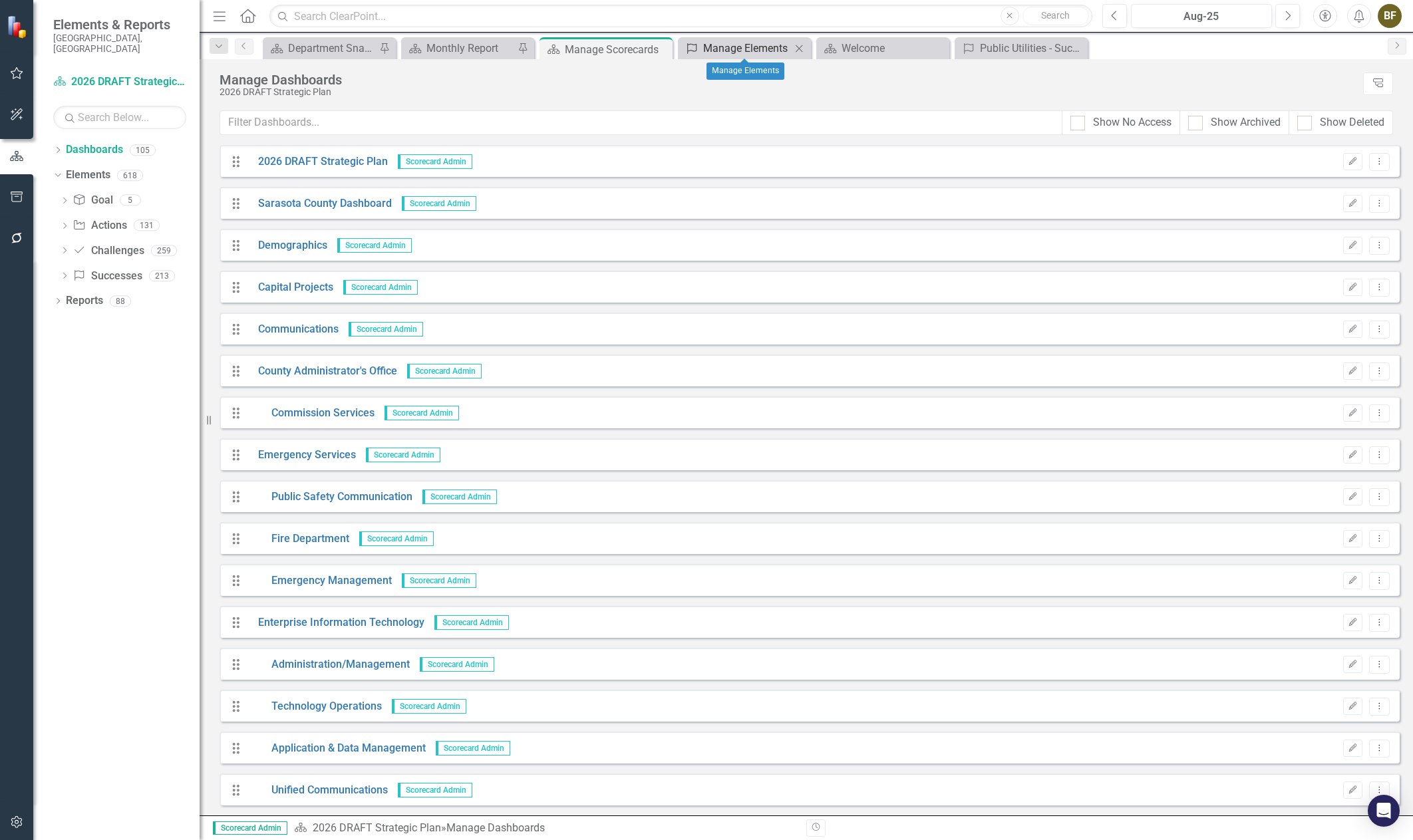
click at [716, 53] on div "Manage Elements" at bounding box center [747, 48] width 88 height 17
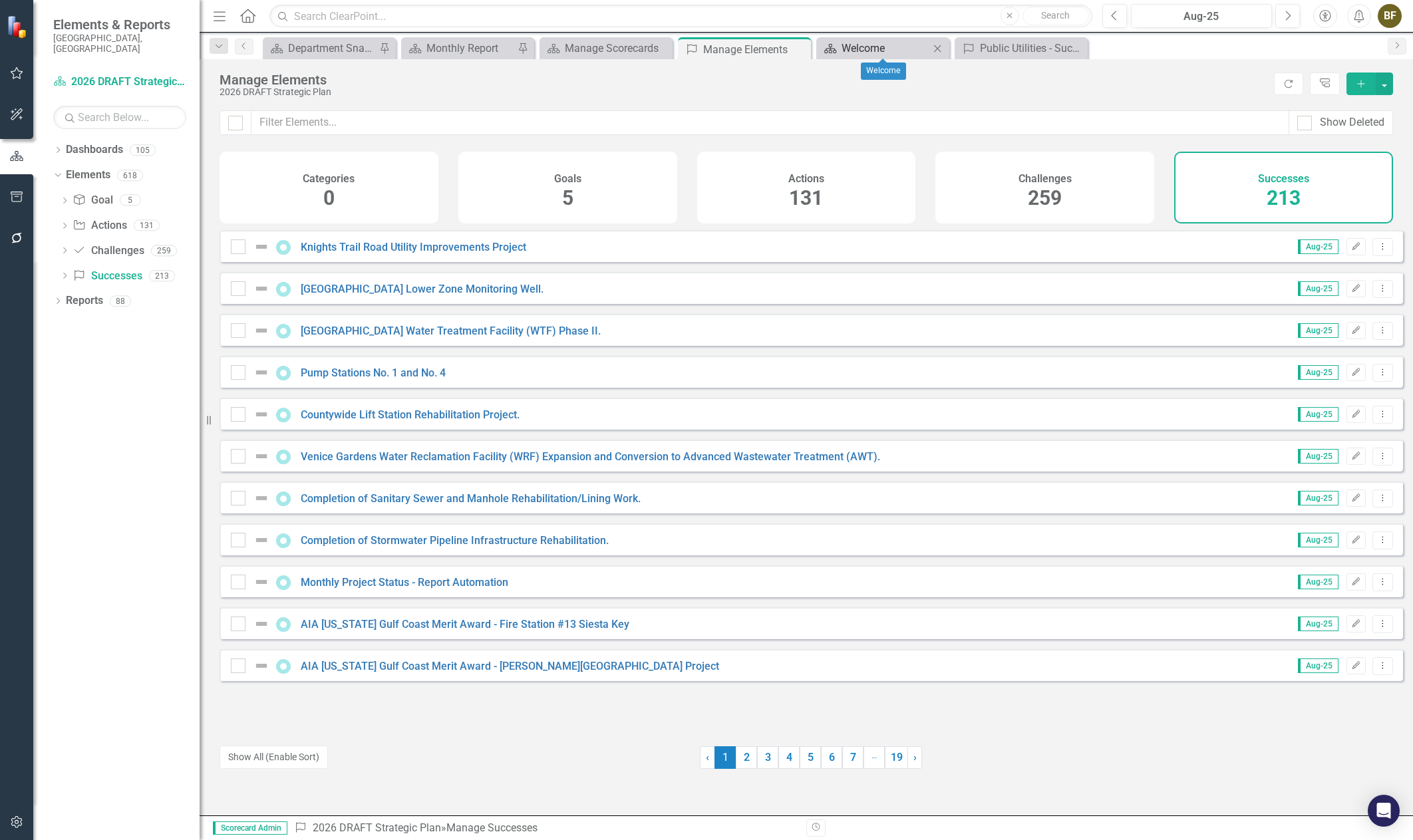
click at [870, 52] on div "Welcome" at bounding box center [885, 48] width 88 height 17
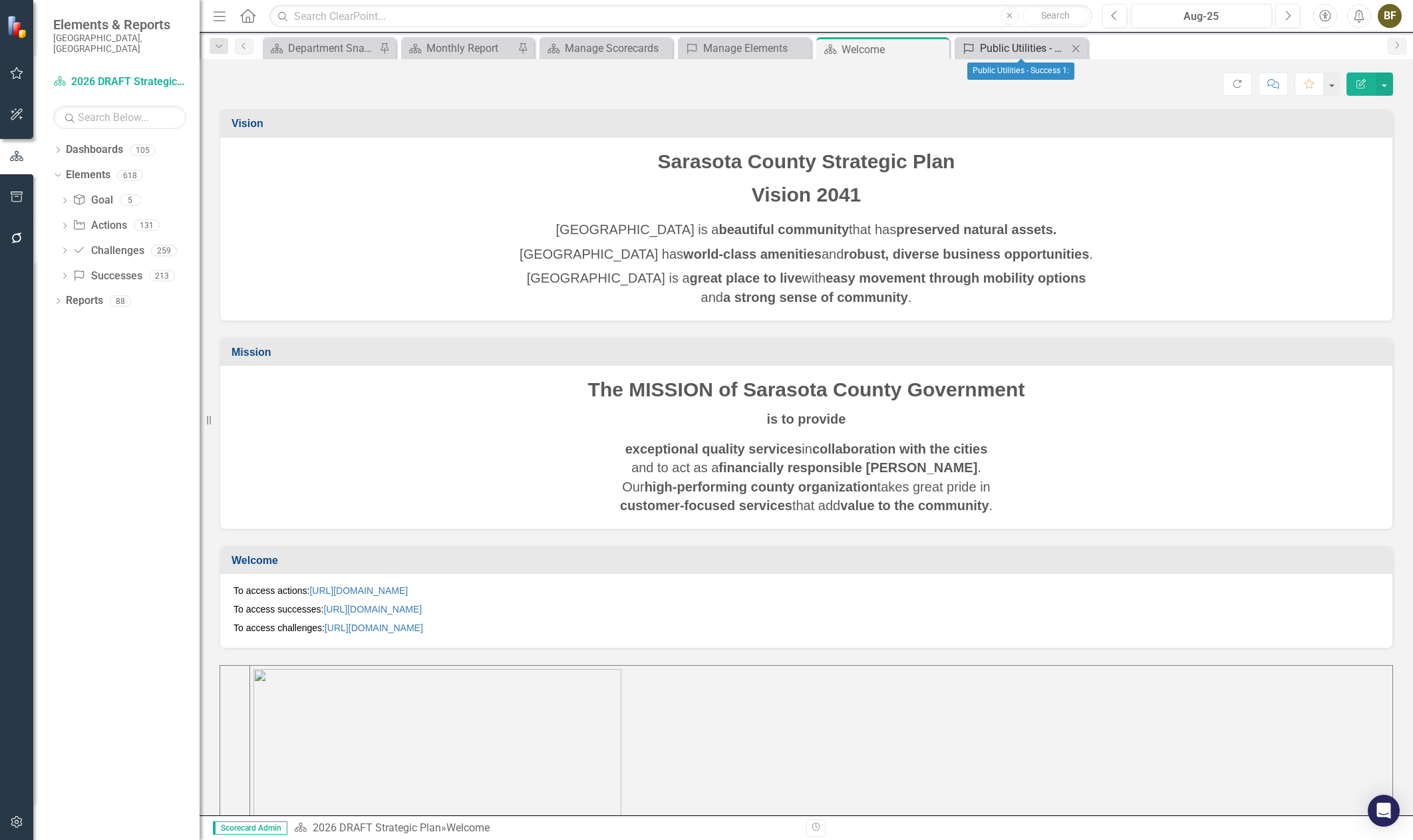
click at [1014, 52] on div "Public Utilities - Success 1:" at bounding box center [1024, 48] width 88 height 17
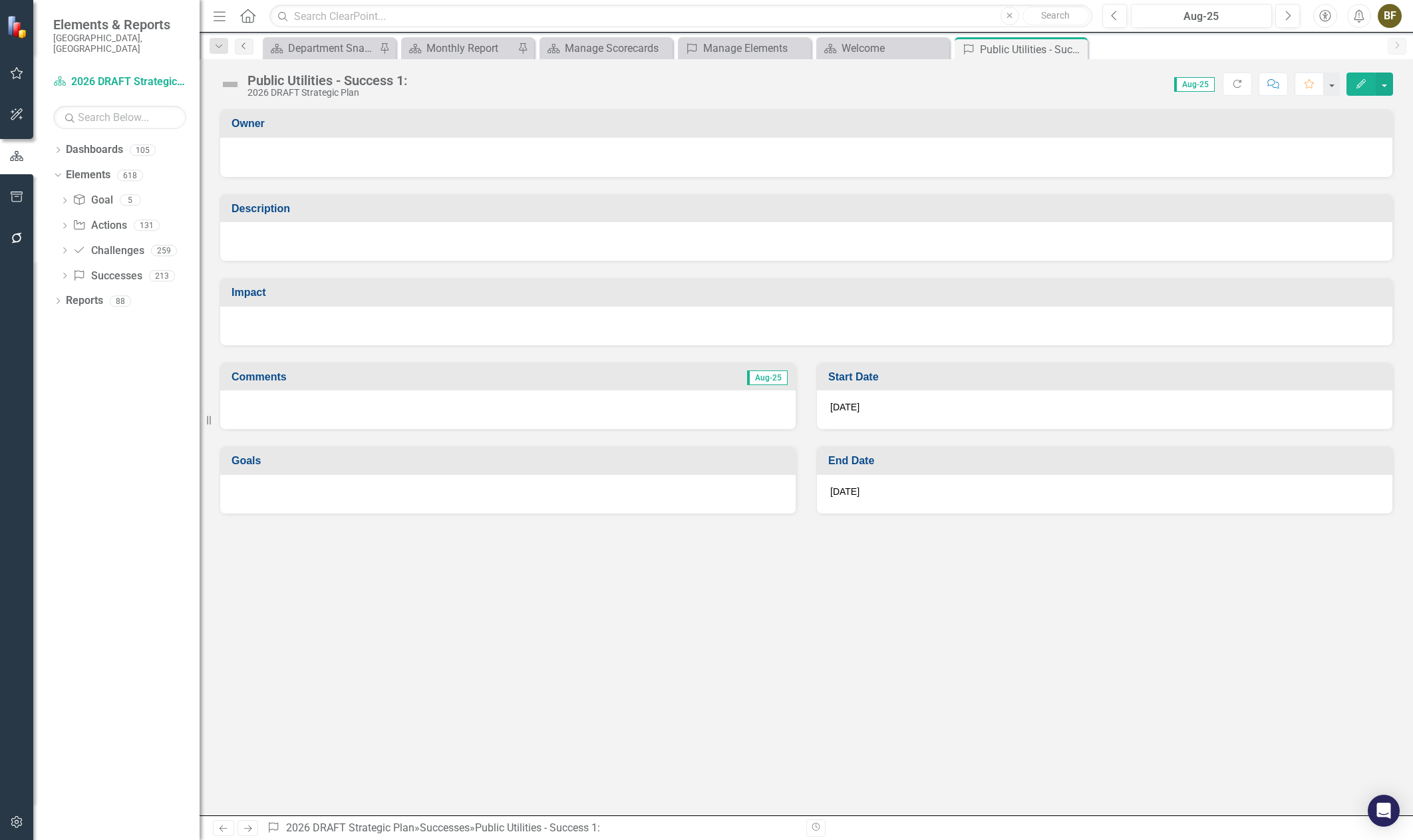
click at [242, 50] on link "Previous" at bounding box center [244, 46] width 18 height 16
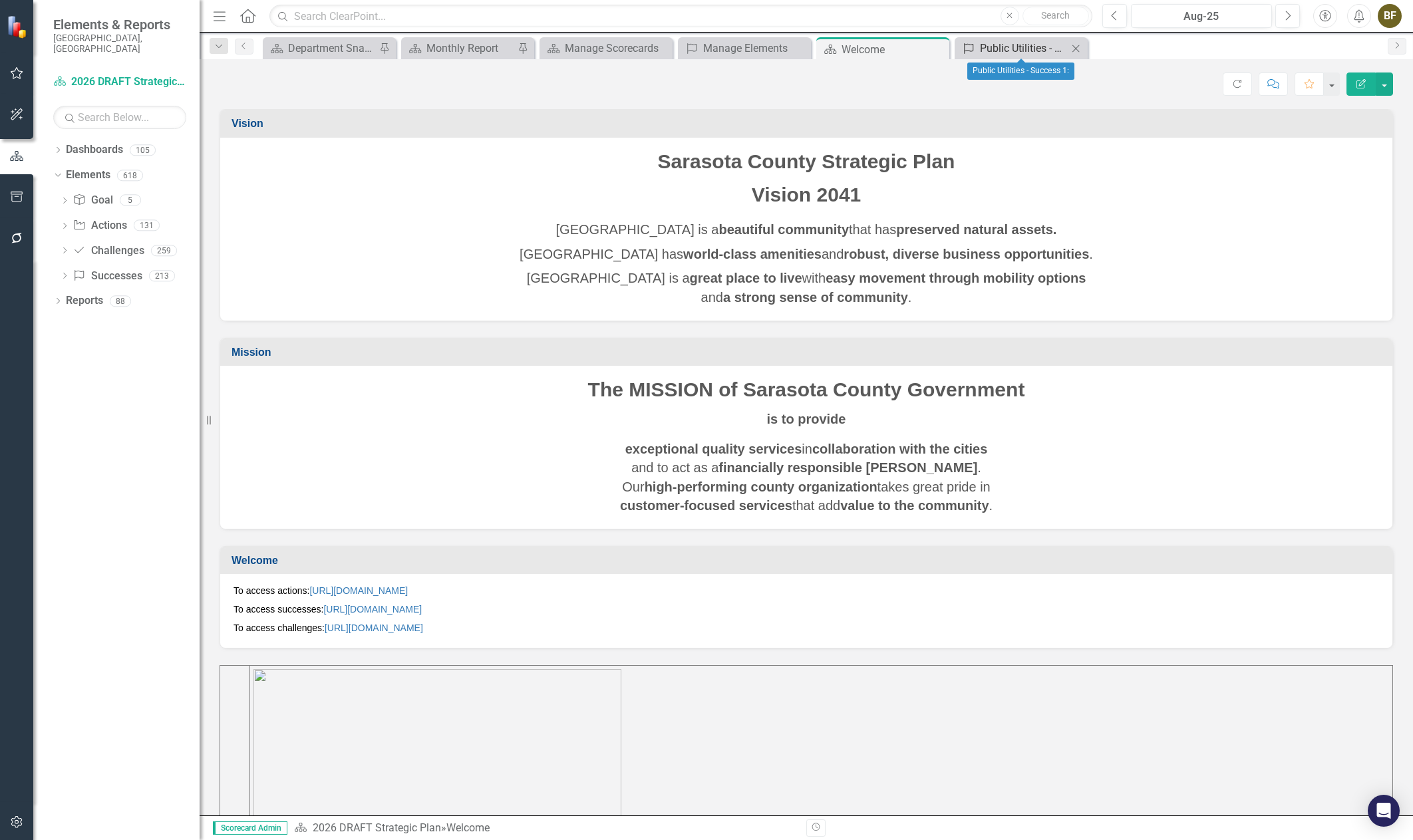
click at [990, 49] on div "Public Utilities - Success 1:" at bounding box center [1024, 48] width 88 height 17
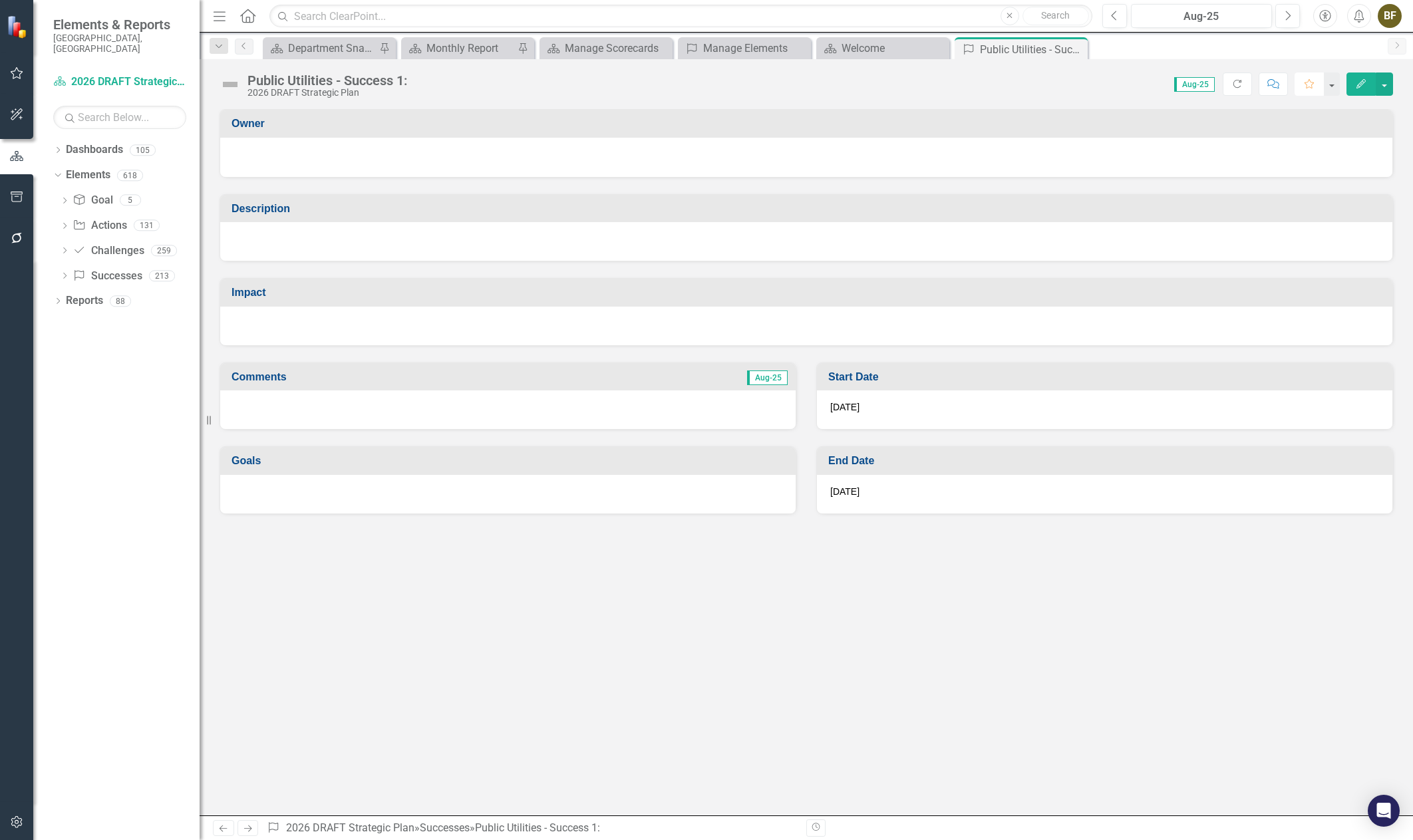
click at [1312, 86] on icon "Favorite" at bounding box center [1309, 83] width 12 height 9
click at [1332, 87] on button "button" at bounding box center [1331, 84] width 17 height 23
click at [1132, 72] on div "Public Utilities - Success 1: 2026 DRAFT Strategic Plan Score: N/A Aug-25 Compl…" at bounding box center [806, 79] width 1213 height 40
click at [148, 75] on link "Dashboard 2026 DRAFT Strategic Plan" at bounding box center [120, 82] width 133 height 15
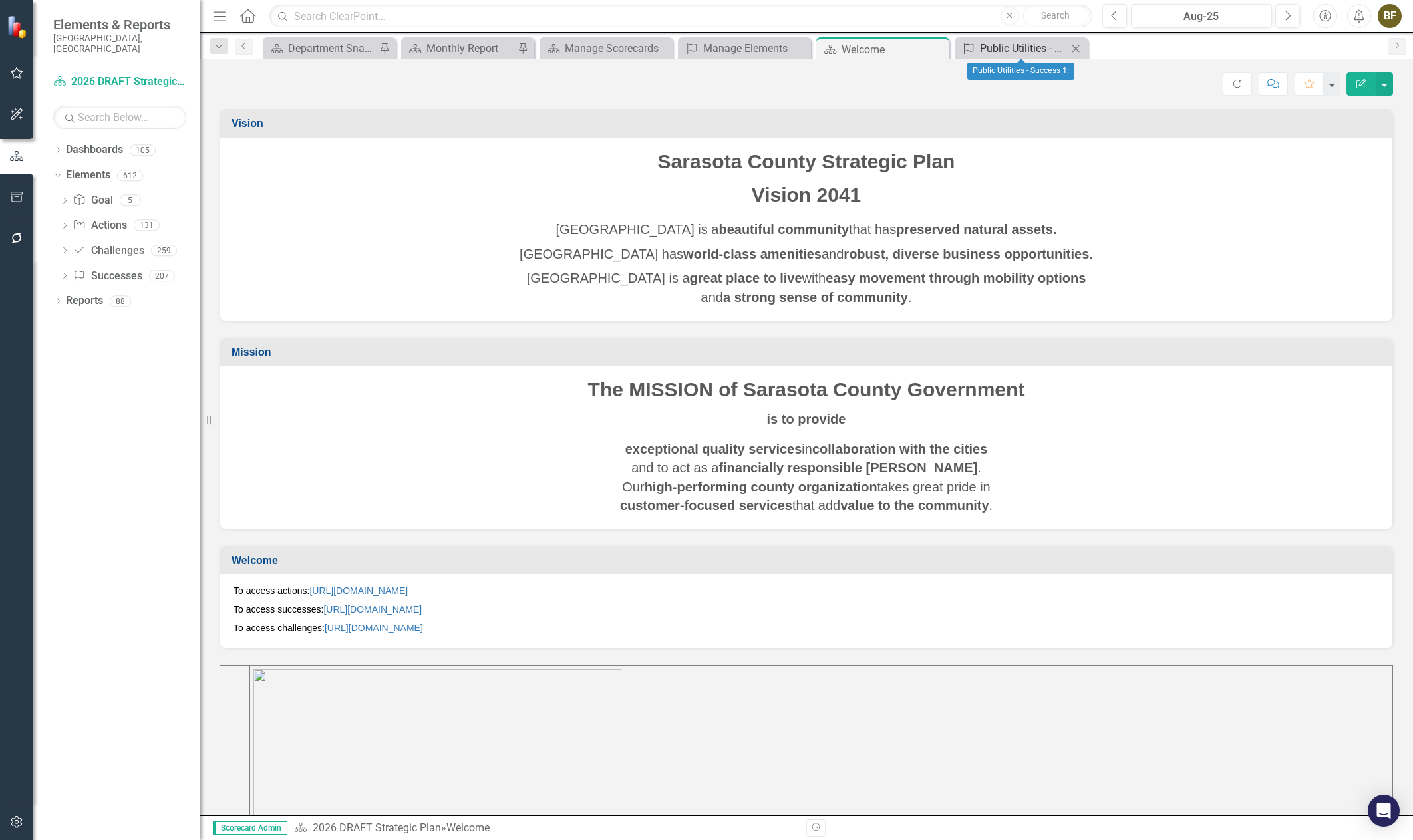
click at [1007, 45] on div "Public Utilities - Success 1:" at bounding box center [1024, 48] width 88 height 17
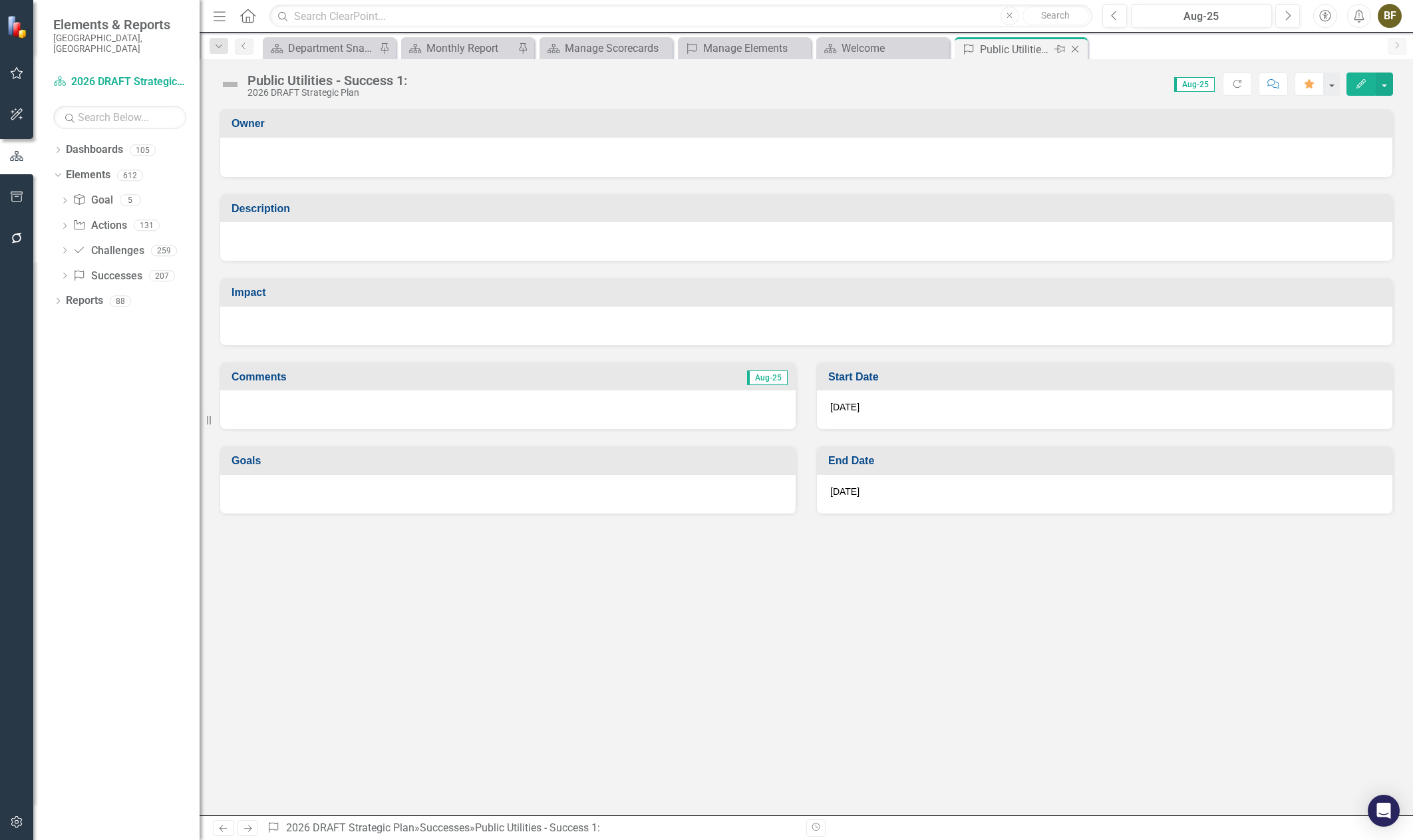
click at [1074, 47] on icon "Close" at bounding box center [1075, 49] width 13 height 11
click at [936, 51] on icon "Close" at bounding box center [937, 49] width 13 height 11
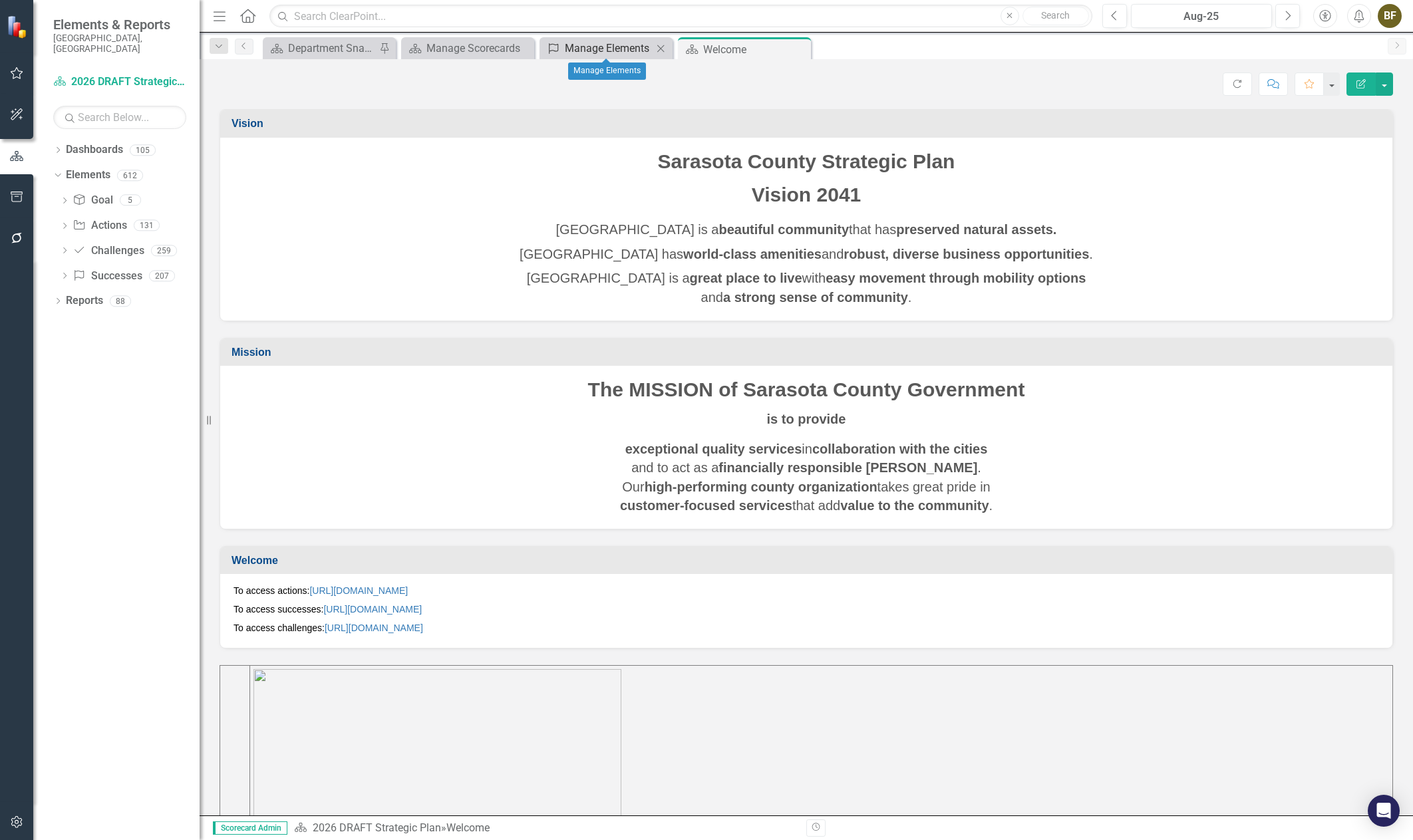
click at [620, 53] on div "Manage Elements" at bounding box center [609, 48] width 88 height 17
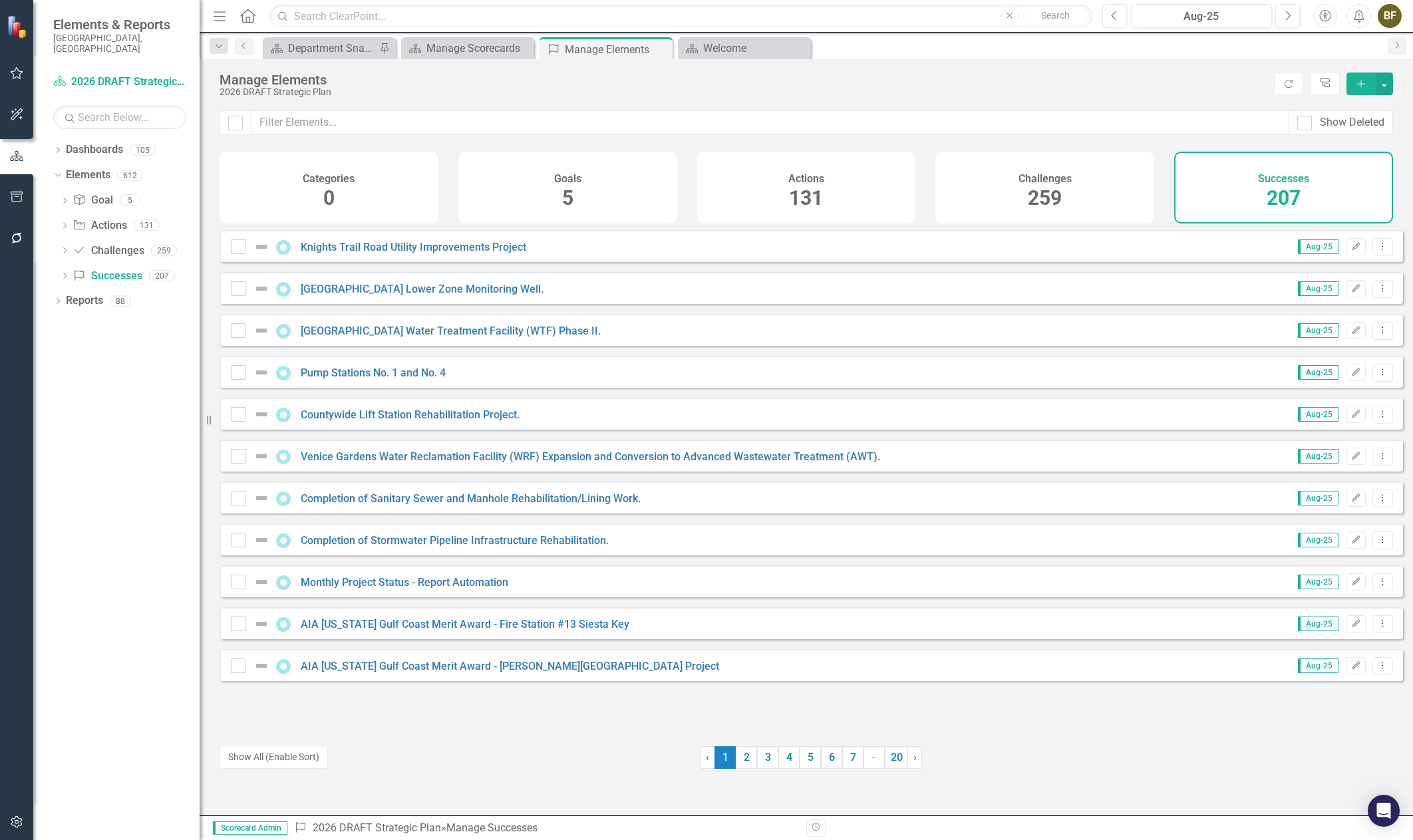
click at [1266, 195] on div "Successes 207" at bounding box center [1283, 187] width 219 height 72
click at [1032, 189] on span "259" at bounding box center [1044, 198] width 34 height 23
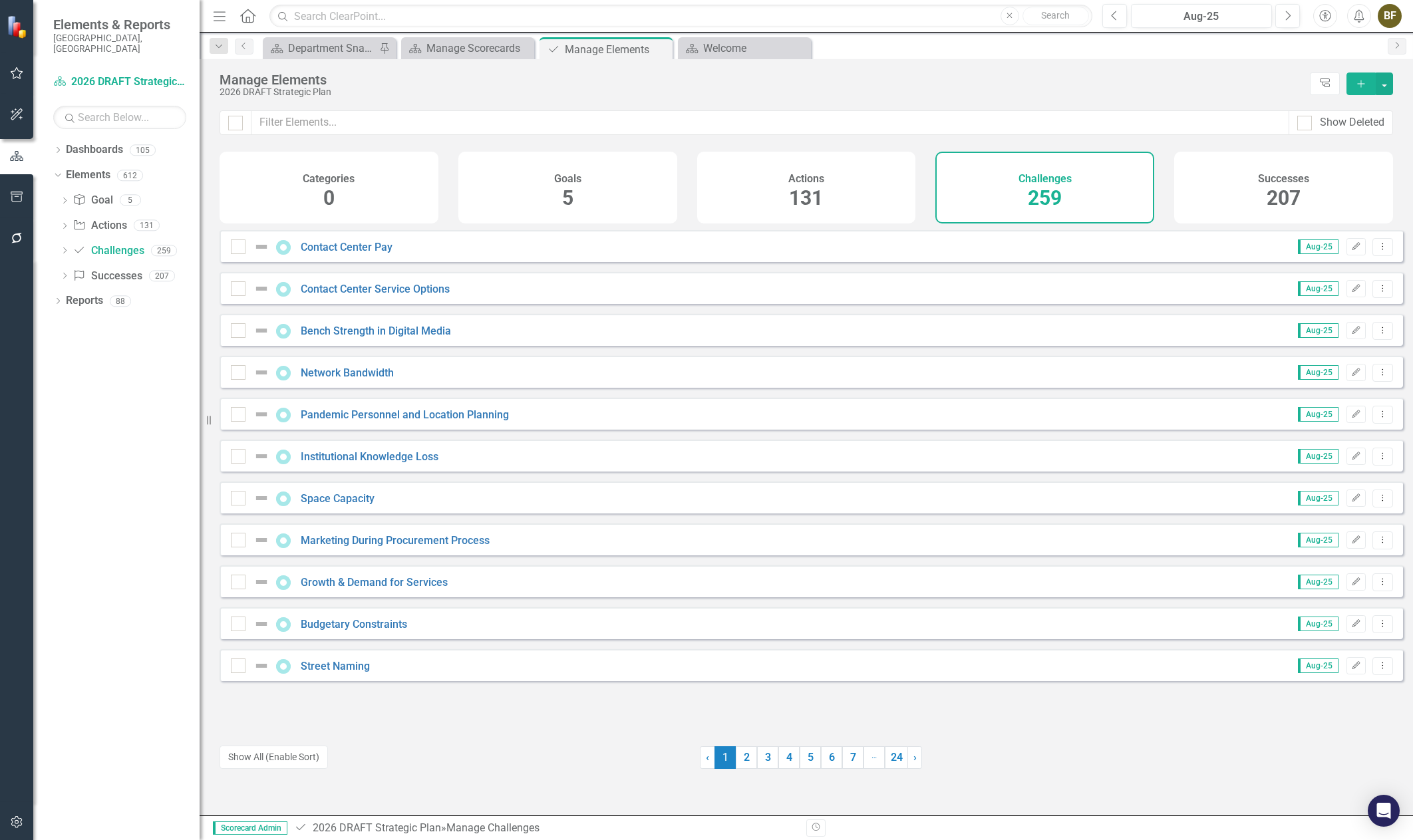
click at [821, 189] on span "131" at bounding box center [806, 198] width 34 height 23
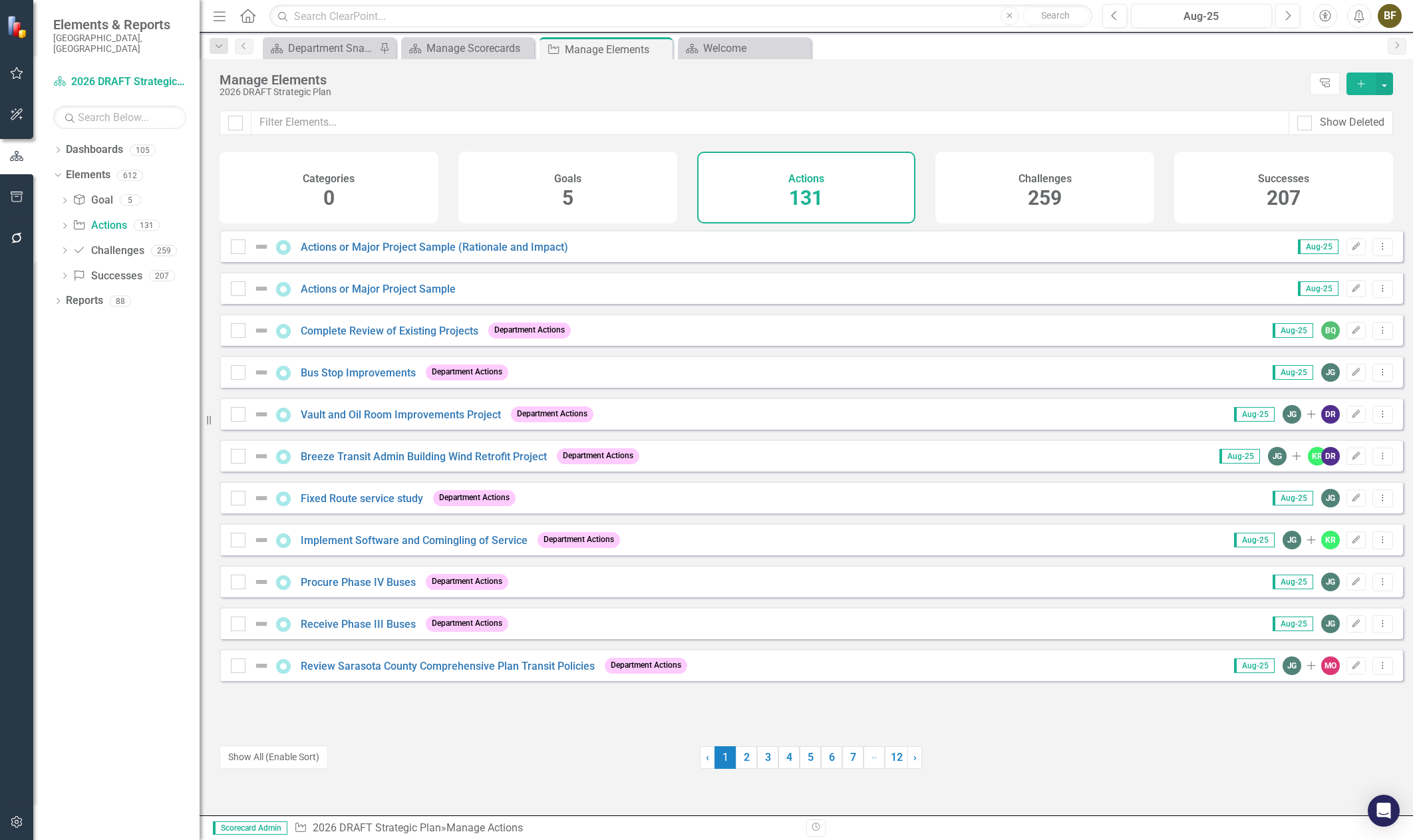
click at [608, 184] on div "Goals 5" at bounding box center [568, 187] width 219 height 72
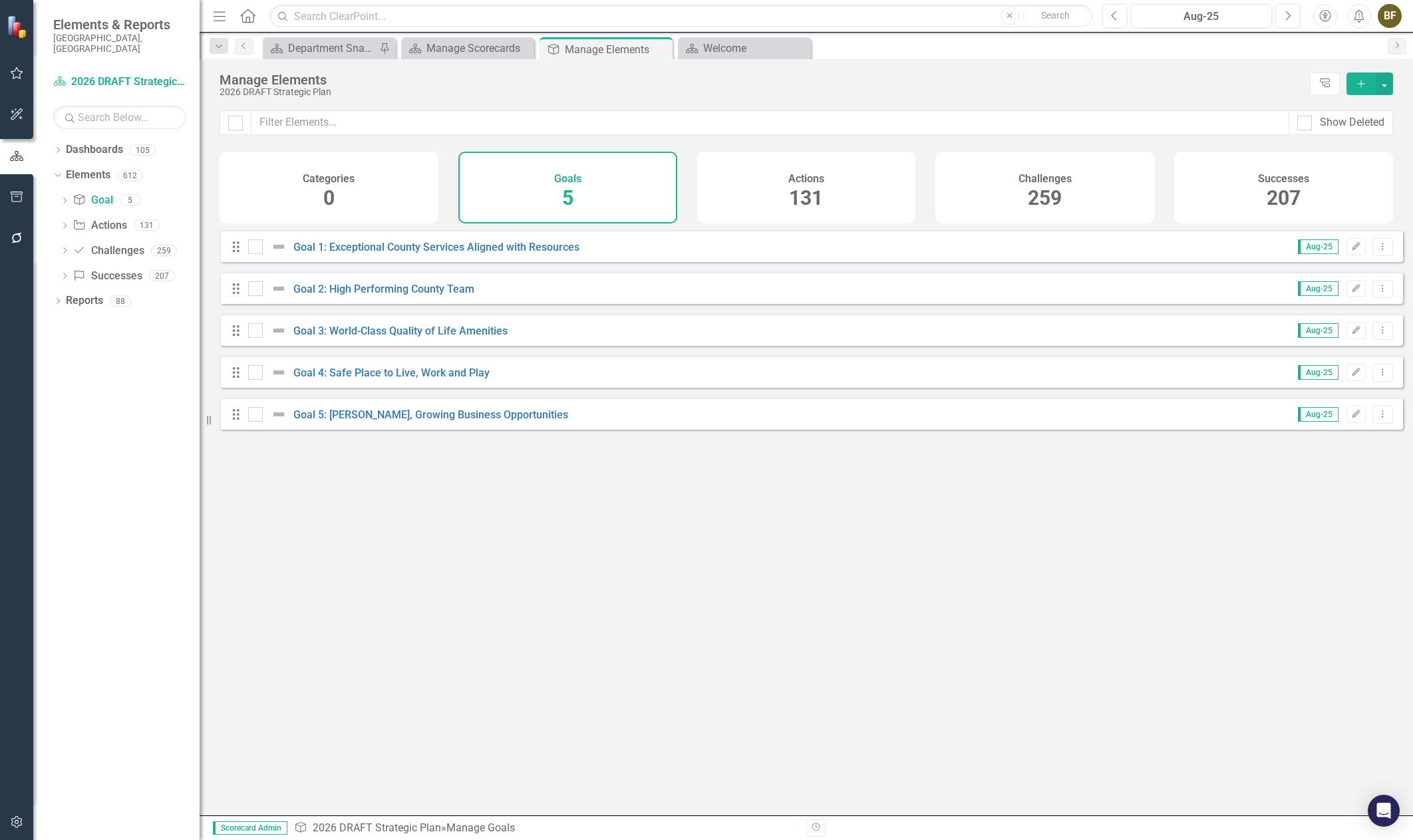
click at [843, 194] on div "Actions 131" at bounding box center [806, 187] width 219 height 72
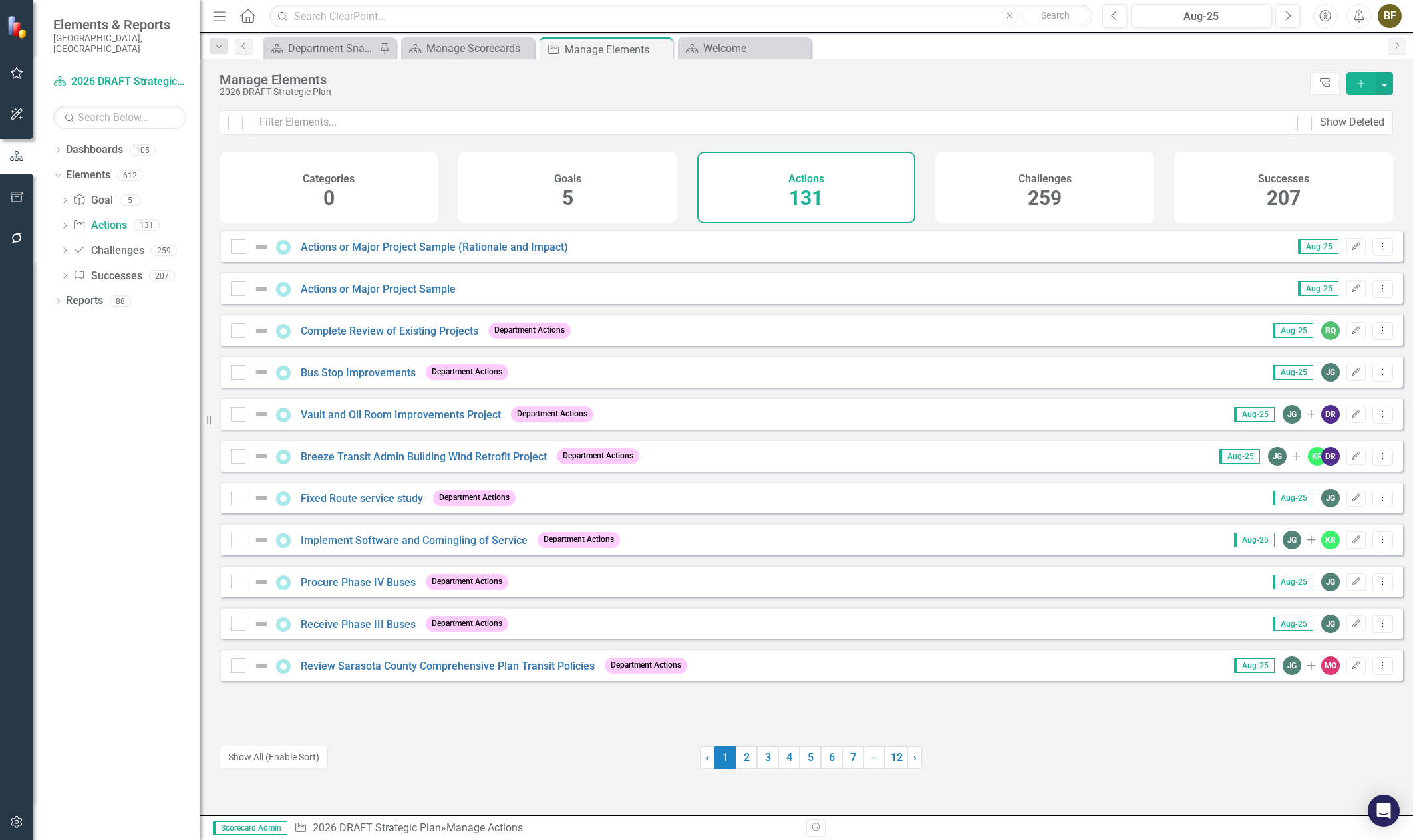
click at [1062, 177] on h4 "Challenges" at bounding box center [1045, 179] width 53 height 12
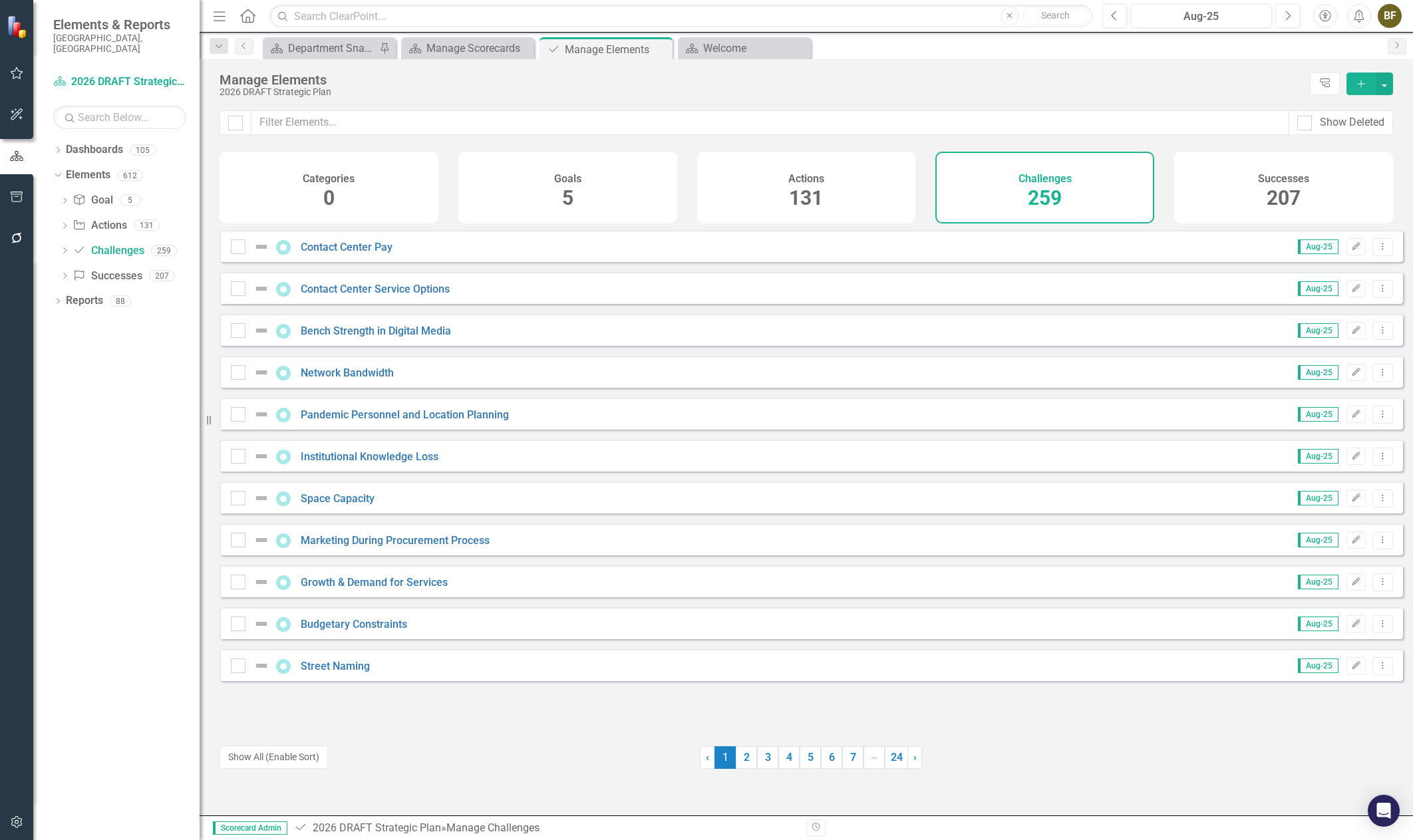
click at [1256, 184] on div "Successes 207" at bounding box center [1283, 187] width 219 height 72
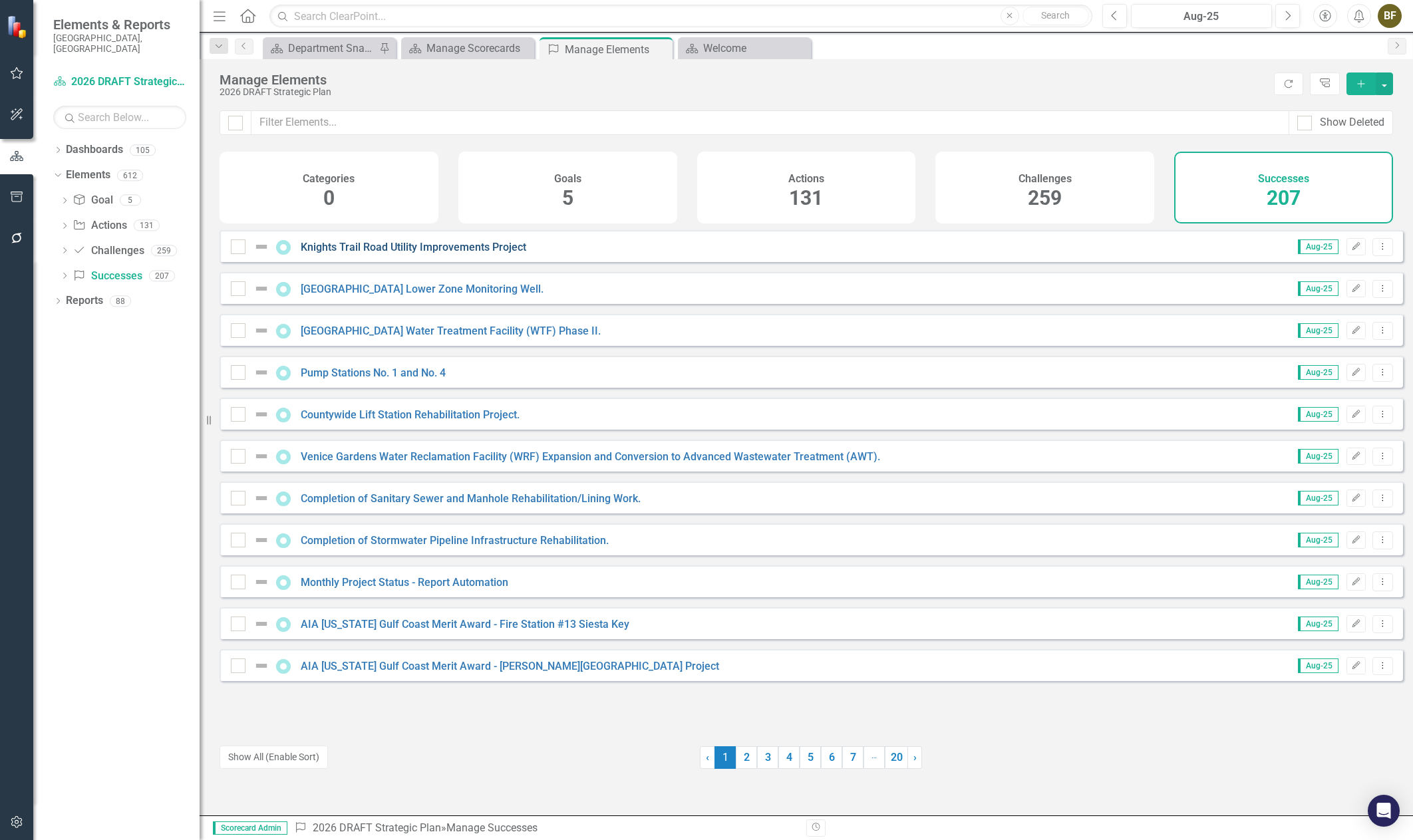
click at [501, 254] on link "Knights Trail Road Utility Improvements Project" at bounding box center [413, 246] width 226 height 12
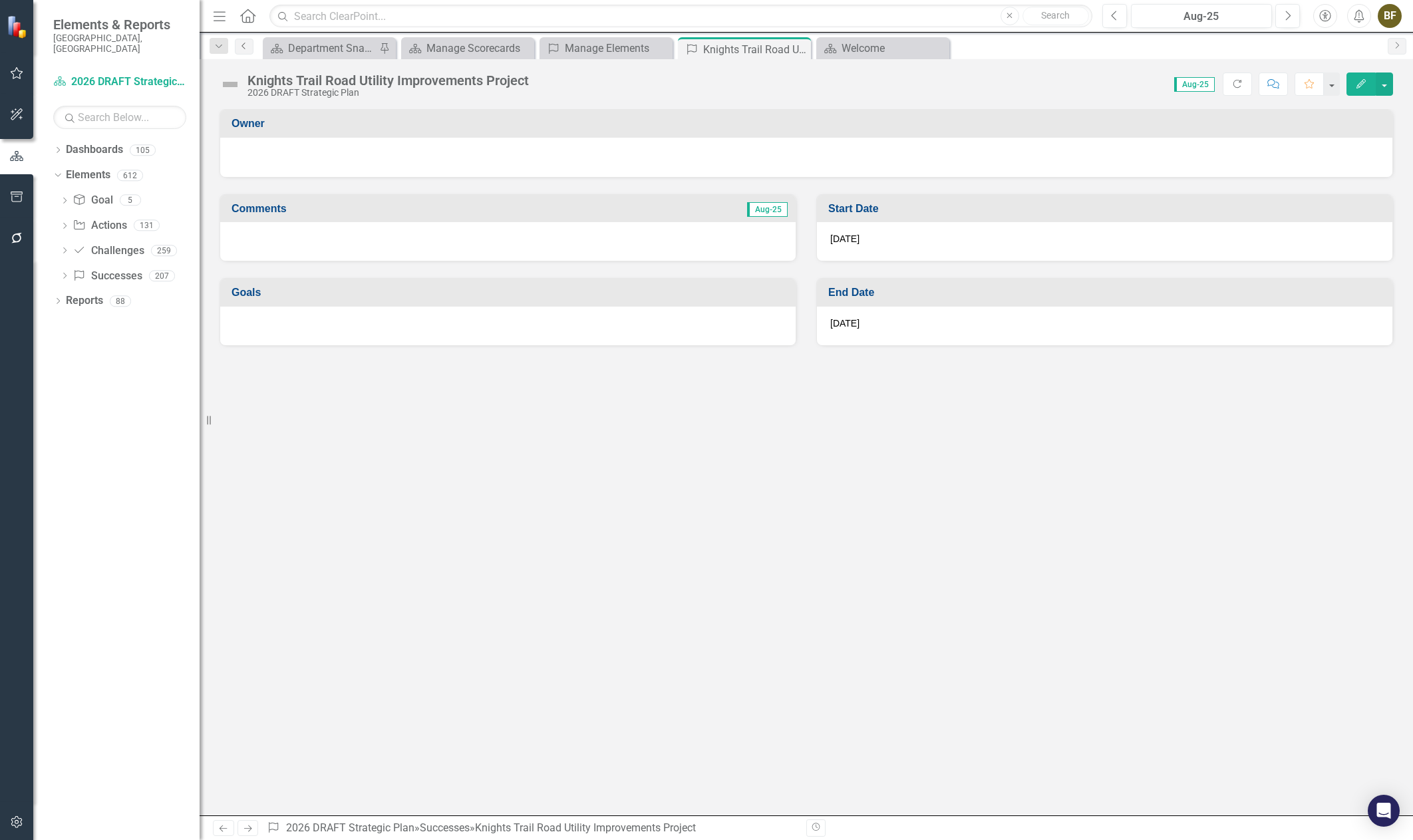
click at [246, 45] on icon "Previous" at bounding box center [244, 46] width 11 height 8
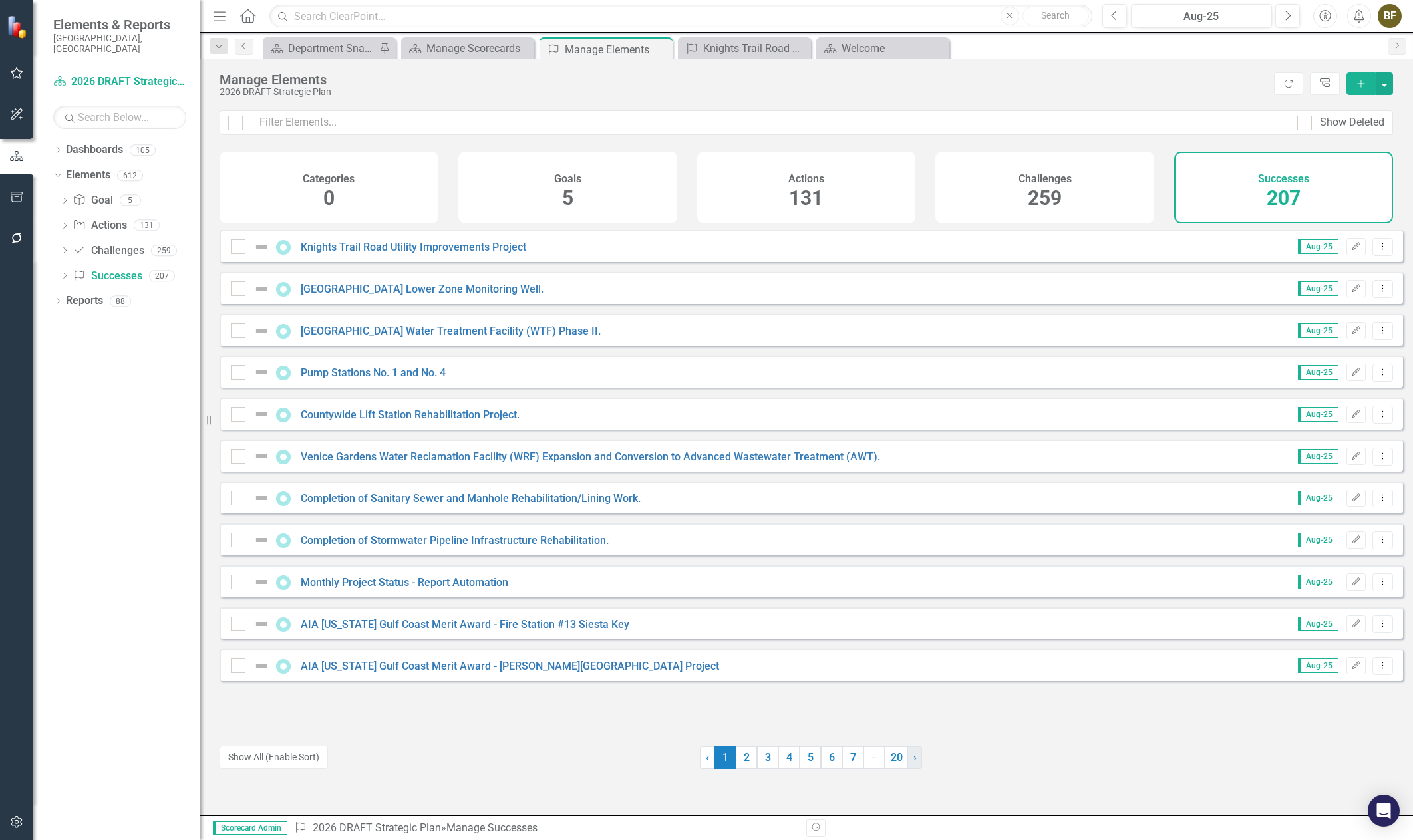
click at [915, 760] on link "› Next" at bounding box center [915, 757] width 15 height 22
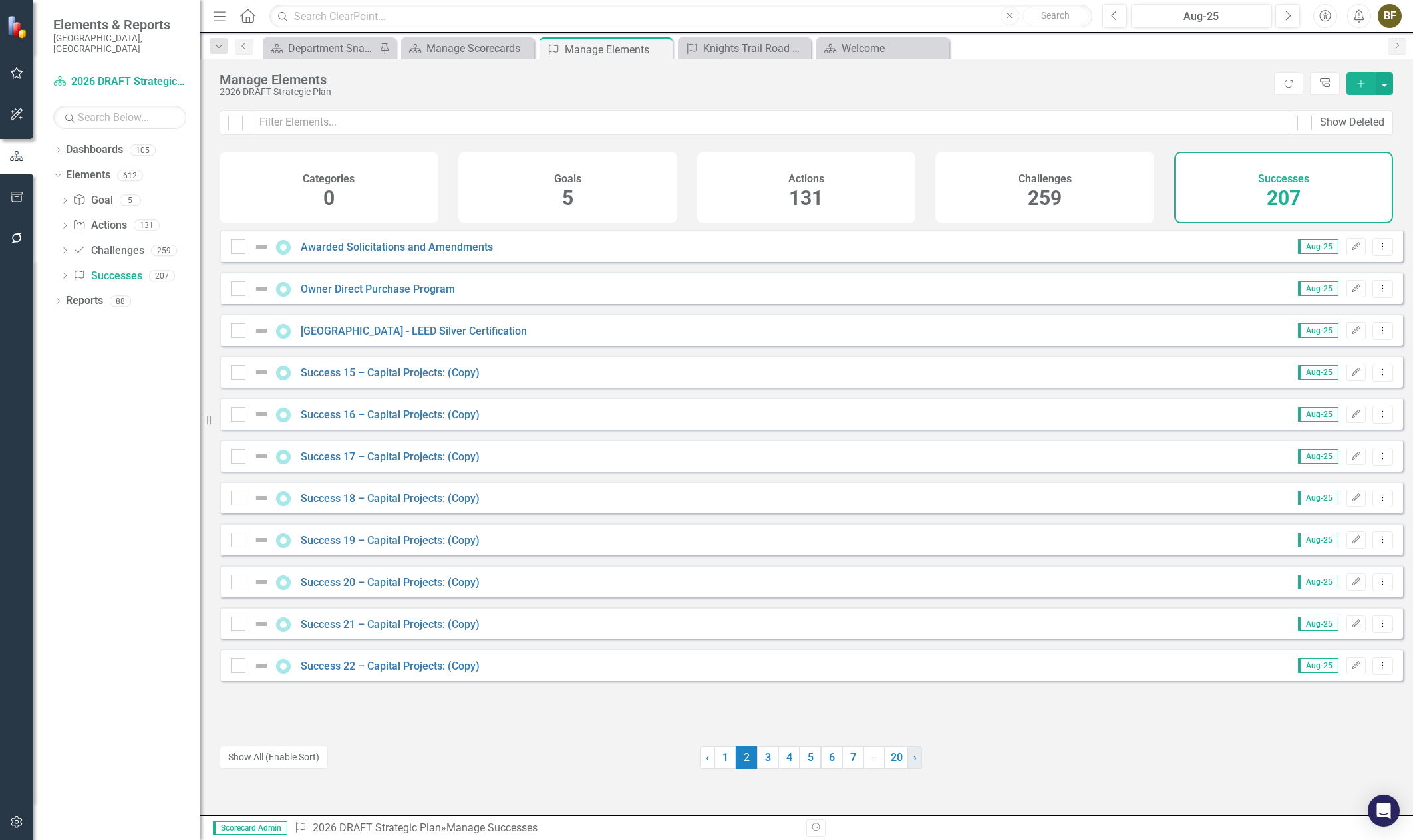
click at [915, 760] on link "› Next" at bounding box center [915, 757] width 15 height 22
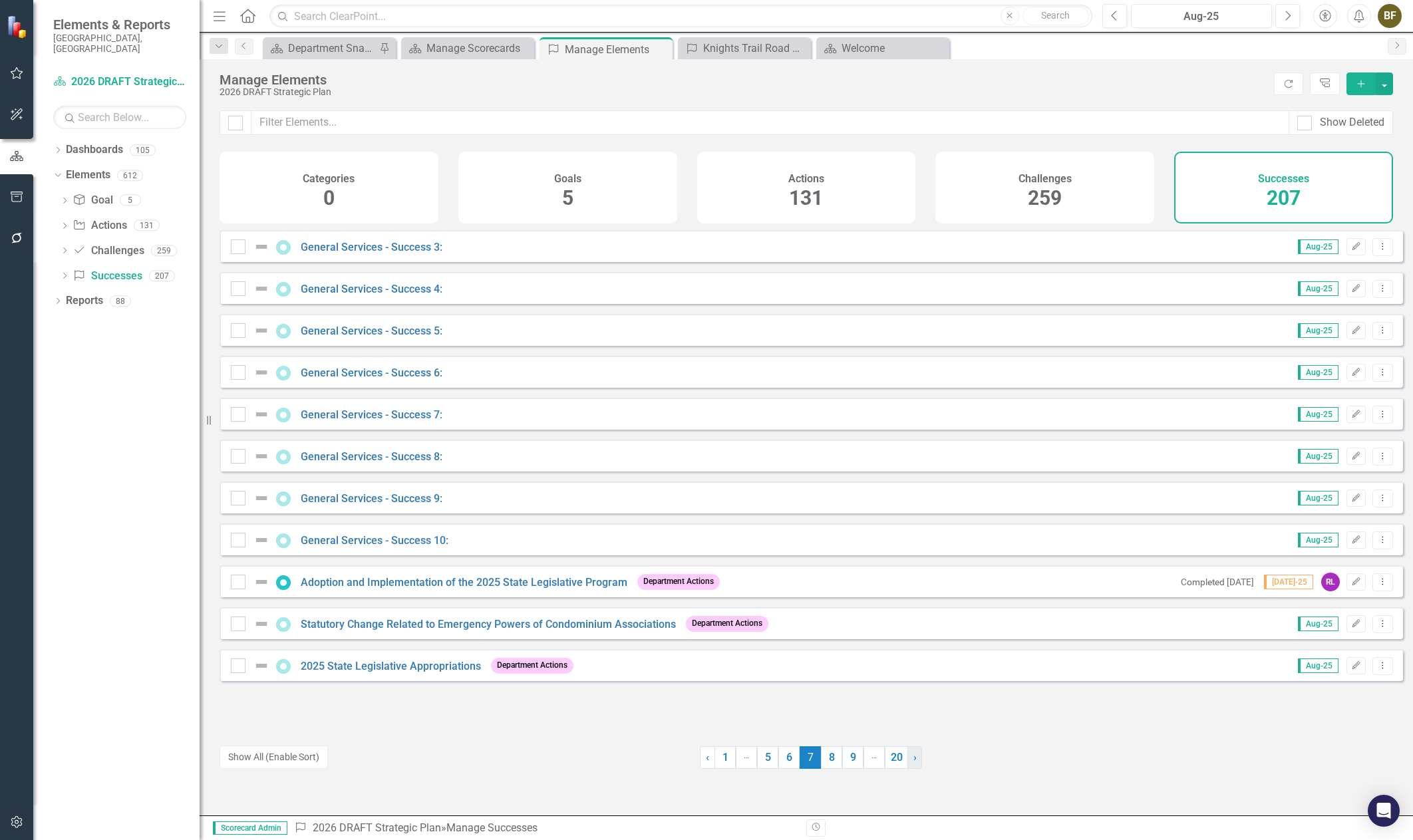
click at [915, 760] on link "› Next" at bounding box center [915, 757] width 15 height 22
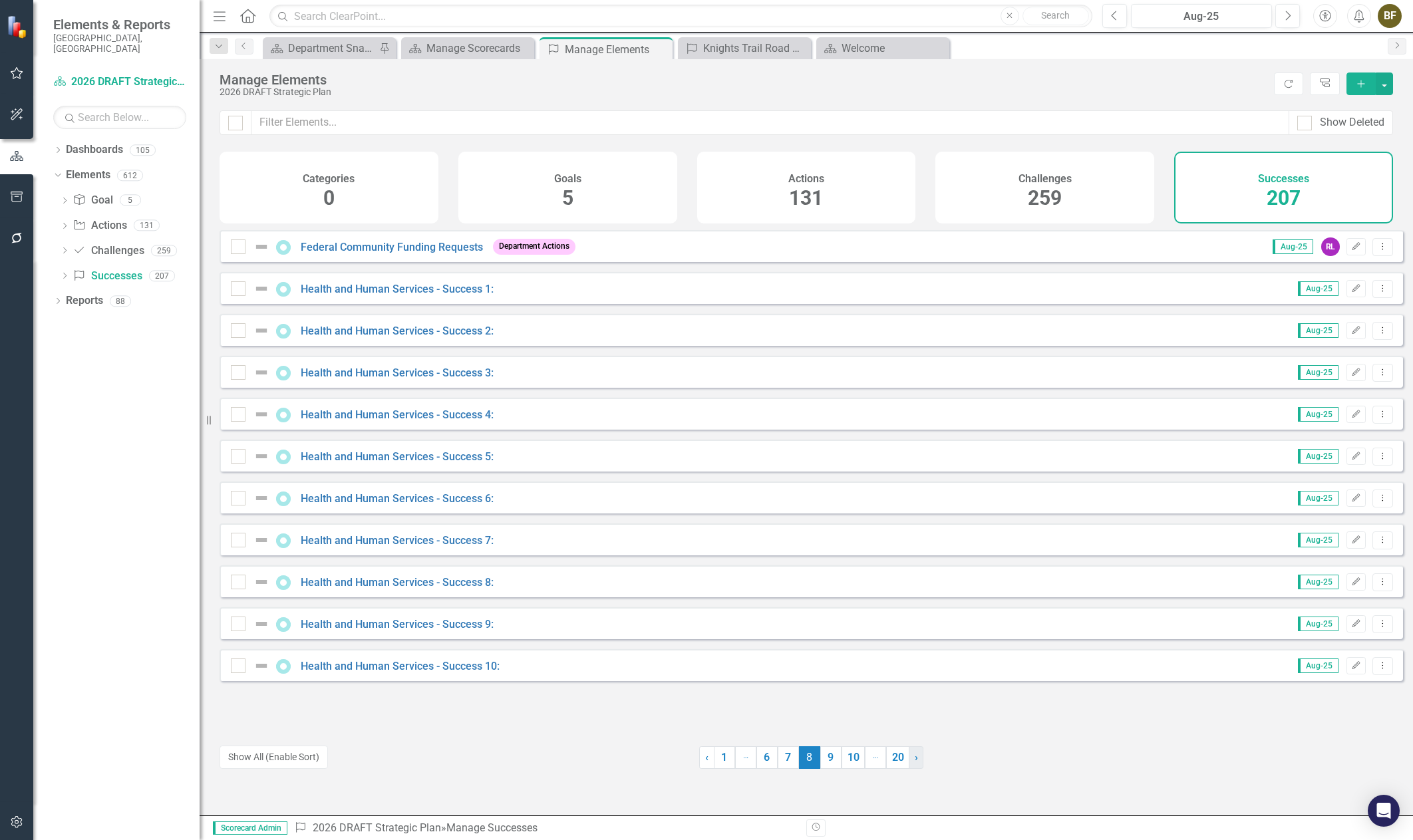
click at [915, 760] on link "› Next" at bounding box center [916, 757] width 15 height 22
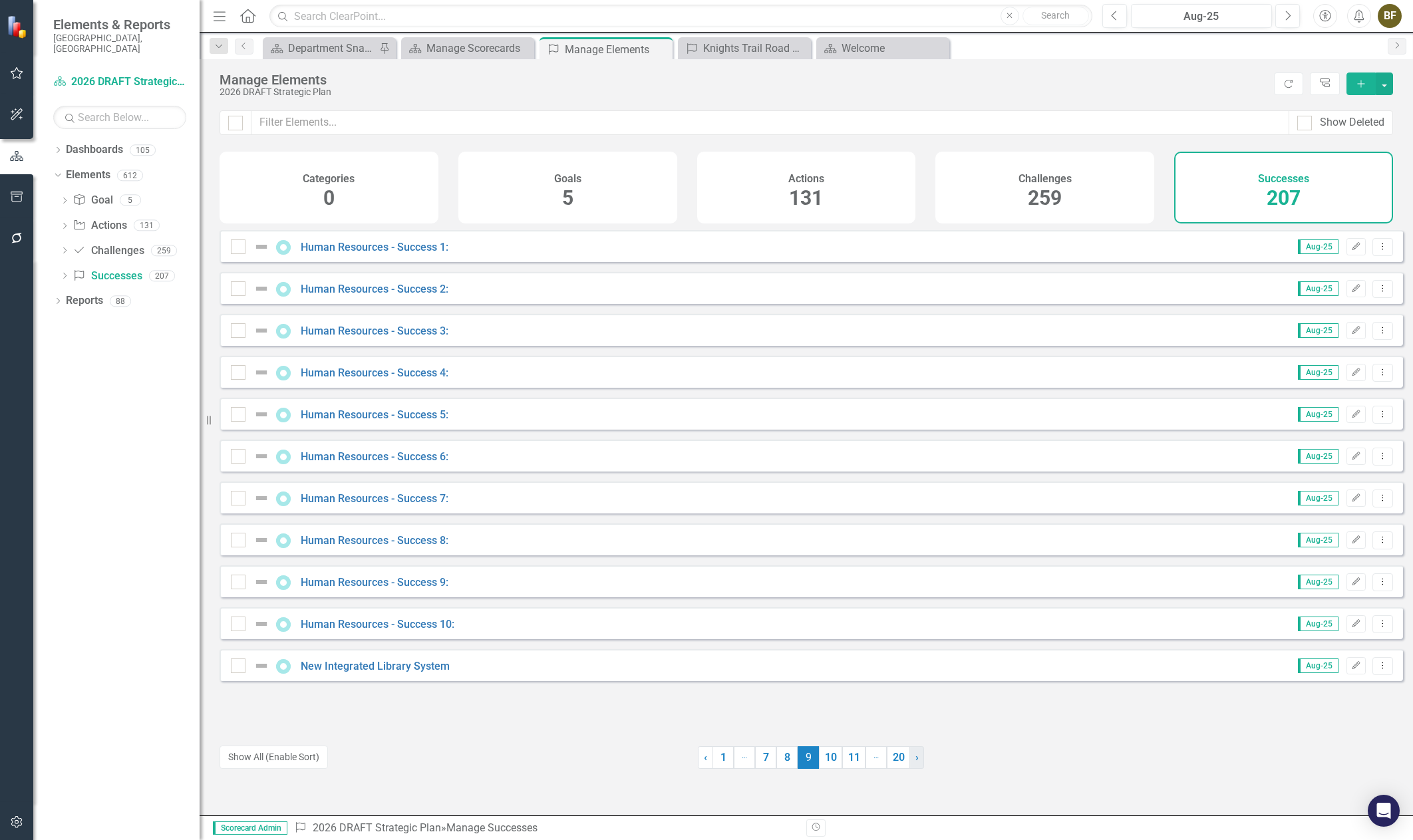
click at [915, 760] on link "› Next" at bounding box center [917, 757] width 15 height 22
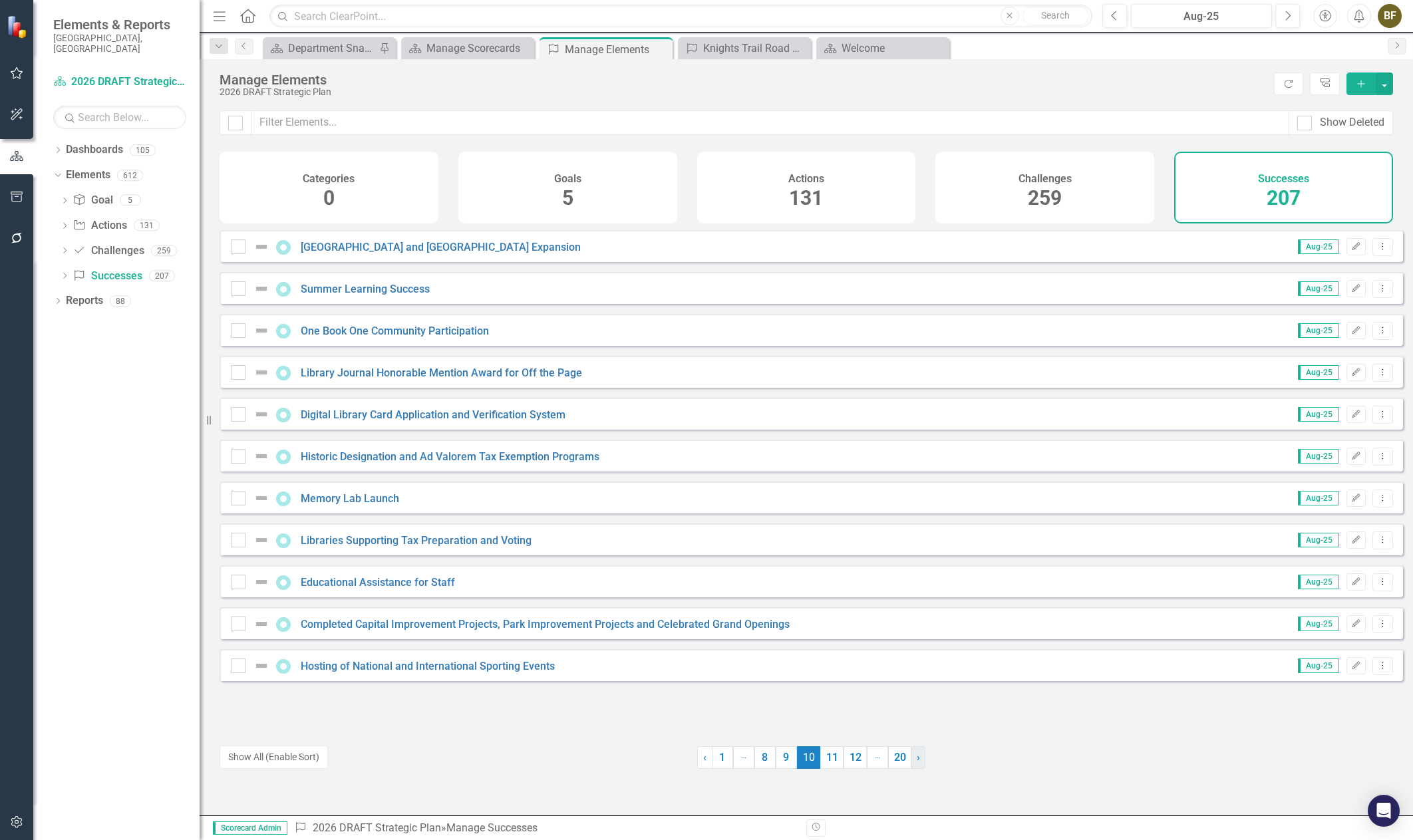
click at [915, 760] on link "› Next" at bounding box center [918, 757] width 15 height 22
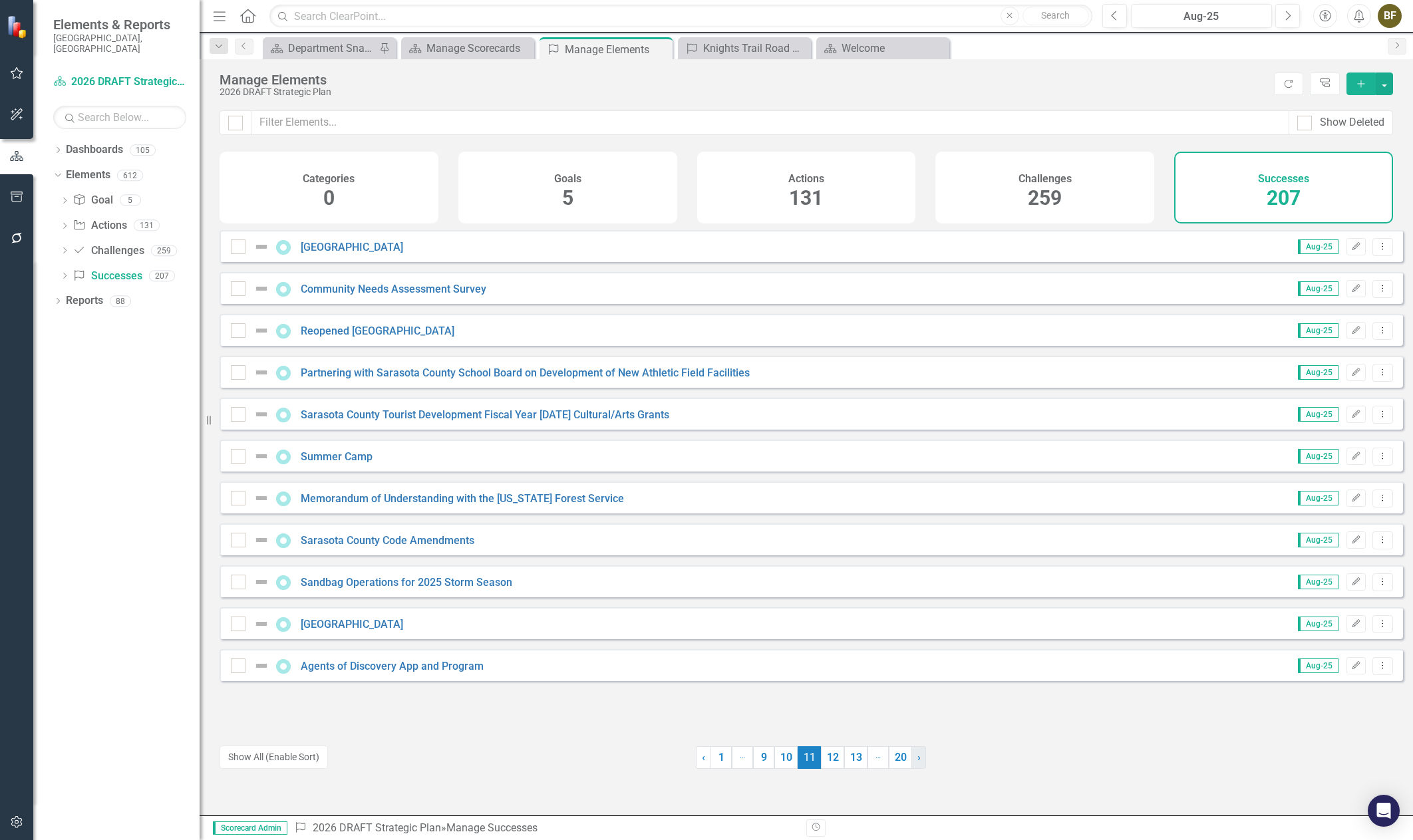
click at [917, 760] on span "›" at bounding box center [919, 757] width 3 height 12
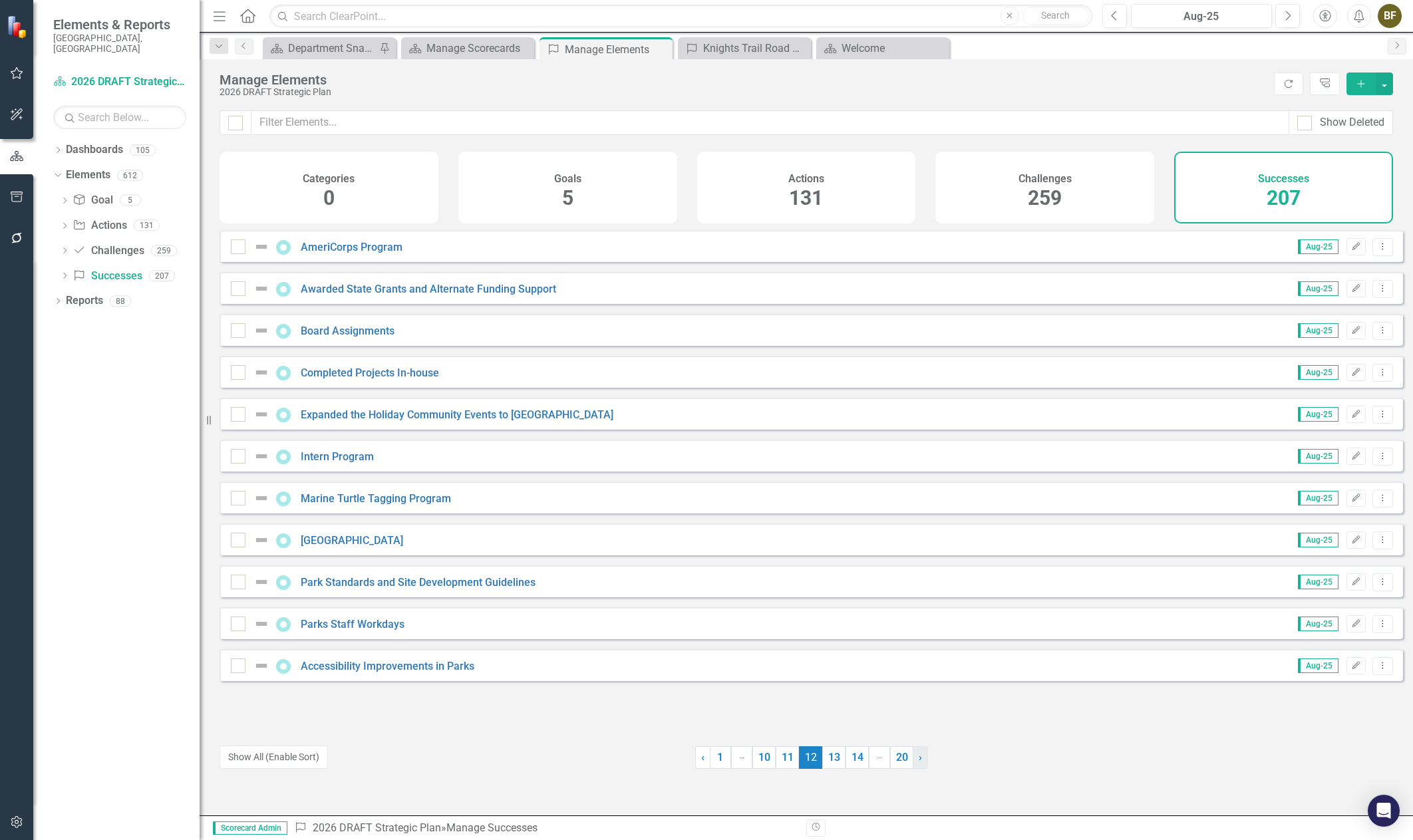
click at [919, 758] on span "›" at bounding box center [920, 757] width 3 height 12
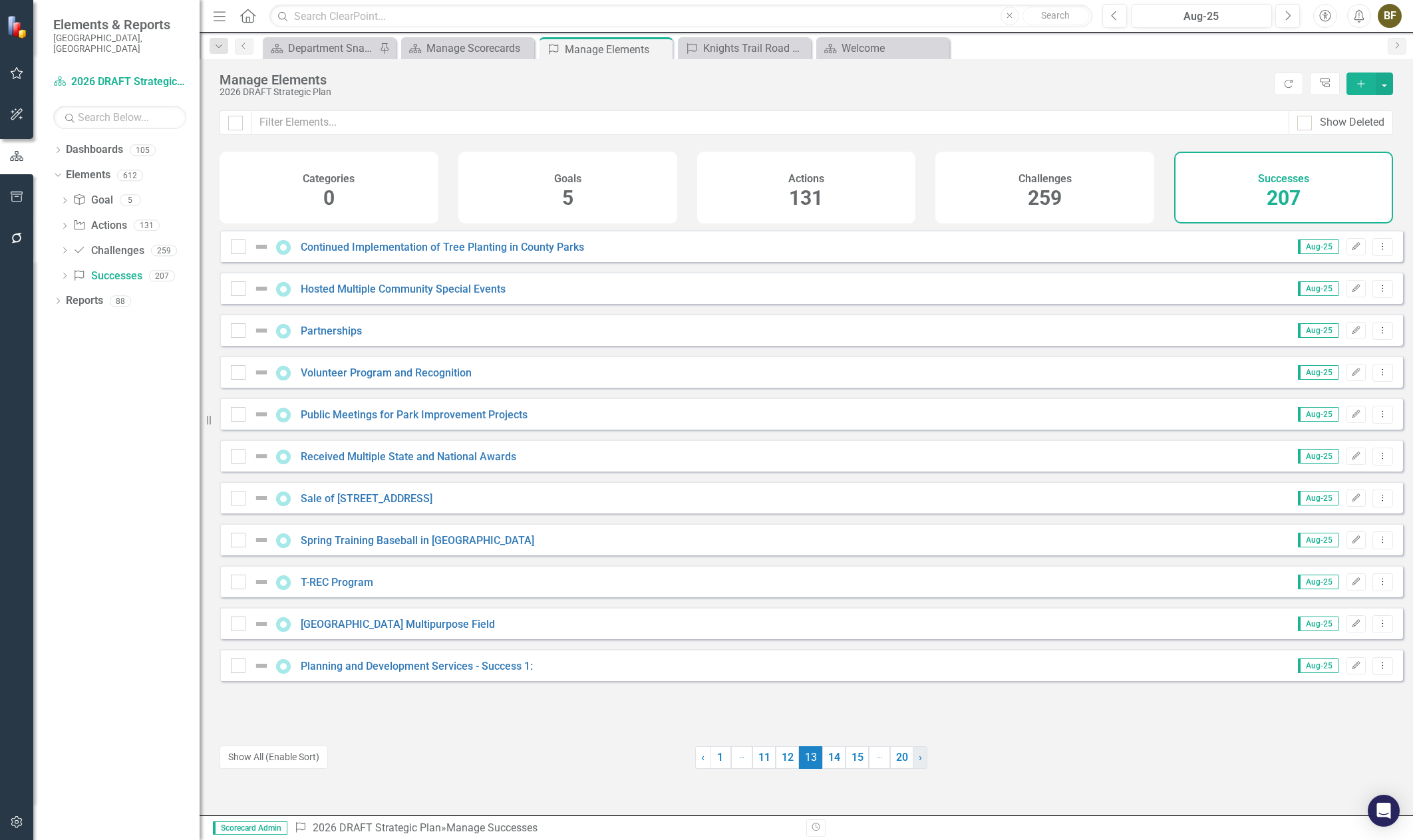
click at [919, 758] on span "›" at bounding box center [920, 757] width 3 height 12
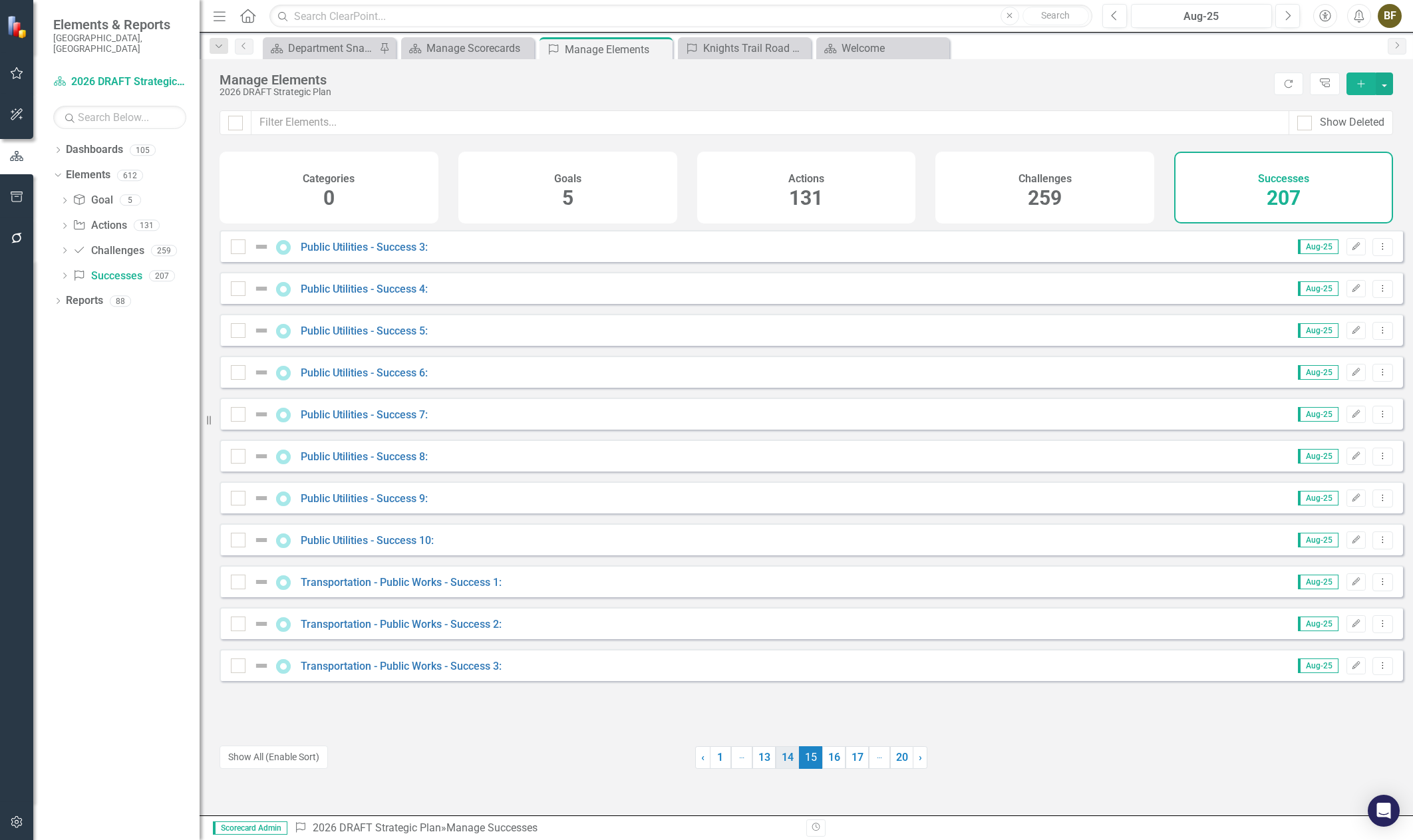
click at [786, 766] on link "14" at bounding box center [787, 757] width 23 height 22
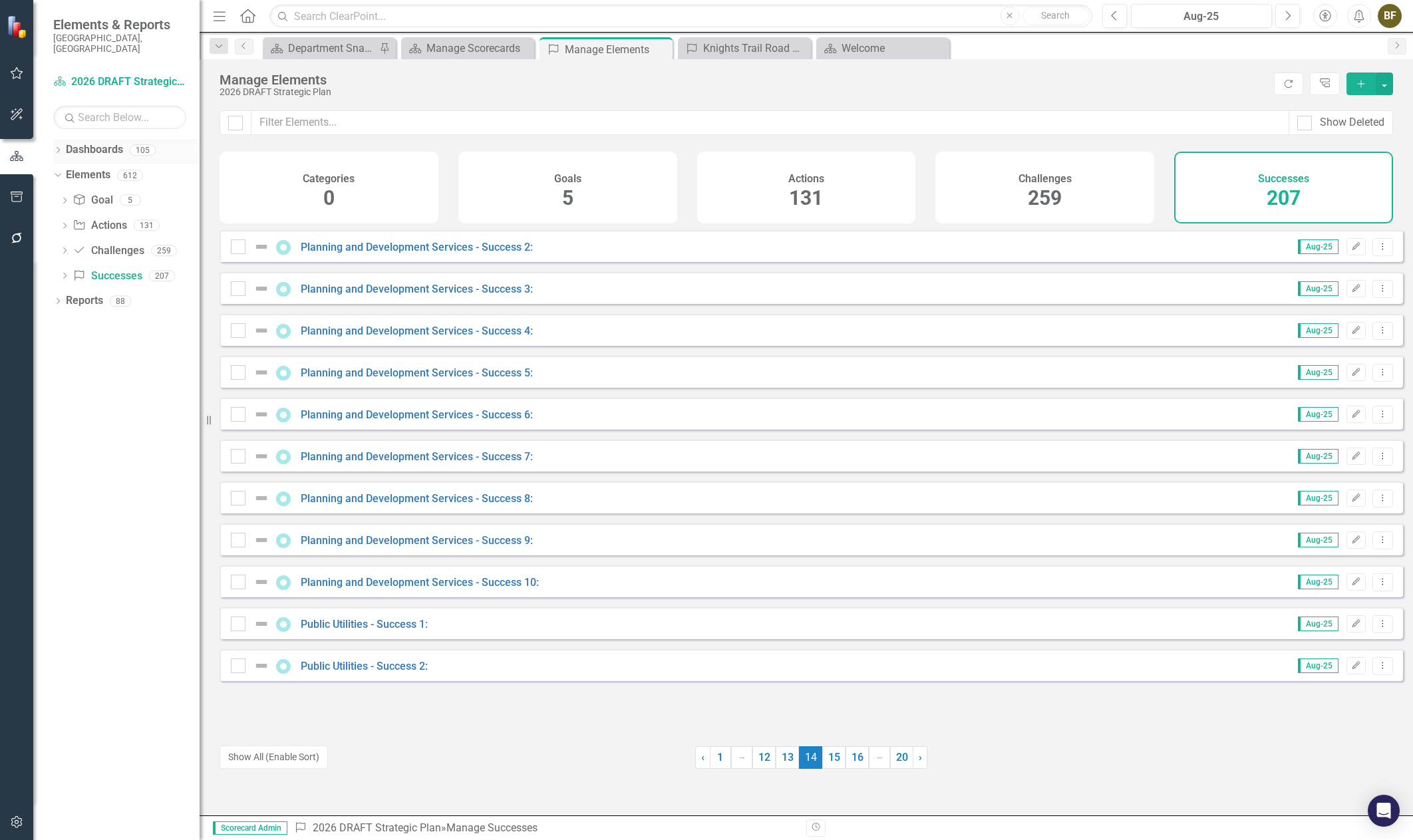
click at [58, 147] on icon at bounding box center [58, 150] width 3 height 6
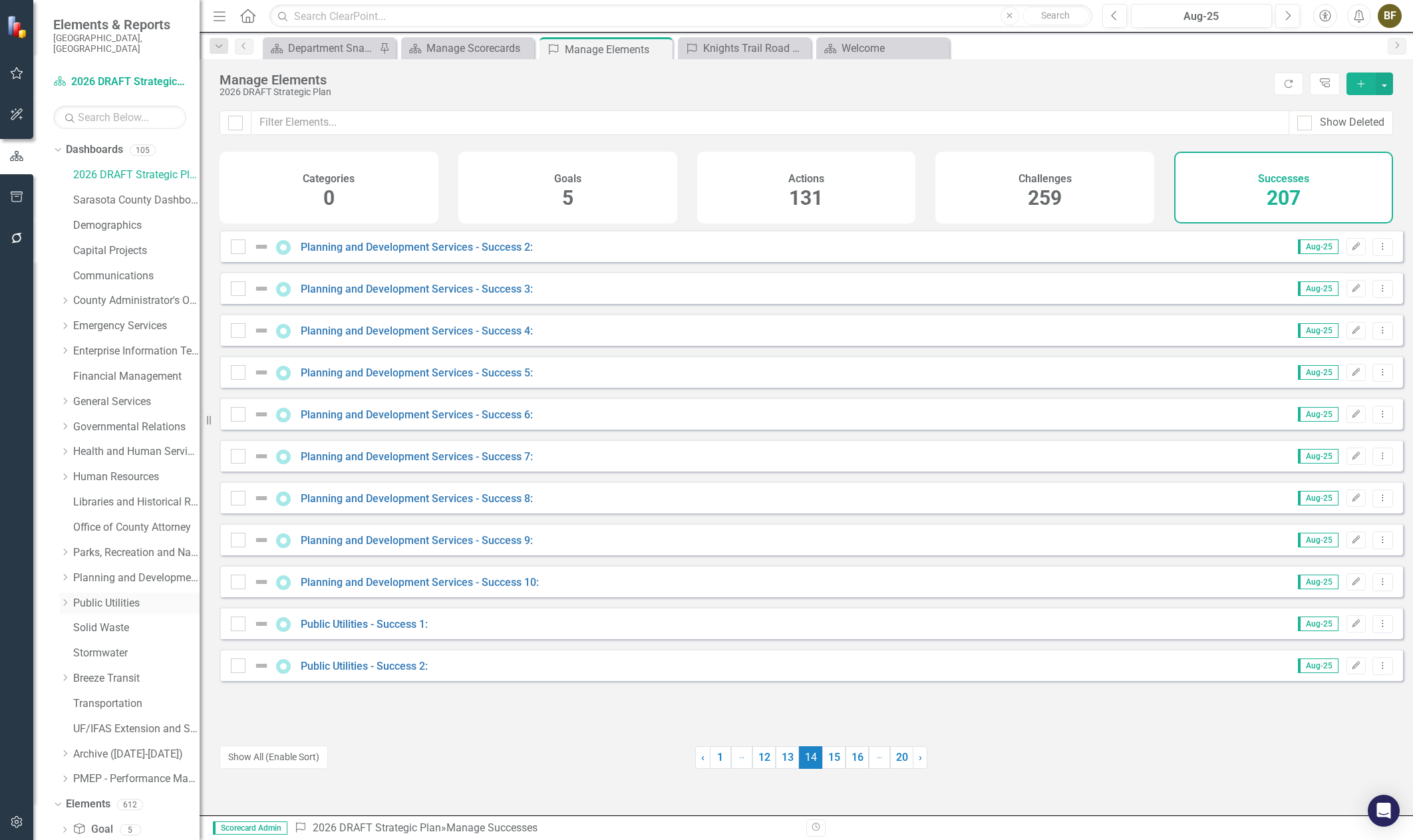
click at [117, 595] on link "Public Utilities" at bounding box center [136, 603] width 126 height 15
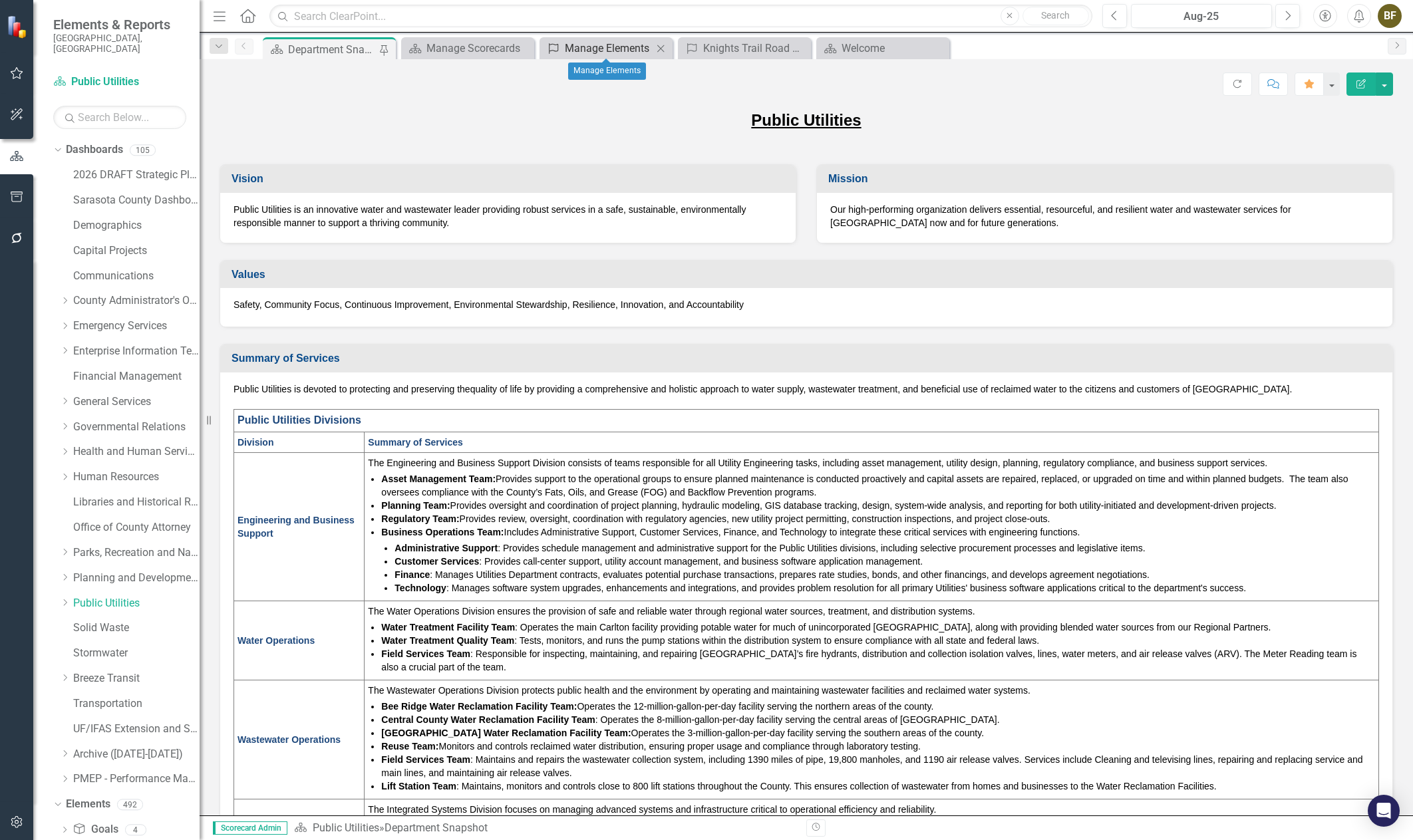
click at [602, 42] on div "Manage Elements" at bounding box center [609, 48] width 88 height 17
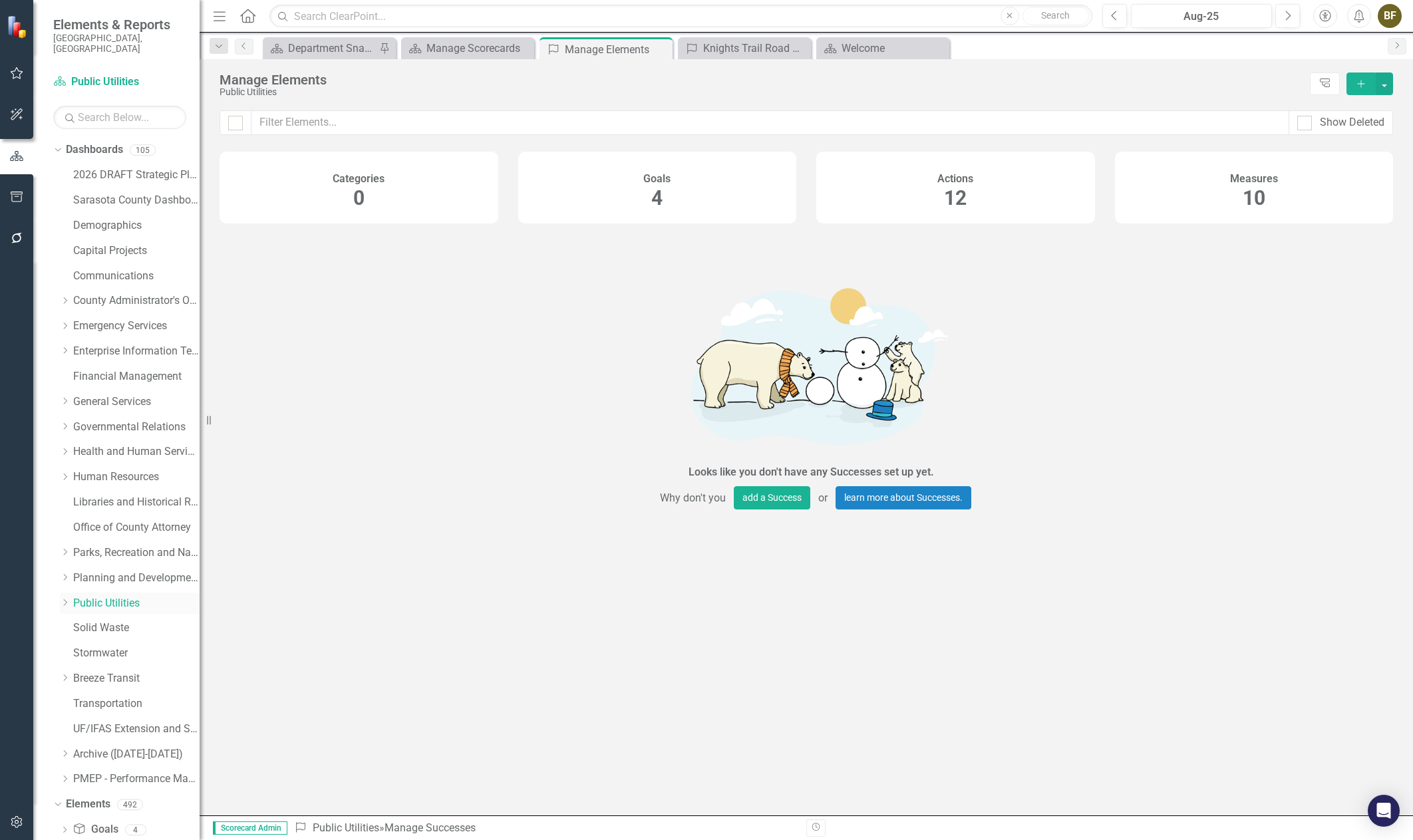
click at [65, 599] on icon "Dropdown" at bounding box center [65, 603] width 10 height 8
click at [115, 620] on link "Public Utilities Strategic Plan" at bounding box center [143, 628] width 113 height 15
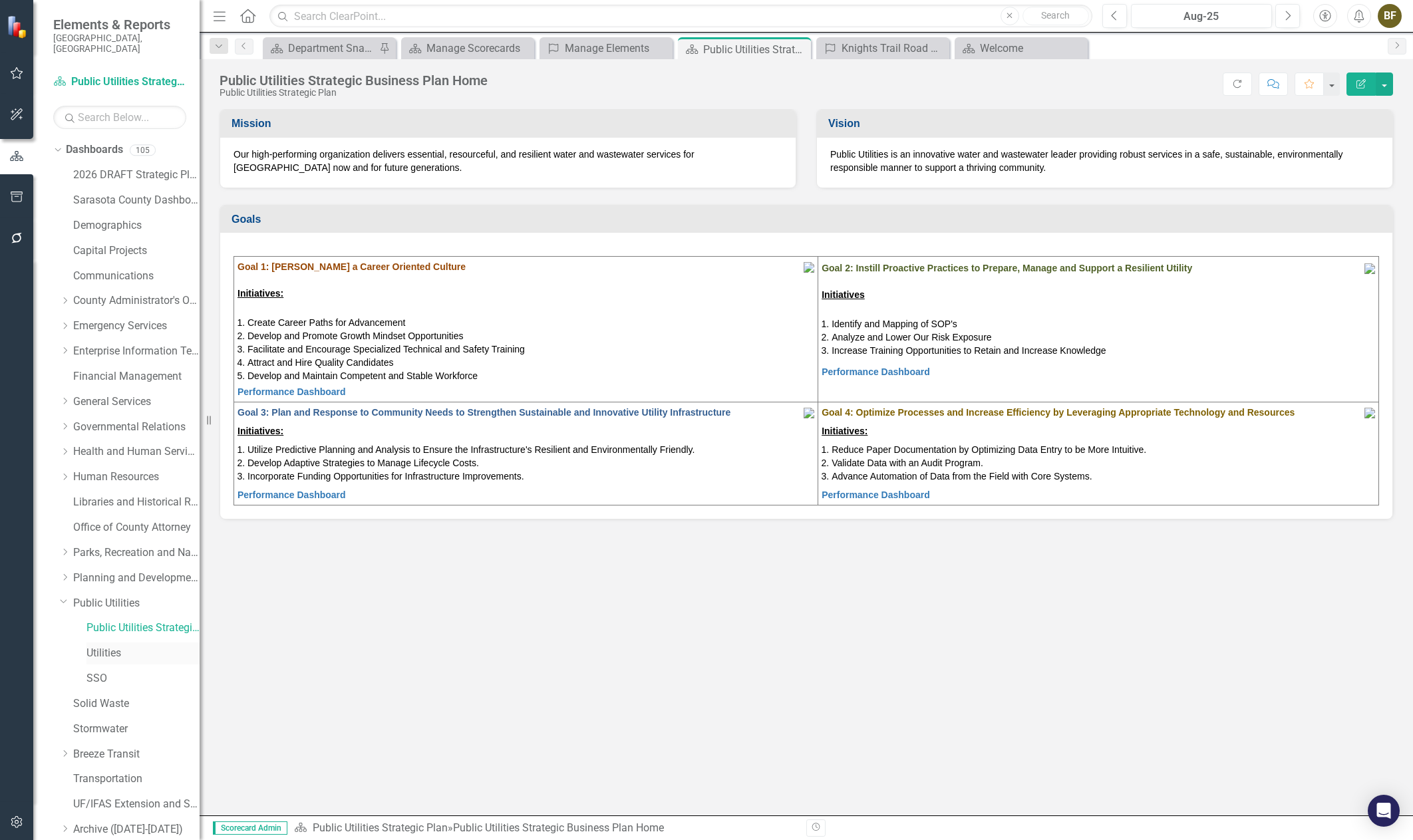
click at [106, 646] on link "Utilities" at bounding box center [143, 653] width 113 height 15
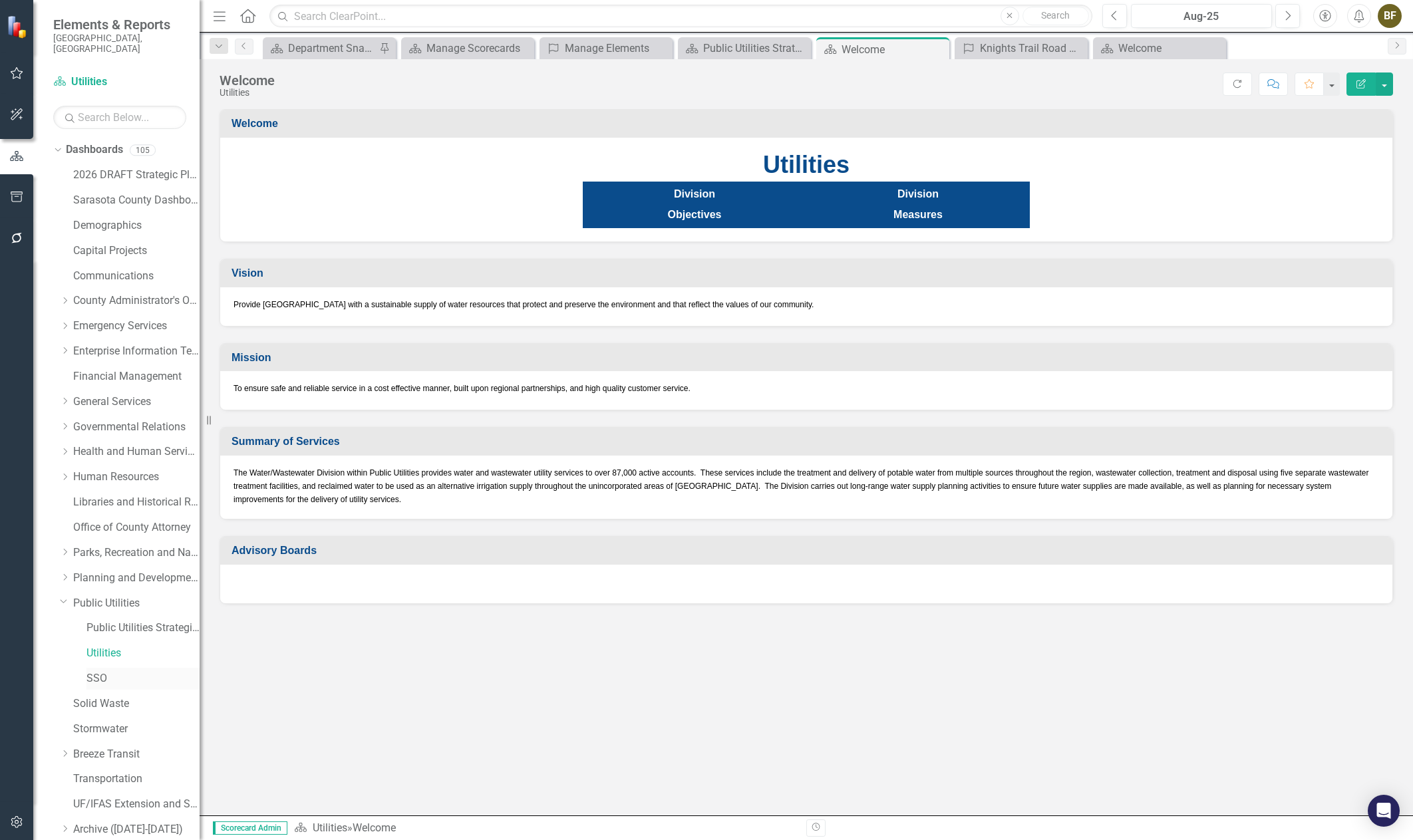
click at [103, 671] on link "SSO" at bounding box center [143, 679] width 113 height 15
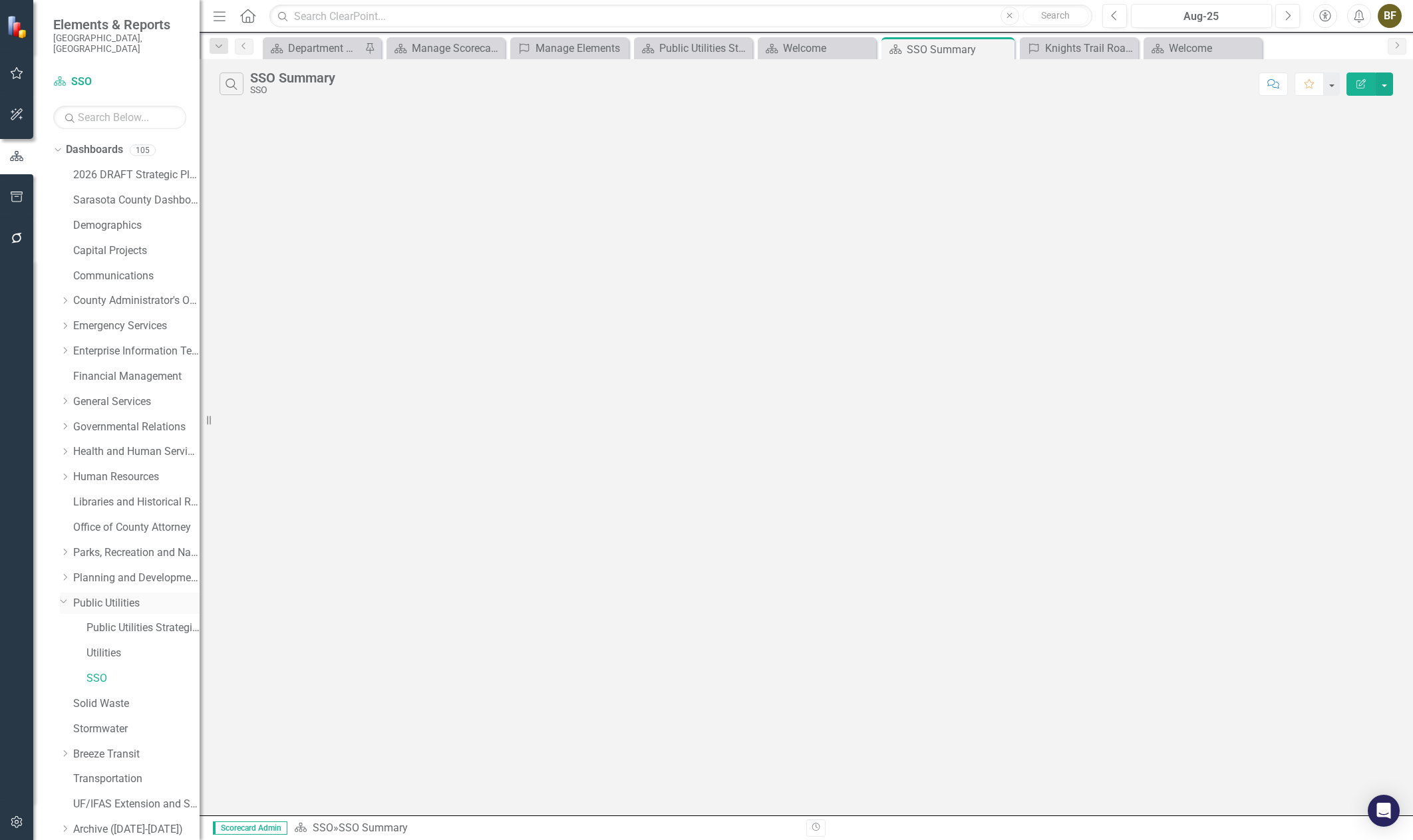
click at [111, 595] on link "Public Utilities" at bounding box center [136, 603] width 126 height 15
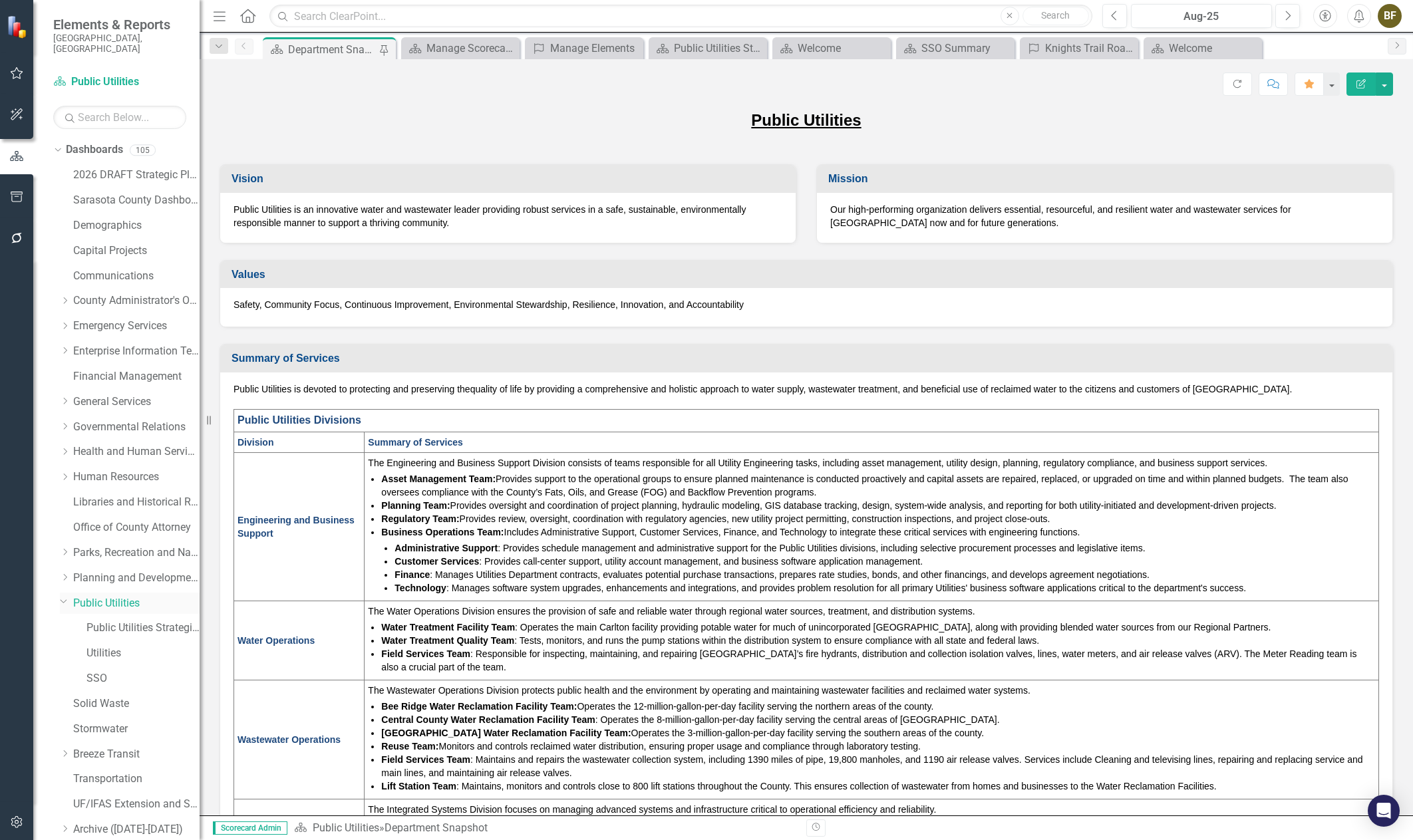
click at [112, 595] on link "Public Utilities" at bounding box center [136, 603] width 126 height 15
click at [592, 44] on div "Manage Elements" at bounding box center [587, 48] width 73 height 17
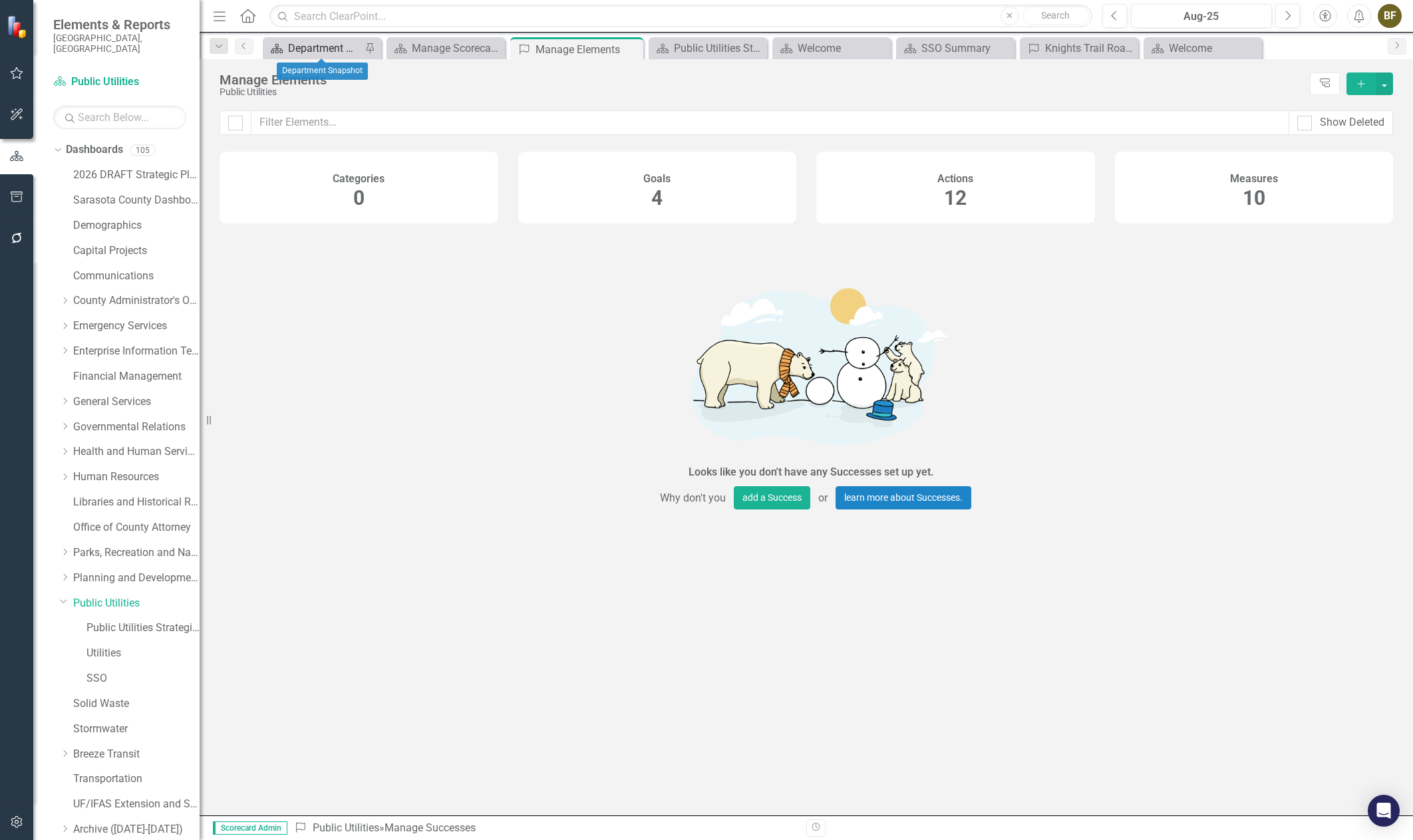
click at [314, 50] on div "Department Snapshot" at bounding box center [325, 48] width 73 height 17
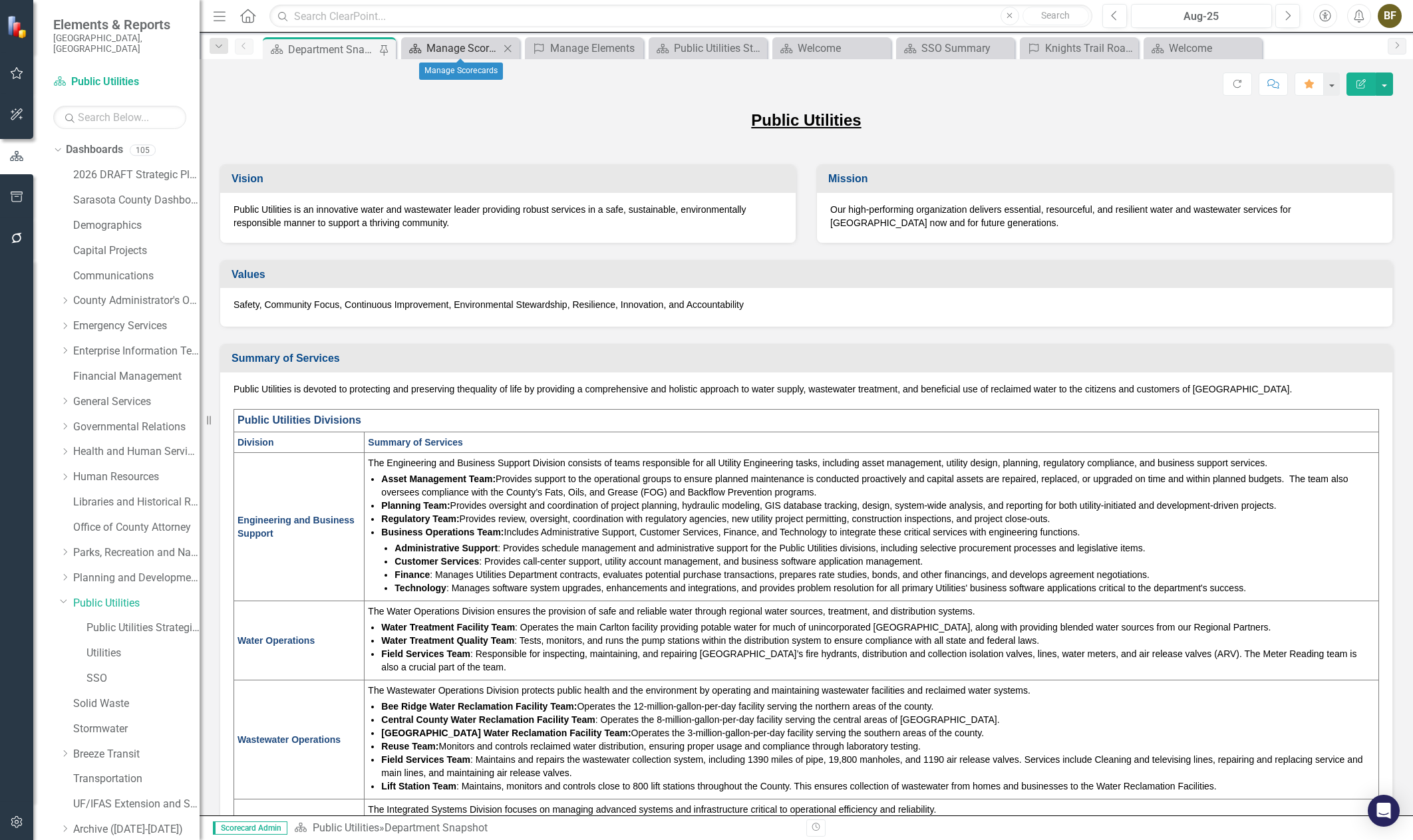
click at [456, 47] on div "Manage Scorecards" at bounding box center [463, 48] width 73 height 17
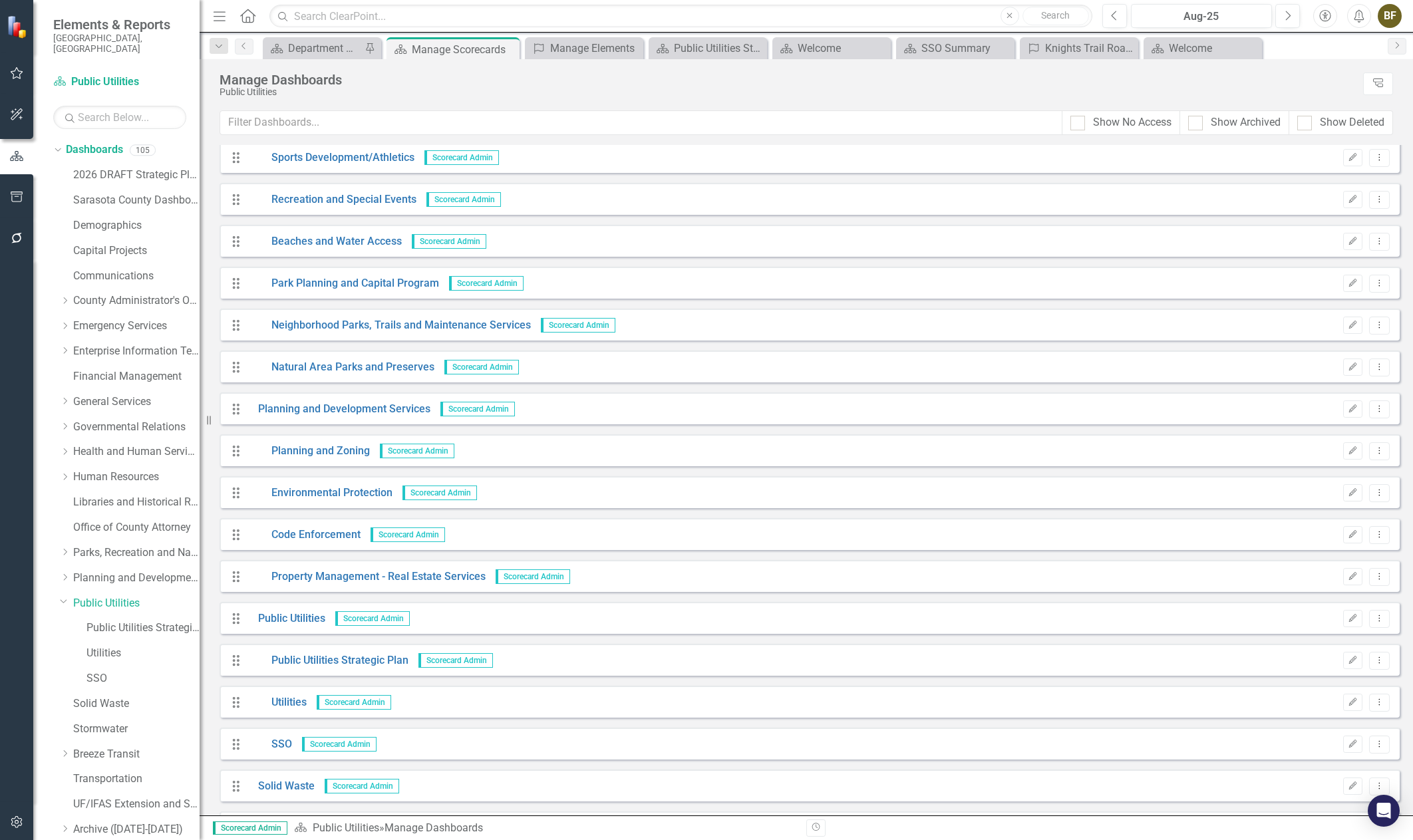
scroll to position [1663, 0]
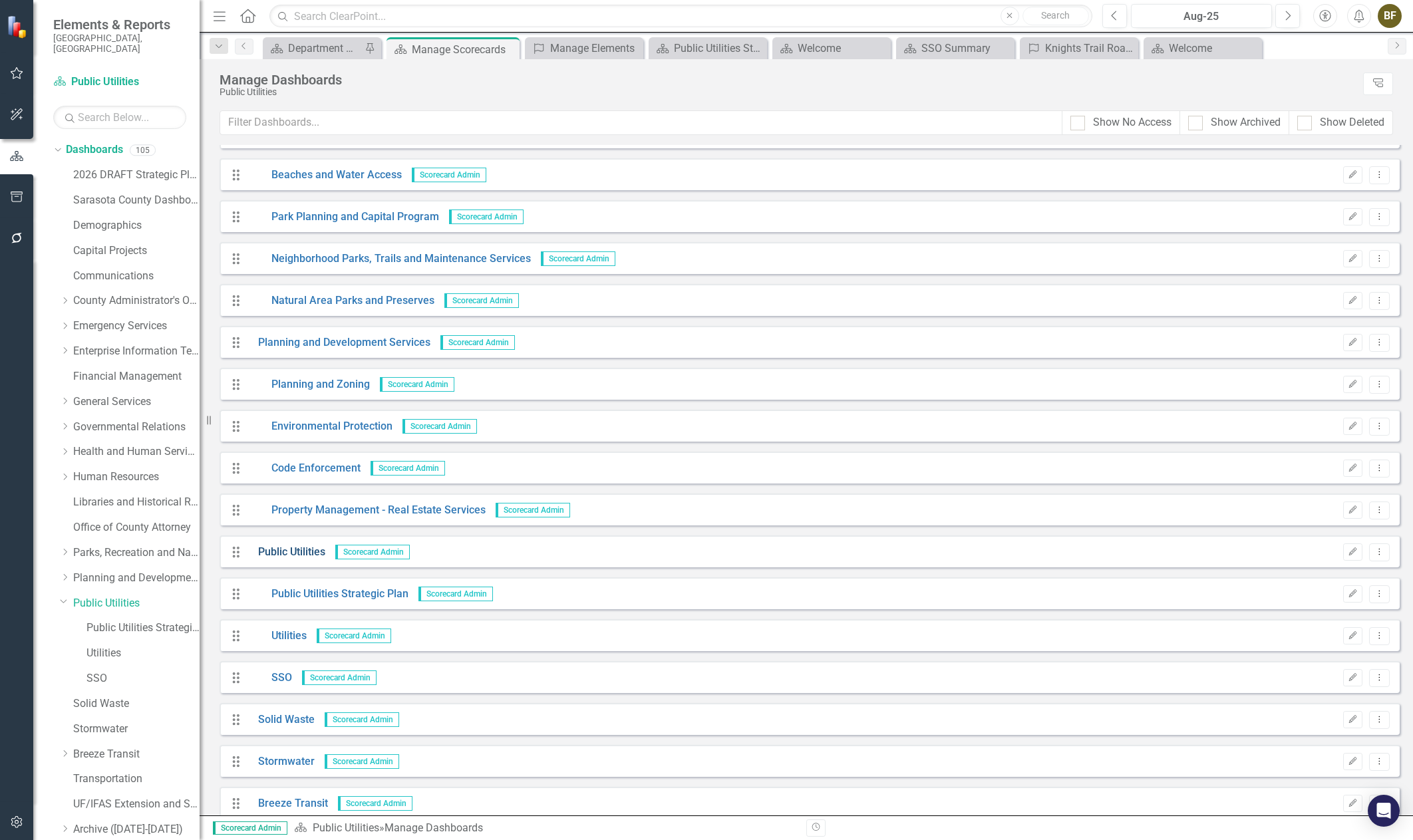
click at [284, 549] on link "Public Utilities" at bounding box center [286, 552] width 77 height 15
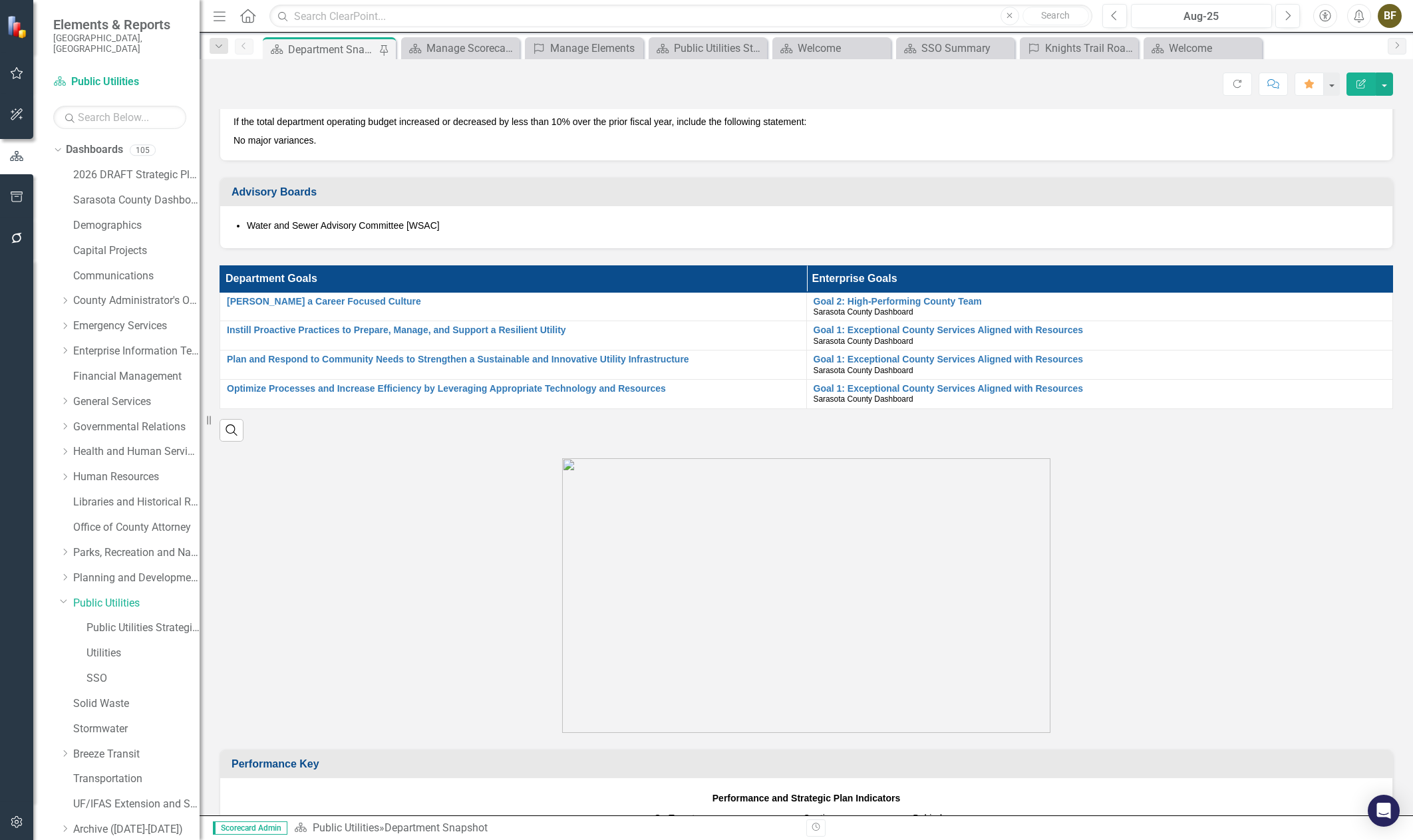
scroll to position [1064, 0]
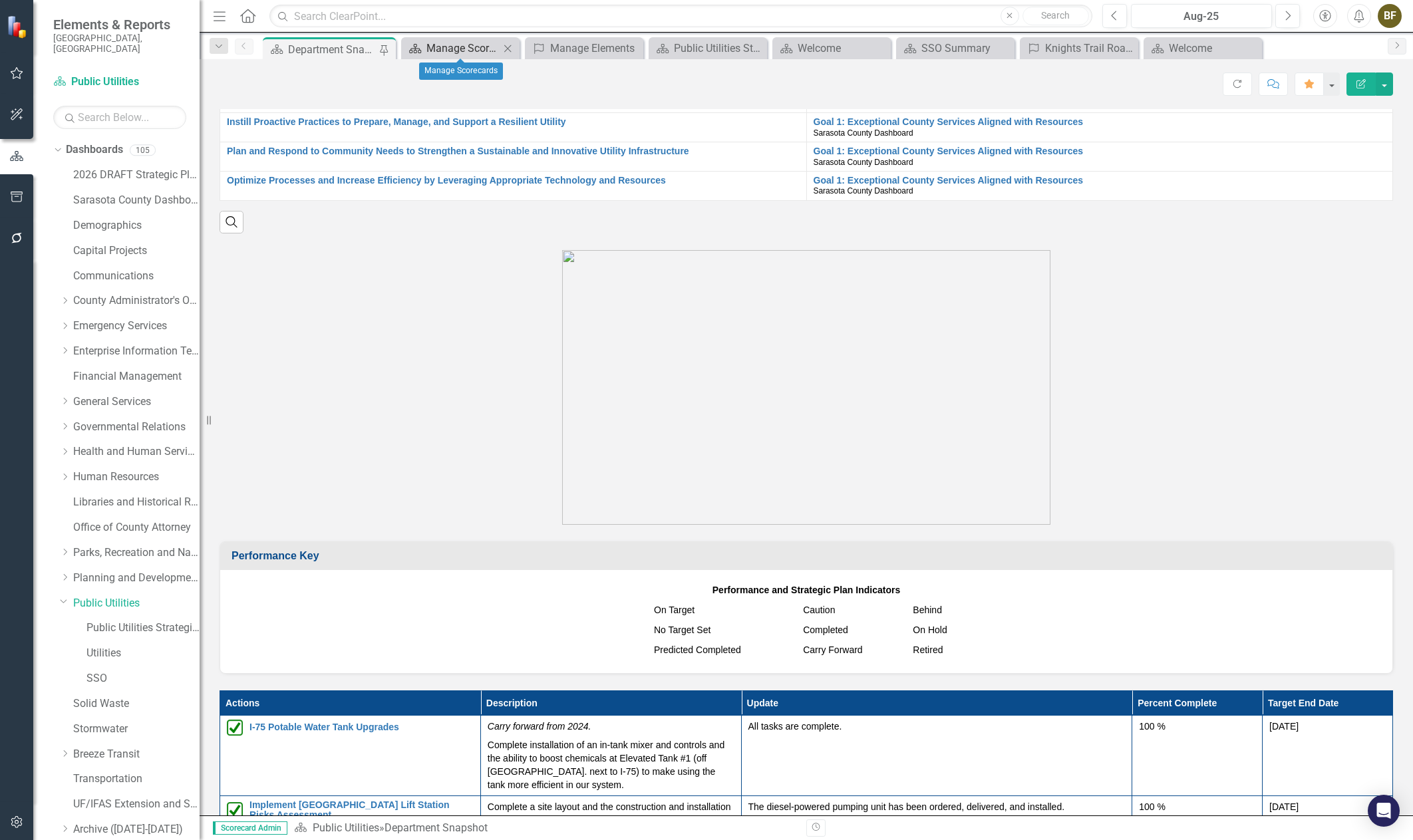
click at [479, 49] on div "Manage Scorecards" at bounding box center [463, 48] width 73 height 17
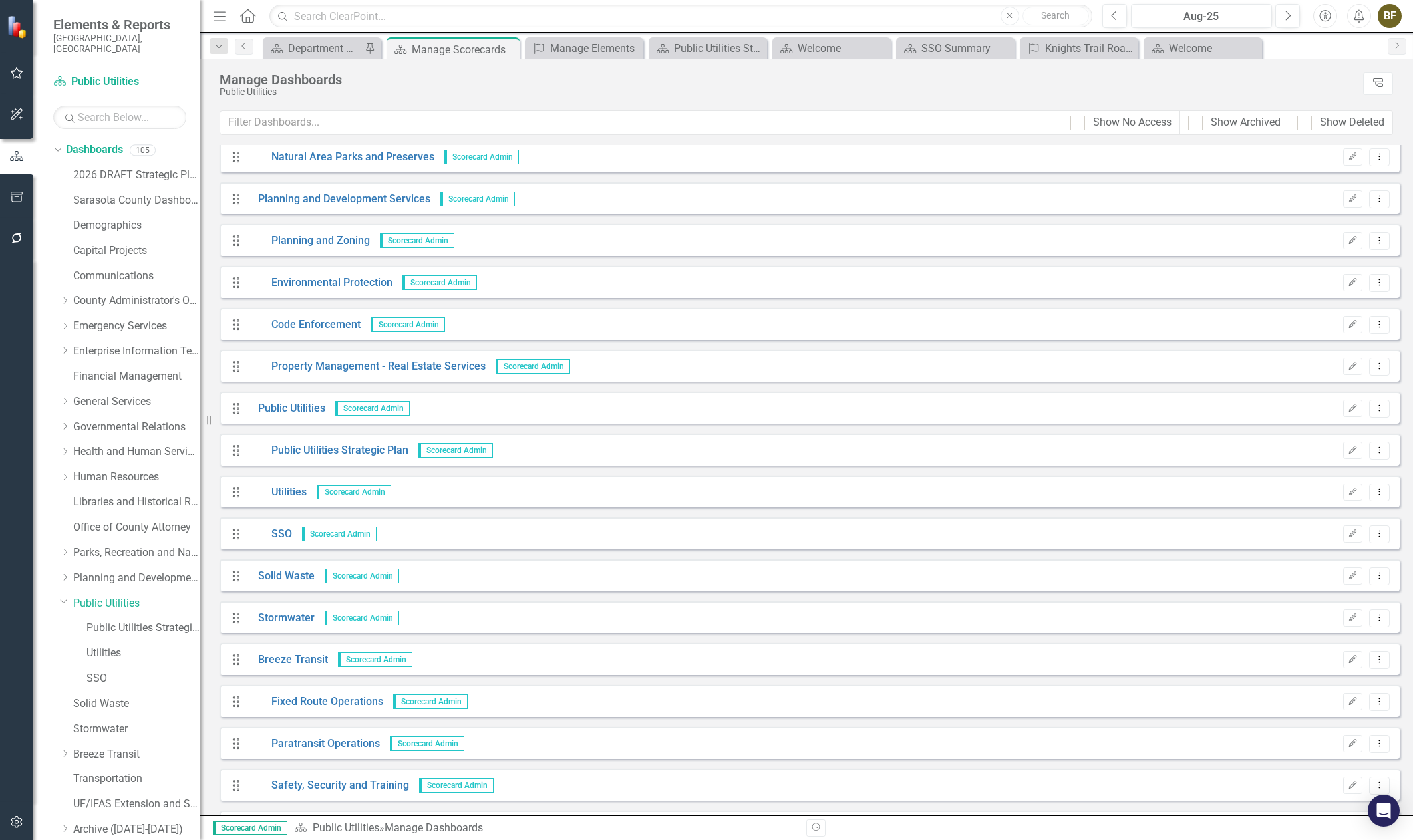
scroll to position [1733, 0]
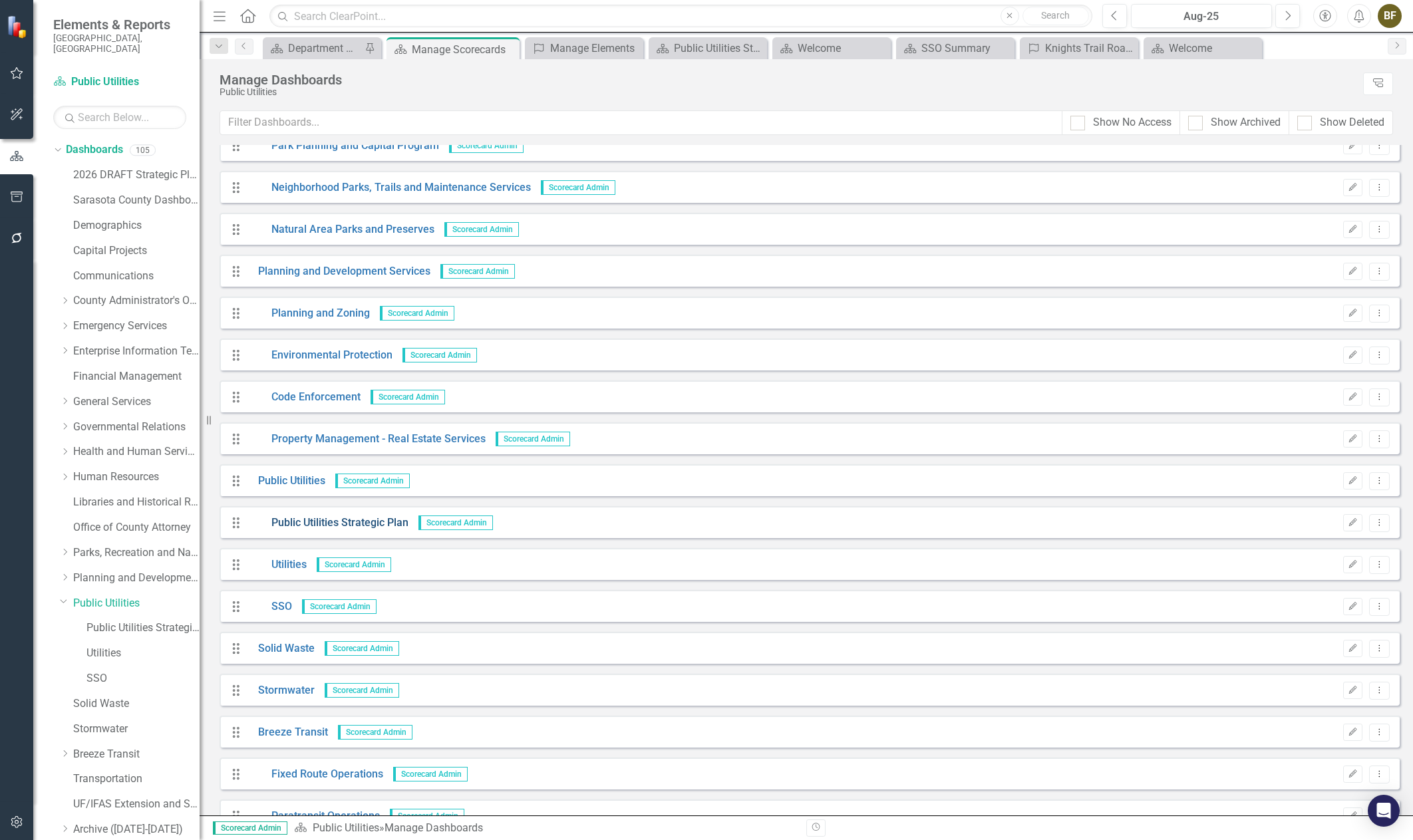
click at [344, 523] on link "Public Utilities Strategic Plan" at bounding box center [328, 523] width 161 height 15
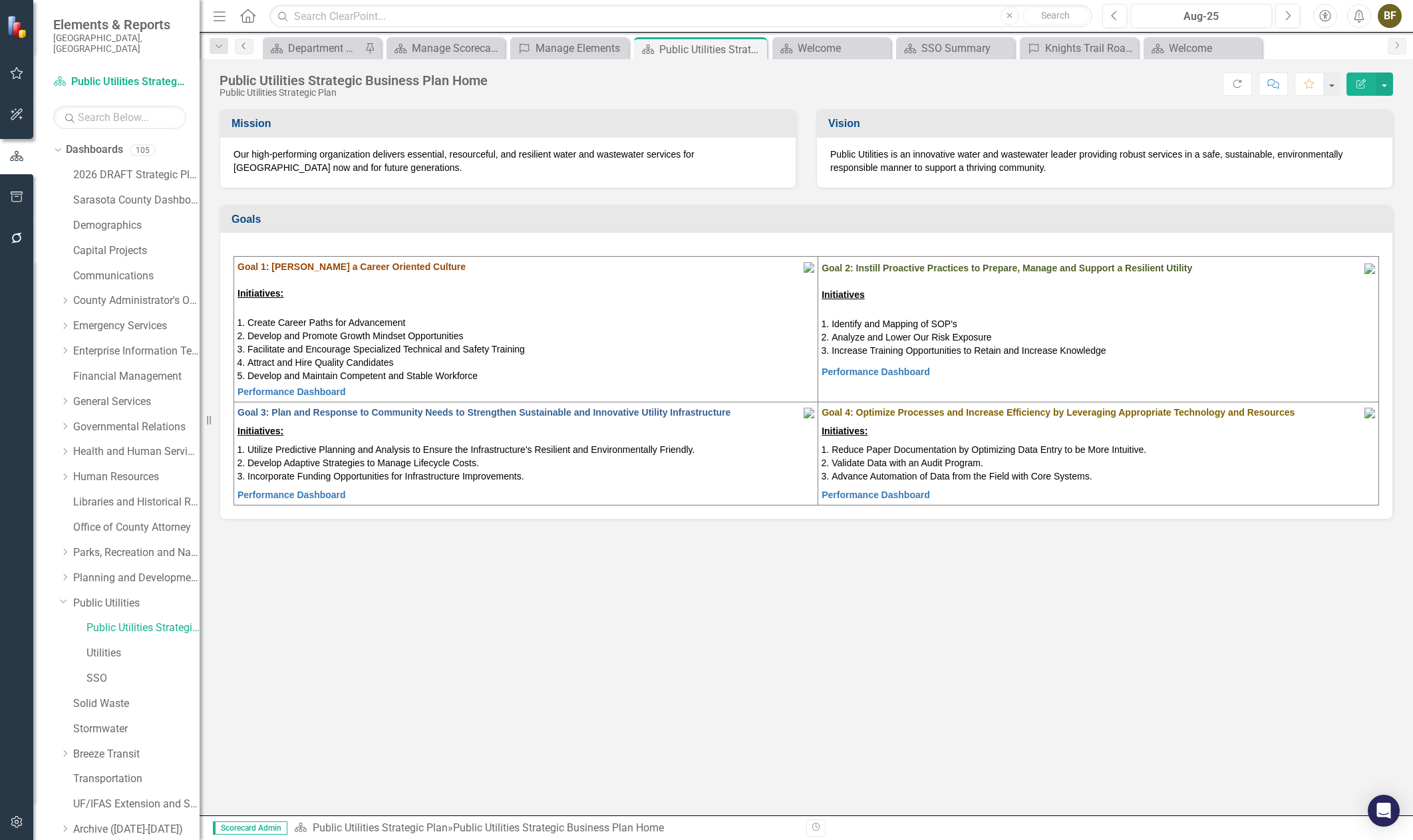
click at [244, 48] on icon "Previous" at bounding box center [244, 46] width 11 height 8
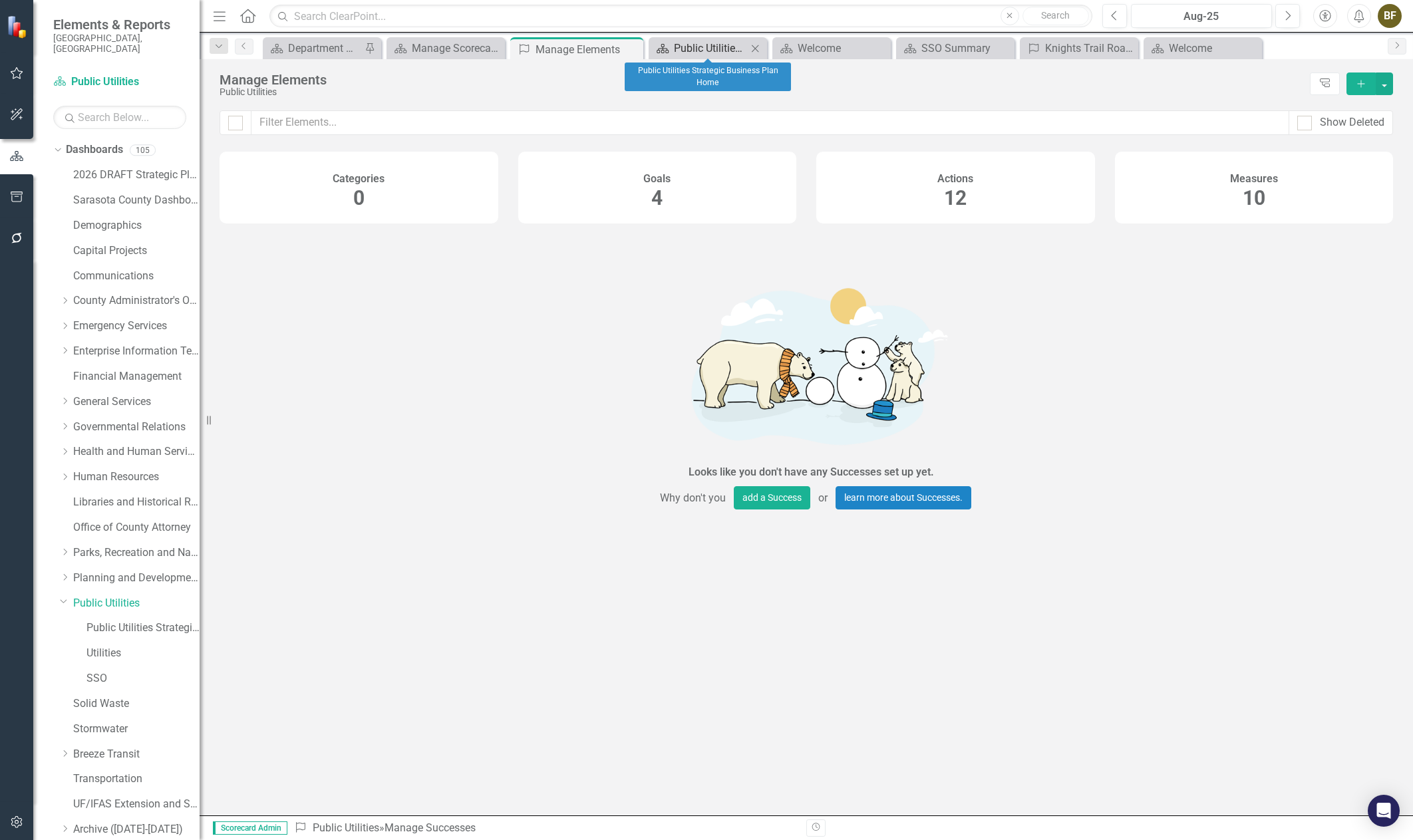
click at [722, 47] on div "Public Utilities Strategic Business Plan Home" at bounding box center [711, 48] width 73 height 17
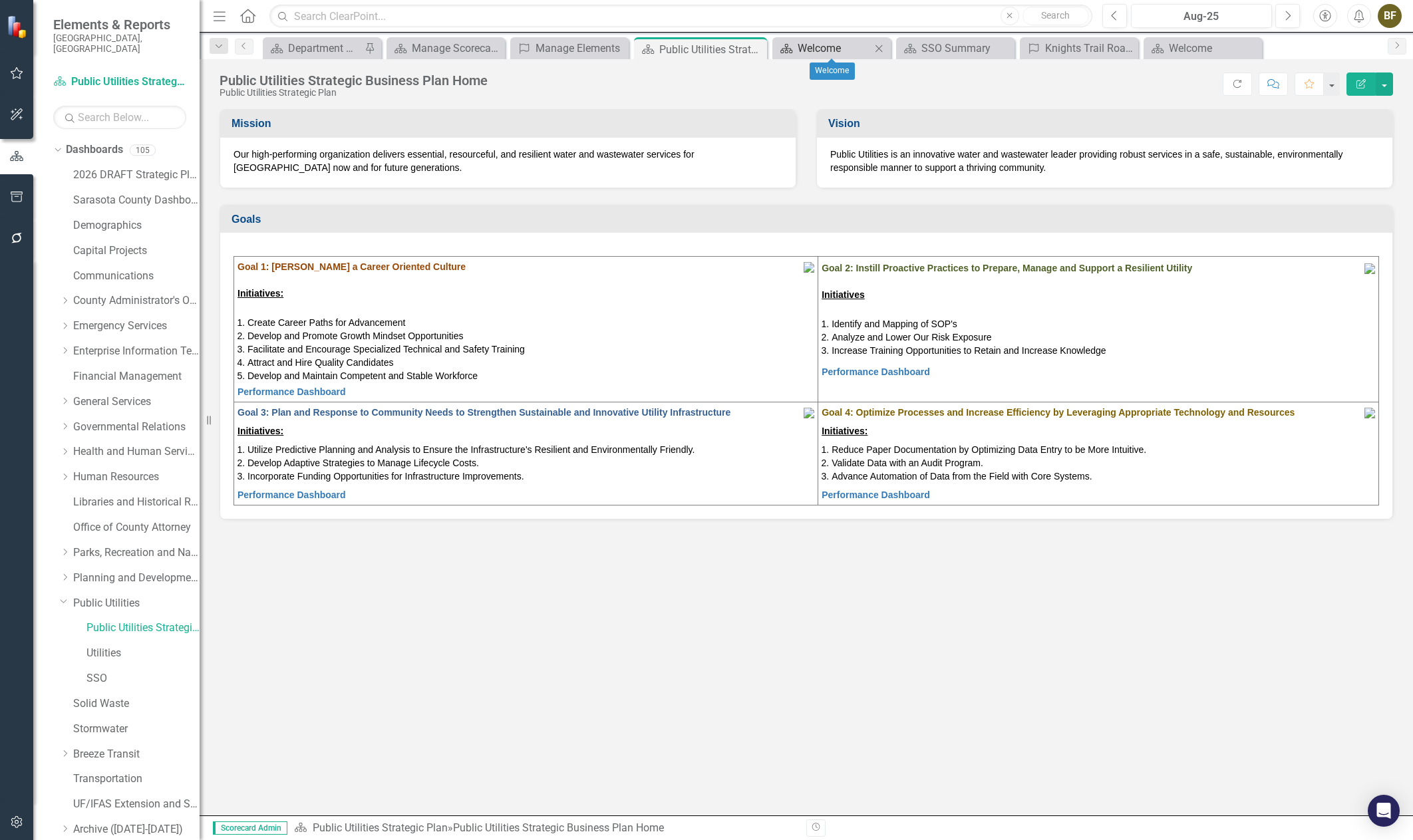
click at [823, 45] on div "Welcome" at bounding box center [835, 48] width 73 height 17
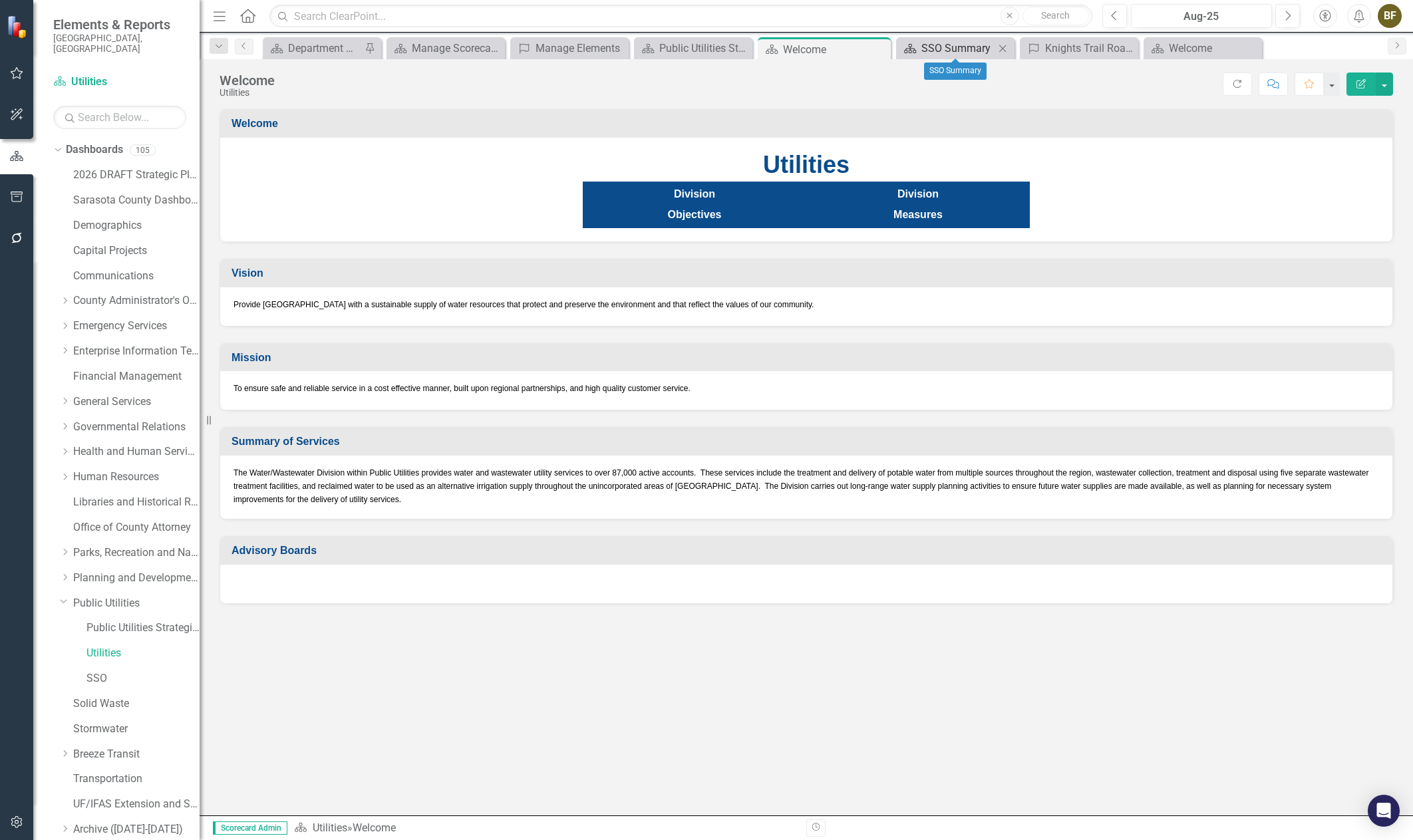
click at [942, 47] on div "SSO Summary" at bounding box center [958, 48] width 73 height 17
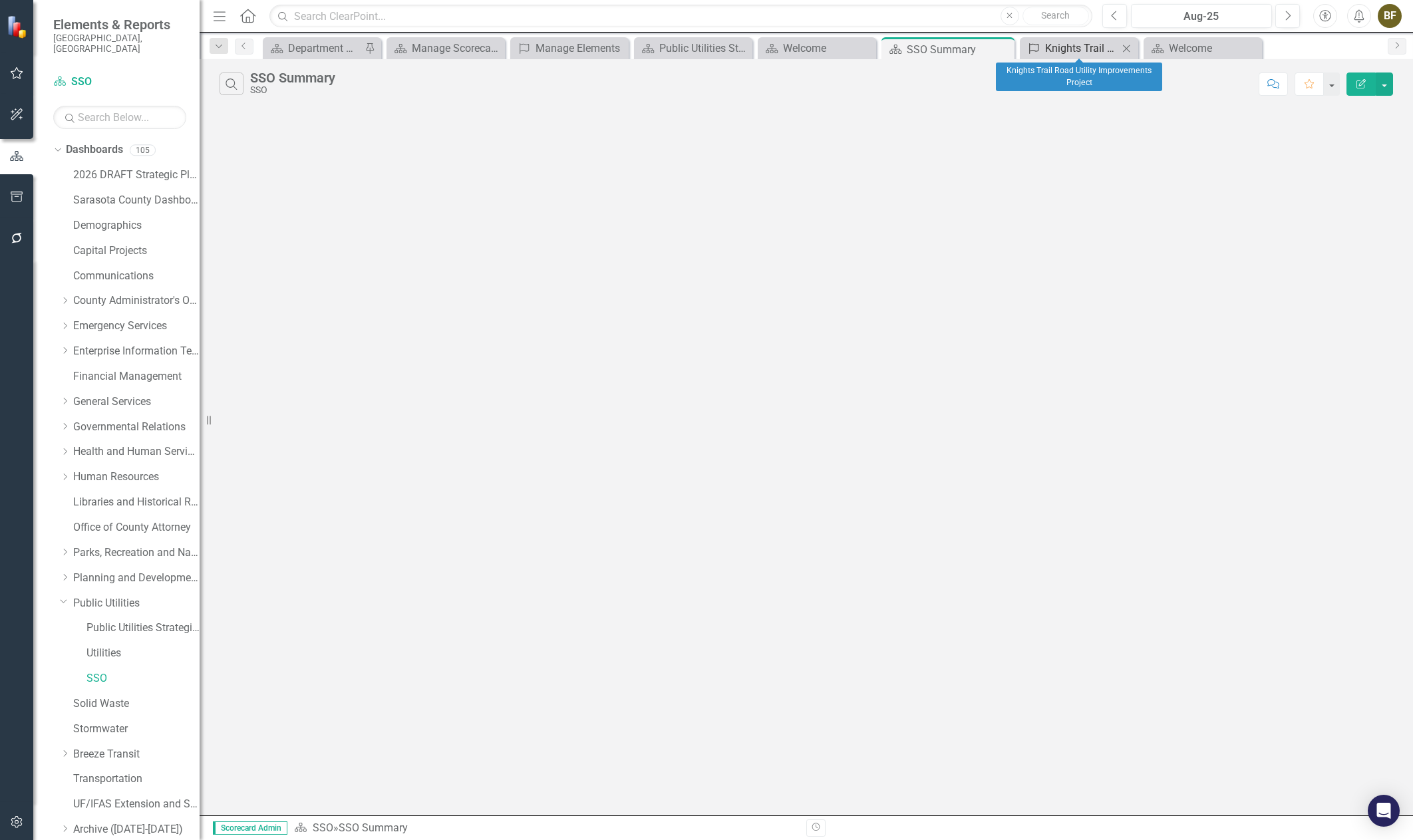
click at [1079, 52] on div "Knights Trail Road Utility Improvements Project" at bounding box center [1082, 48] width 73 height 17
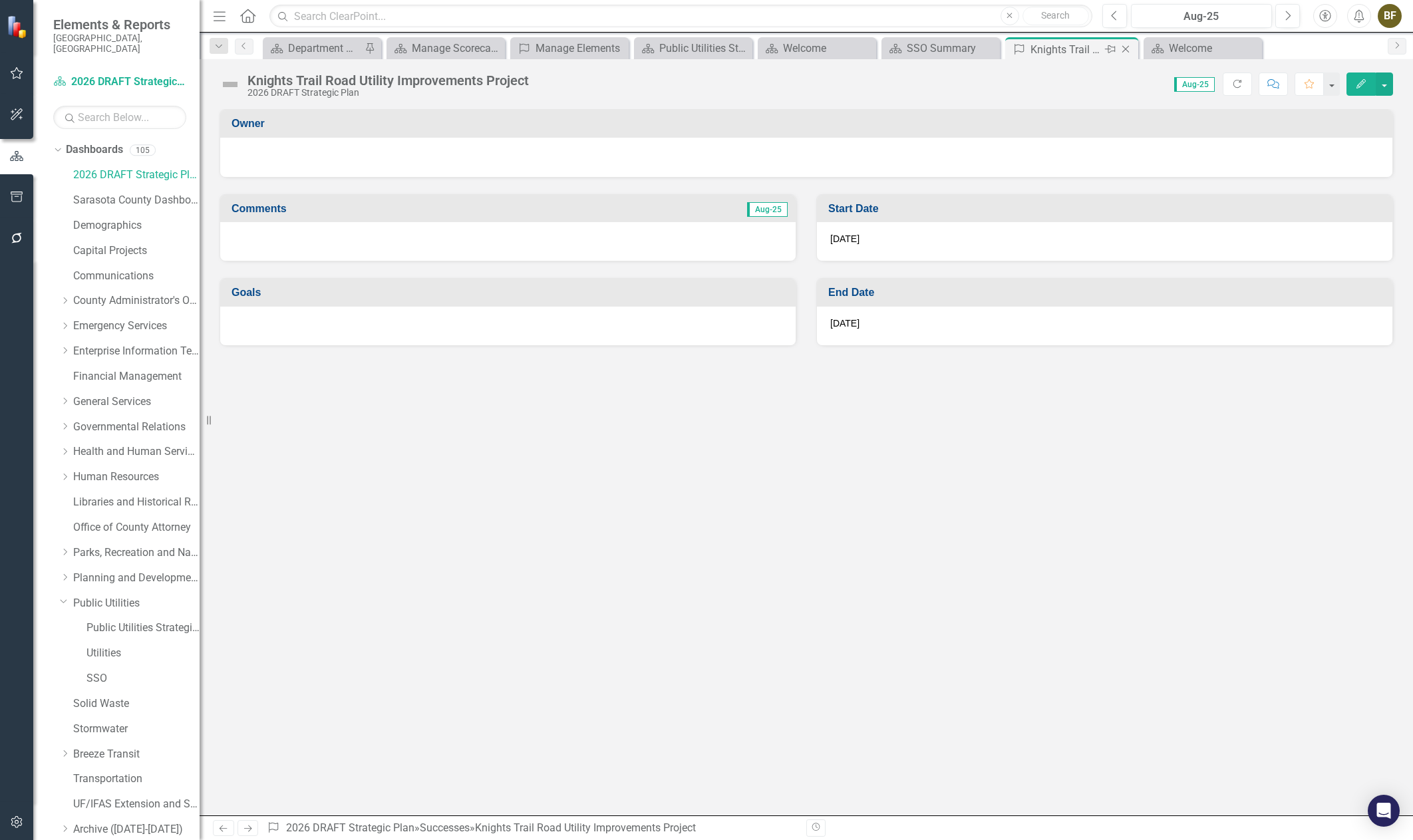
click at [1128, 52] on icon at bounding box center [1126, 49] width 7 height 7
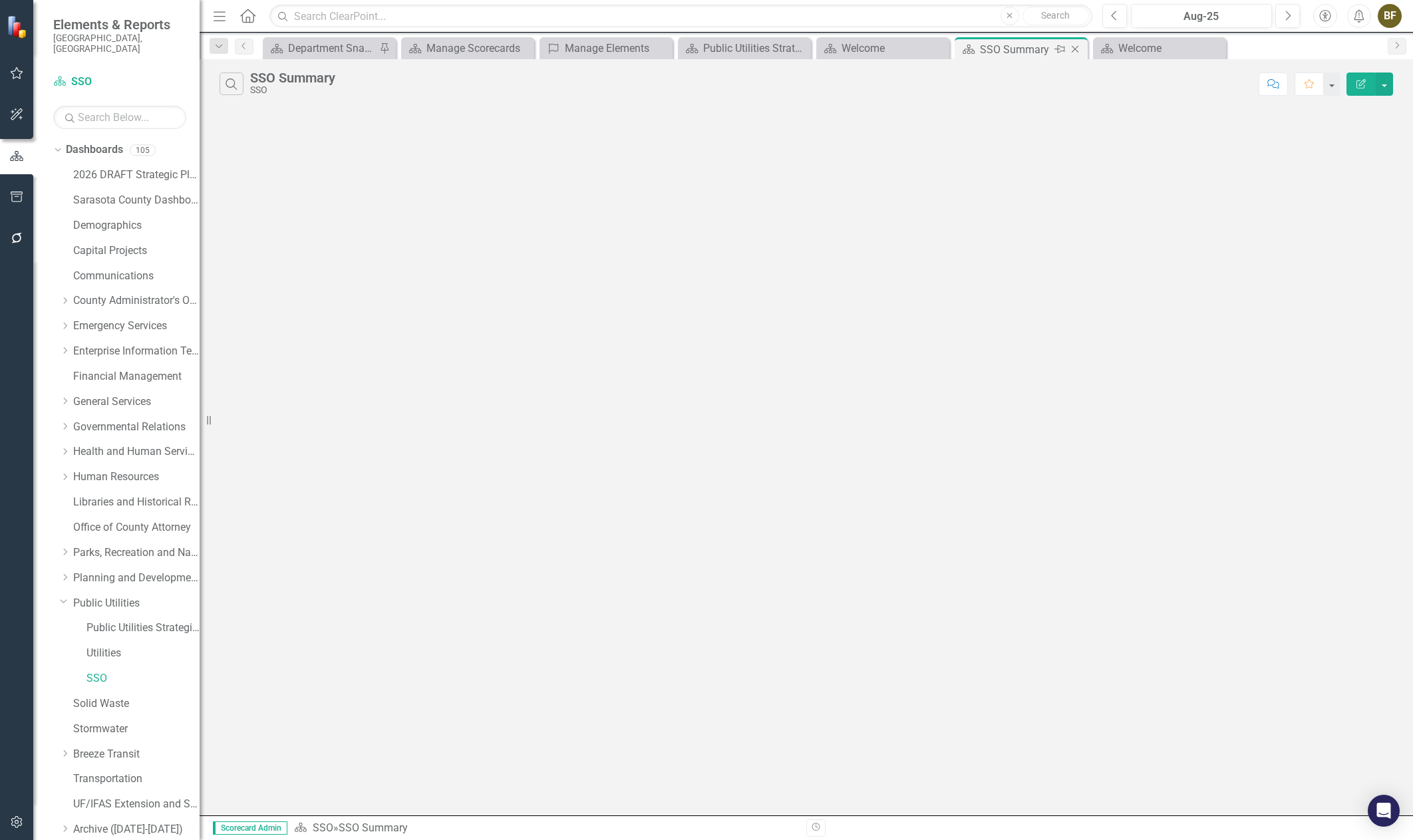
click at [1073, 51] on icon at bounding box center [1075, 49] width 7 height 7
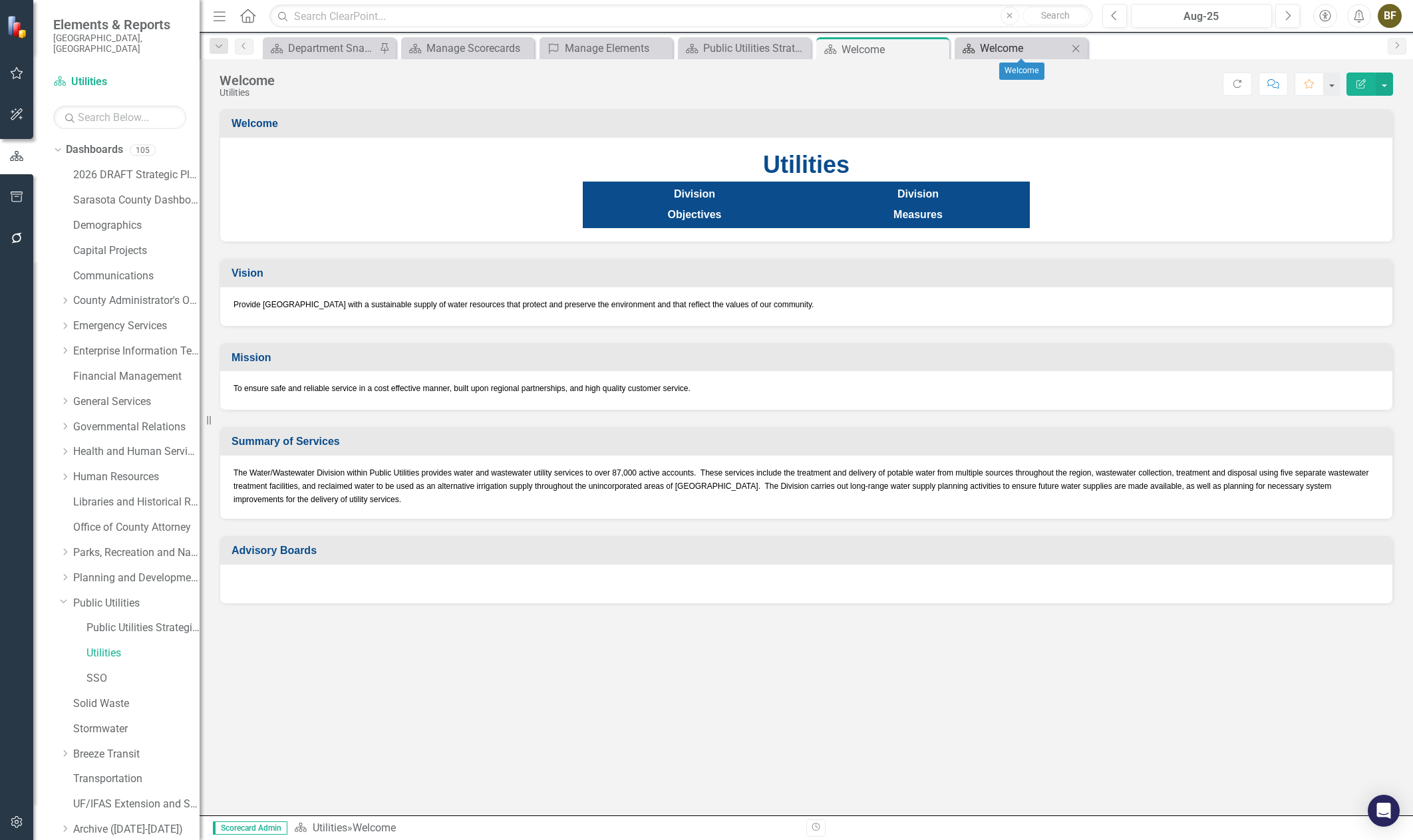
click at [1034, 48] on div "Welcome" at bounding box center [1024, 48] width 88 height 17
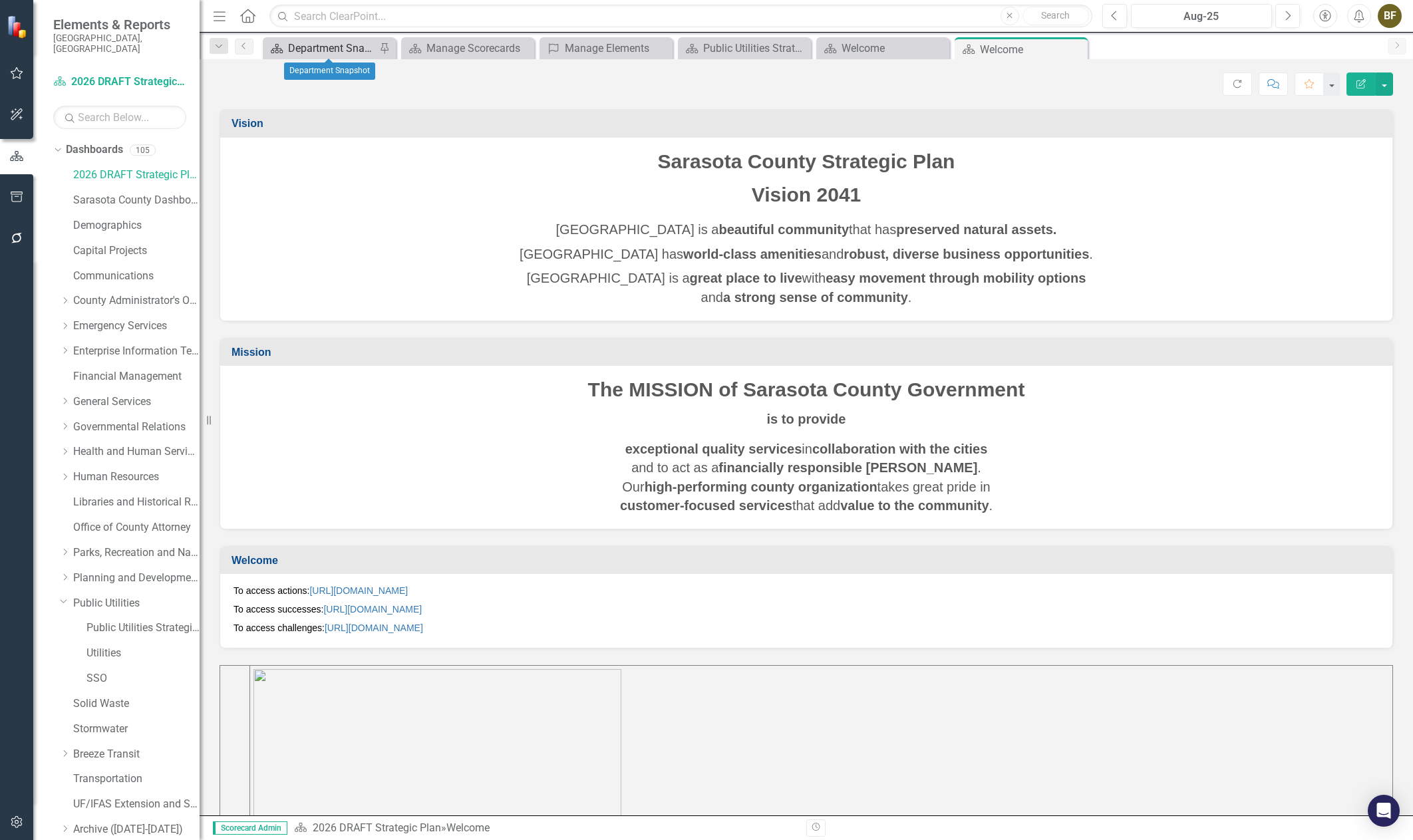
click at [343, 47] on div "Department Snapshot" at bounding box center [332, 48] width 88 height 17
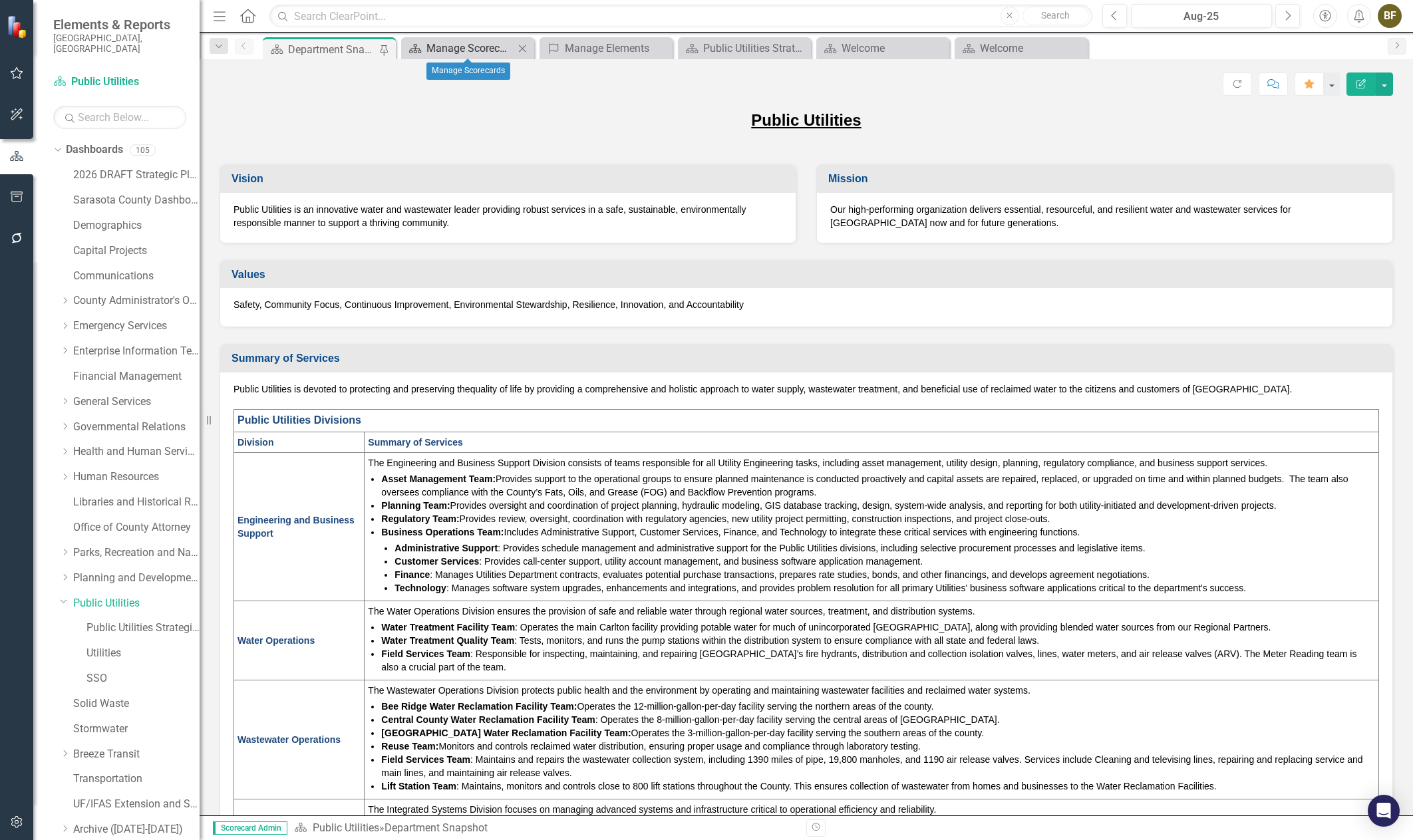
click at [443, 51] on div "Manage Scorecards" at bounding box center [470, 48] width 88 height 17
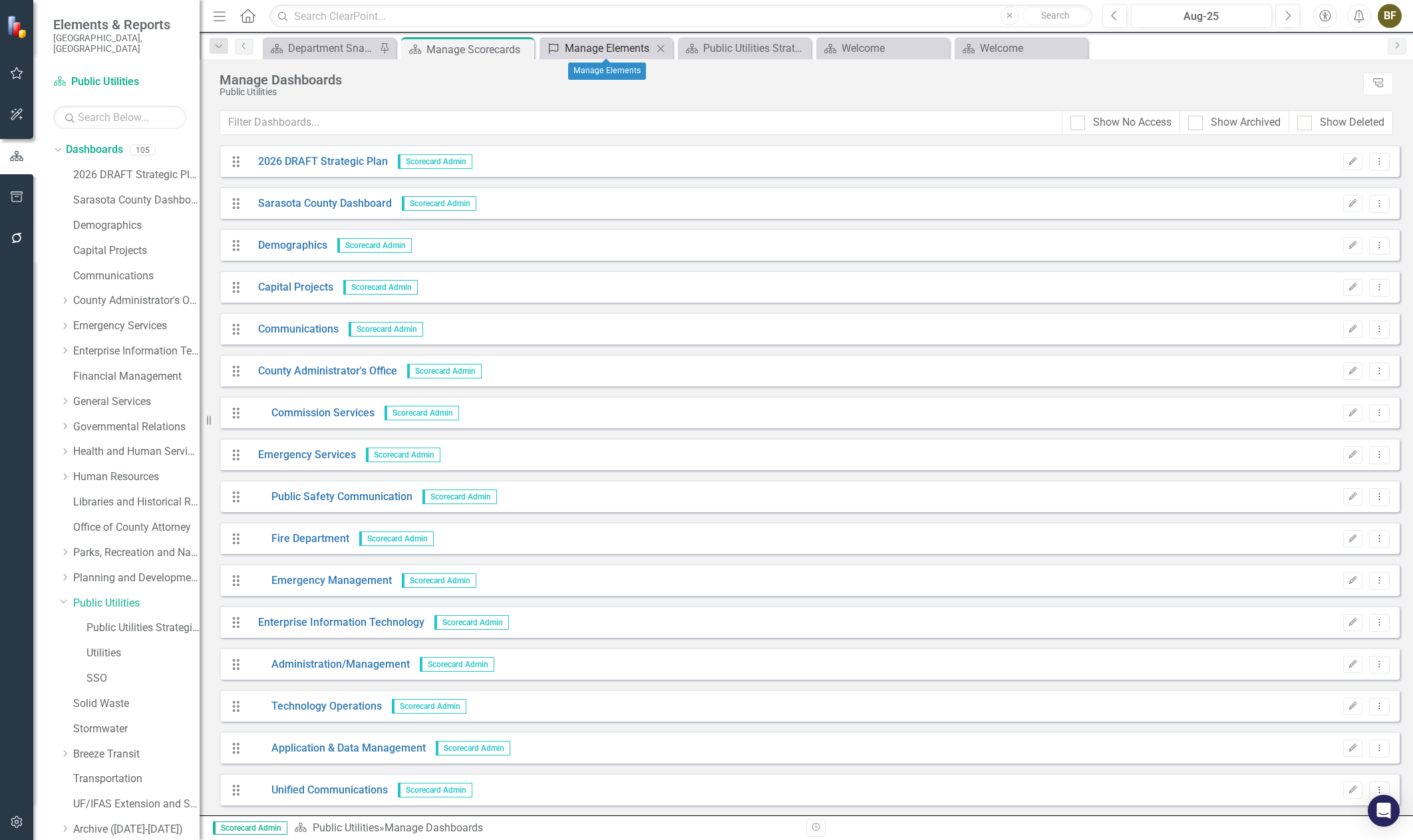
click at [587, 49] on div "Manage Elements" at bounding box center [609, 48] width 88 height 17
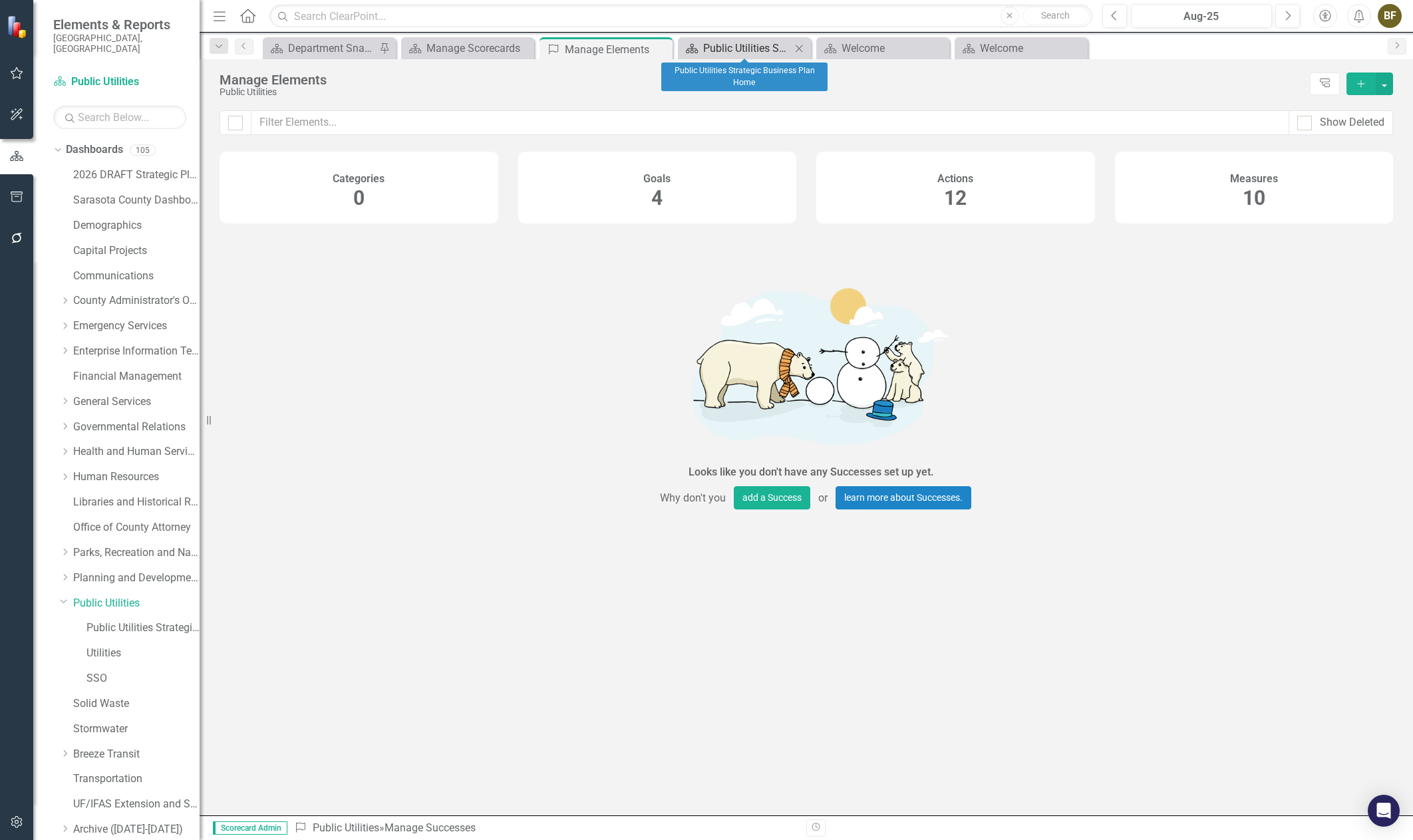
click at [733, 53] on div "Public Utilities Strategic Business Plan Home" at bounding box center [747, 48] width 88 height 17
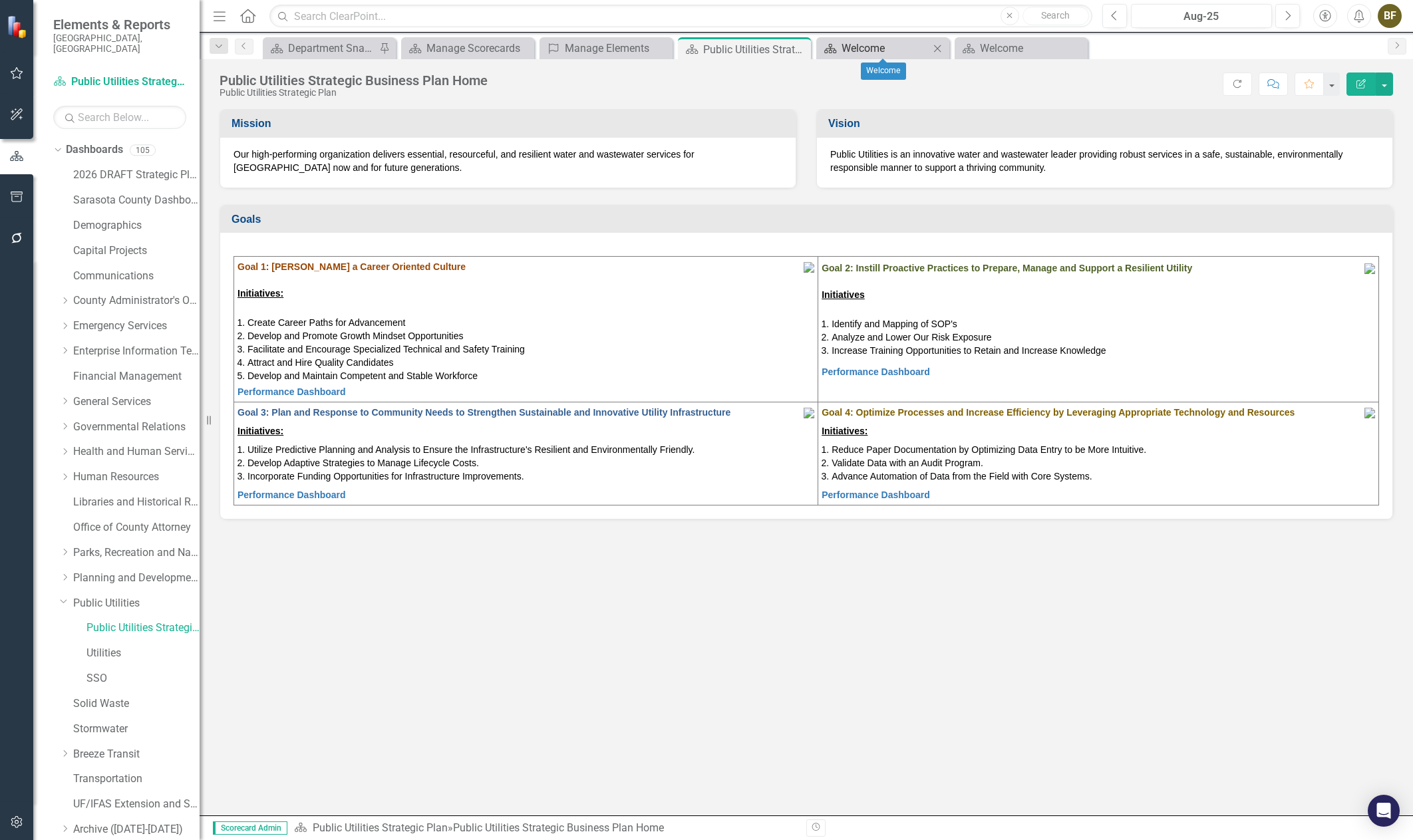
click at [858, 52] on div "Welcome" at bounding box center [885, 48] width 88 height 17
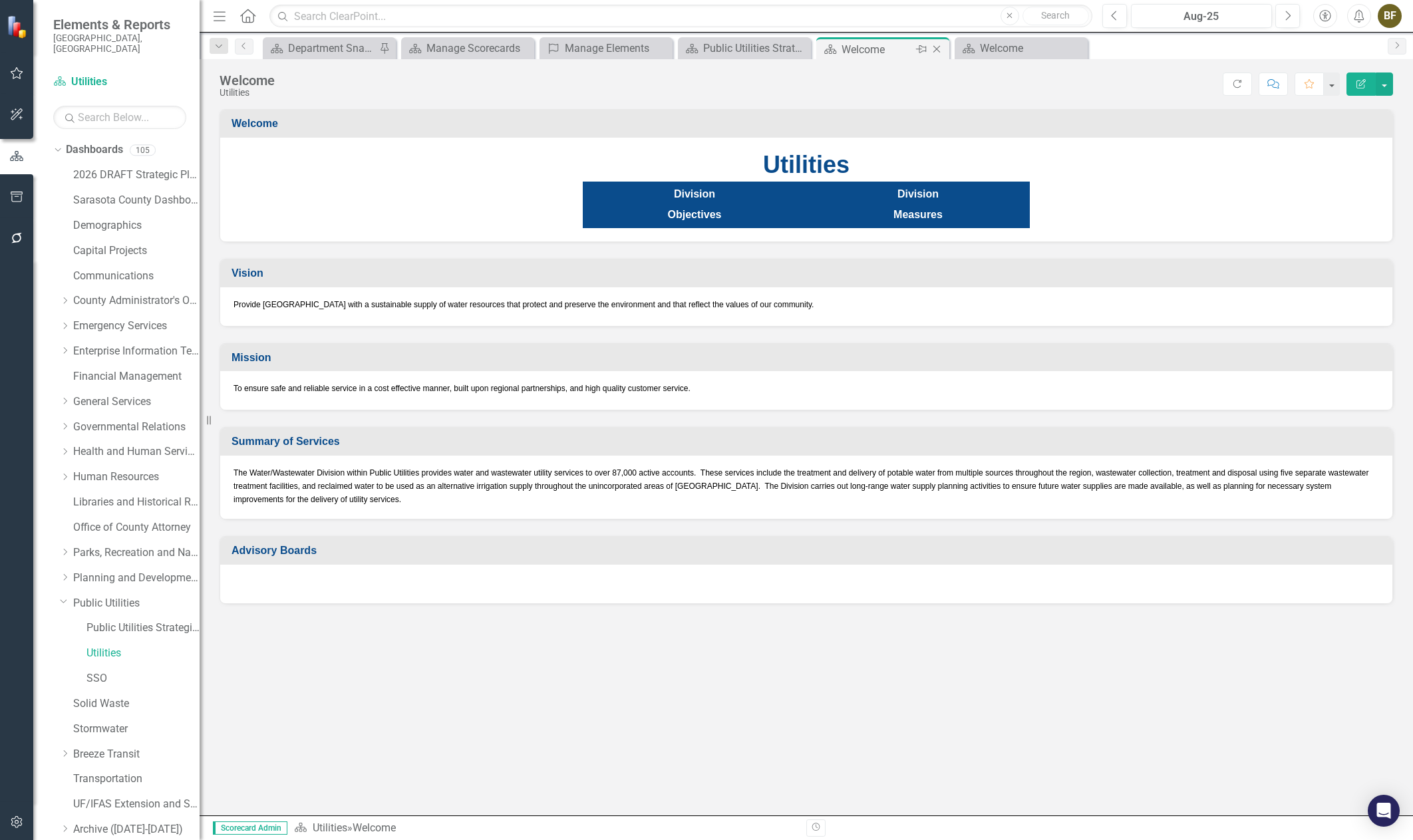
click at [938, 54] on icon "Close" at bounding box center [937, 49] width 13 height 11
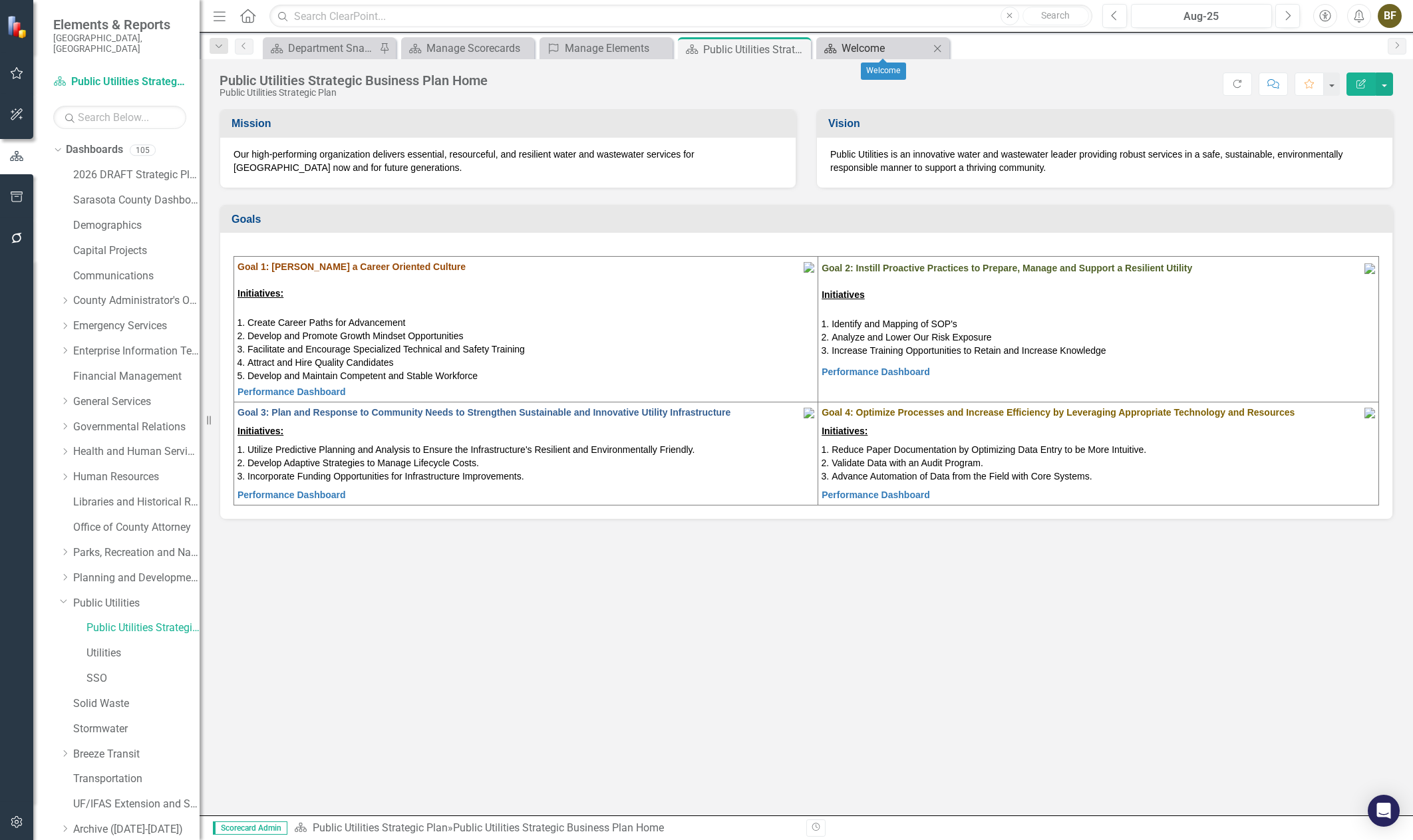
click at [883, 52] on div "Welcome" at bounding box center [885, 48] width 88 height 17
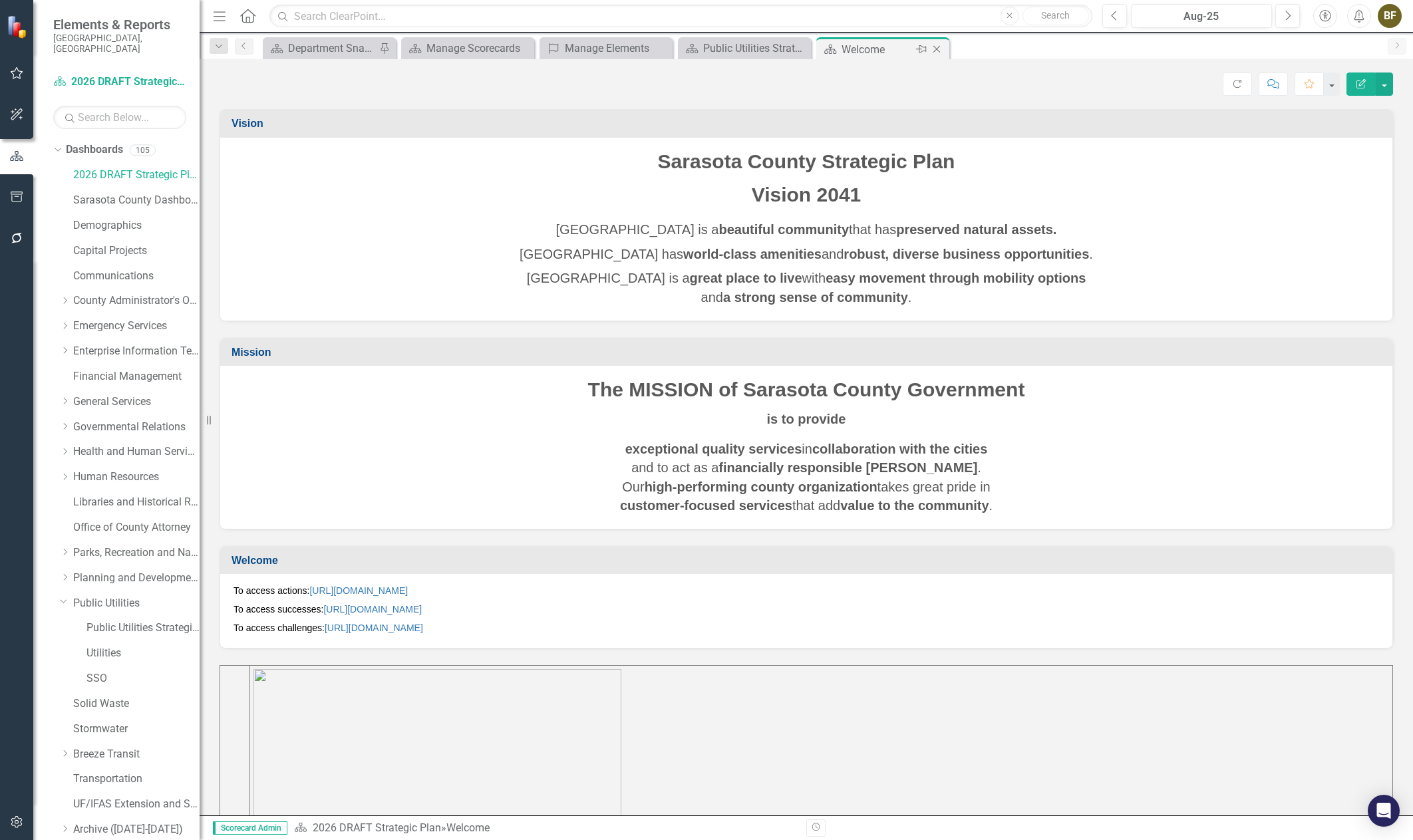
click at [939, 50] on icon "Close" at bounding box center [937, 49] width 13 height 11
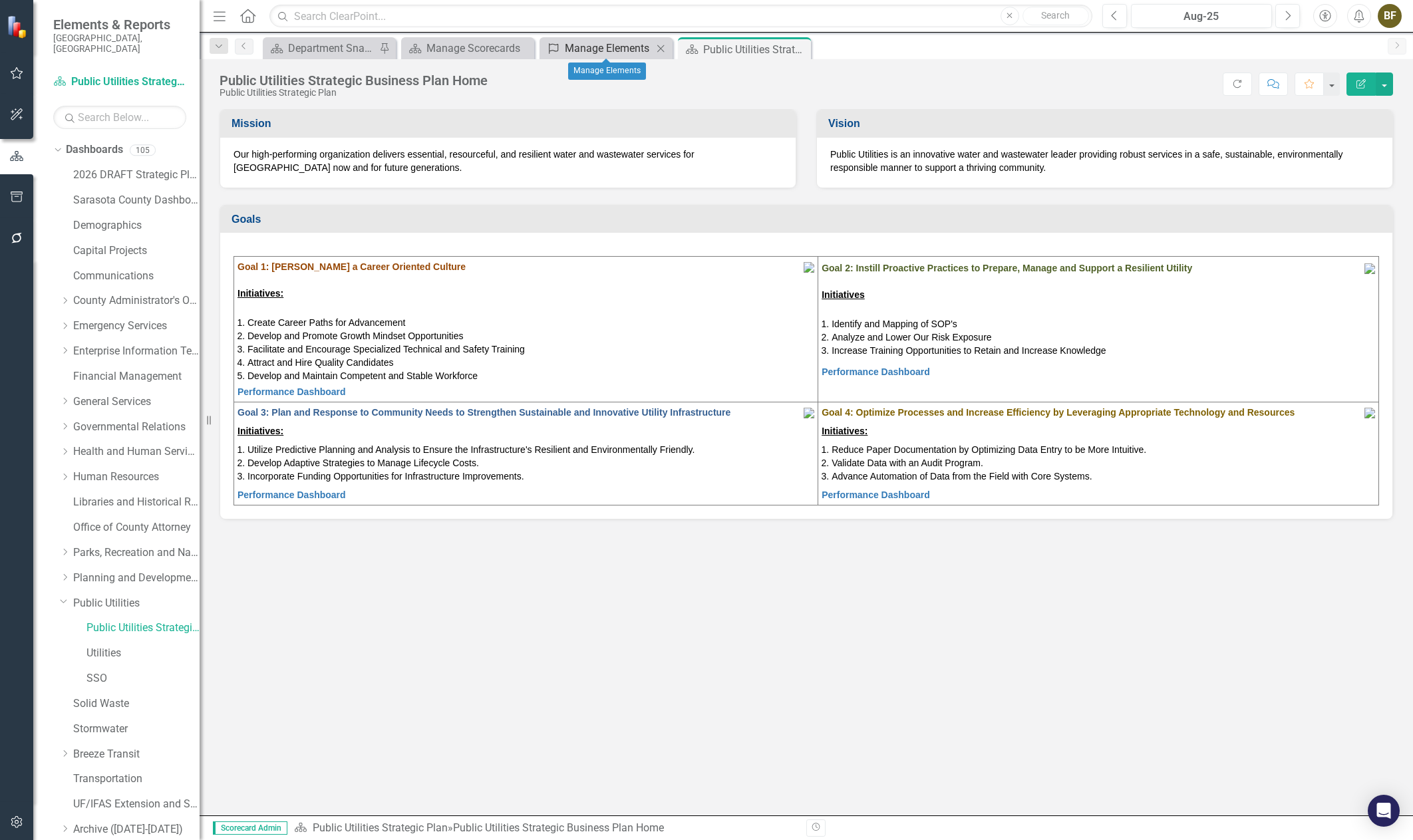
click at [617, 45] on div "Manage Elements" at bounding box center [609, 48] width 88 height 17
